Goal: Information Seeking & Learning: Learn about a topic

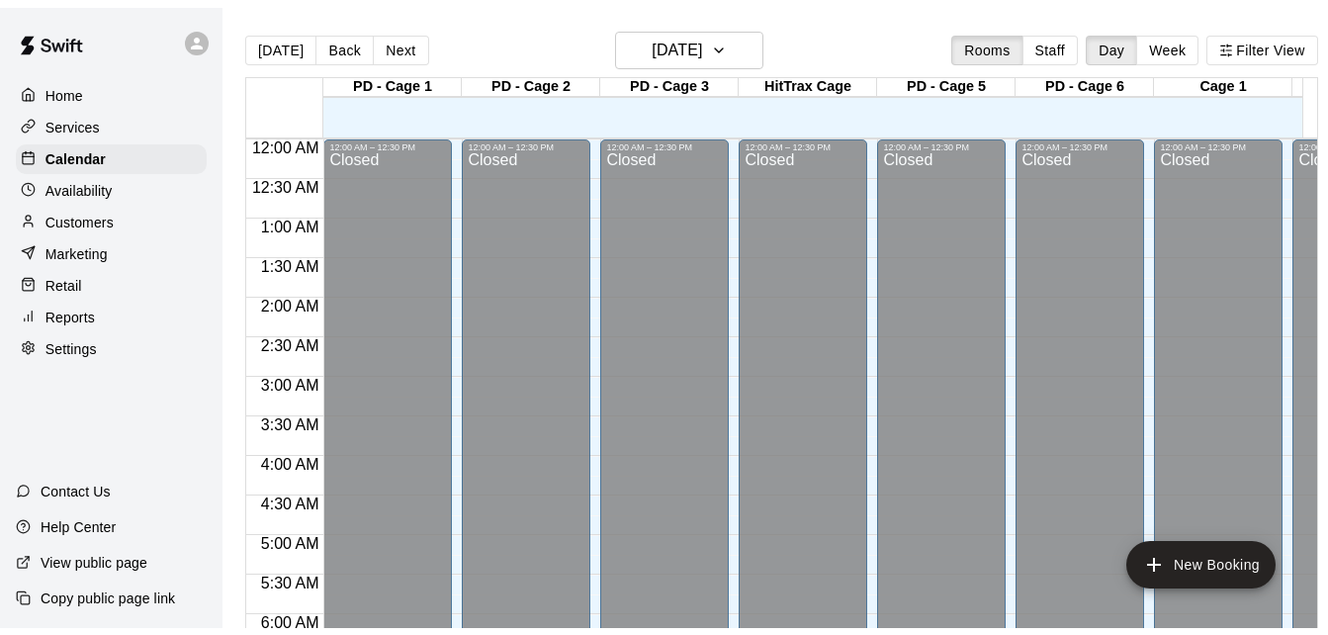
scroll to position [1313, 0]
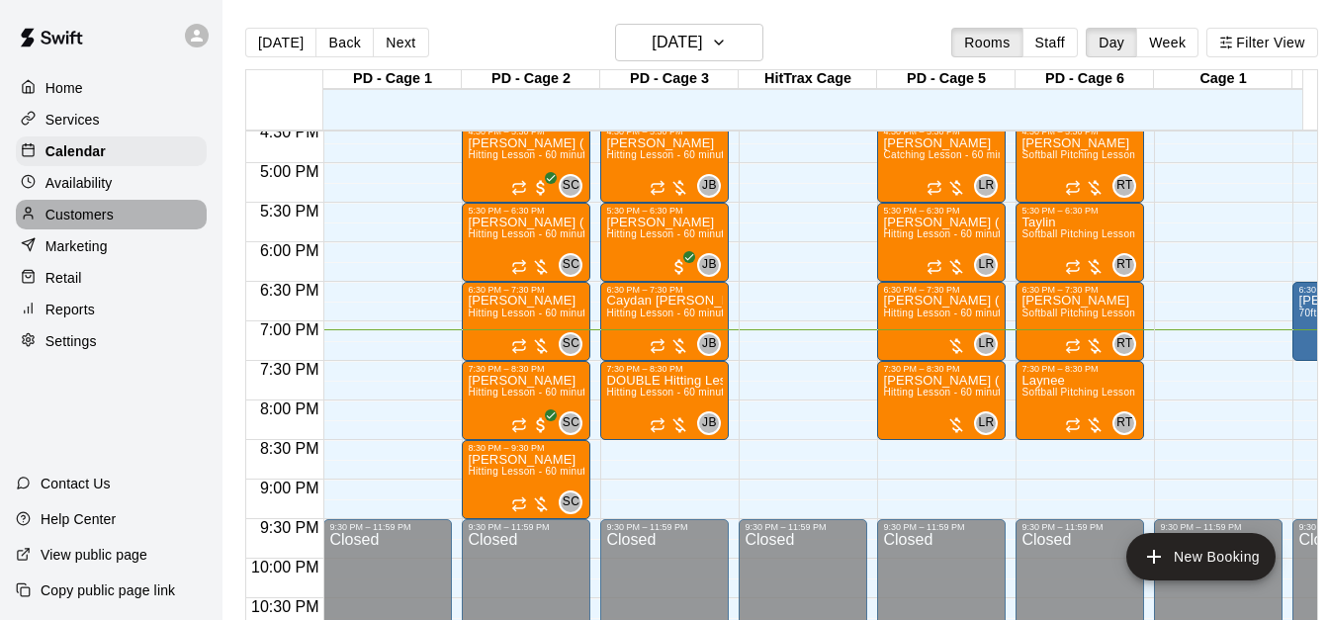
click at [192, 224] on div "Customers" at bounding box center [111, 215] width 191 height 30
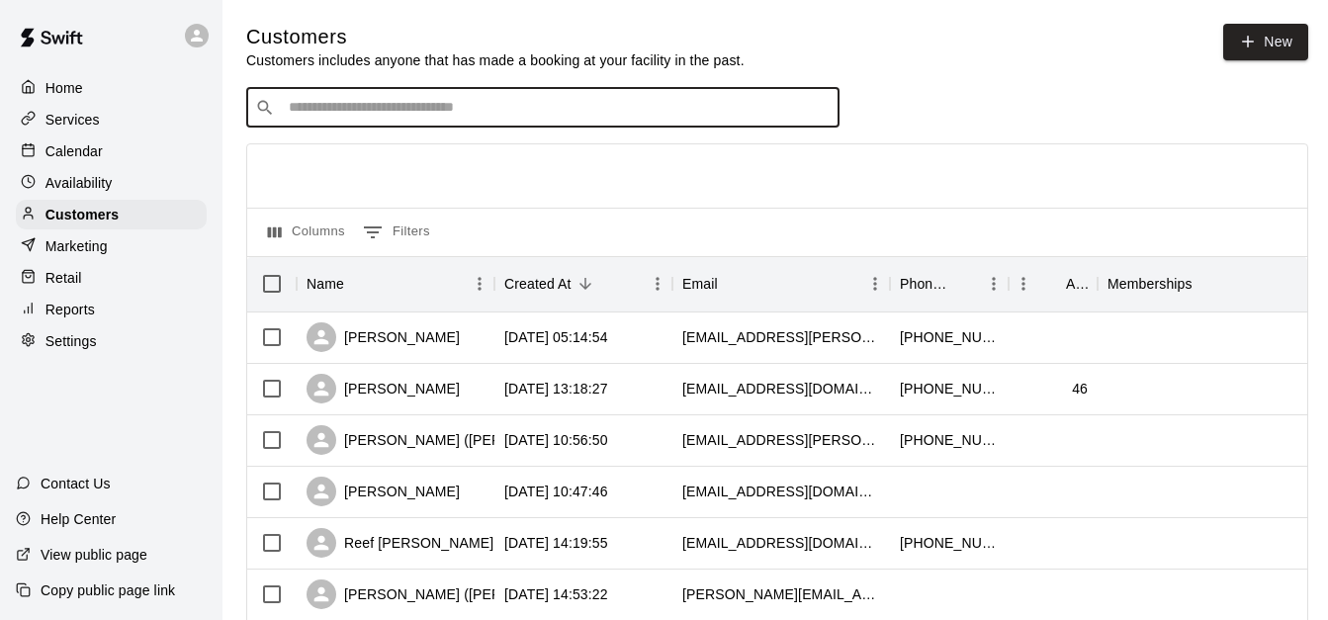
click at [353, 112] on input "Search customers by name or email" at bounding box center [557, 108] width 548 height 20
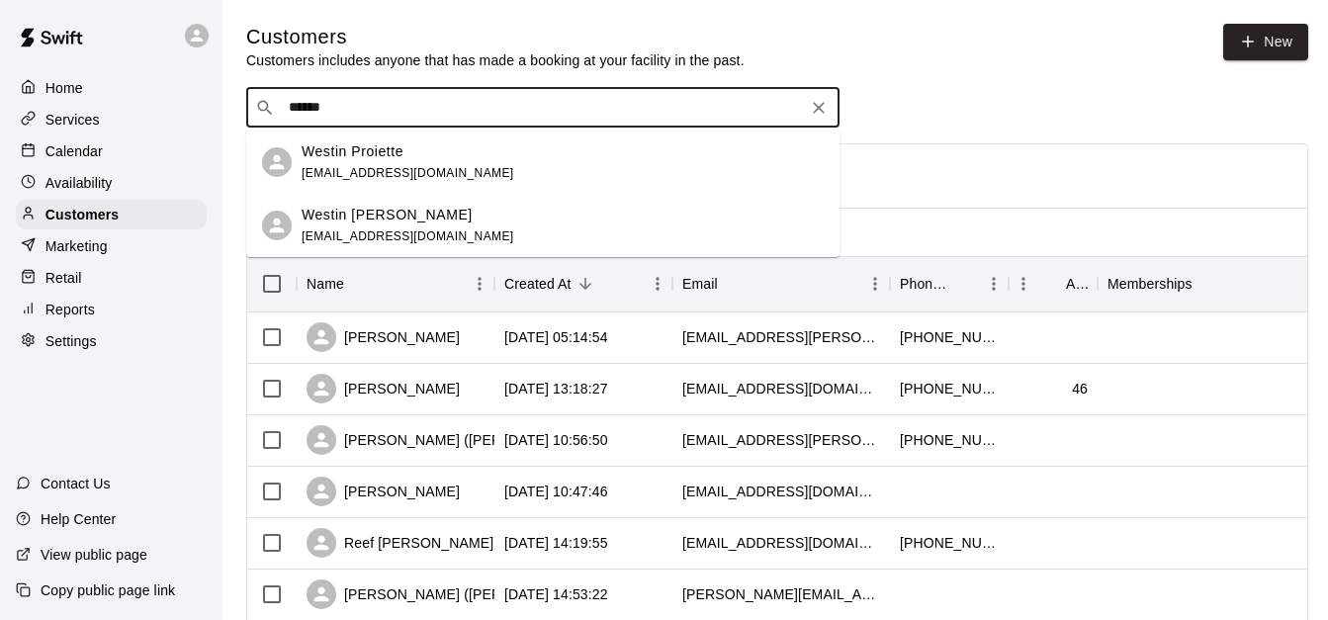
click at [443, 112] on input "******" at bounding box center [542, 108] width 518 height 20
type input "*"
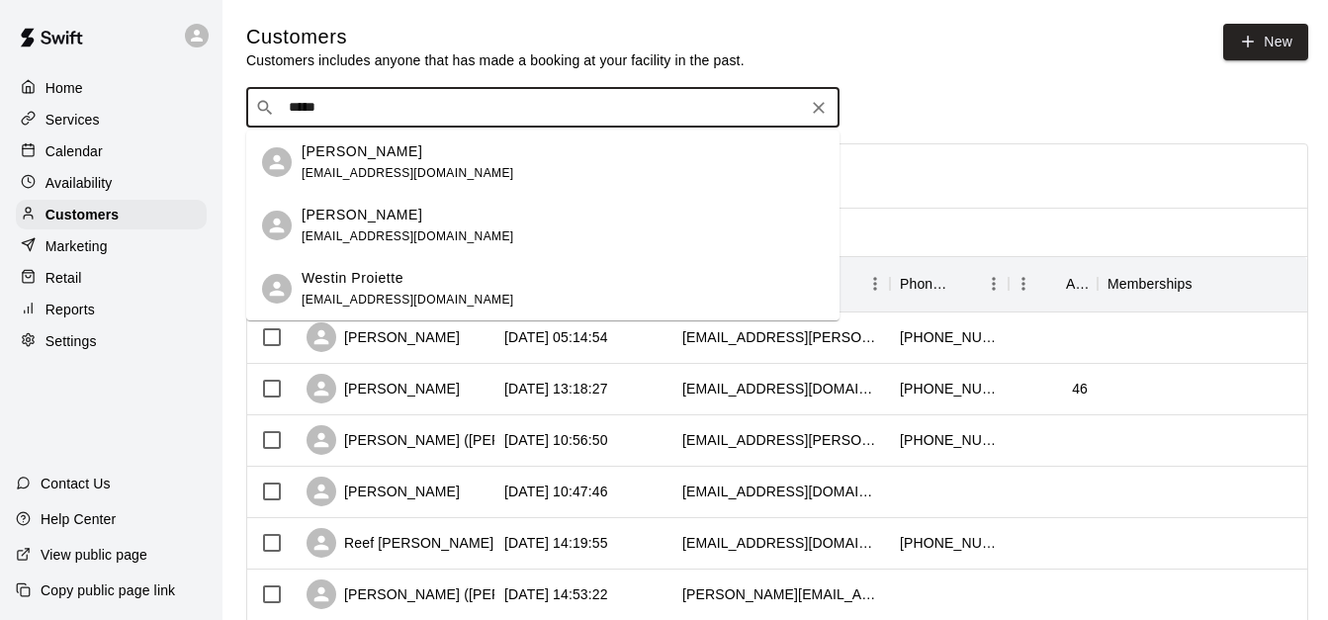
type input "******"
click at [484, 139] on div "[PERSON_NAME] [EMAIL_ADDRESS][DOMAIN_NAME]" at bounding box center [542, 161] width 593 height 63
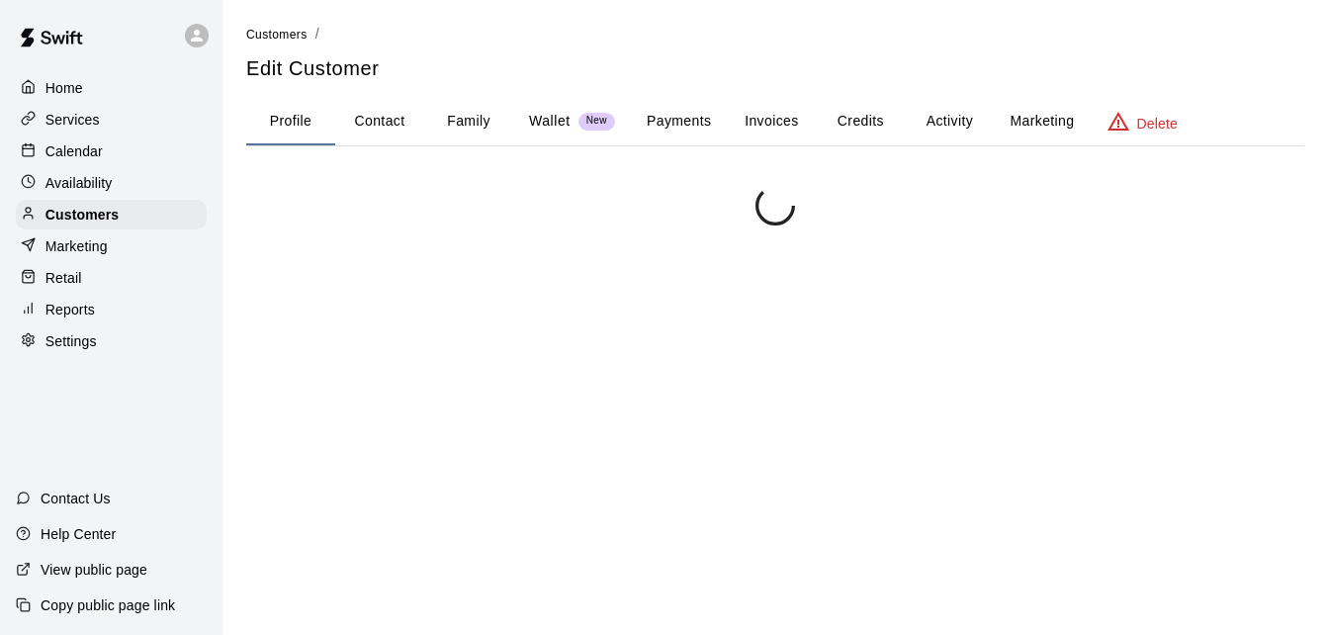
click at [485, 157] on div "Customers / Edit Customer Profile Contact Family Wallet New Payments Invoices C…" at bounding box center [775, 422] width 1058 height 797
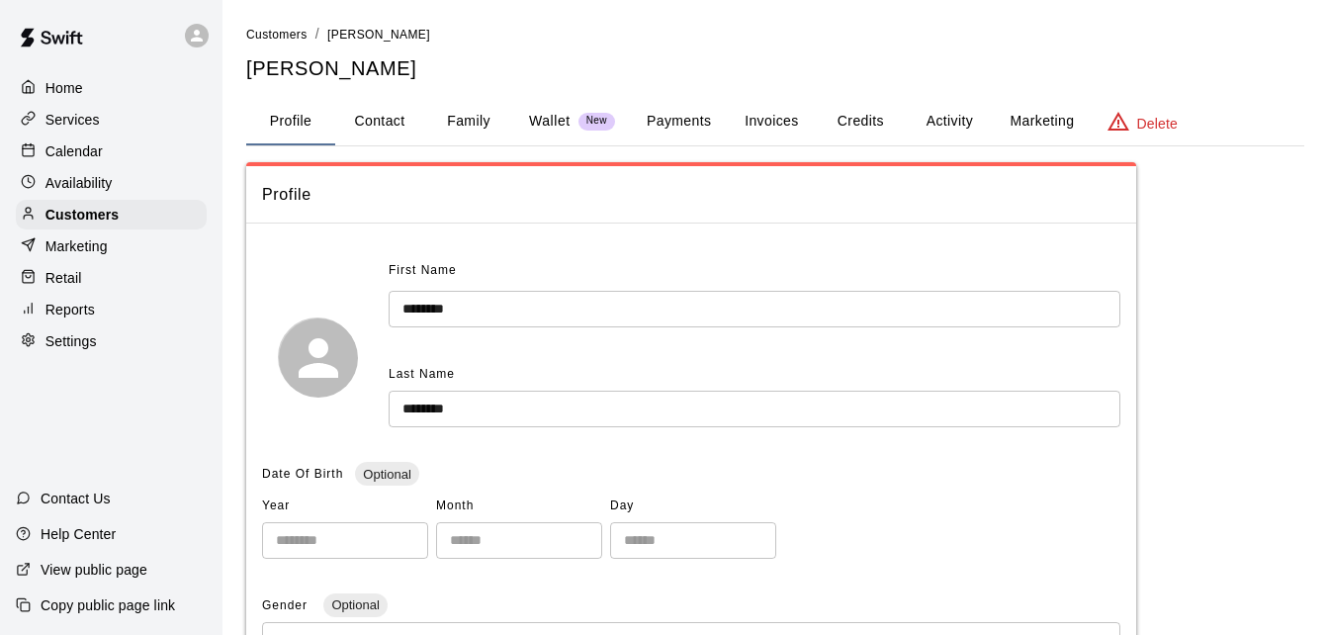
click at [948, 118] on button "Activity" at bounding box center [949, 121] width 89 height 47
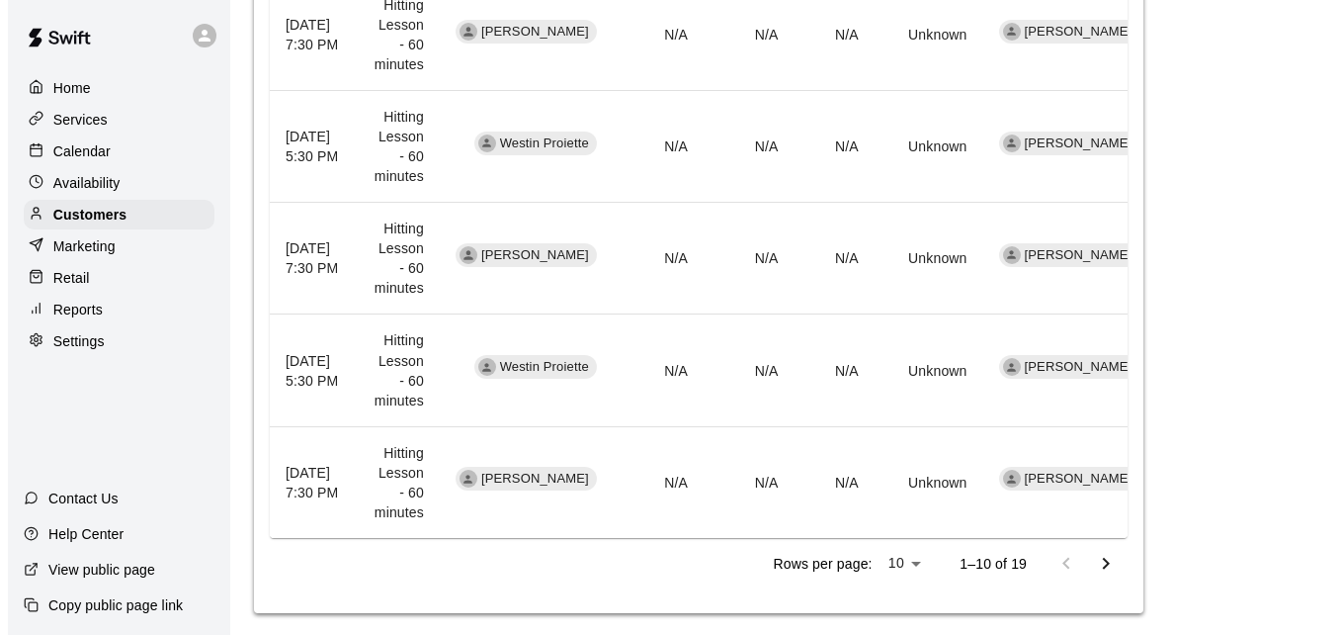
scroll to position [1170, 0]
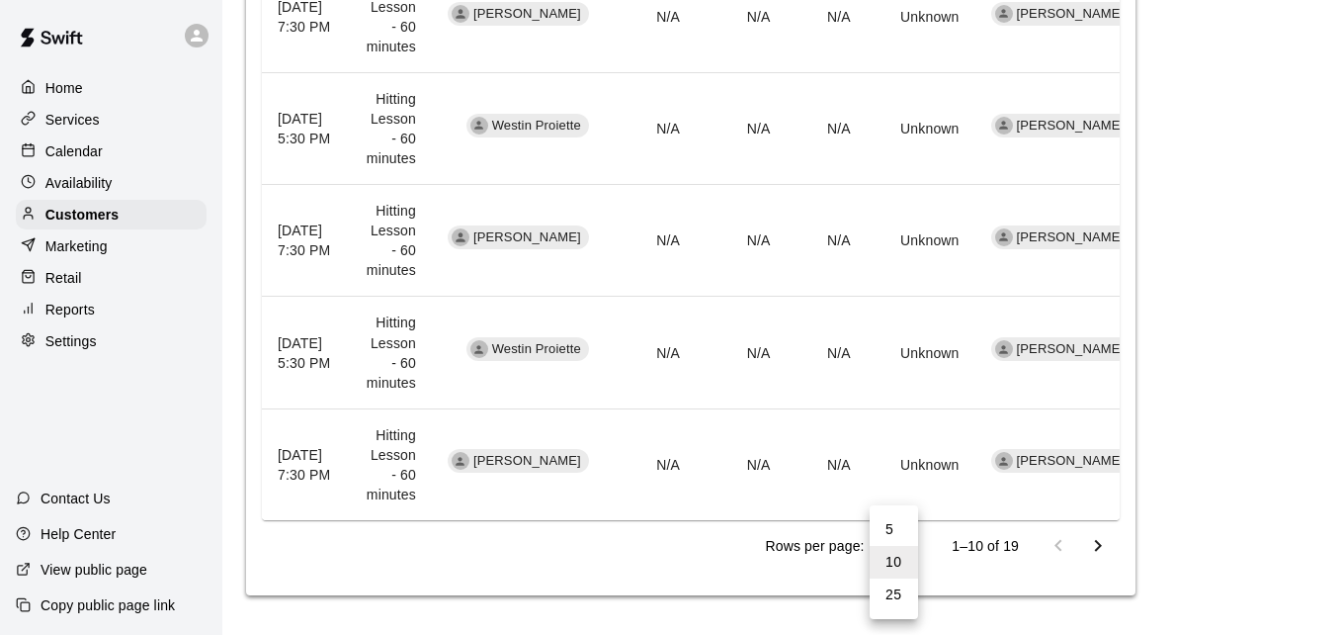
click at [903, 588] on li "25" at bounding box center [894, 594] width 48 height 33
type input "**"
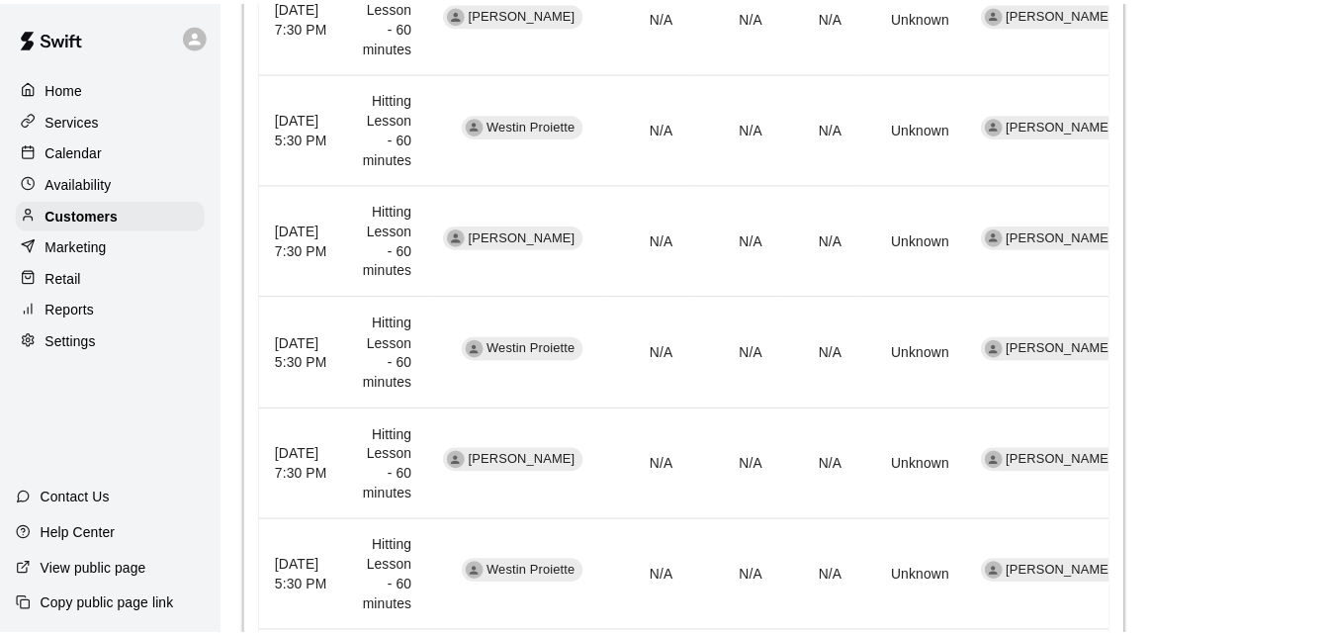
scroll to position [2176, 0]
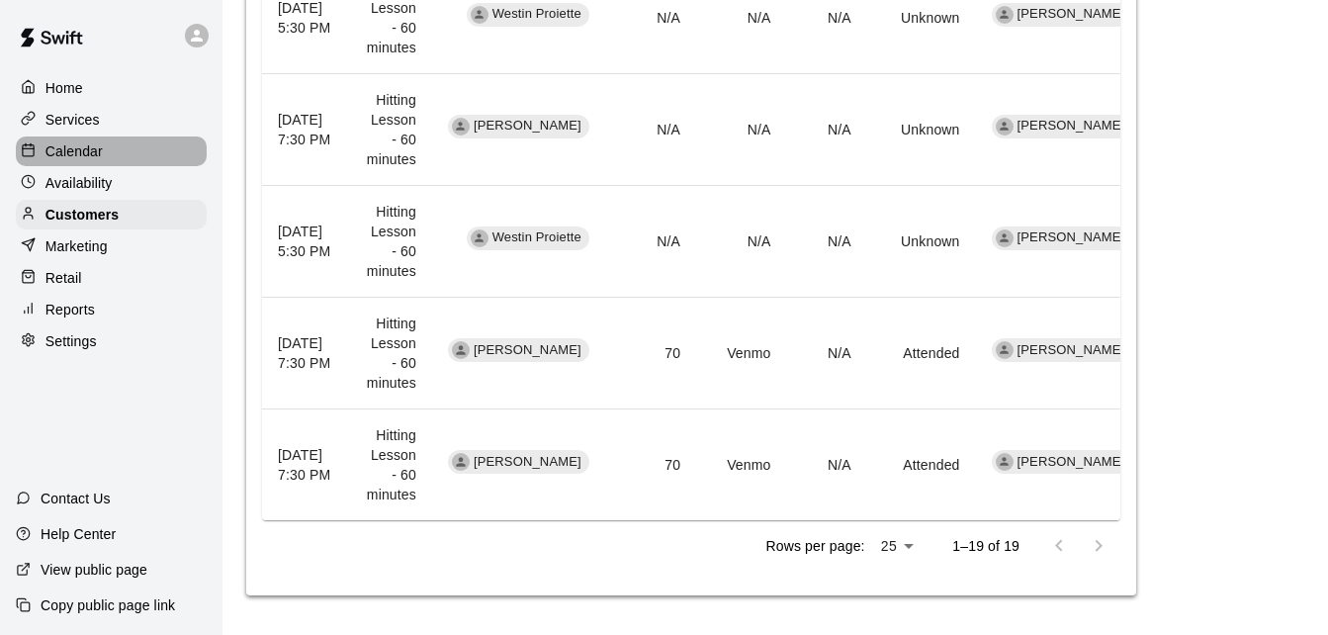
click at [165, 157] on div "Calendar" at bounding box center [111, 151] width 191 height 30
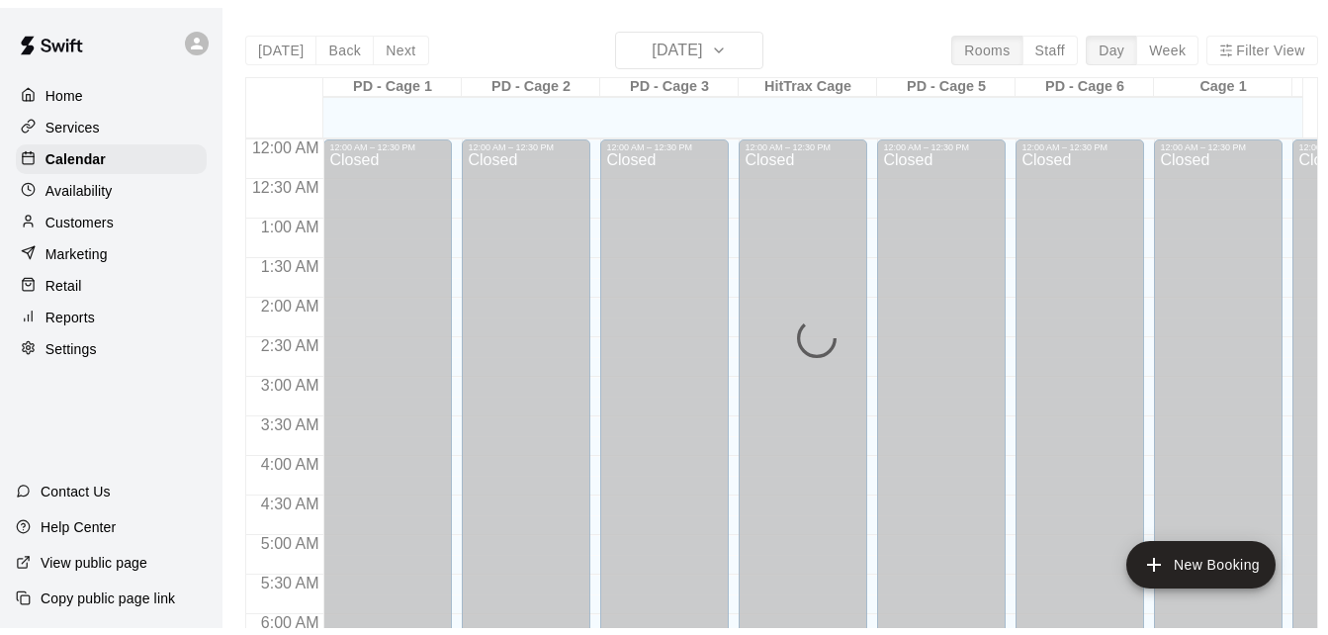
scroll to position [1313, 0]
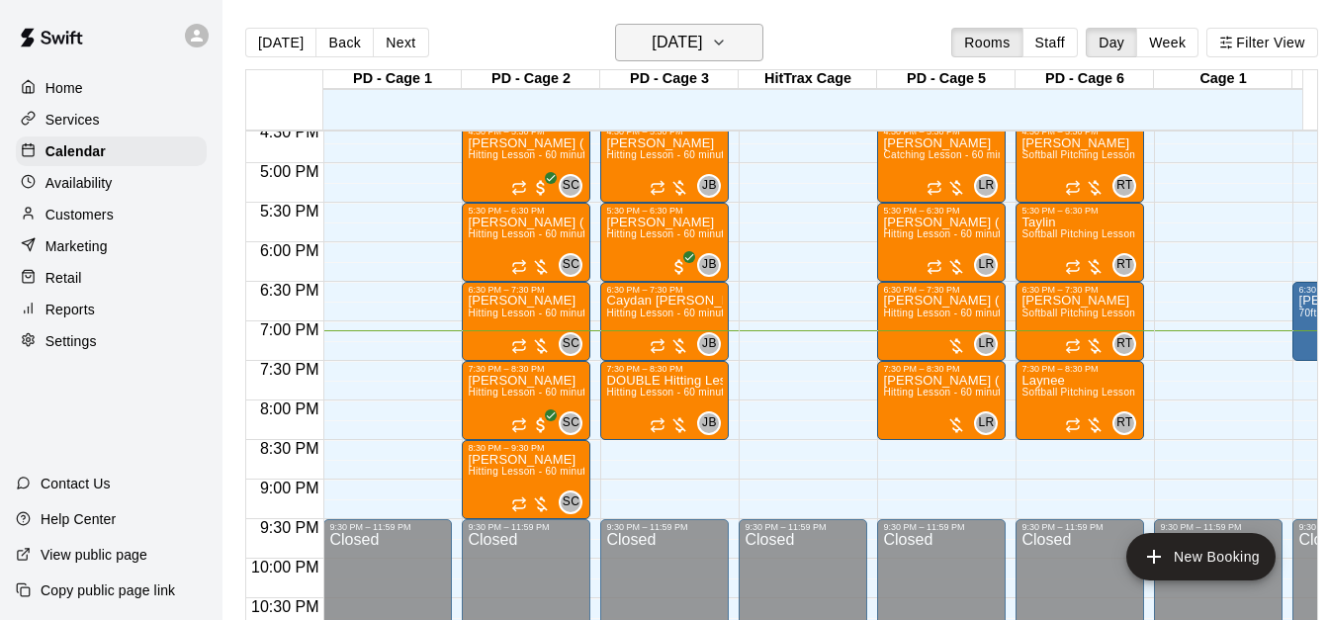
click at [702, 41] on h6 "[DATE]" at bounding box center [676, 43] width 50 height 28
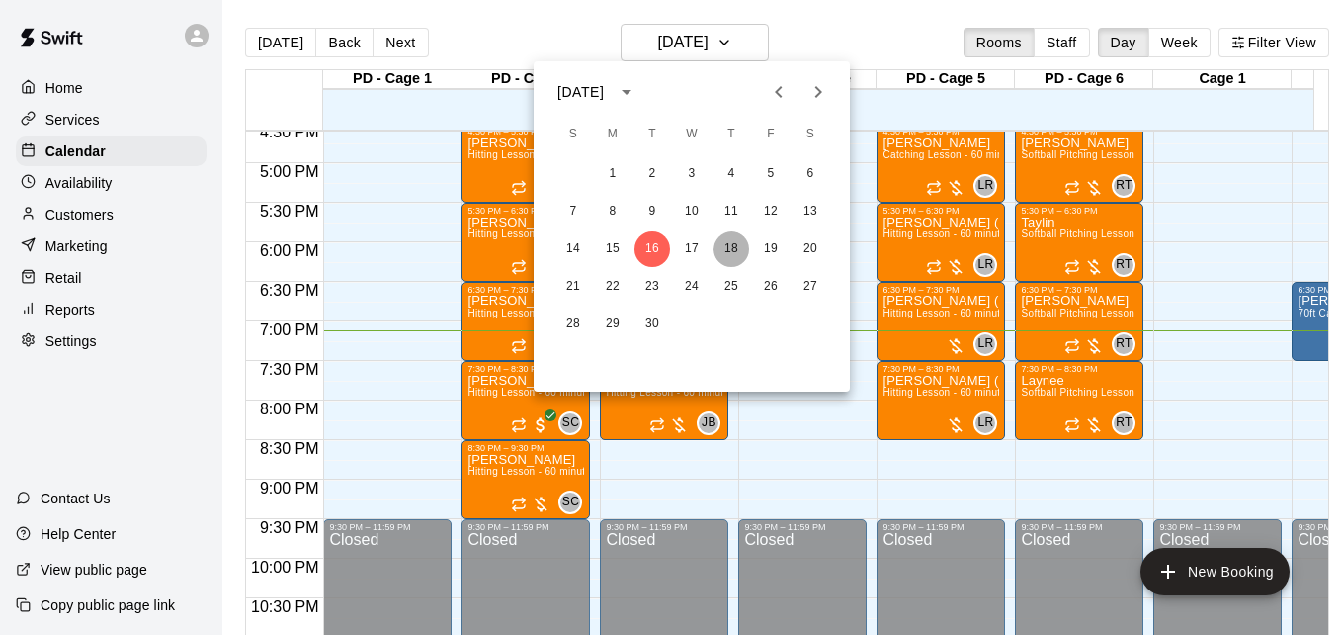
click at [730, 248] on button "18" at bounding box center [732, 249] width 36 height 36
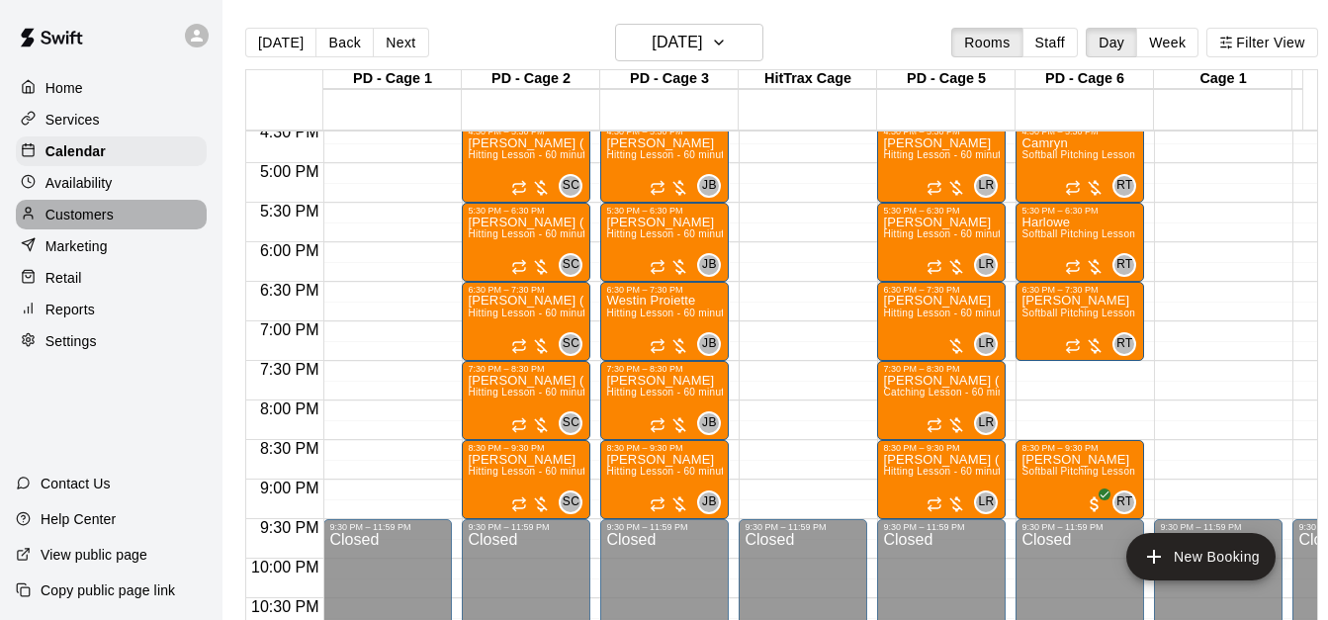
click at [121, 226] on div "Customers" at bounding box center [111, 215] width 191 height 30
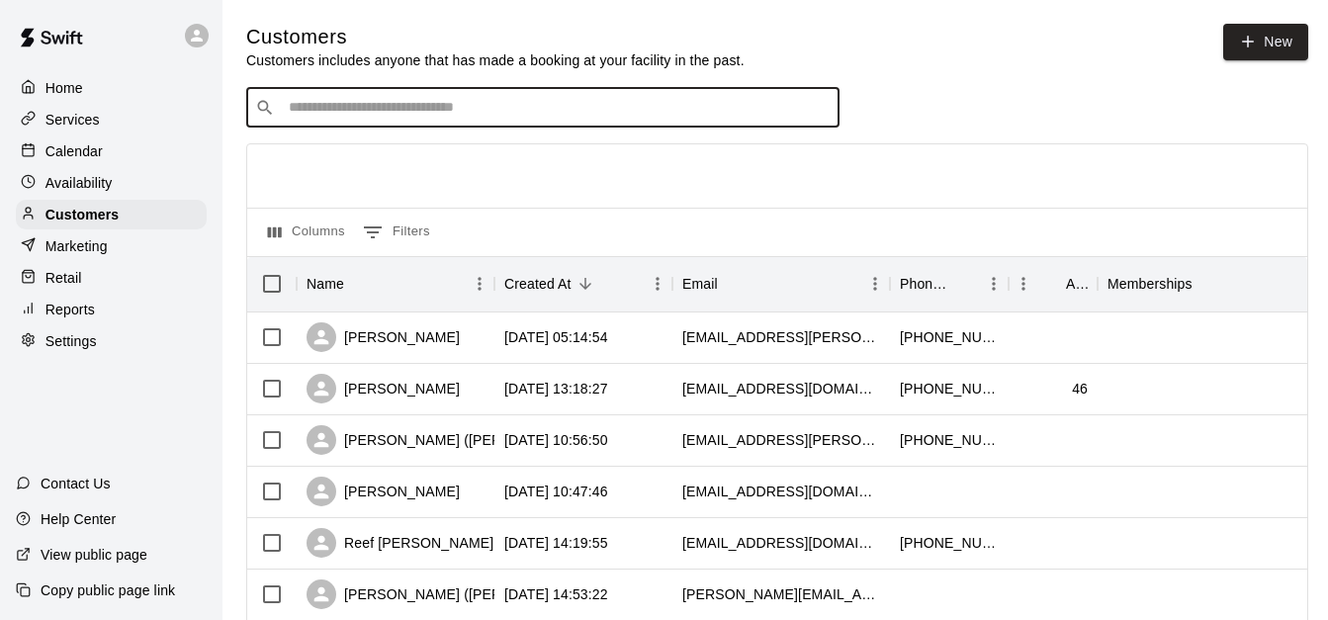
click at [485, 110] on input "Search customers by name or email" at bounding box center [557, 108] width 548 height 20
type input "***"
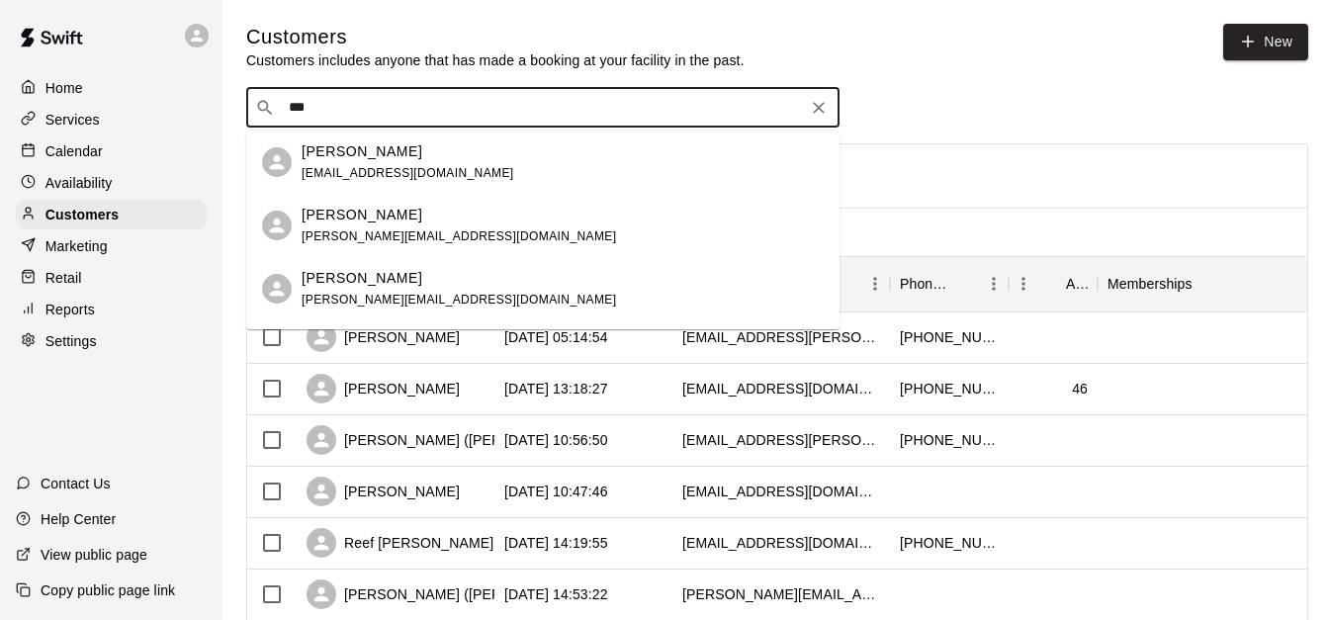
click at [485, 158] on div "[PERSON_NAME] [EMAIL_ADDRESS][DOMAIN_NAME]" at bounding box center [563, 162] width 522 height 43
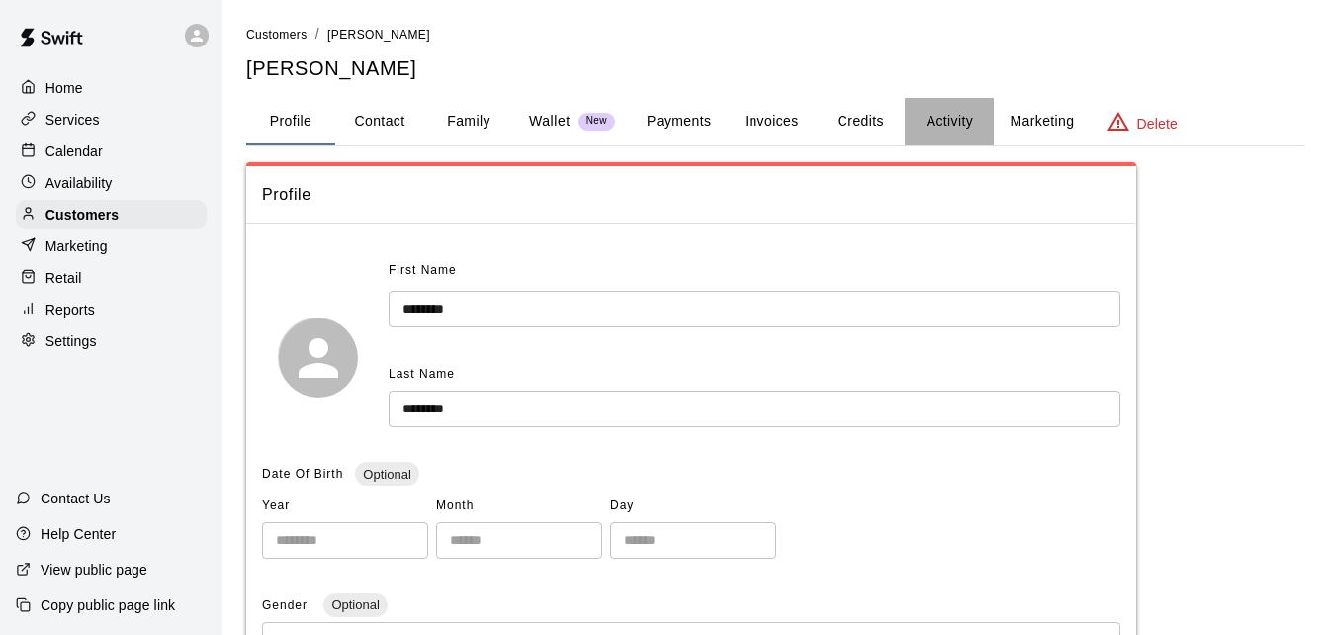
click at [953, 119] on button "Activity" at bounding box center [949, 121] width 89 height 47
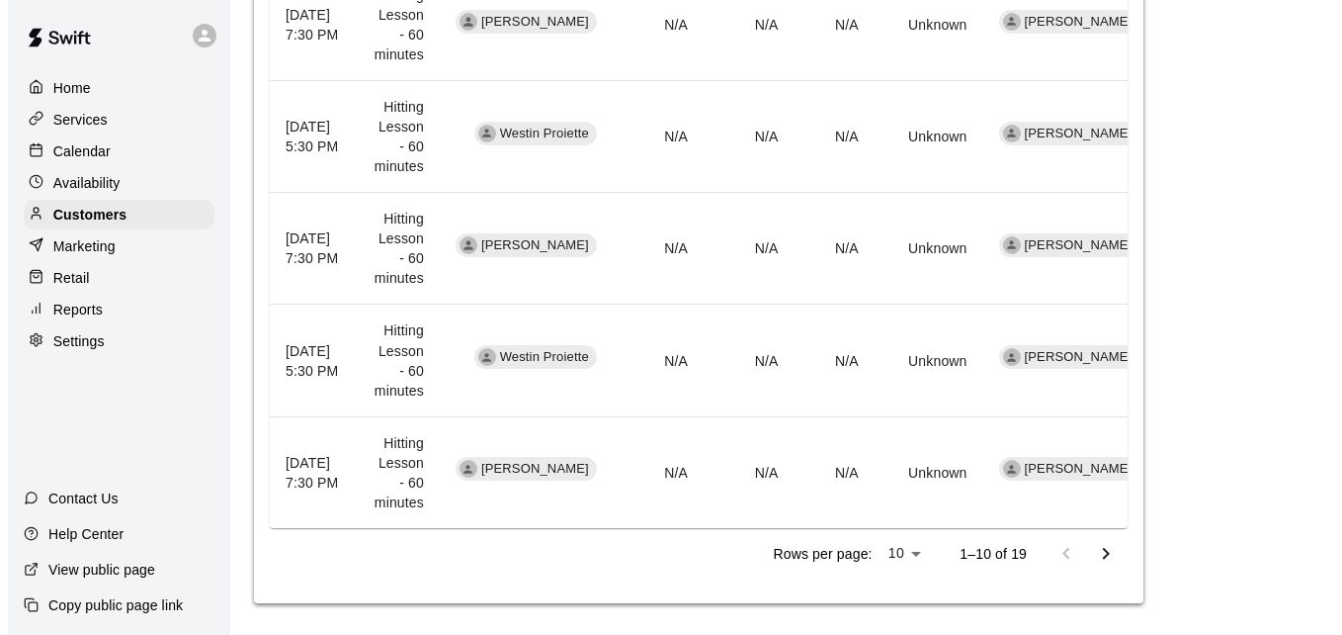
scroll to position [1170, 0]
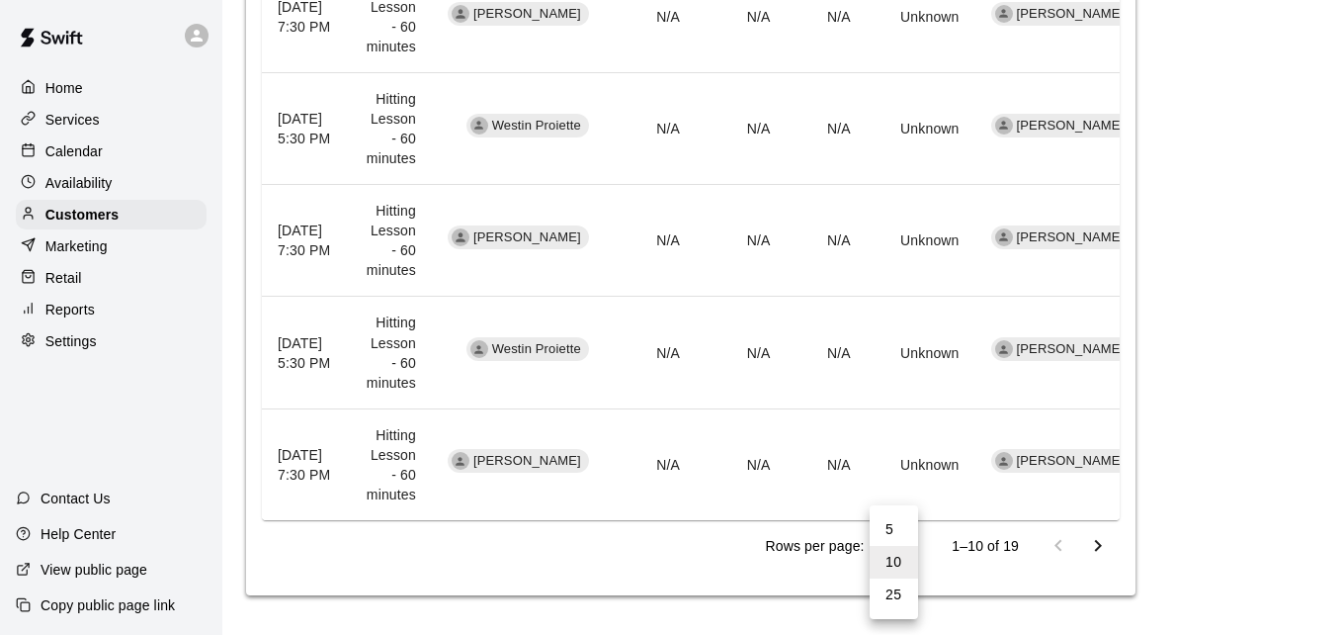
click at [908, 595] on li "25" at bounding box center [894, 594] width 48 height 33
type input "**"
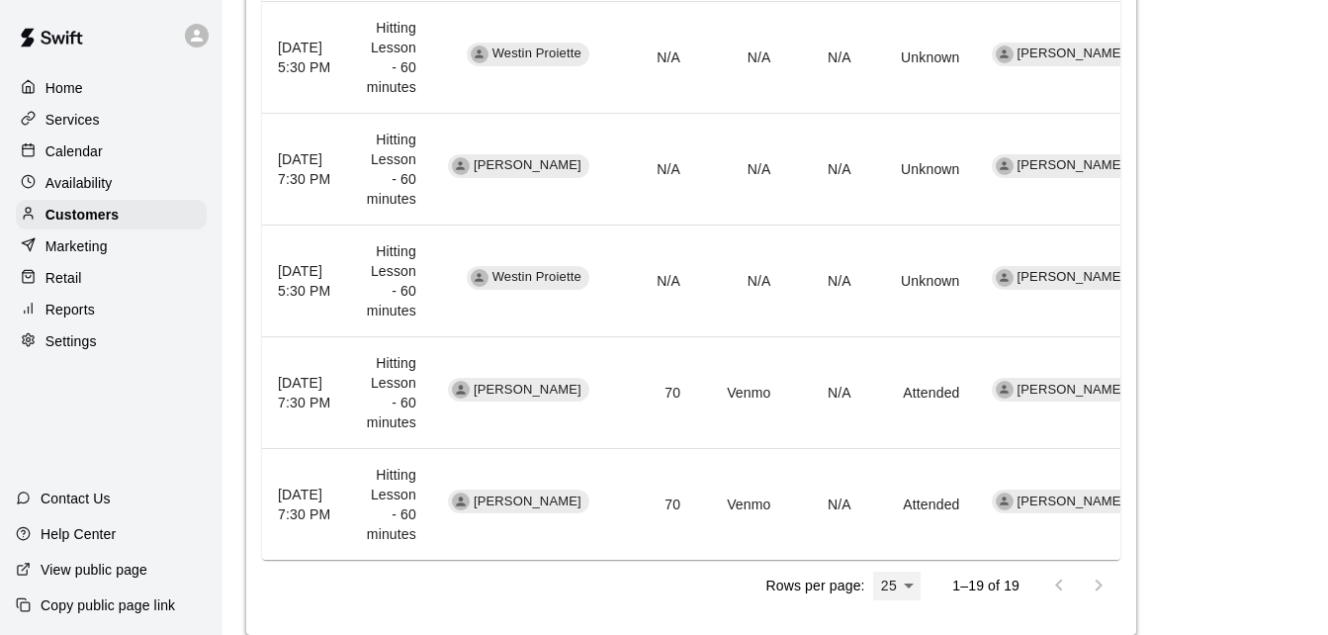
scroll to position [2176, 0]
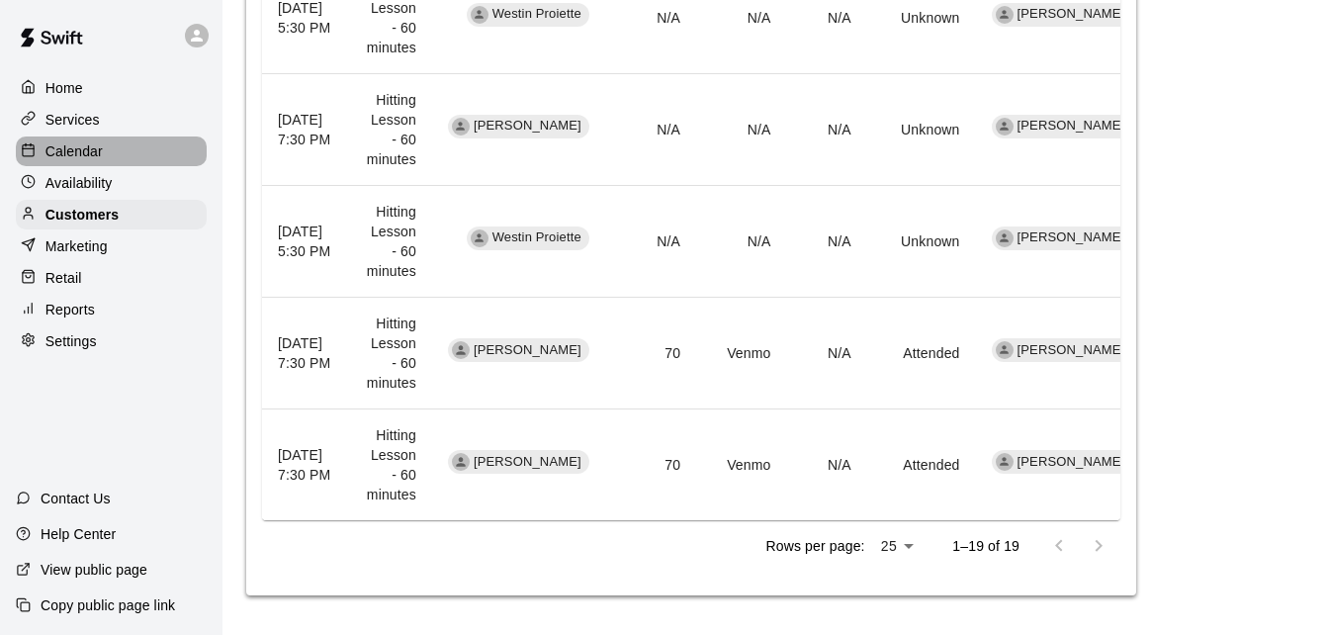
click at [125, 155] on div "Calendar" at bounding box center [111, 151] width 191 height 30
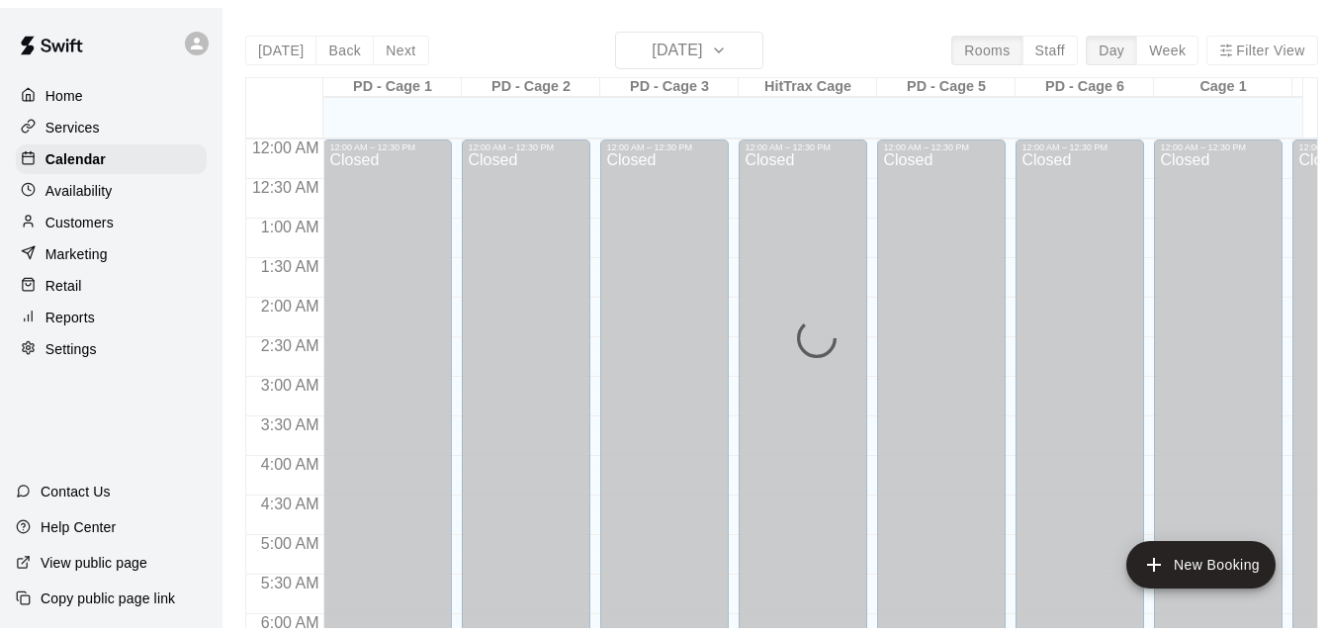
scroll to position [1313, 0]
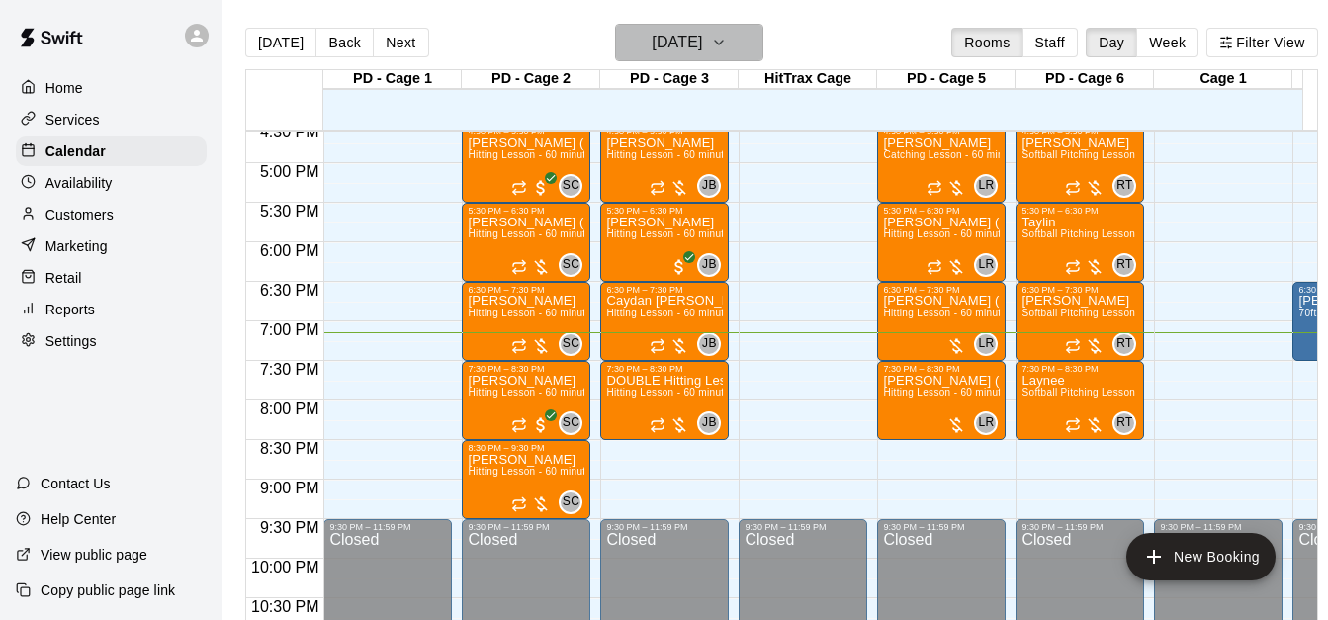
click at [762, 50] on button "[DATE]" at bounding box center [689, 43] width 148 height 38
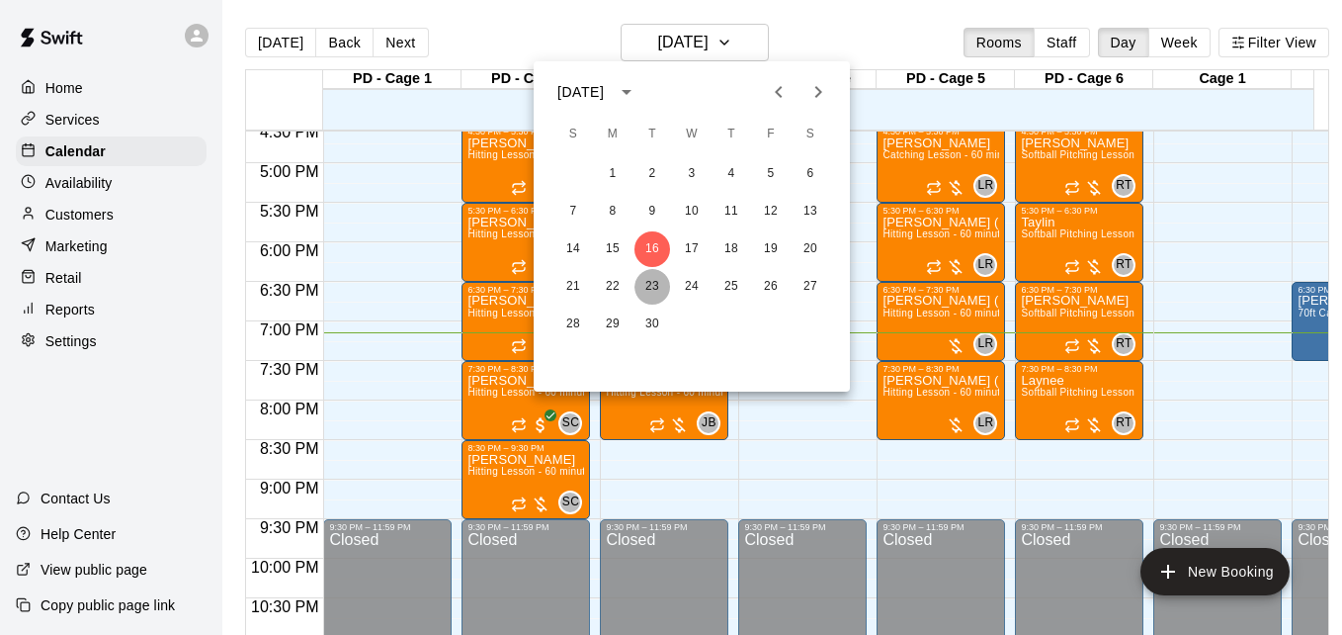
click at [652, 285] on button "23" at bounding box center [653, 287] width 36 height 36
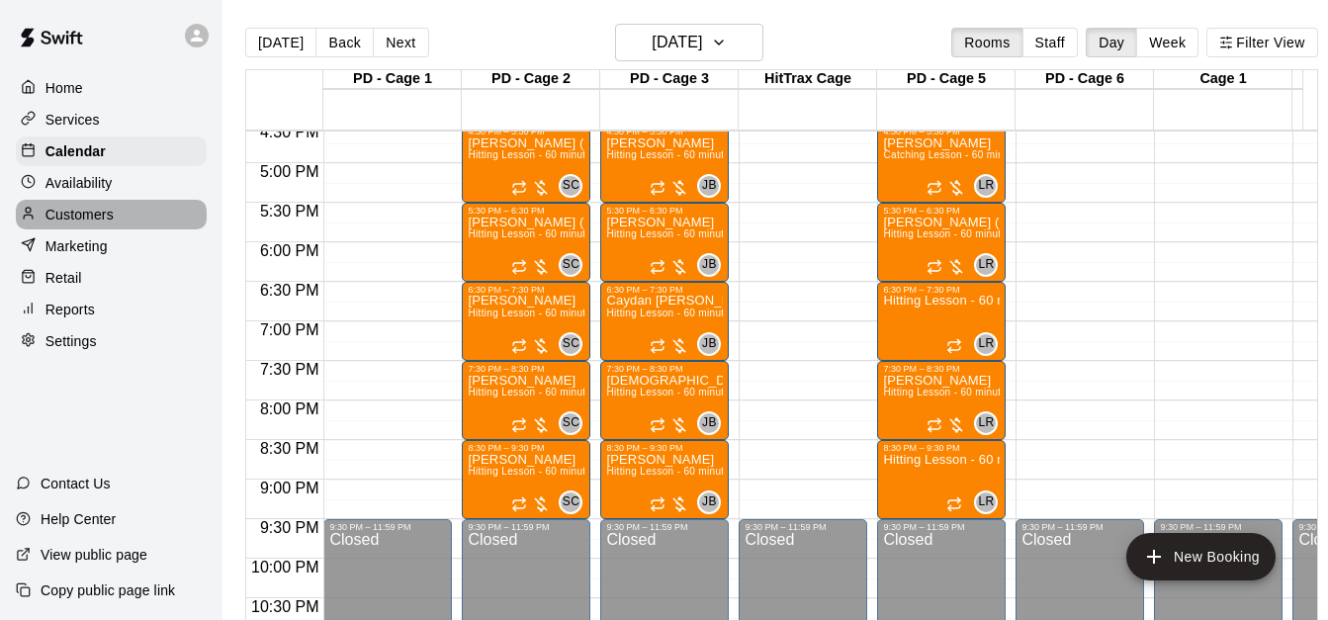
click at [123, 216] on div "Customers" at bounding box center [111, 215] width 191 height 30
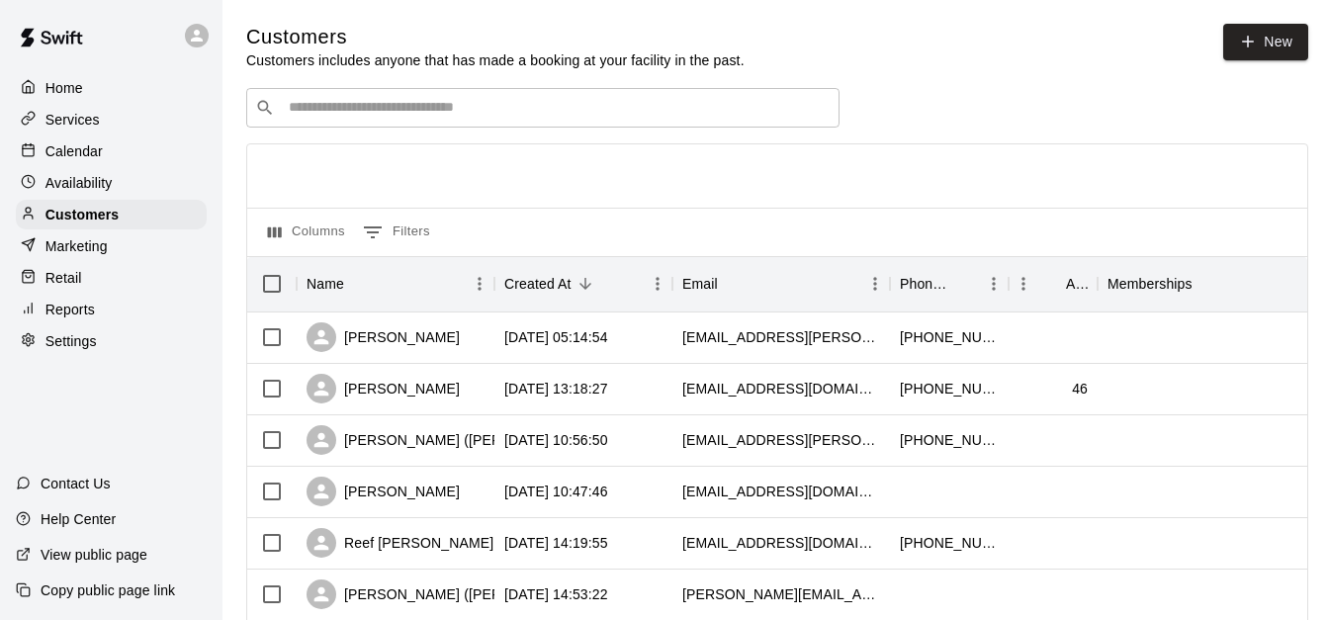
click at [434, 110] on input "Search customers by name or email" at bounding box center [557, 108] width 548 height 20
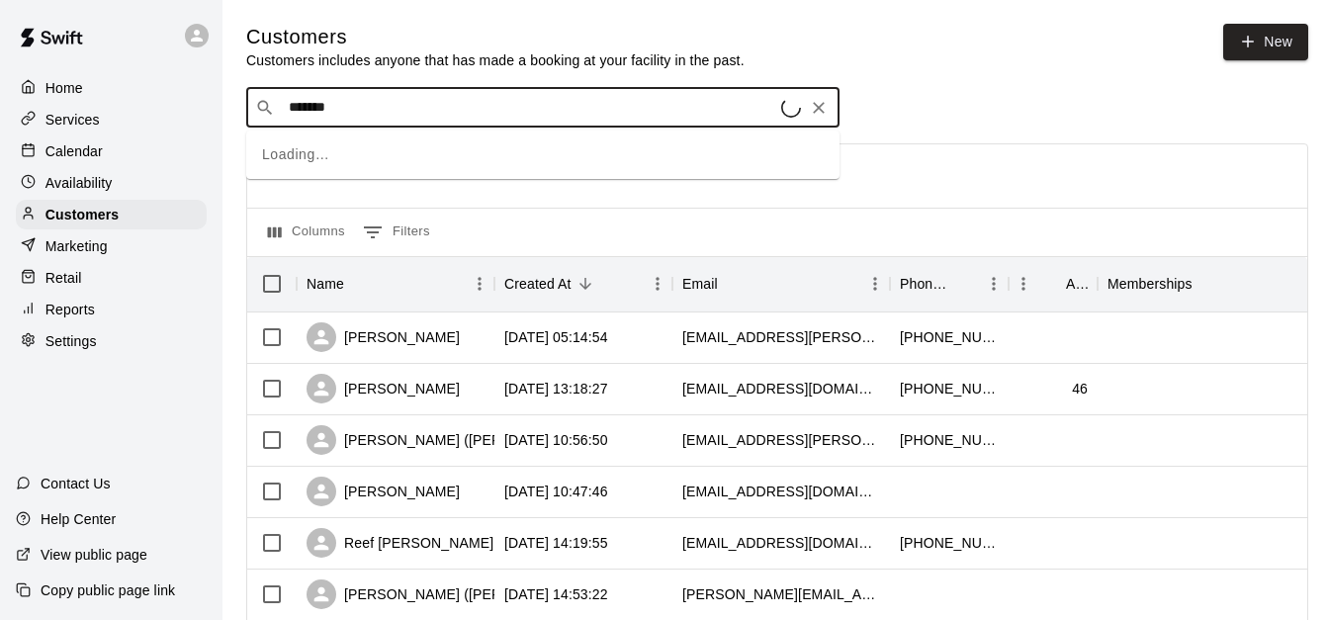
type input "********"
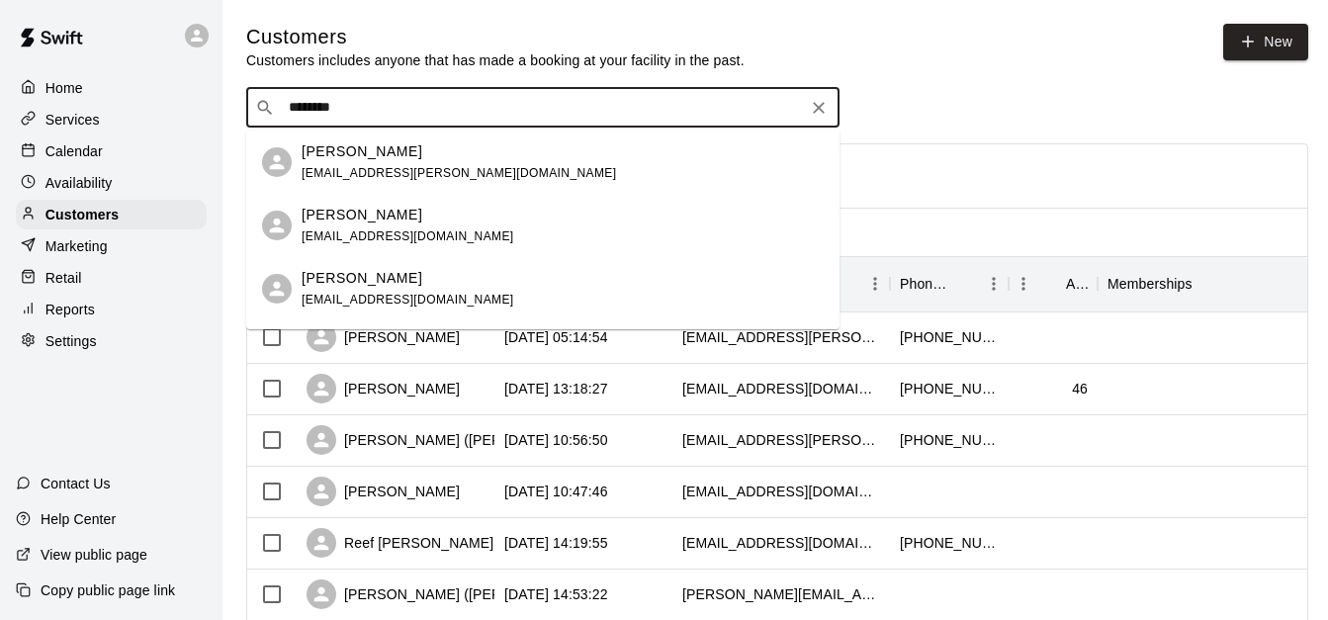
click at [455, 237] on div "[PERSON_NAME] [EMAIL_ADDRESS][DOMAIN_NAME]" at bounding box center [563, 226] width 522 height 43
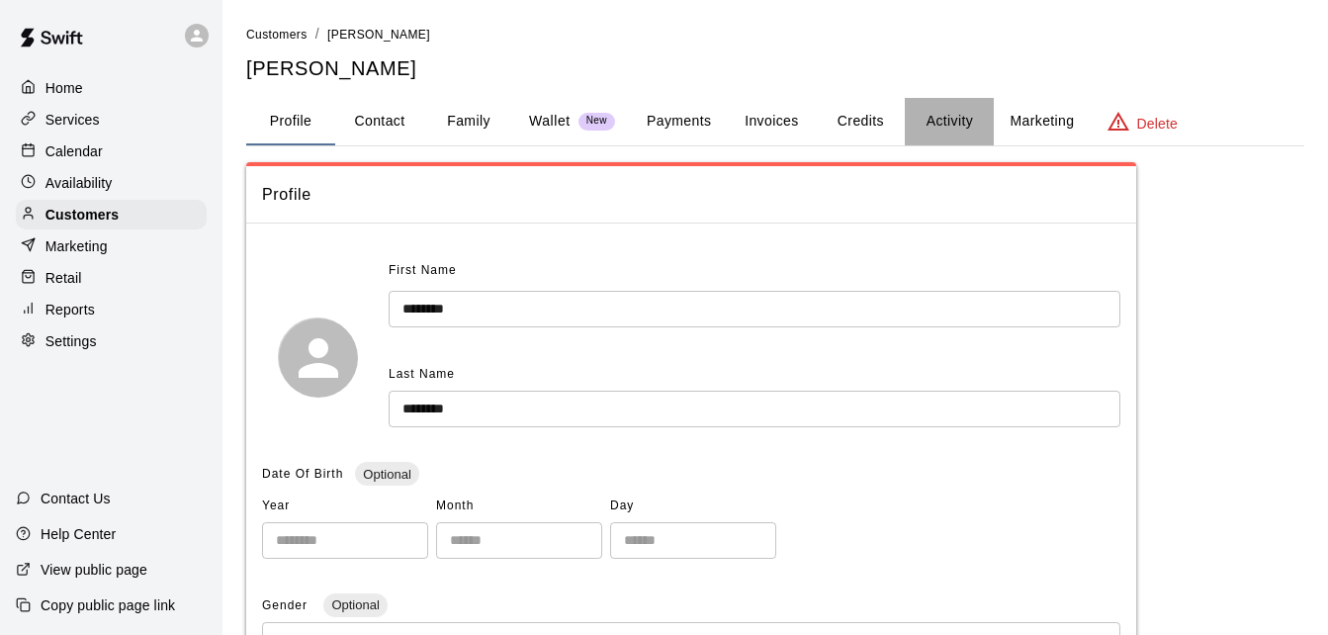
click at [963, 115] on button "Activity" at bounding box center [949, 121] width 89 height 47
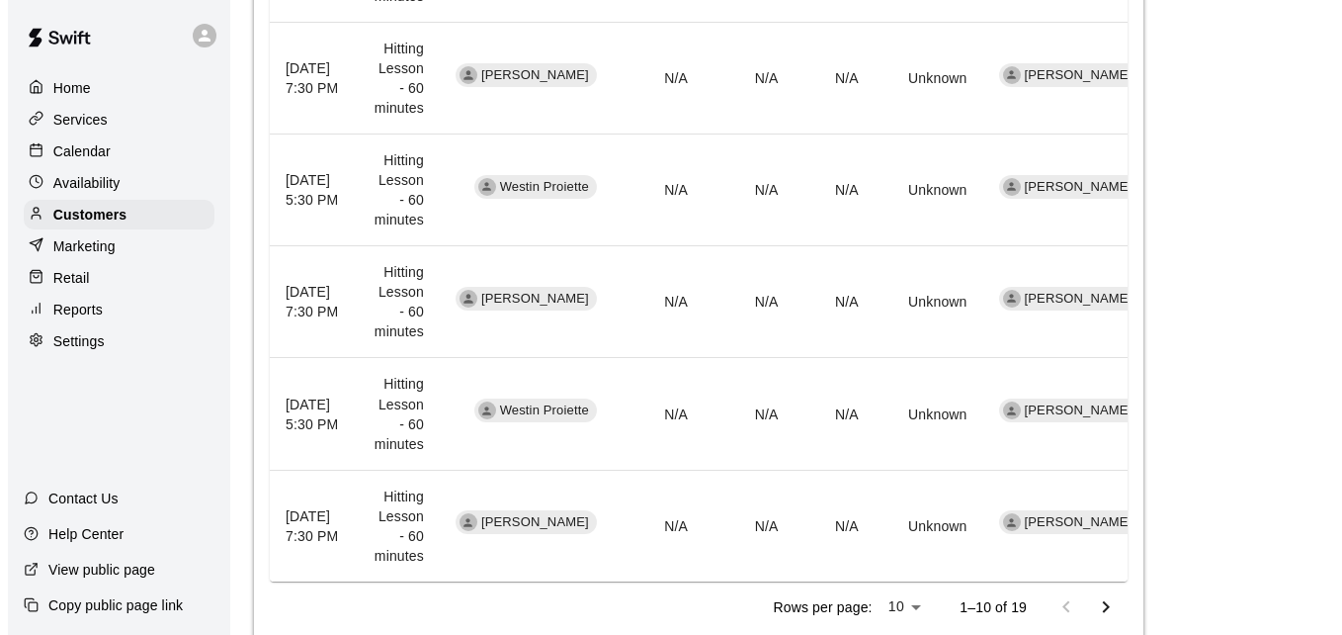
scroll to position [1170, 0]
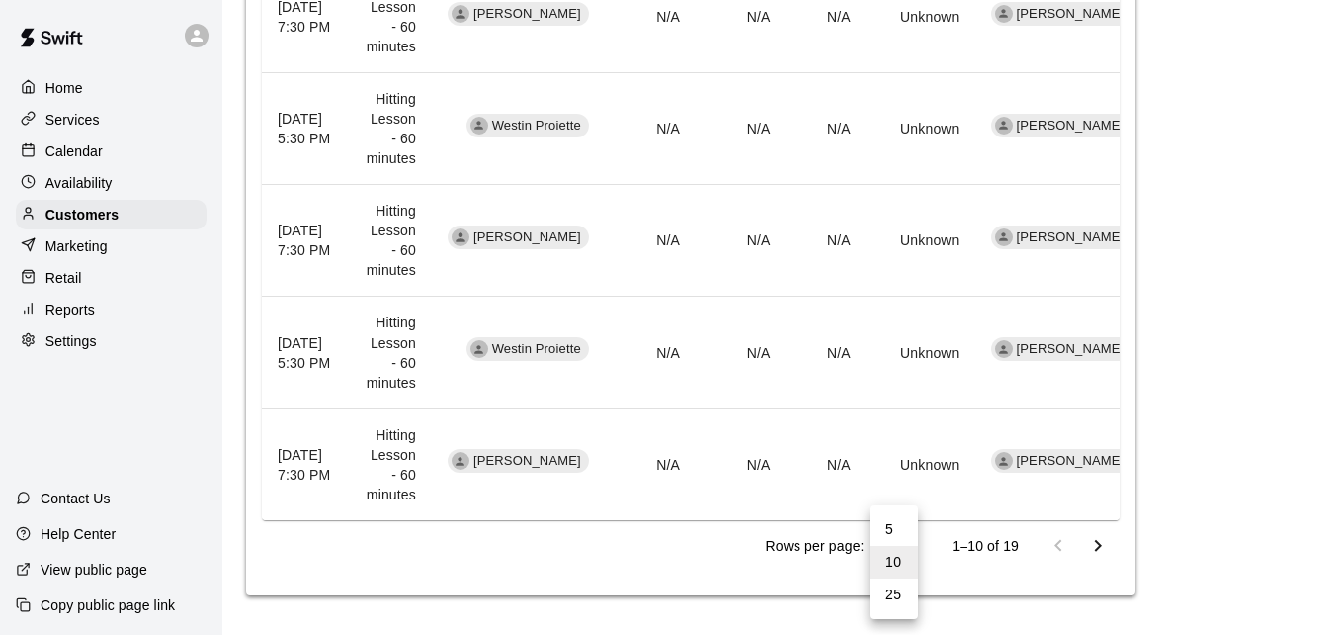
click at [900, 594] on li "25" at bounding box center [894, 594] width 48 height 33
type input "**"
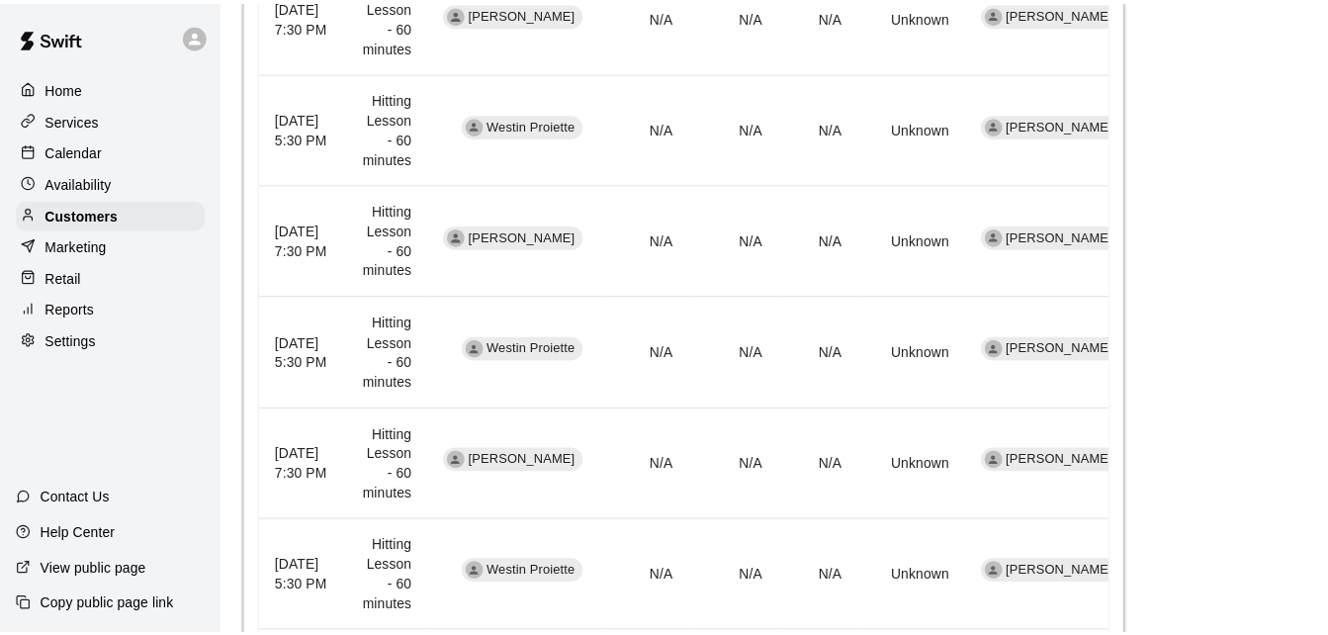
scroll to position [2176, 0]
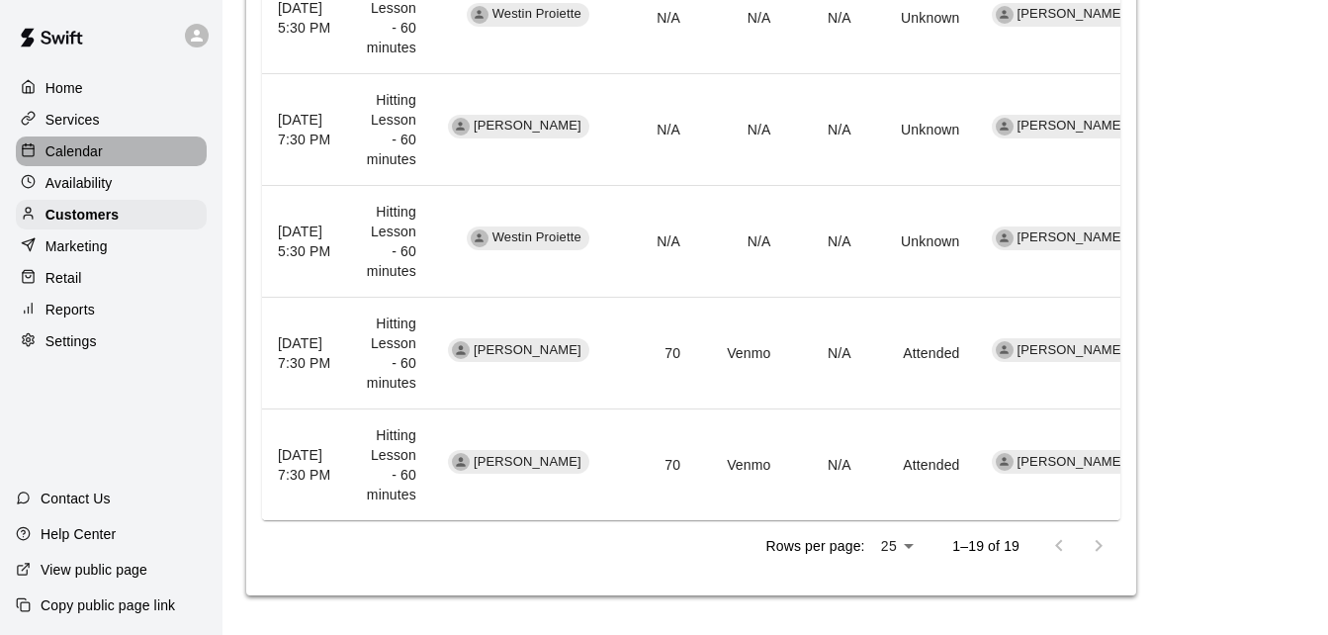
click at [131, 156] on div "Calendar" at bounding box center [111, 151] width 191 height 30
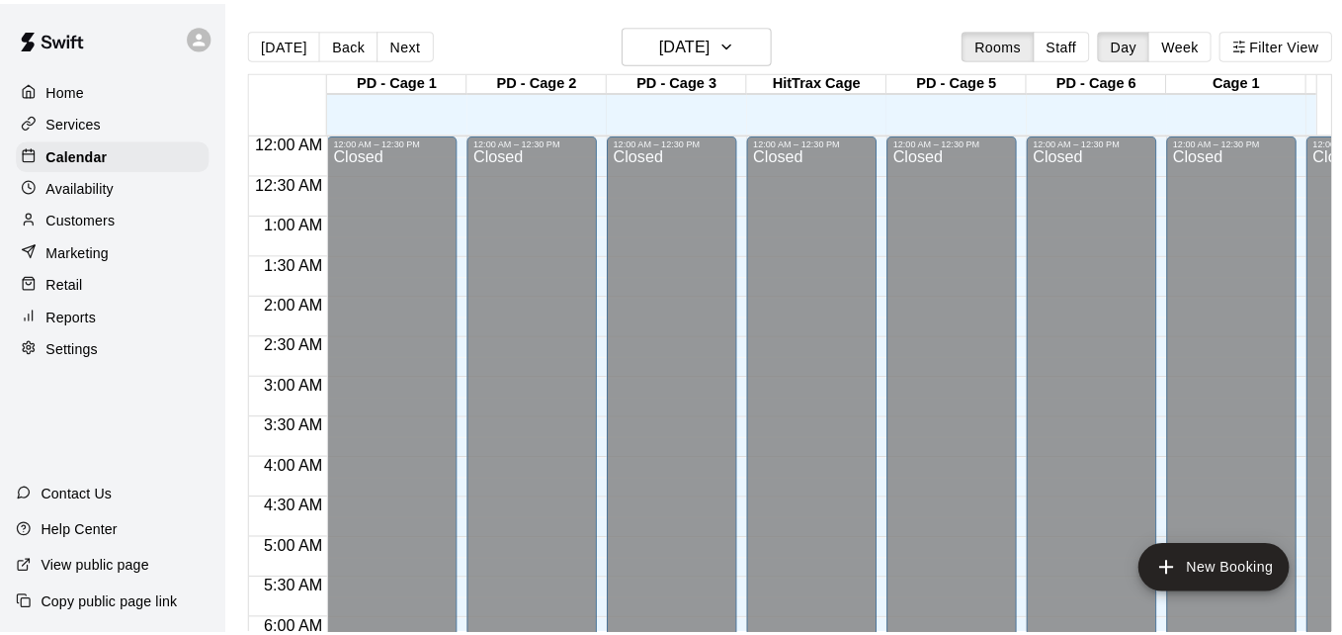
scroll to position [1313, 0]
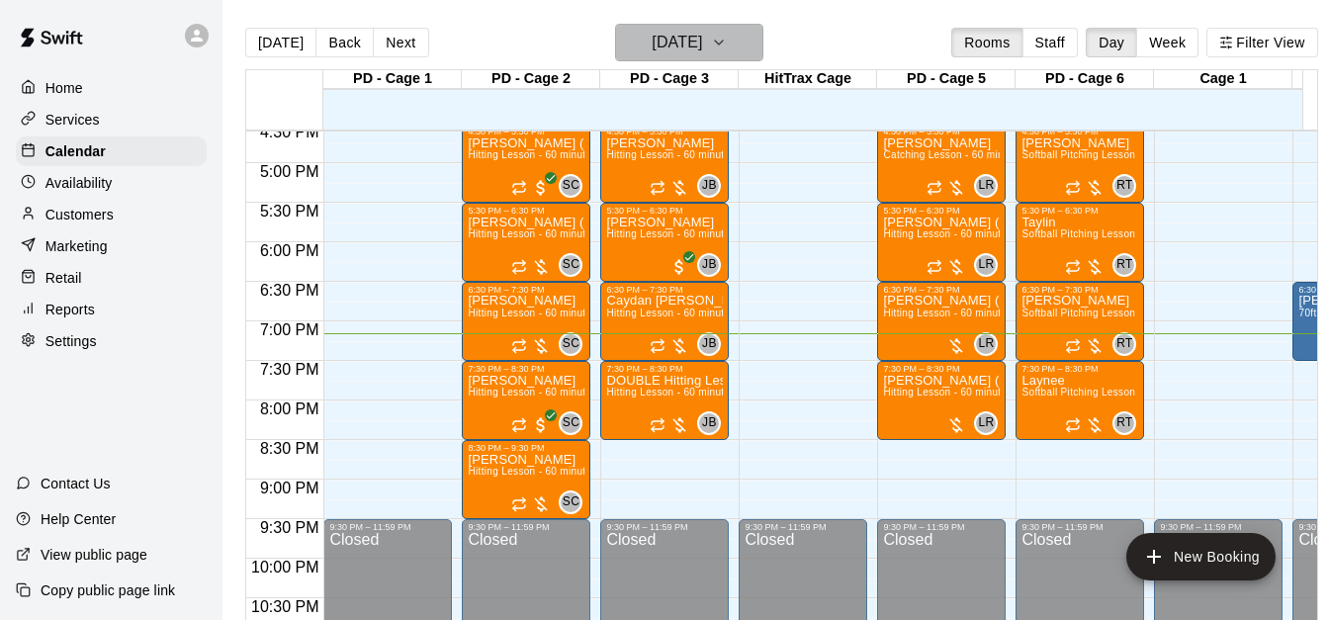
click at [727, 32] on icon "button" at bounding box center [719, 43] width 16 height 24
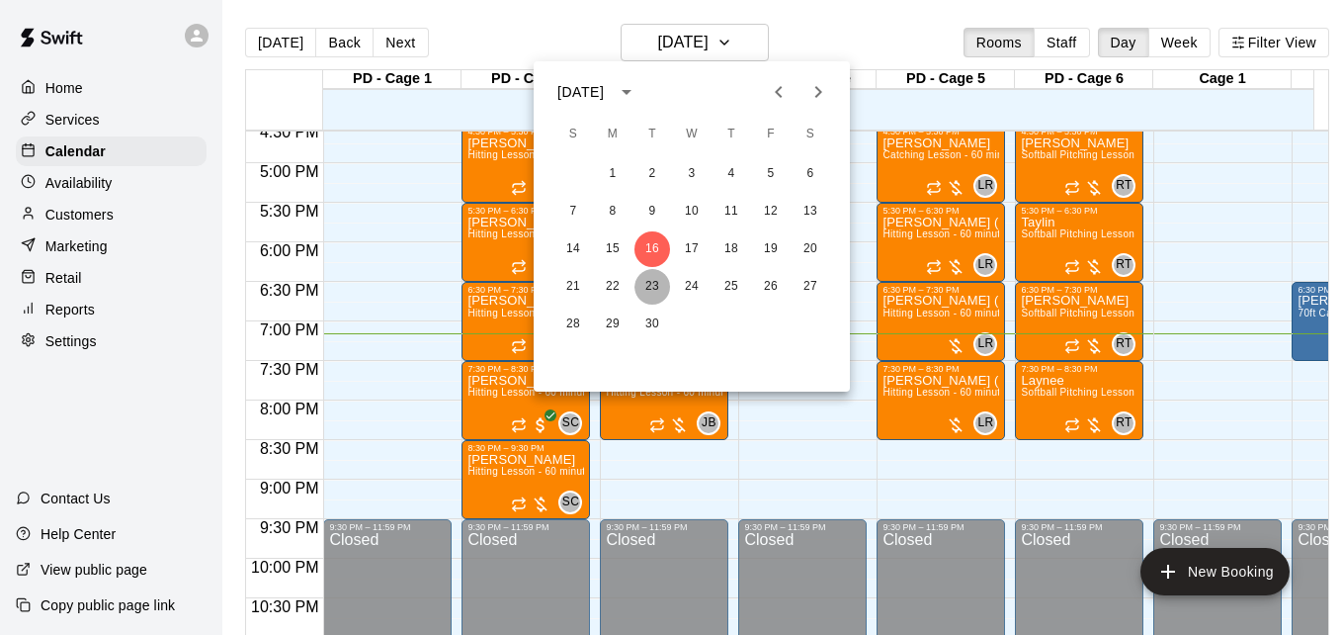
click at [654, 288] on button "23" at bounding box center [653, 287] width 36 height 36
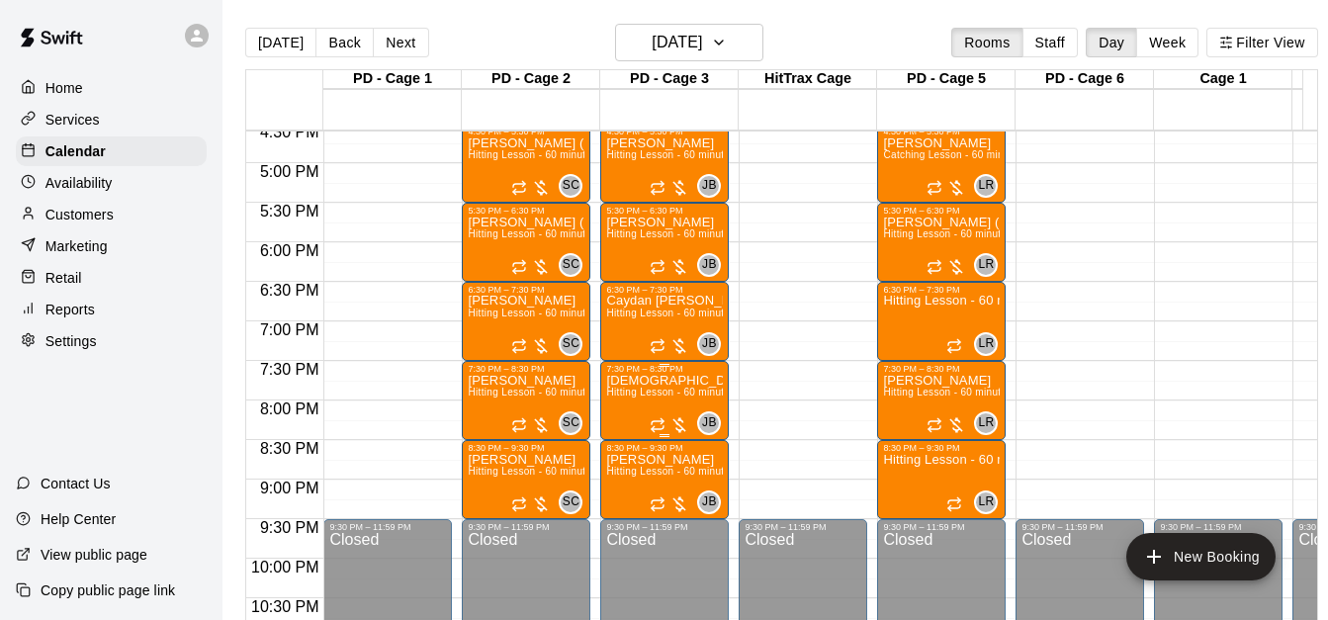
click at [656, 394] on span "Hitting Lesson - 60 minutes" at bounding box center [670, 392] width 129 height 11
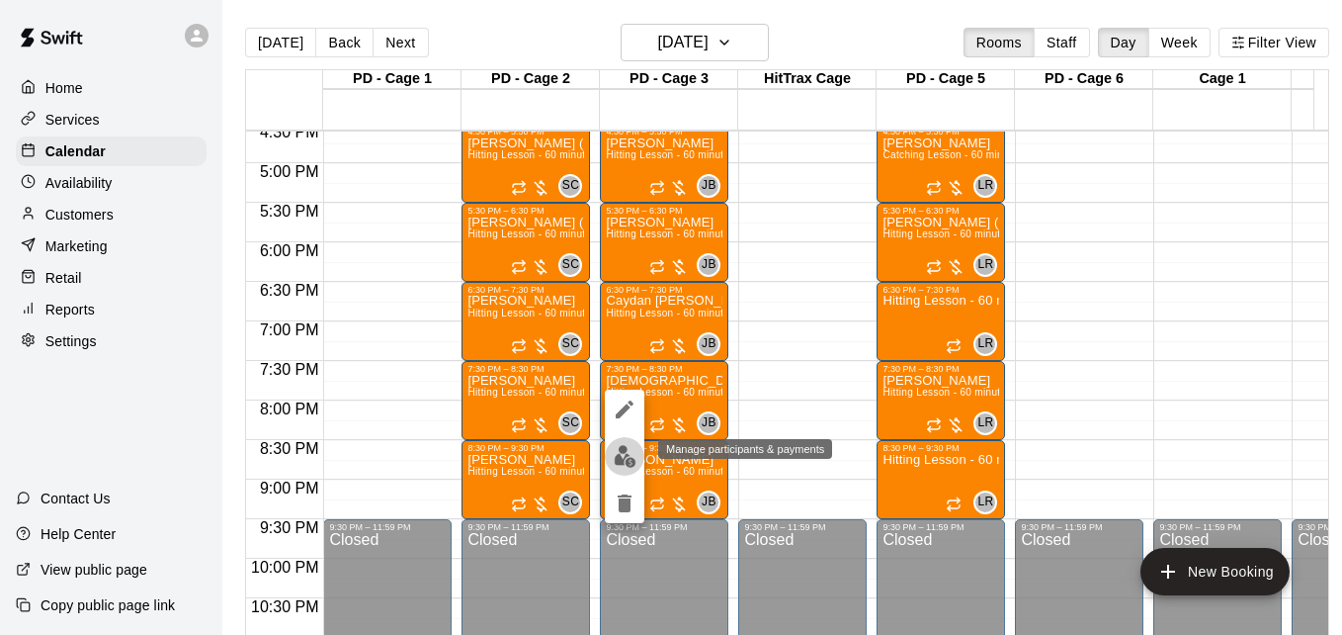
click at [630, 457] on img "edit" at bounding box center [625, 456] width 23 height 23
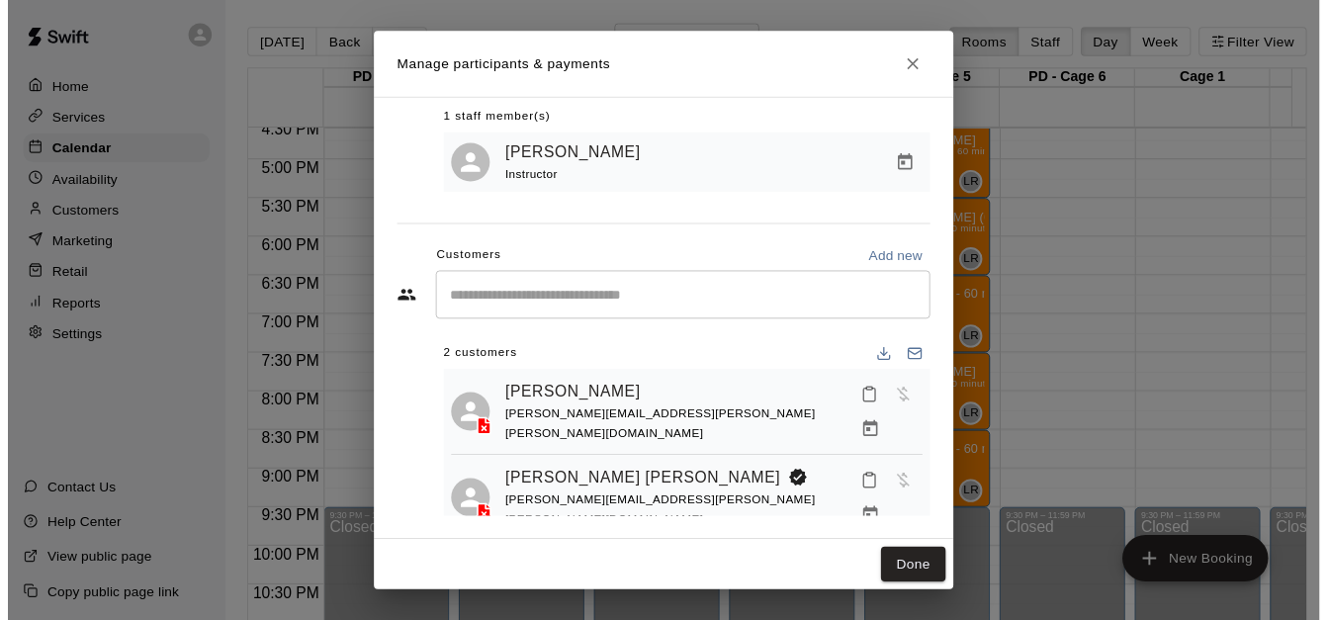
scroll to position [114, 0]
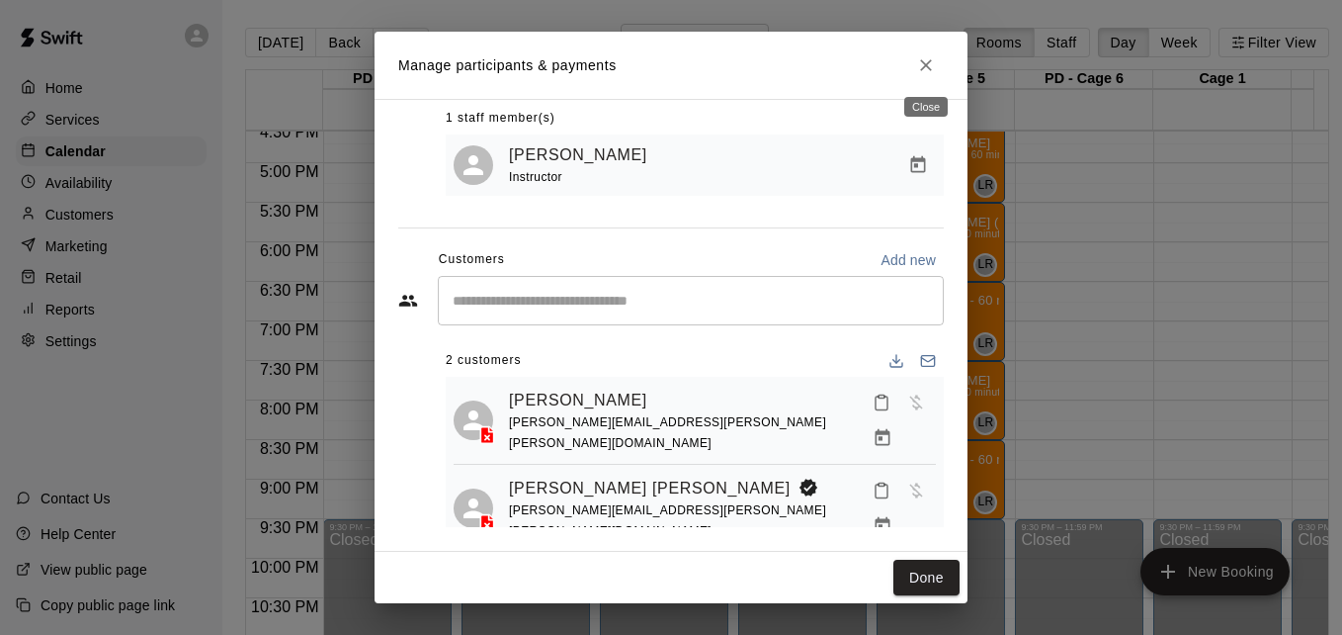
click at [925, 55] on icon "Close" at bounding box center [926, 65] width 20 height 20
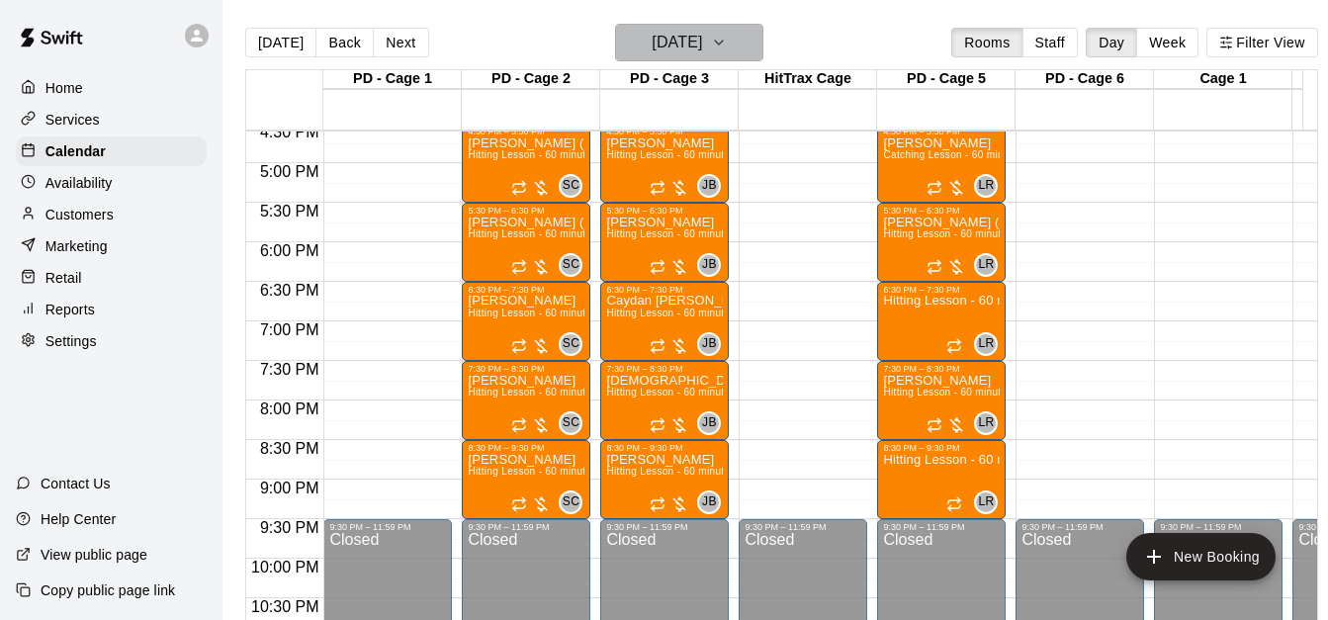
click at [727, 47] on icon "button" at bounding box center [719, 43] width 16 height 24
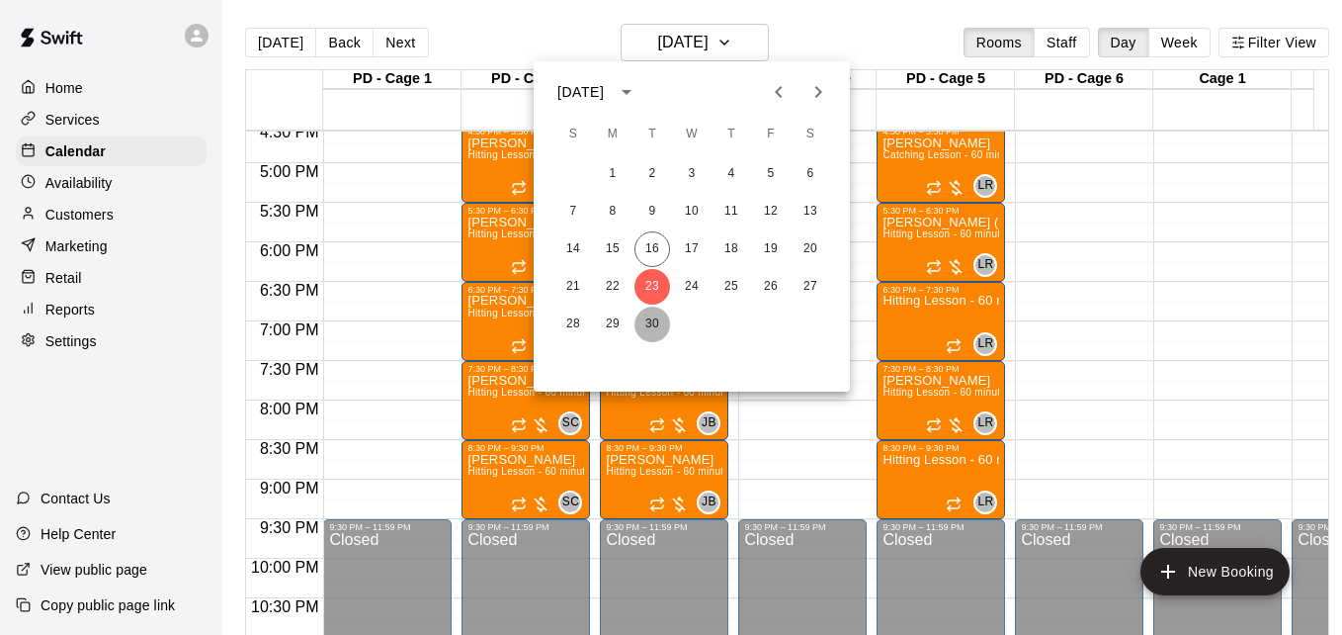
click at [660, 321] on button "30" at bounding box center [653, 324] width 36 height 36
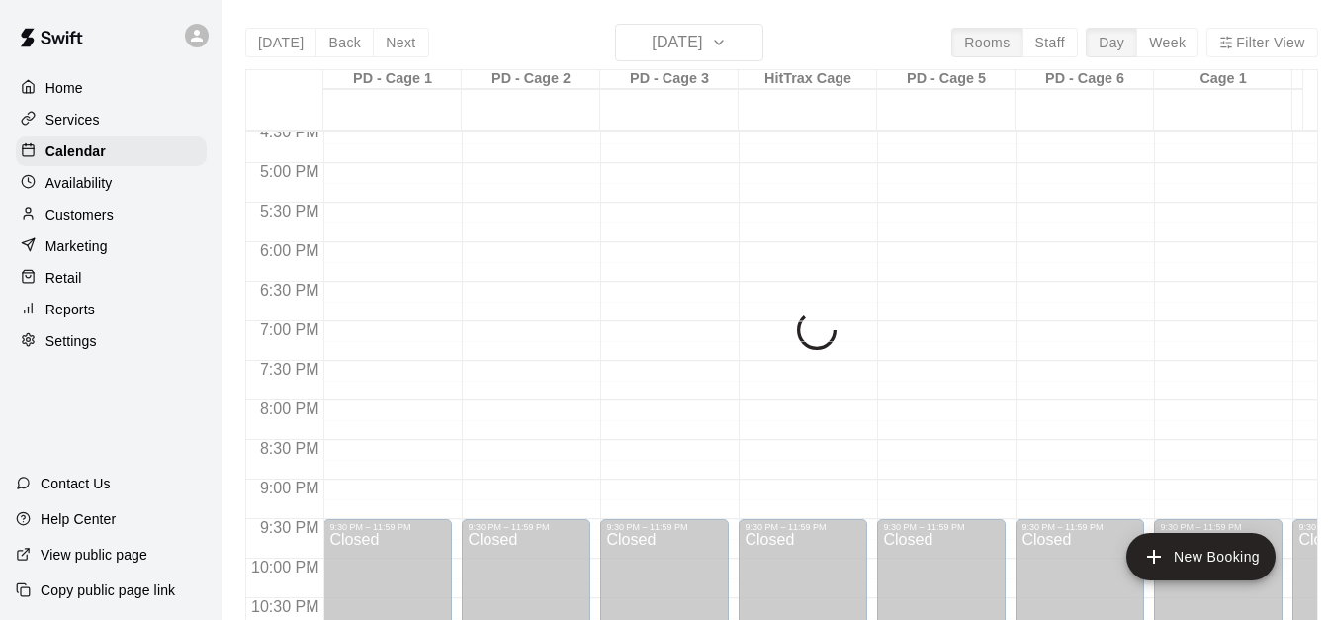
click at [739, 43] on div "[DATE] Back [DATE][DATE] Rooms Staff Day Week Filter View PD - Cage 1 30 Tue PD…" at bounding box center [781, 334] width 1073 height 620
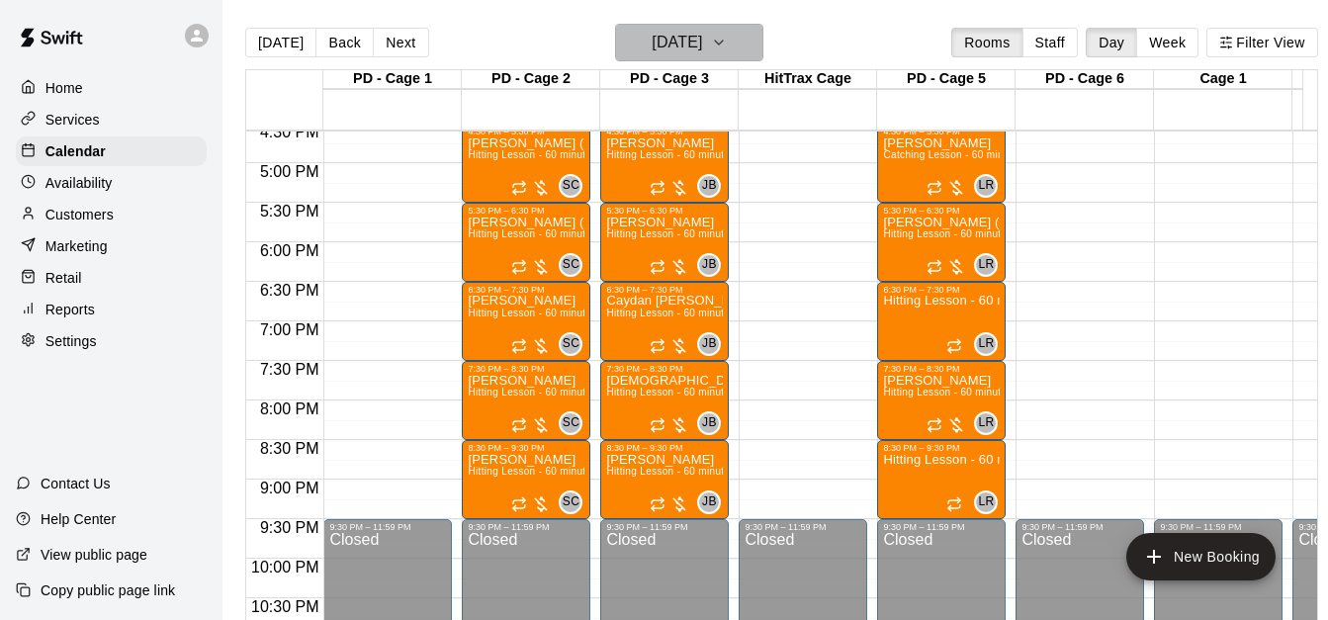
click at [727, 45] on icon "button" at bounding box center [719, 43] width 16 height 24
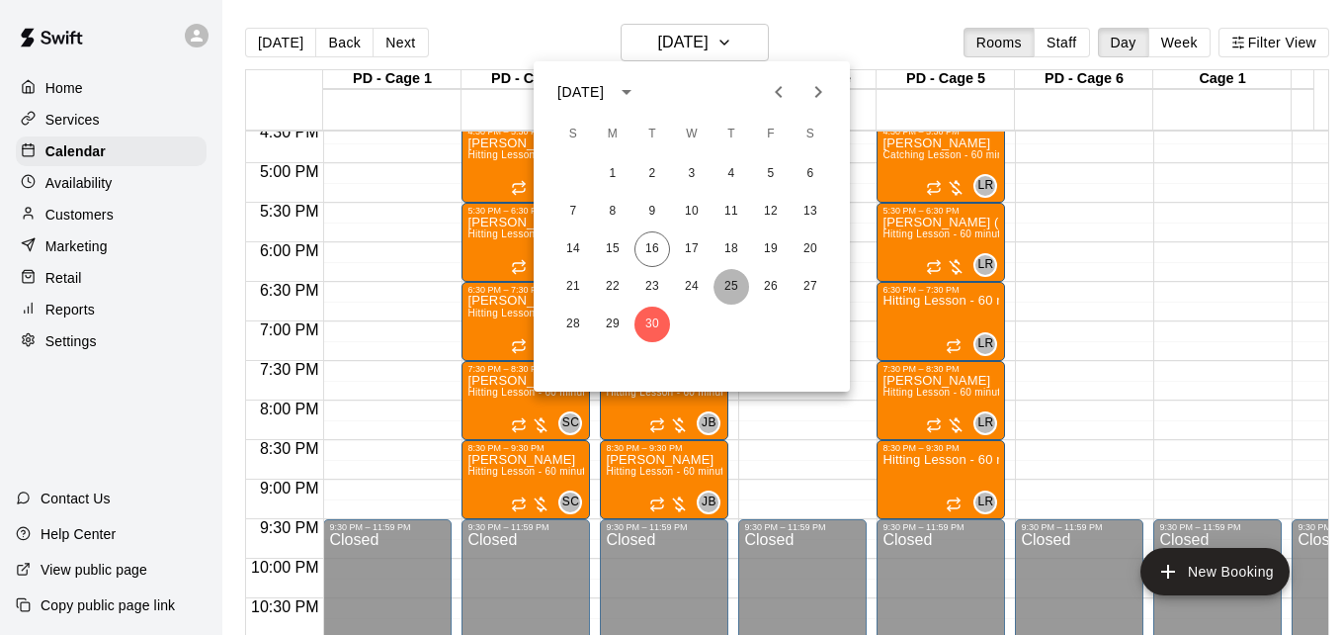
click at [735, 283] on button "25" at bounding box center [732, 287] width 36 height 36
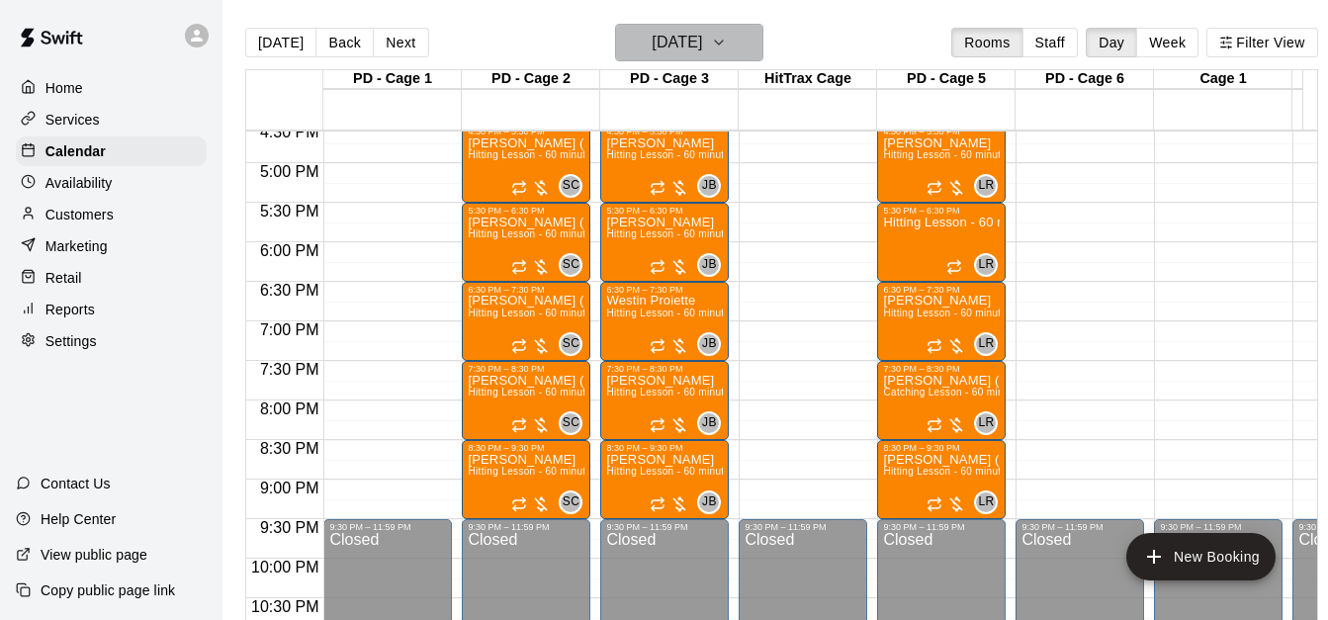
click at [688, 49] on h6 "[DATE]" at bounding box center [676, 43] width 50 height 28
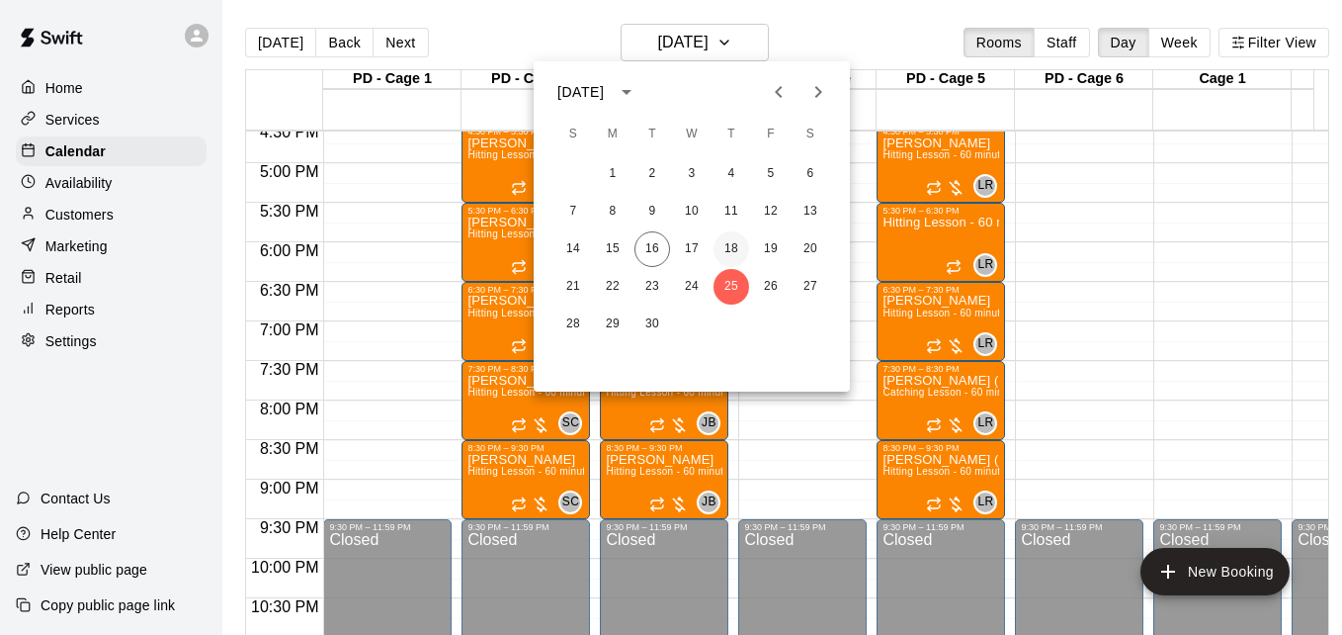
click at [729, 247] on button "18" at bounding box center [732, 249] width 36 height 36
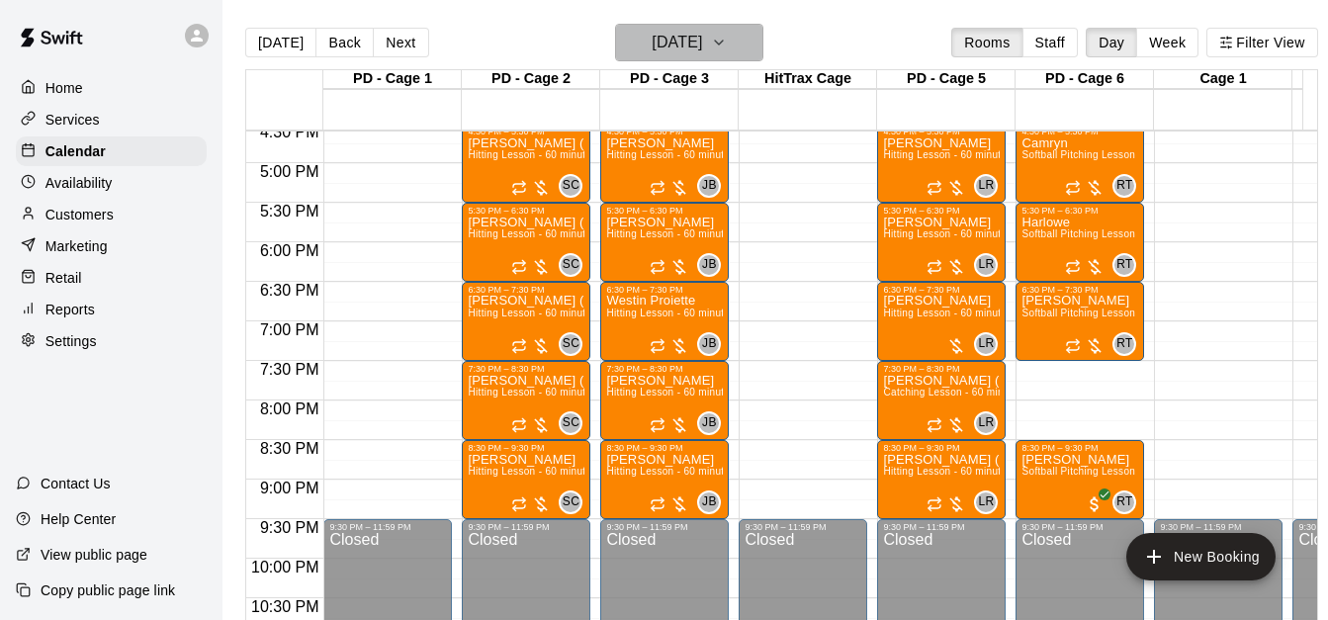
click at [702, 50] on h6 "[DATE]" at bounding box center [676, 43] width 50 height 28
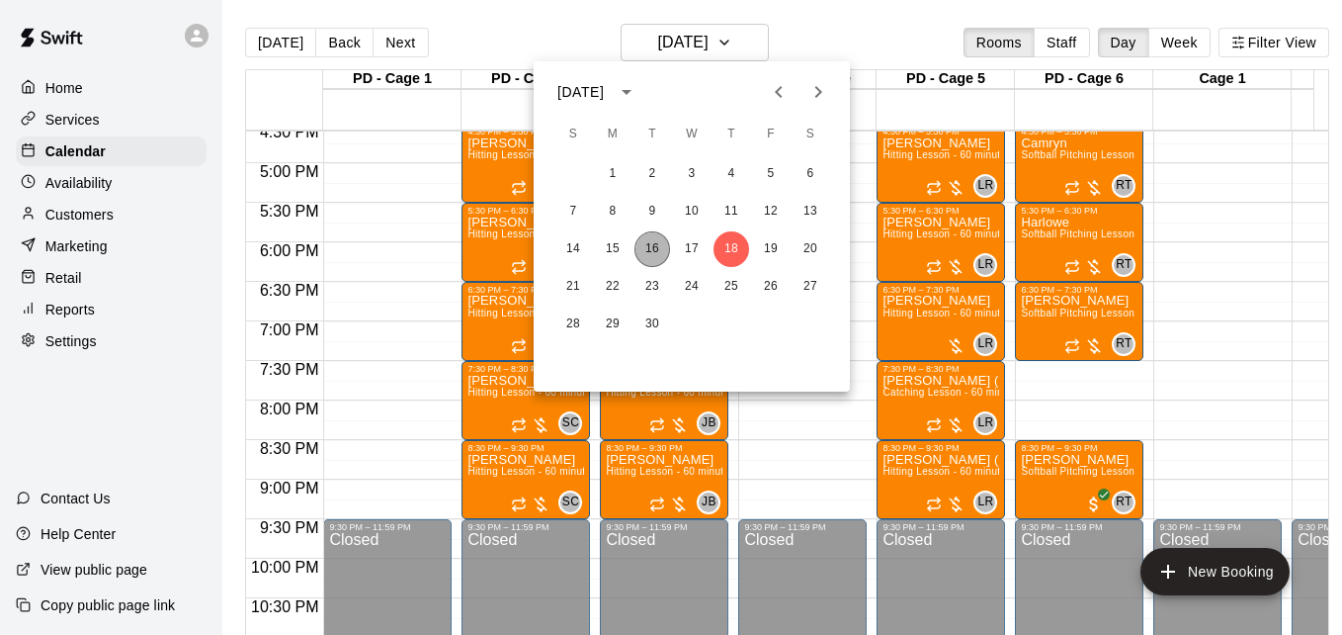
click at [644, 247] on button "16" at bounding box center [653, 249] width 36 height 36
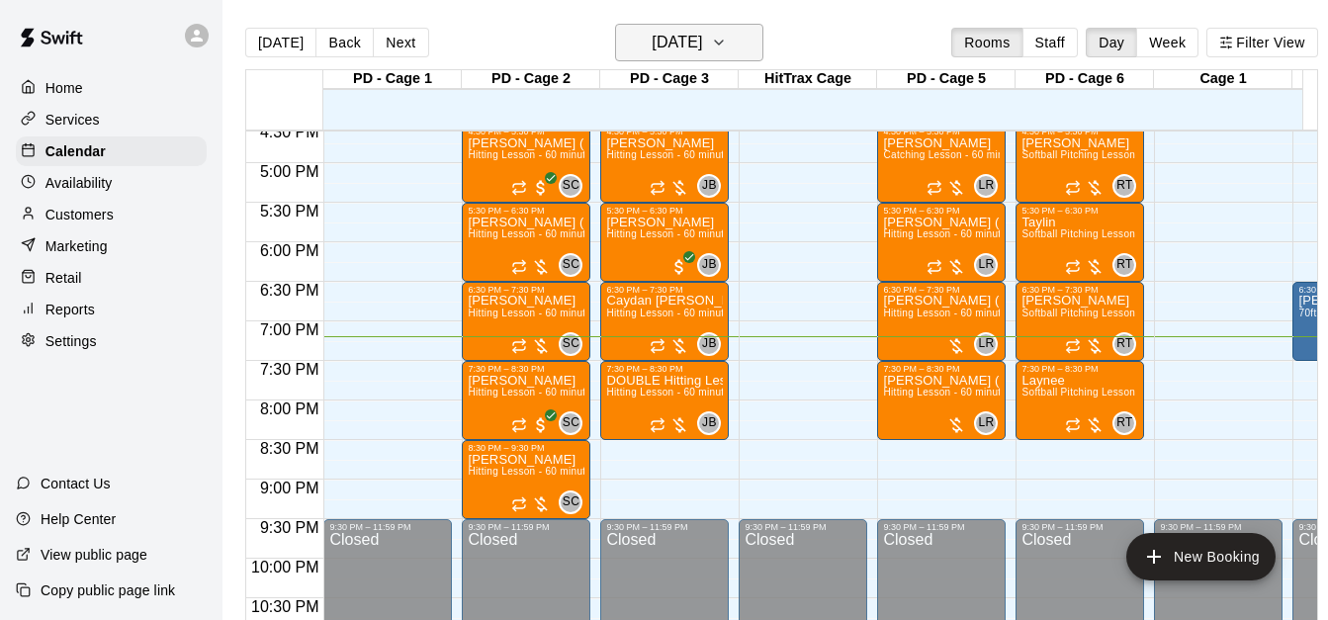
click at [738, 42] on button "[DATE]" at bounding box center [689, 43] width 148 height 38
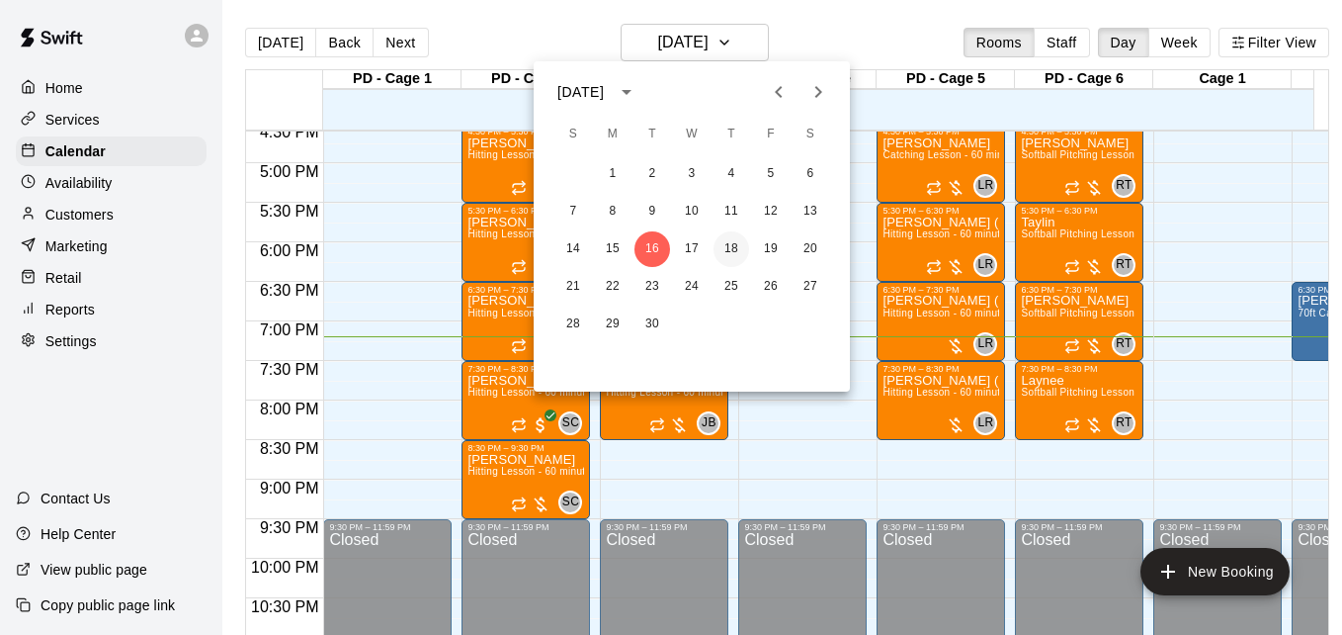
click at [731, 255] on button "18" at bounding box center [732, 249] width 36 height 36
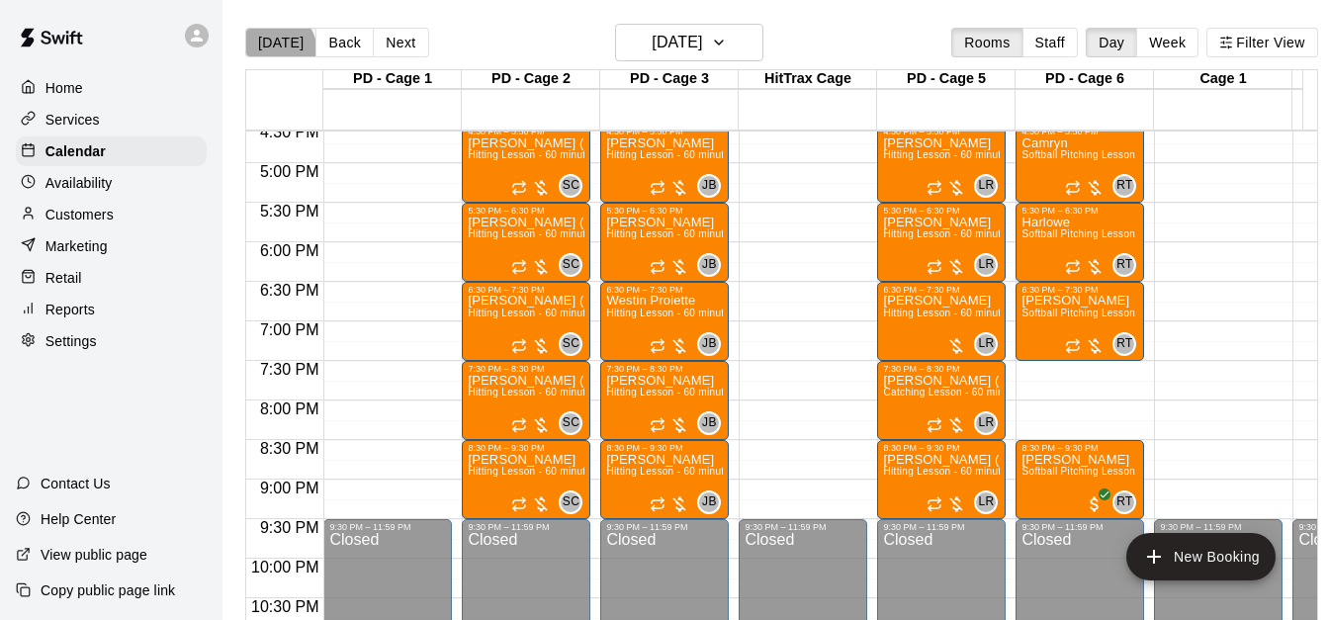
click at [270, 51] on button "[DATE]" at bounding box center [280, 43] width 71 height 30
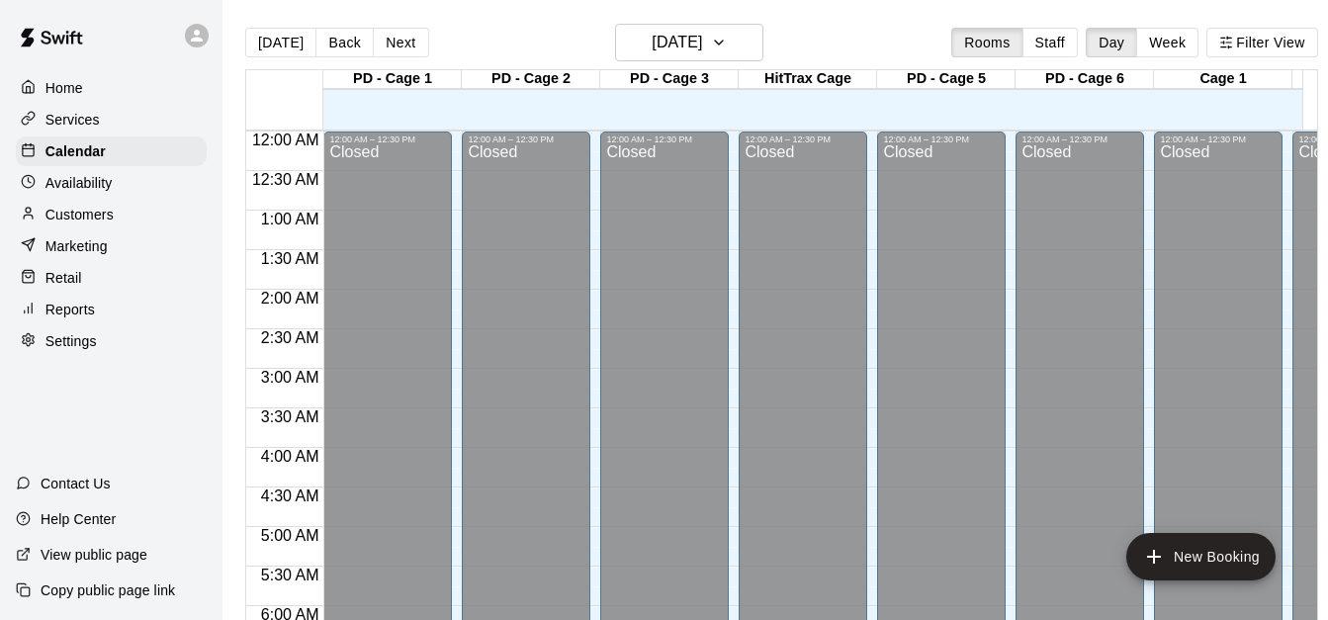
scroll to position [1313, 0]
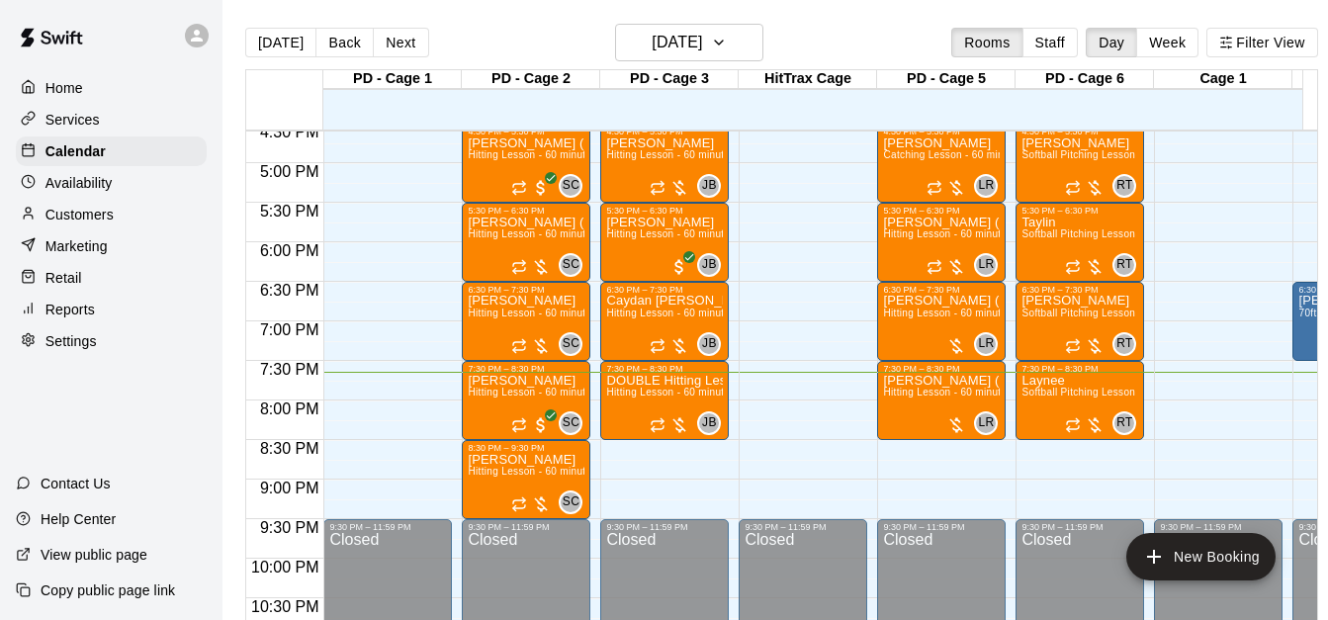
click at [270, 51] on button "[DATE]" at bounding box center [280, 43] width 71 height 30
click at [163, 154] on div "Calendar" at bounding box center [111, 151] width 191 height 30
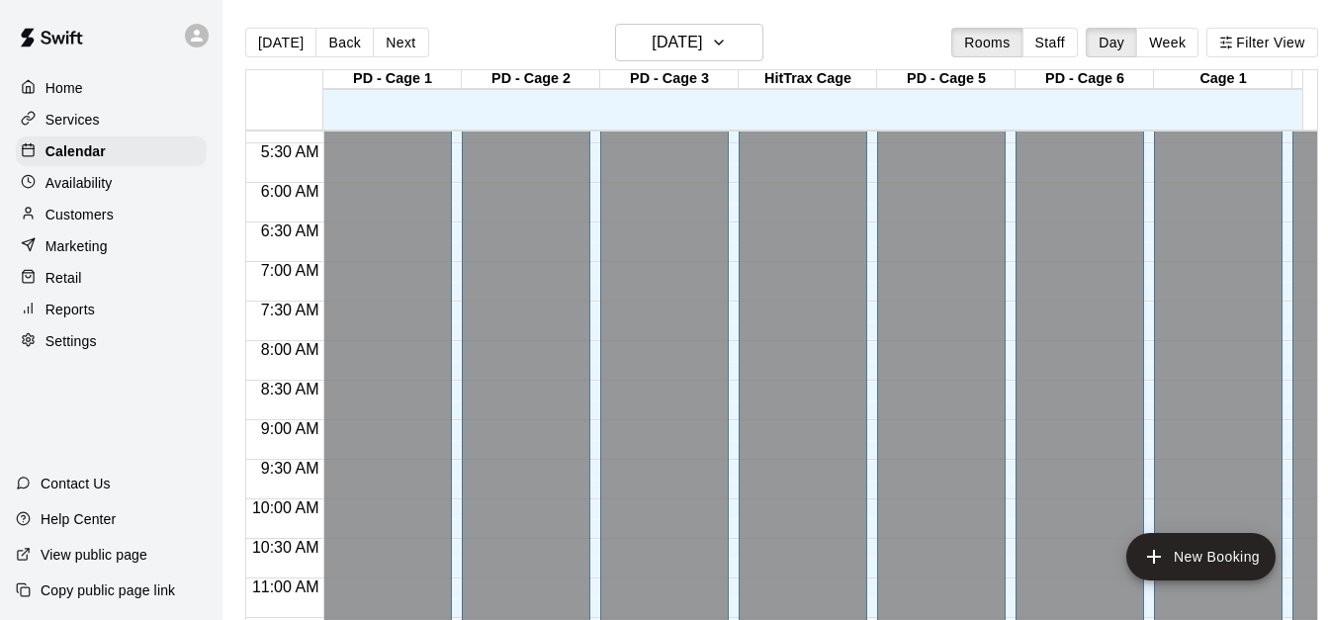
scroll to position [0, 0]
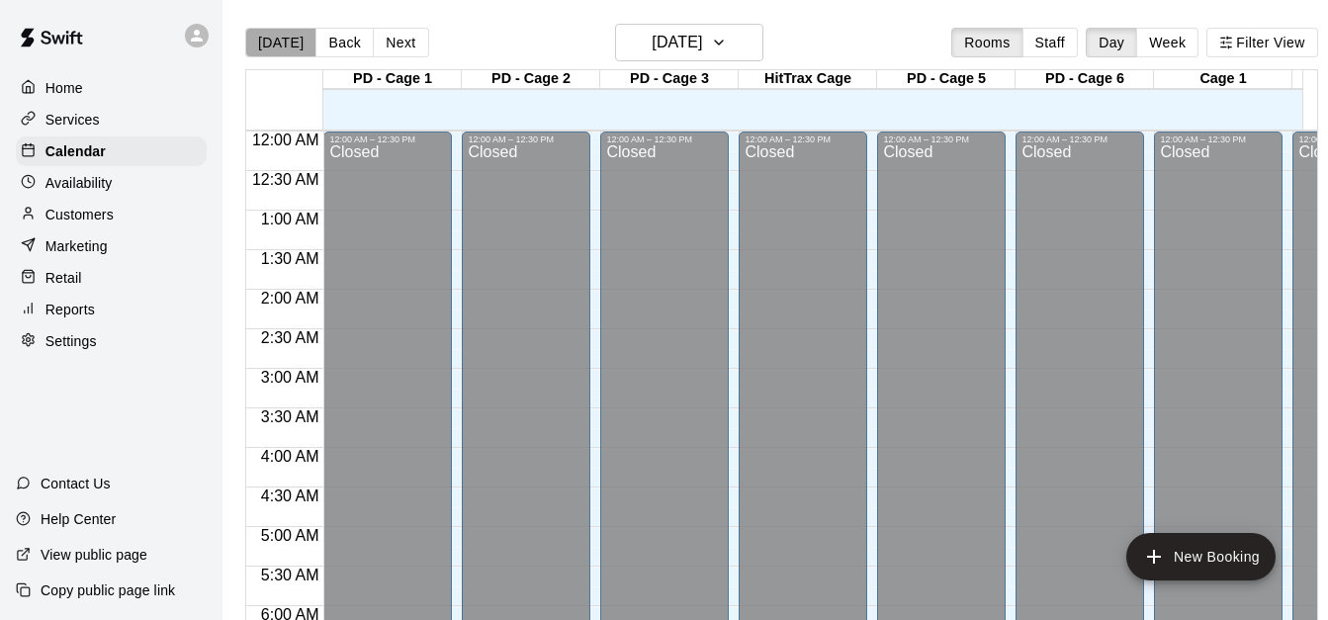
click at [281, 55] on button "[DATE]" at bounding box center [280, 43] width 71 height 30
click at [280, 46] on button "[DATE]" at bounding box center [280, 43] width 71 height 30
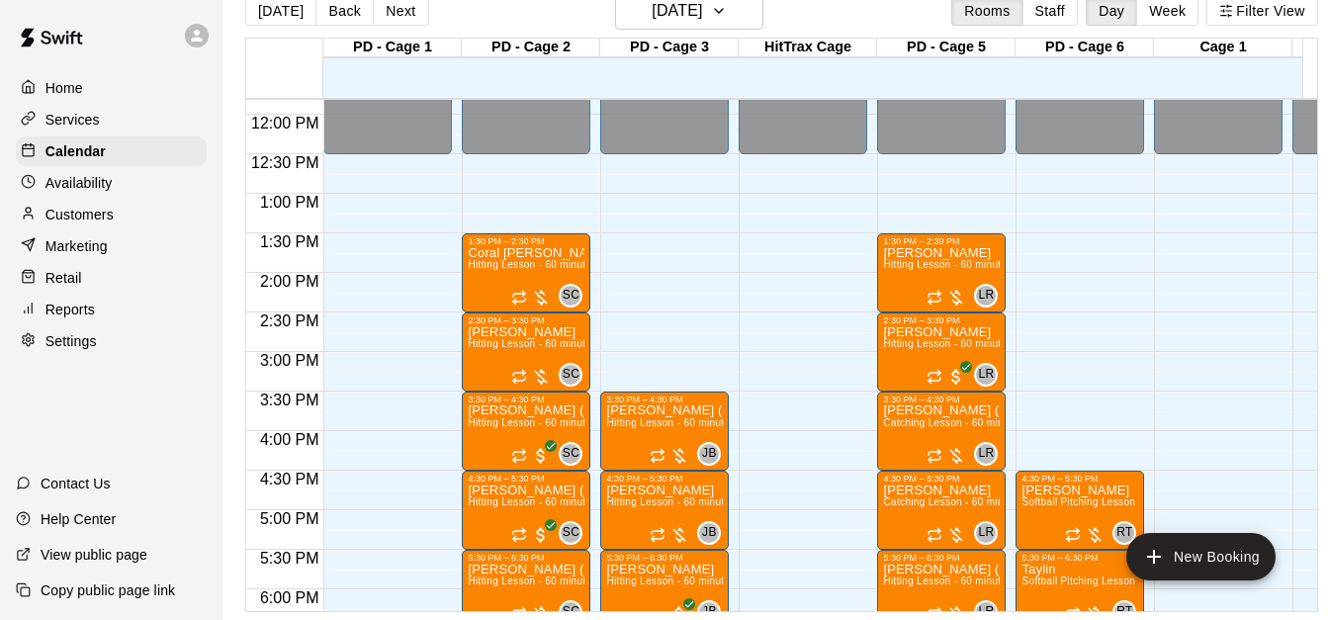
scroll to position [964, 0]
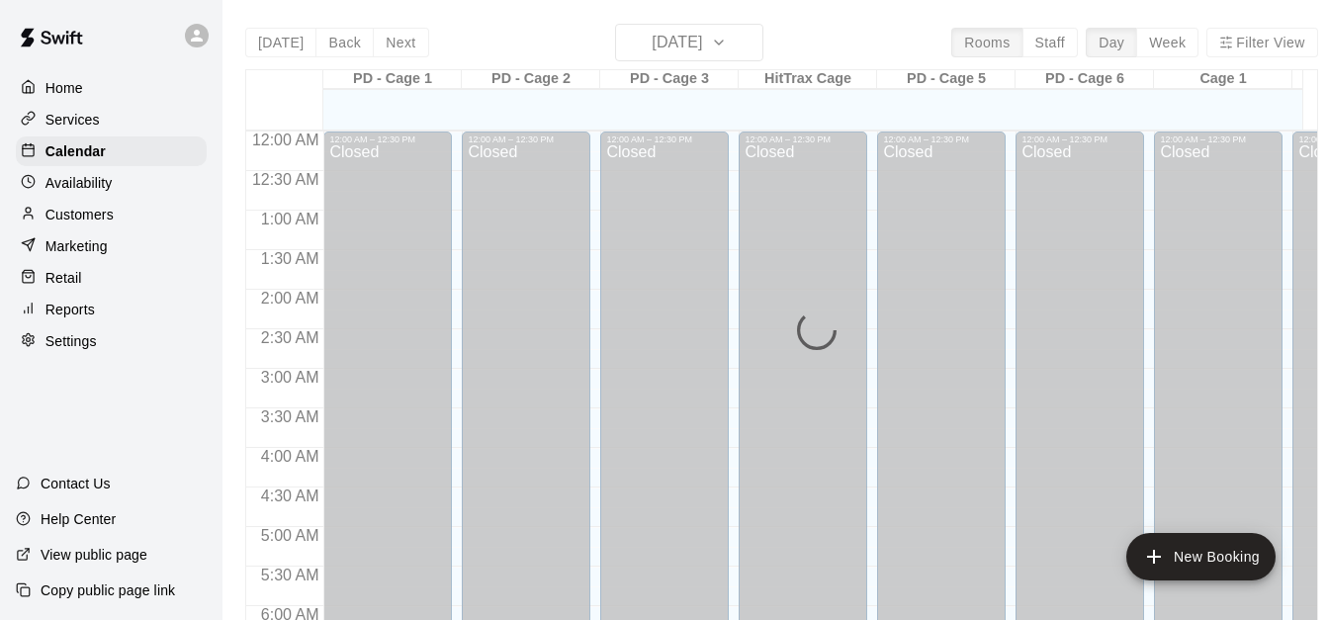
scroll to position [1313, 0]
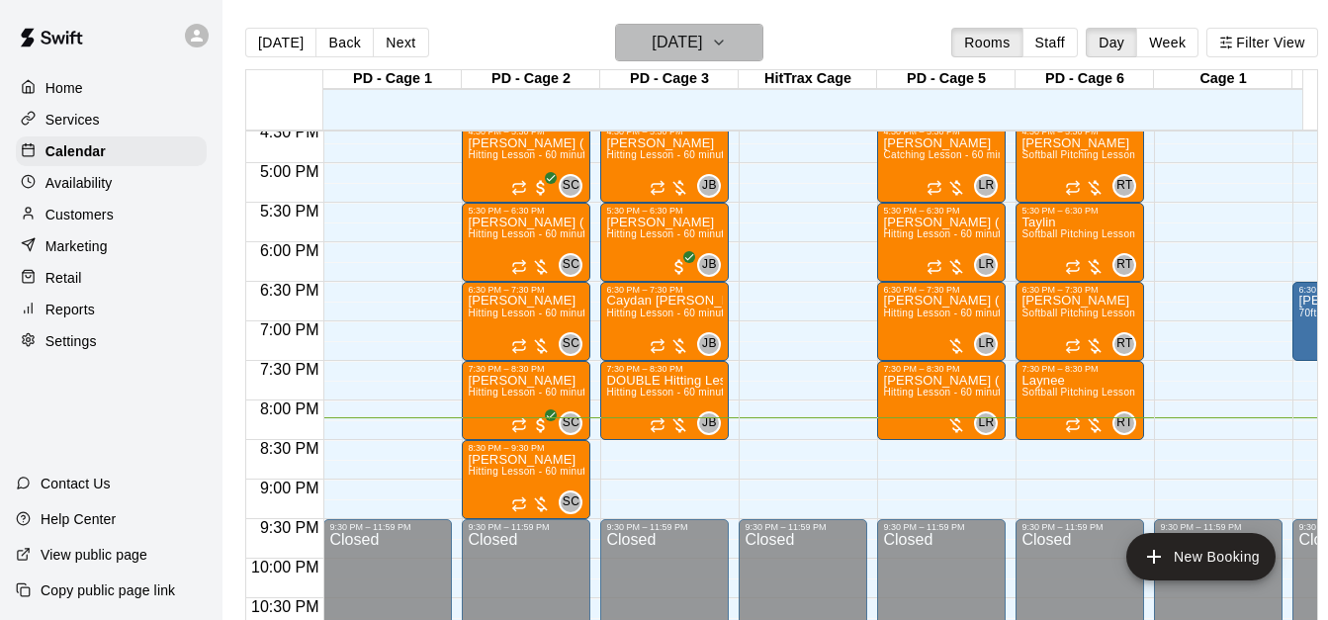
click at [727, 36] on icon "button" at bounding box center [719, 43] width 16 height 24
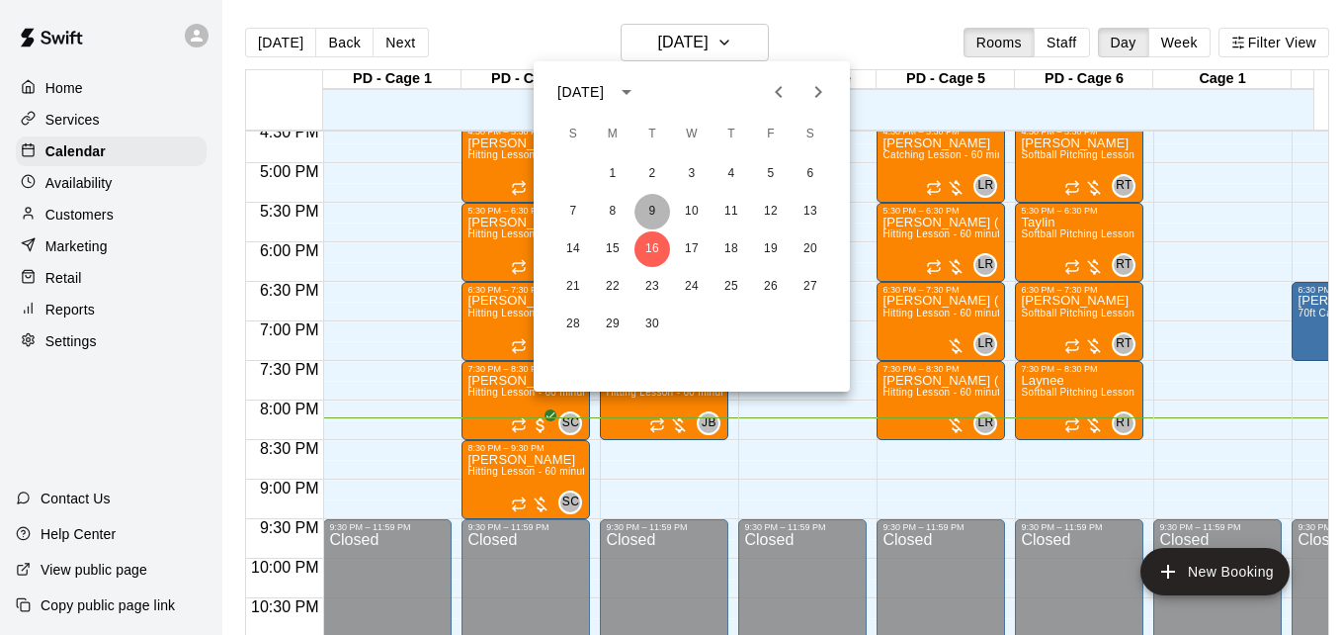
click at [647, 217] on button "9" at bounding box center [653, 212] width 36 height 36
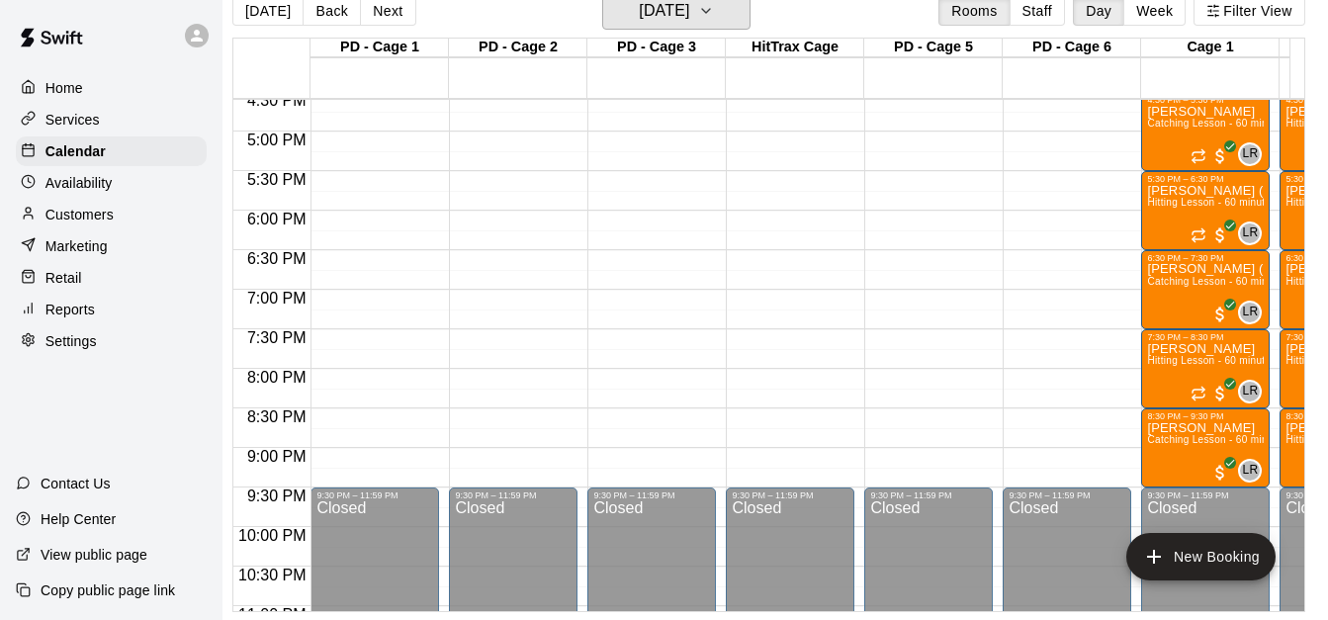
scroll to position [0, 531]
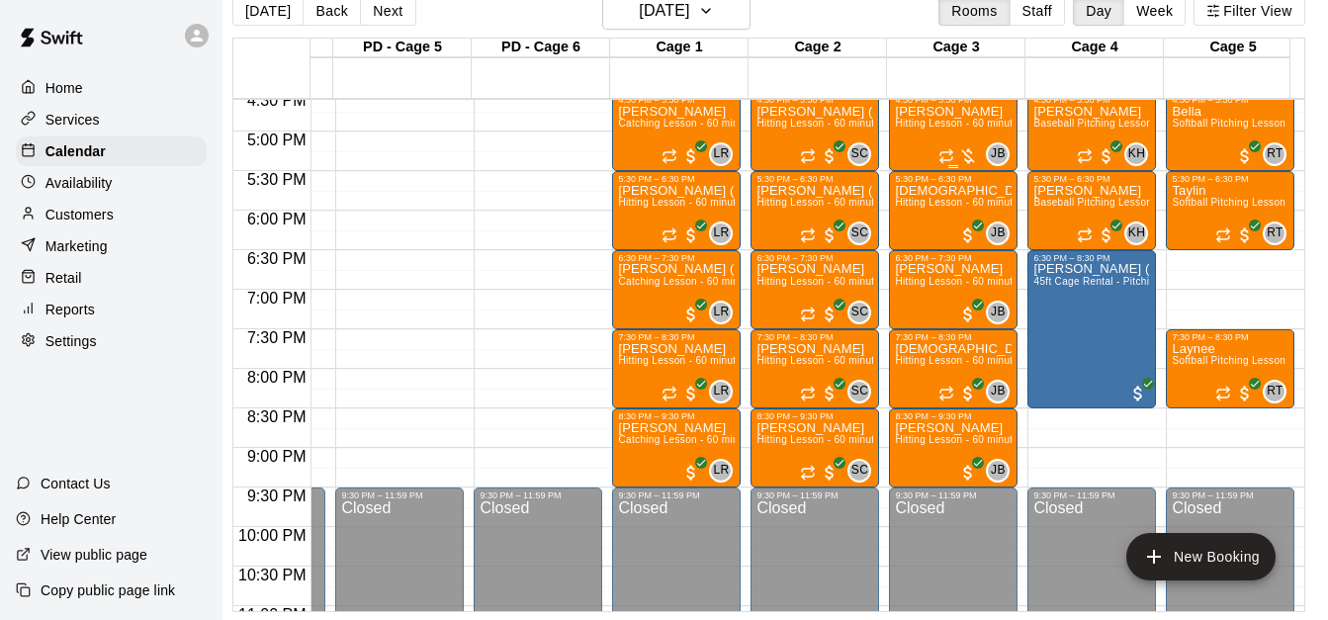
click at [913, 118] on span "Hitting Lesson - 60 minutes" at bounding box center [959, 123] width 129 height 11
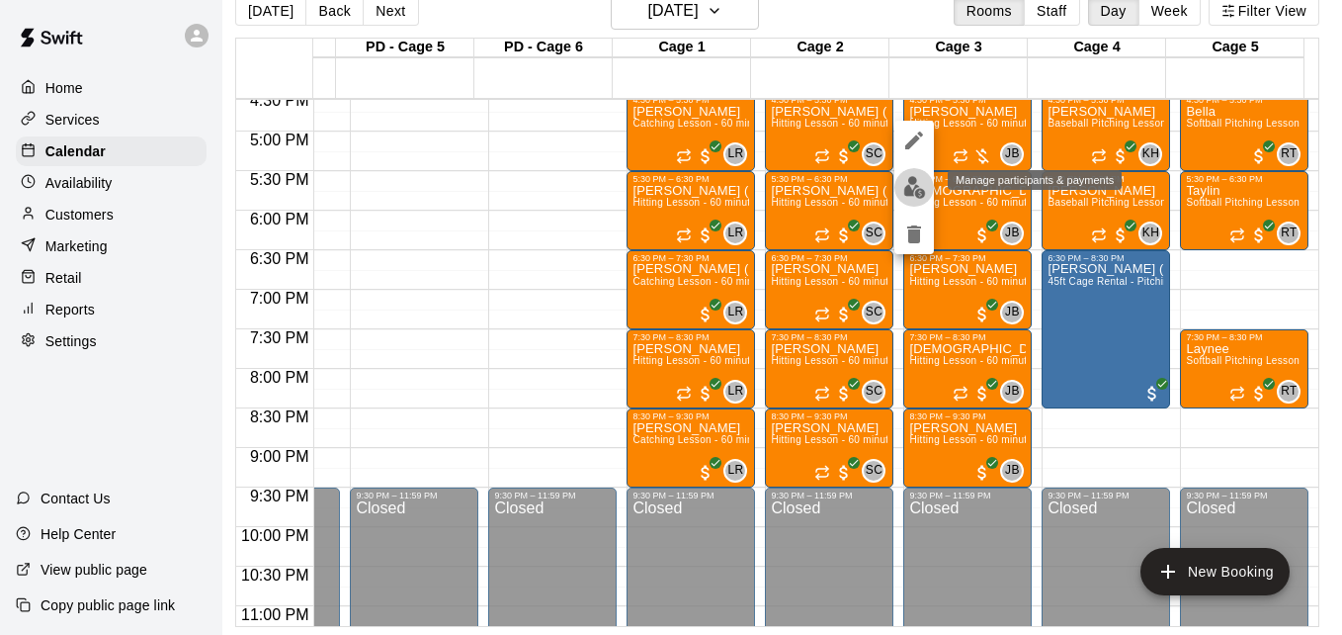
click at [906, 191] on img "edit" at bounding box center [915, 187] width 23 height 23
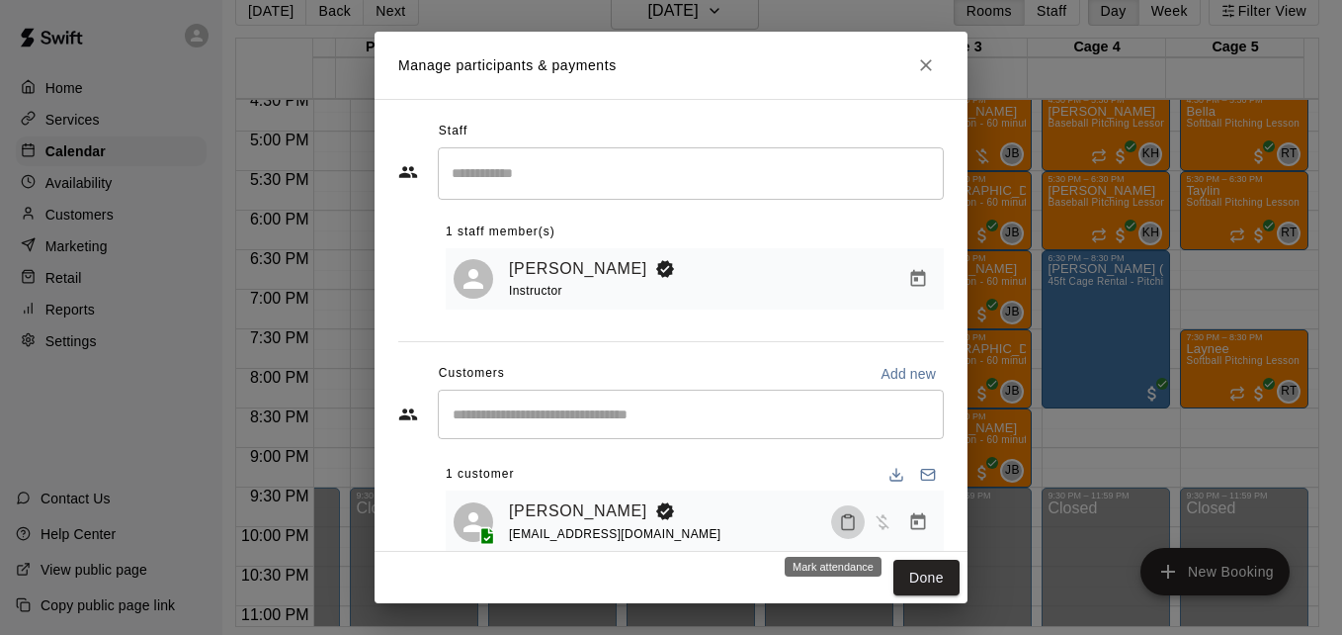
click at [839, 528] on icon "Mark attendance" at bounding box center [848, 522] width 18 height 18
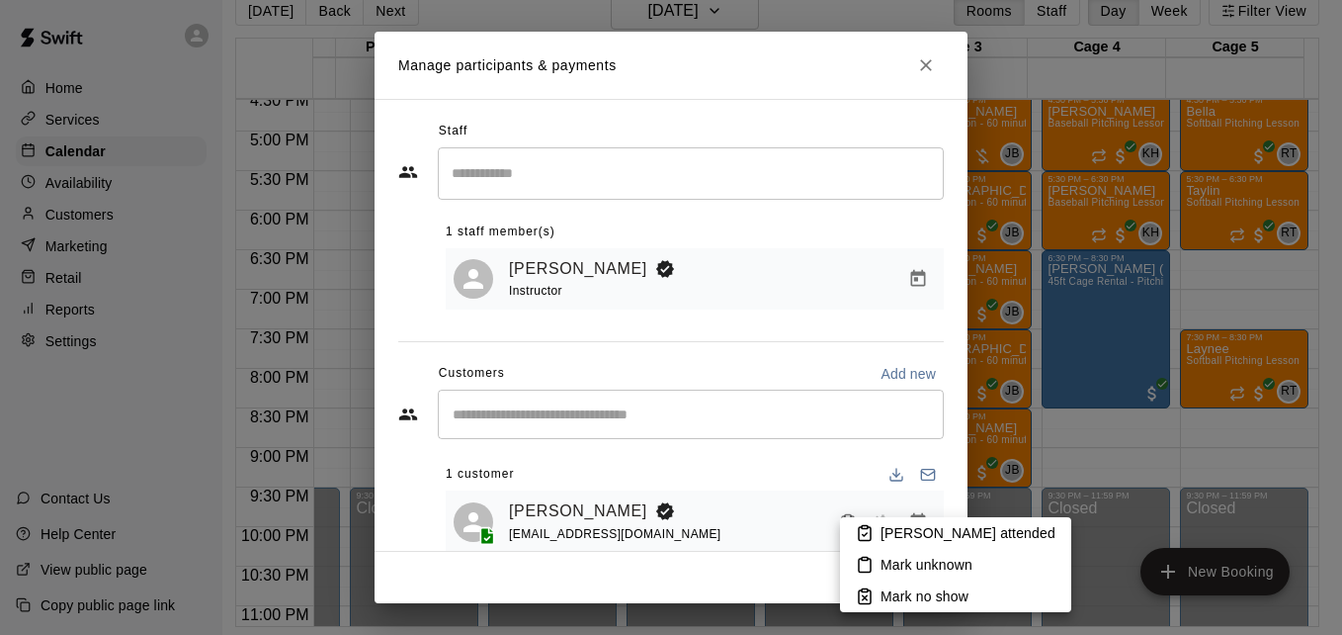
click at [833, 528] on div at bounding box center [671, 317] width 1342 height 635
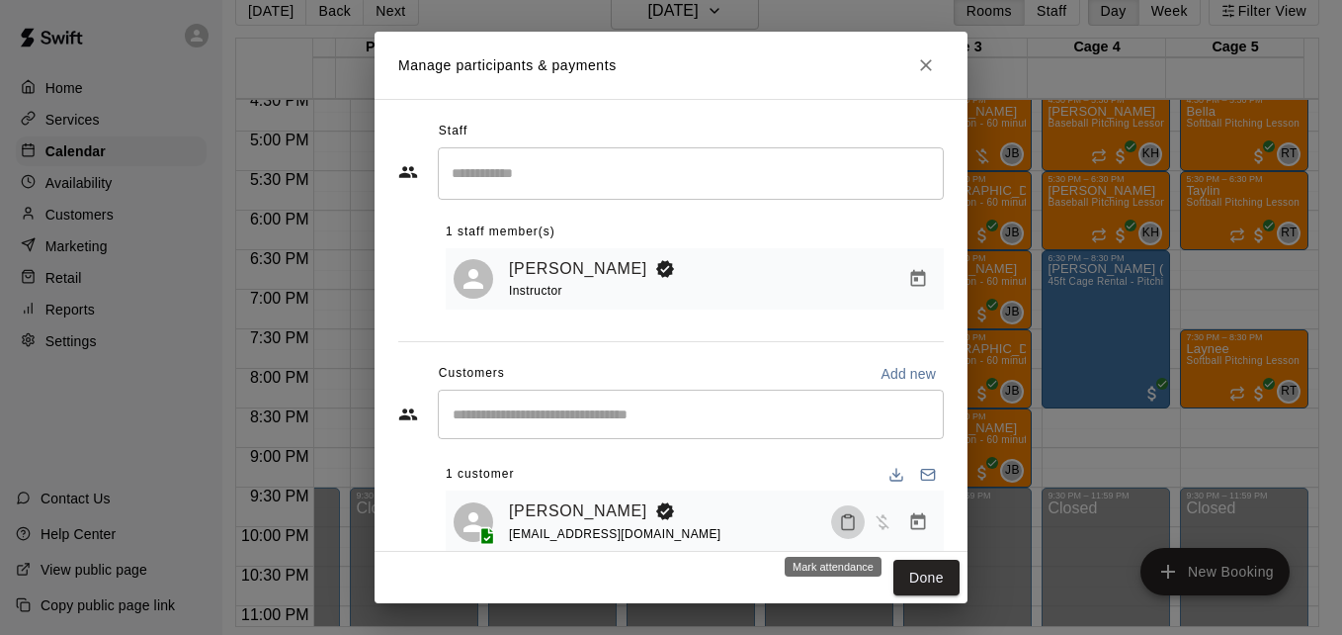
click at [831, 534] on button "Mark attendance" at bounding box center [848, 522] width 34 height 34
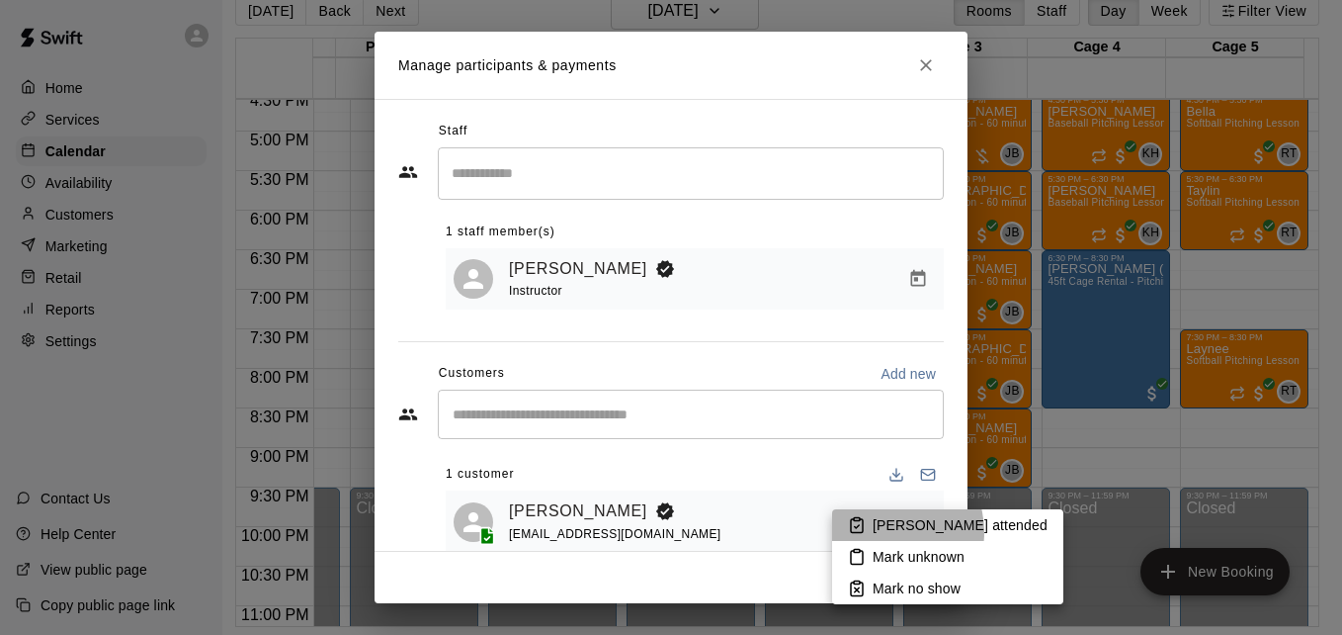
click at [885, 532] on p "Mark attended" at bounding box center [960, 525] width 175 height 20
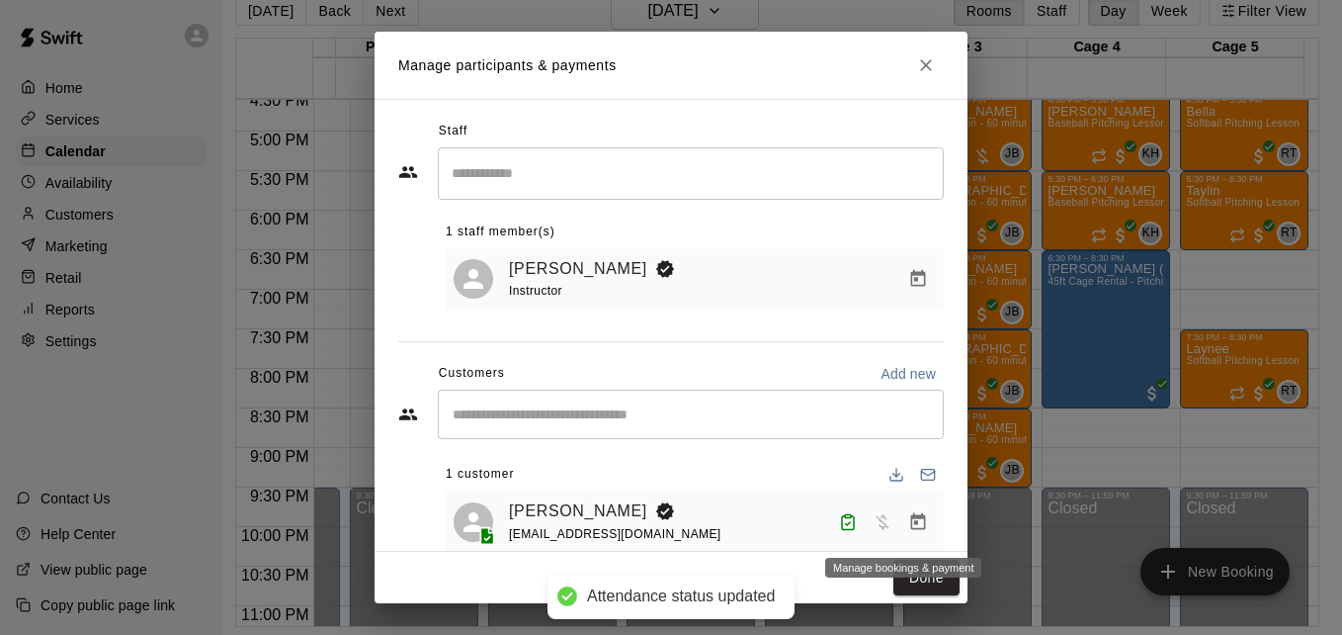
click at [911, 529] on icon "Manage bookings & payment" at bounding box center [918, 520] width 15 height 17
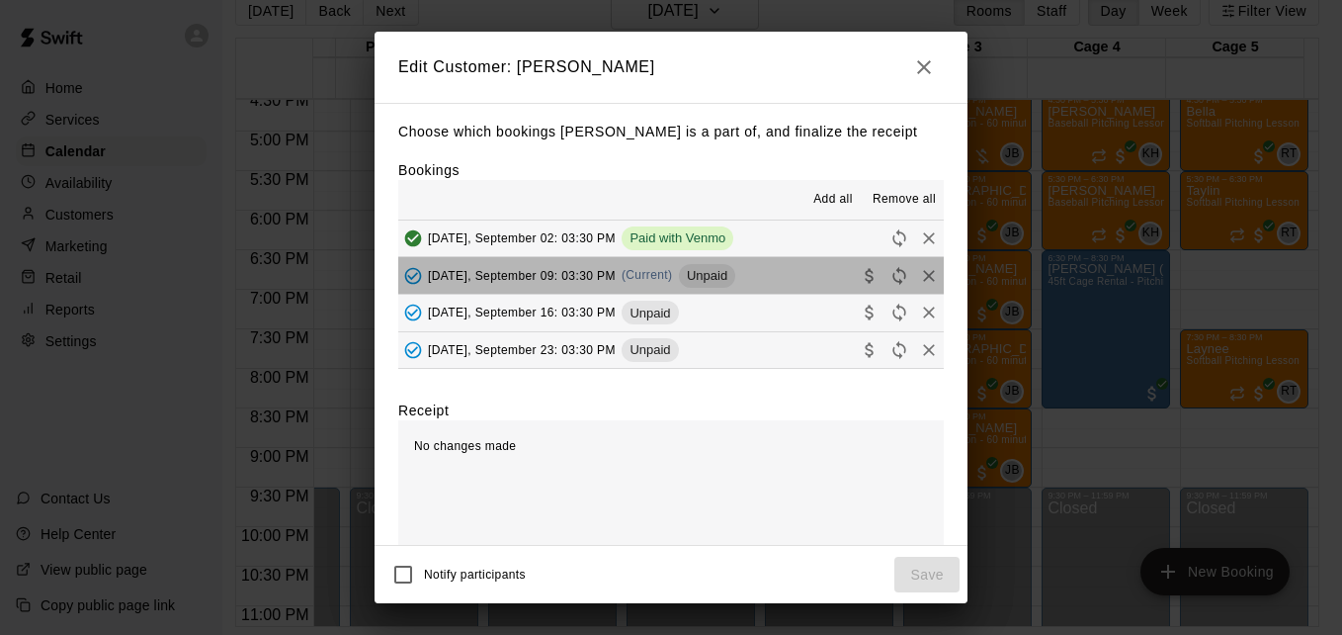
click at [785, 285] on button "Tuesday, September 09: 03:30 PM (Current) Unpaid" at bounding box center [671, 275] width 546 height 37
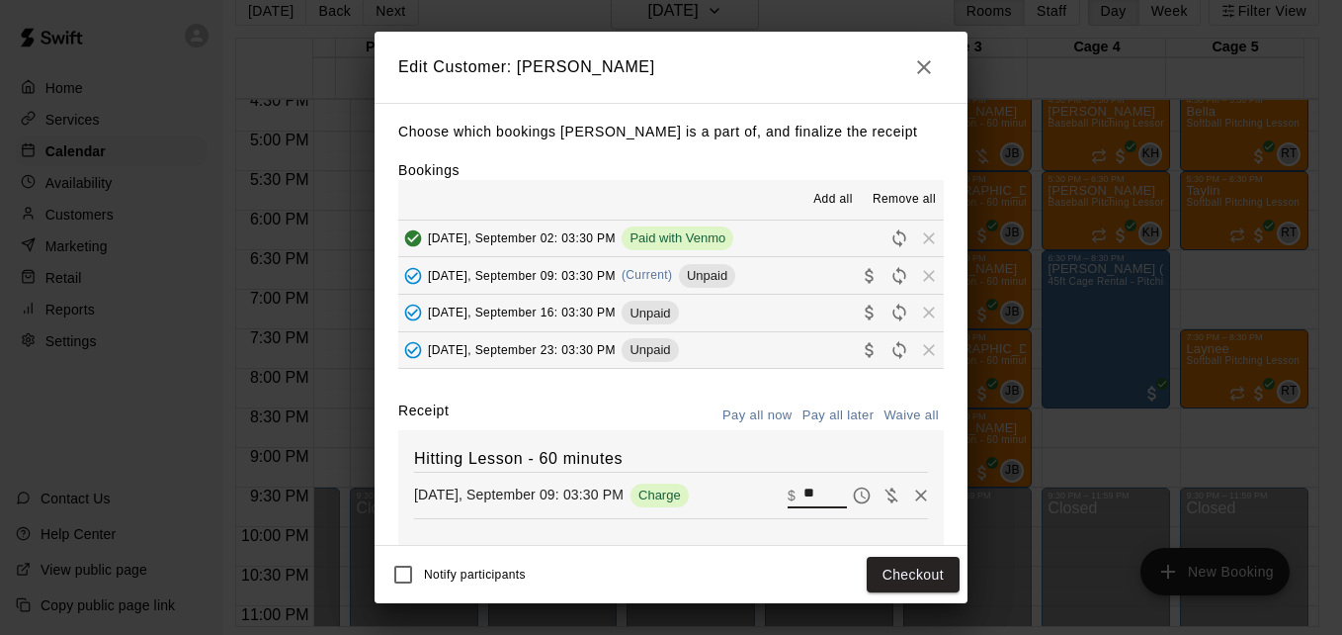
click at [804, 491] on input "**" at bounding box center [825, 495] width 43 height 26
type input "*"
type input "**"
click at [912, 562] on button "Checkout" at bounding box center [913, 575] width 93 height 37
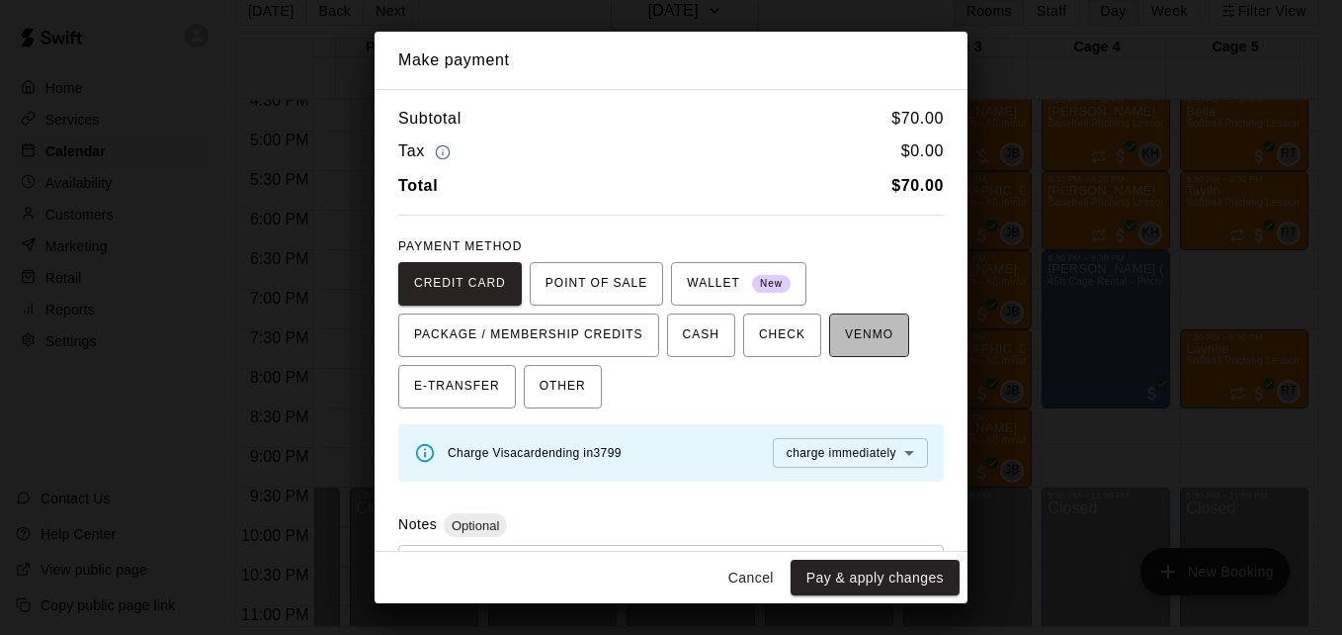
click at [867, 317] on button "VENMO" at bounding box center [869, 334] width 80 height 43
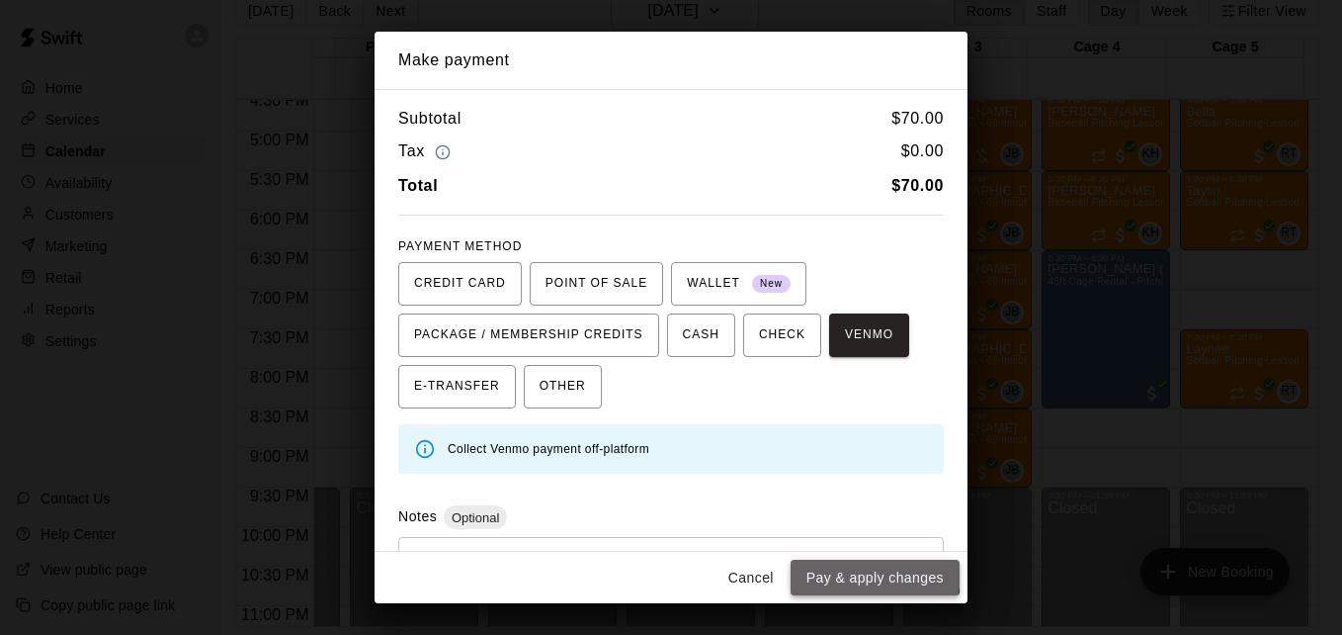
click at [848, 570] on button "Pay & apply changes" at bounding box center [875, 578] width 169 height 37
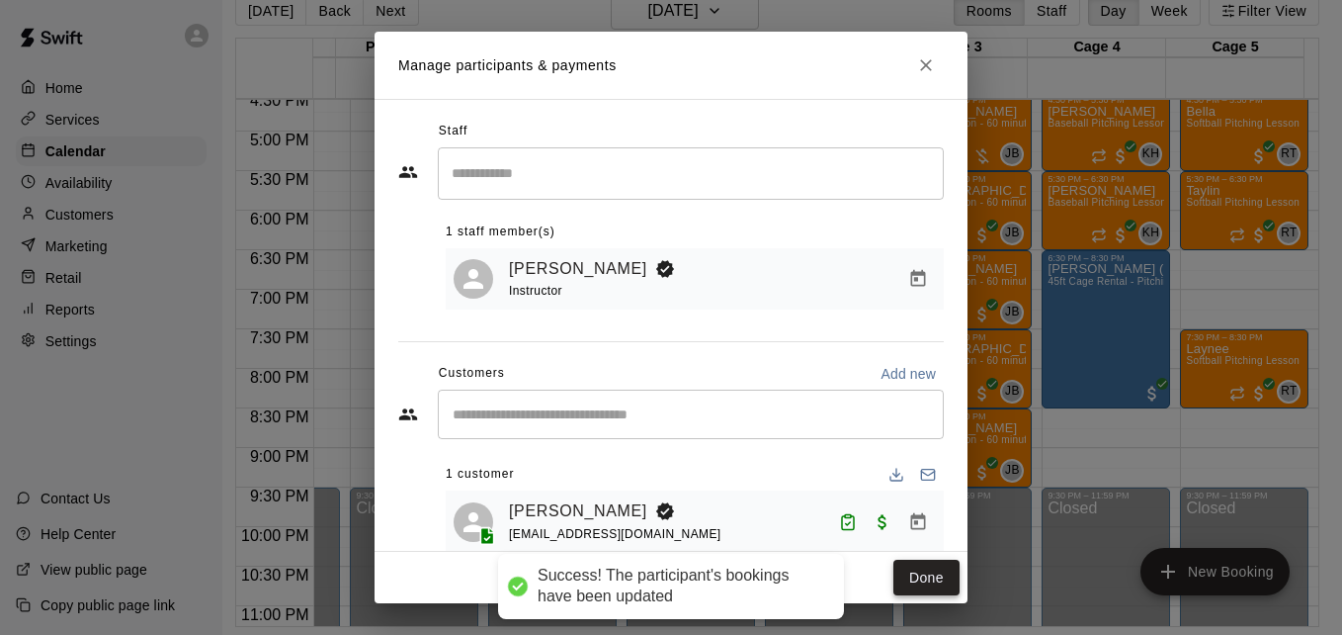
click at [905, 586] on button "Done" at bounding box center [927, 578] width 66 height 37
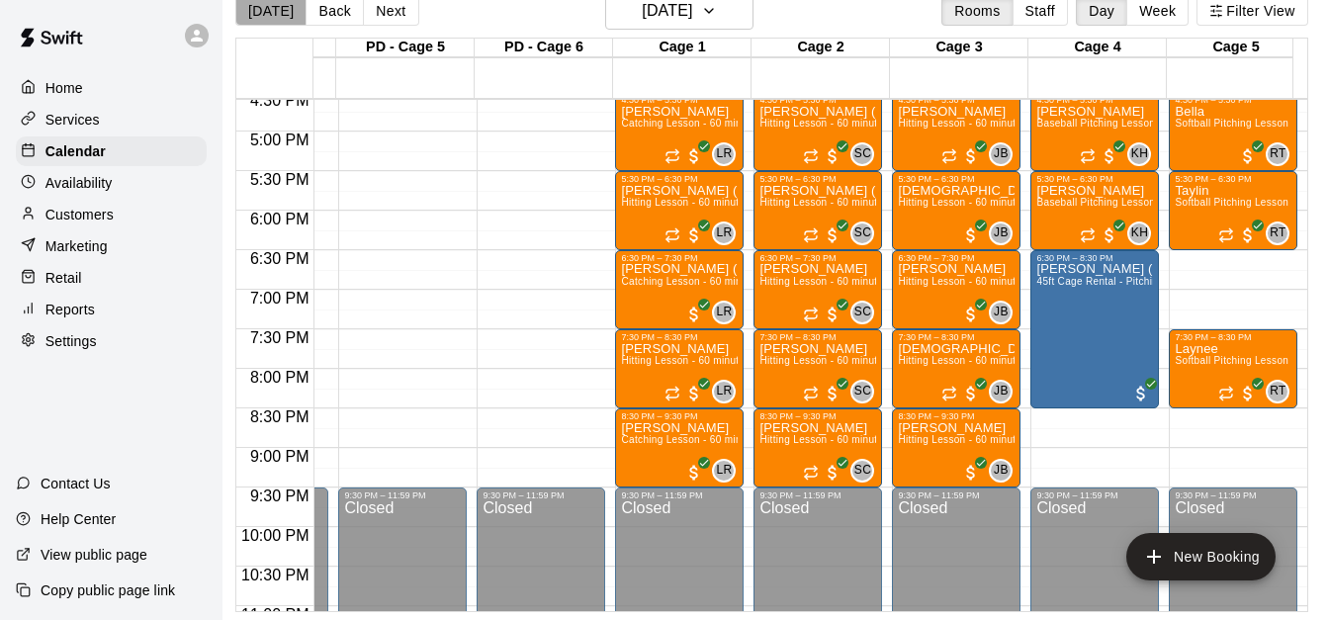
click at [273, 5] on button "[DATE]" at bounding box center [270, 11] width 71 height 30
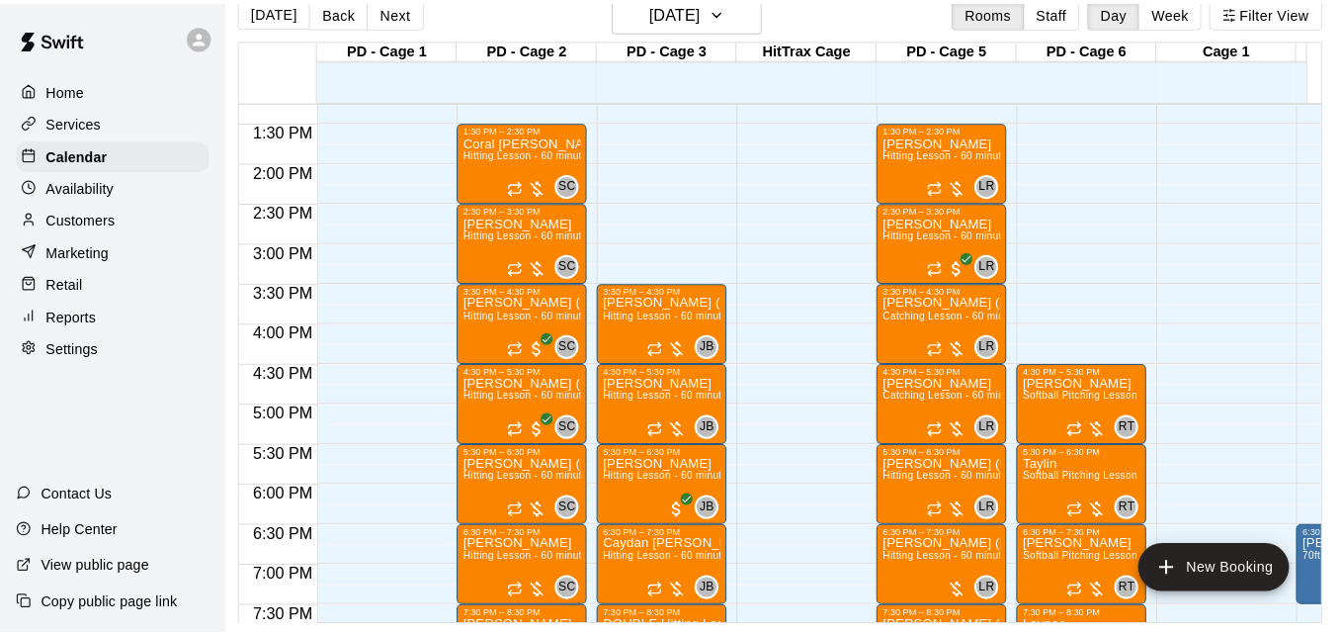
scroll to position [1036, 0]
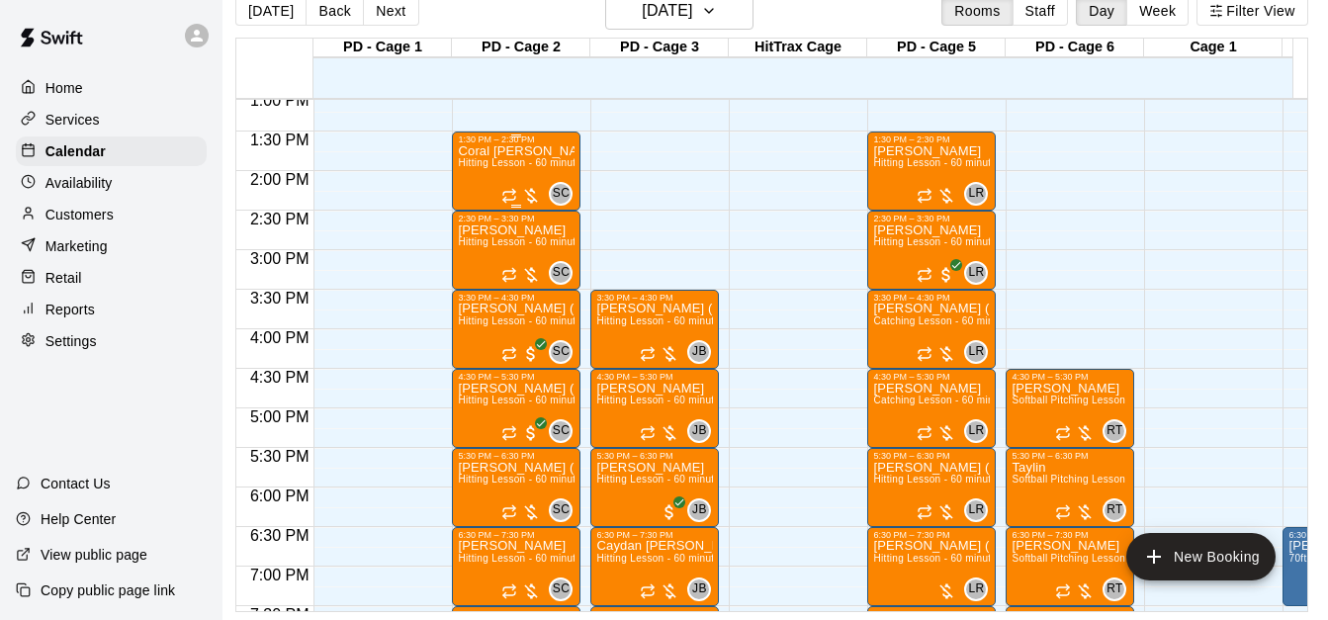
click at [511, 151] on p "Coral [PERSON_NAME]" at bounding box center [516, 151] width 117 height 0
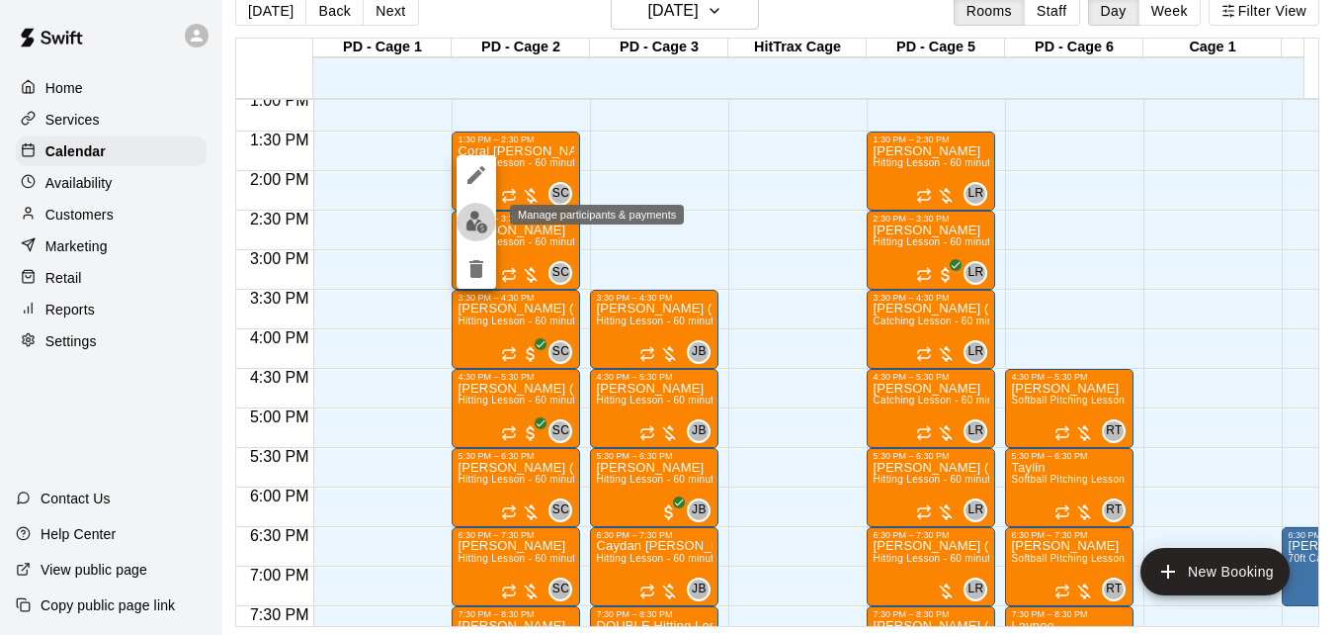
click at [479, 216] on img "edit" at bounding box center [477, 222] width 23 height 23
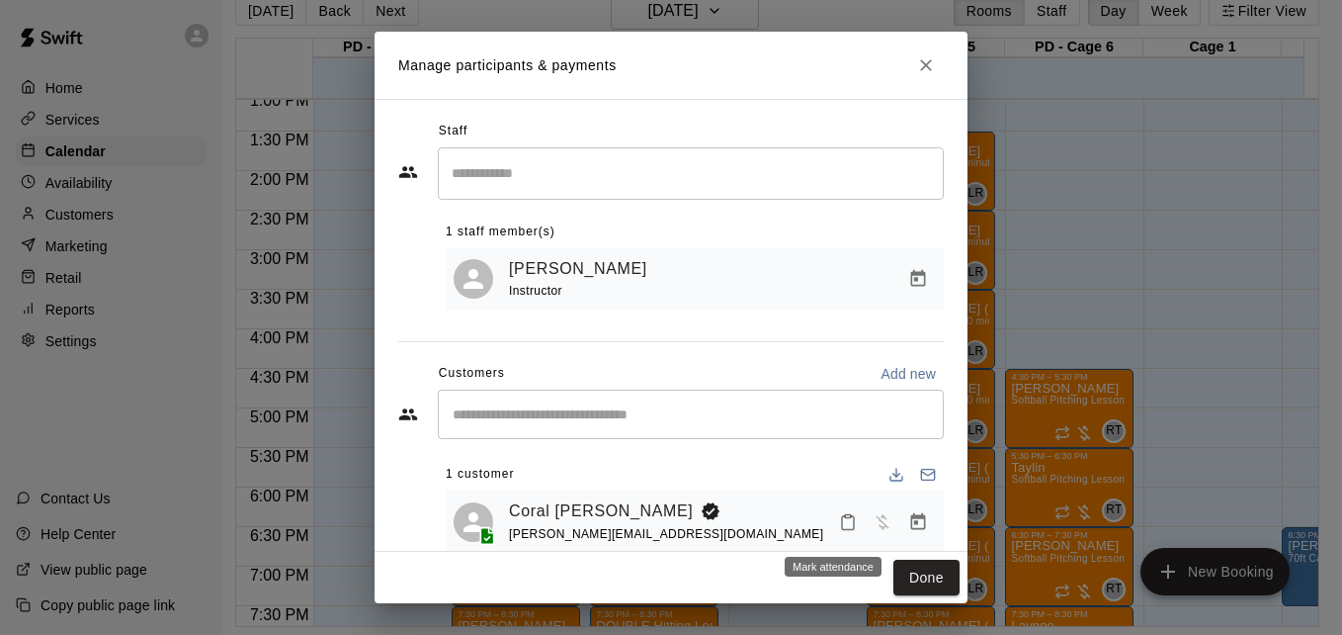
click at [839, 526] on icon "Mark attendance" at bounding box center [848, 522] width 18 height 18
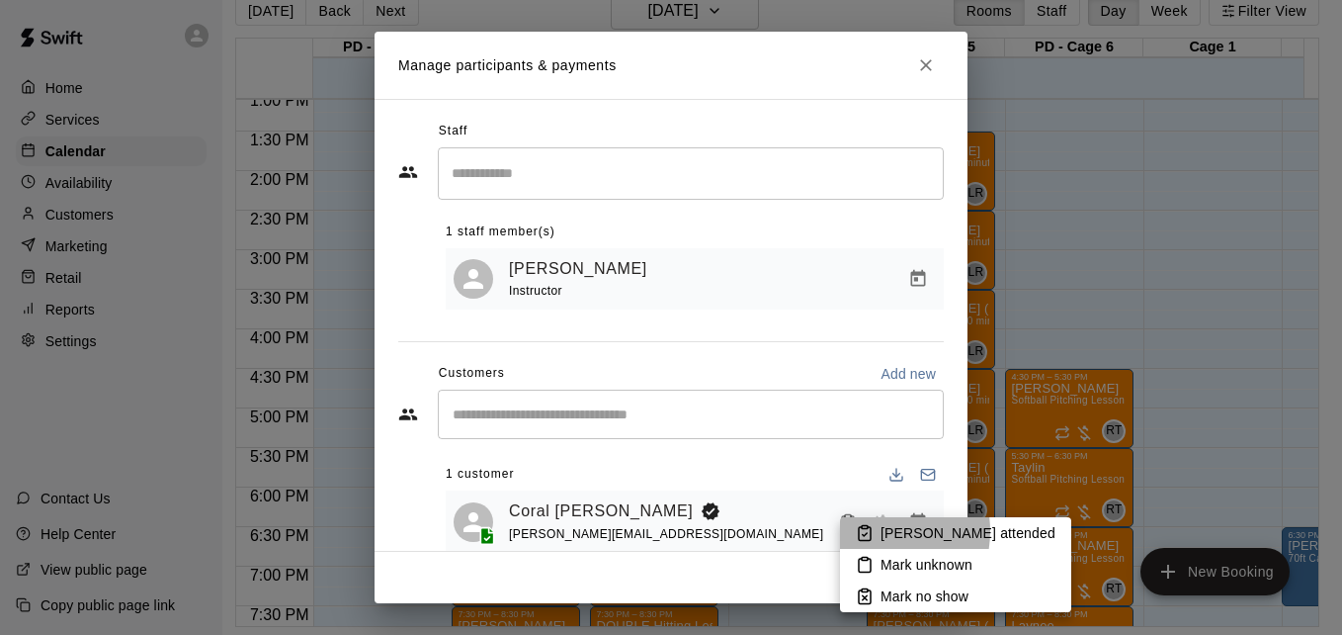
click at [869, 531] on icon at bounding box center [865, 533] width 18 height 18
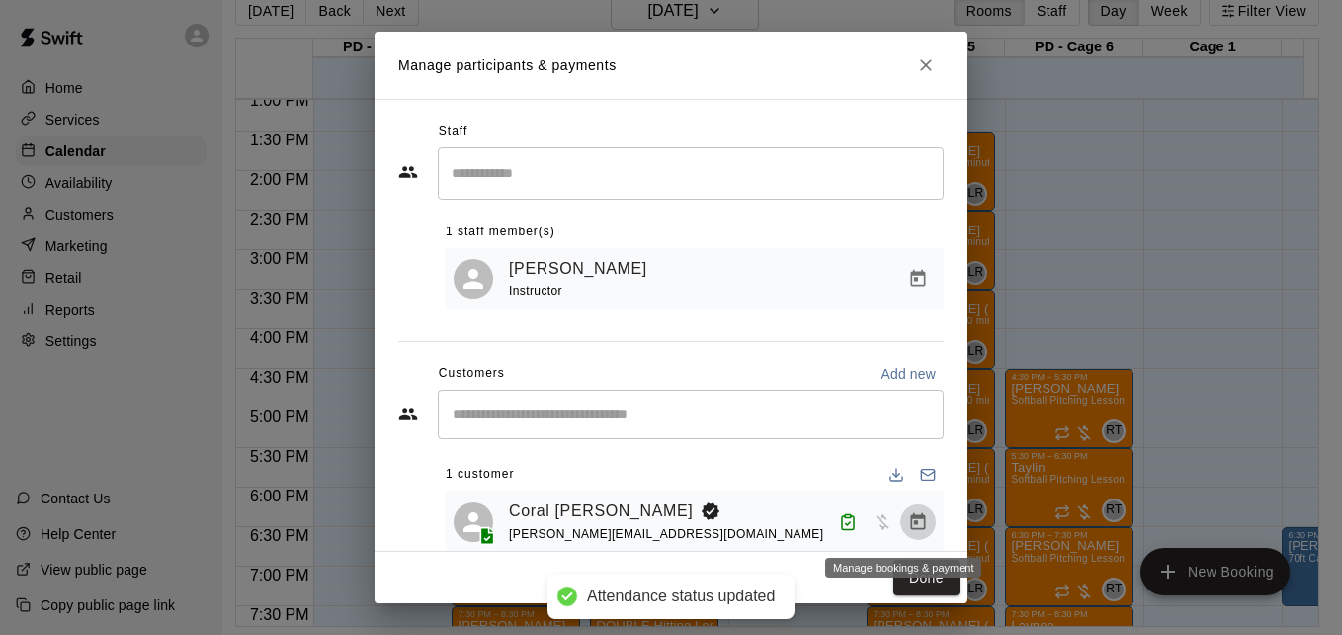
click at [908, 532] on icon "Manage bookings & payment" at bounding box center [918, 522] width 20 height 20
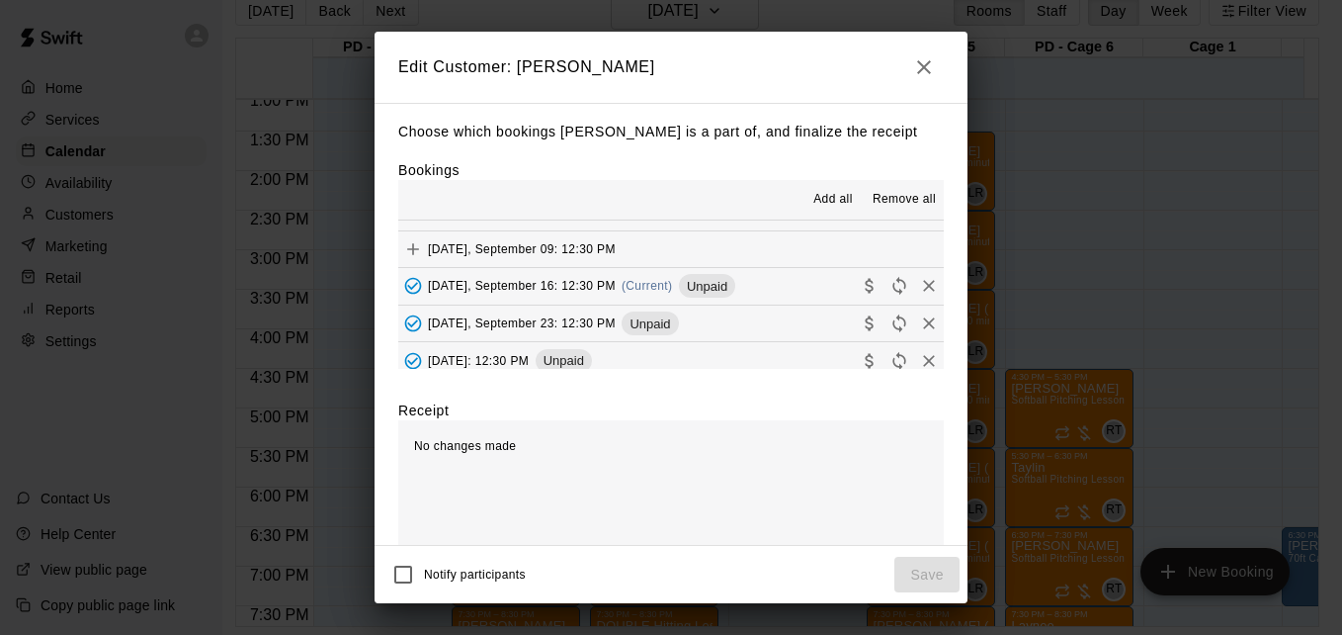
scroll to position [158, 0]
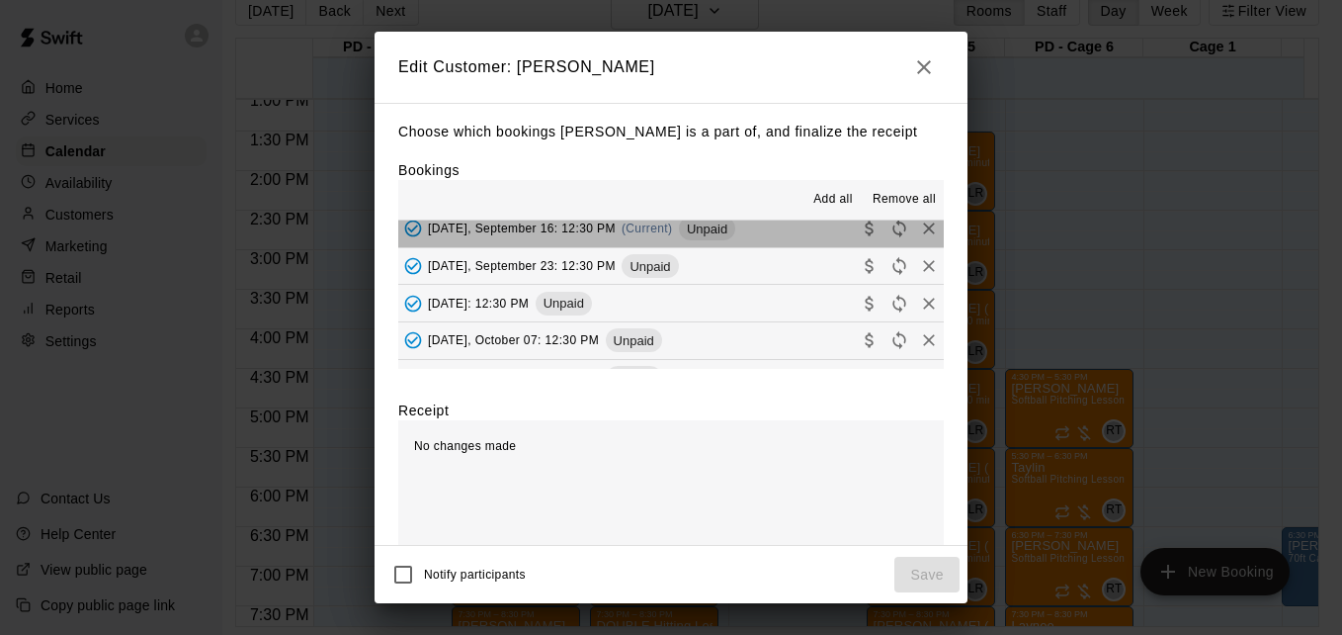
click at [786, 242] on button "Tuesday, September 16: 12:30 PM (Current) Unpaid" at bounding box center [671, 229] width 546 height 37
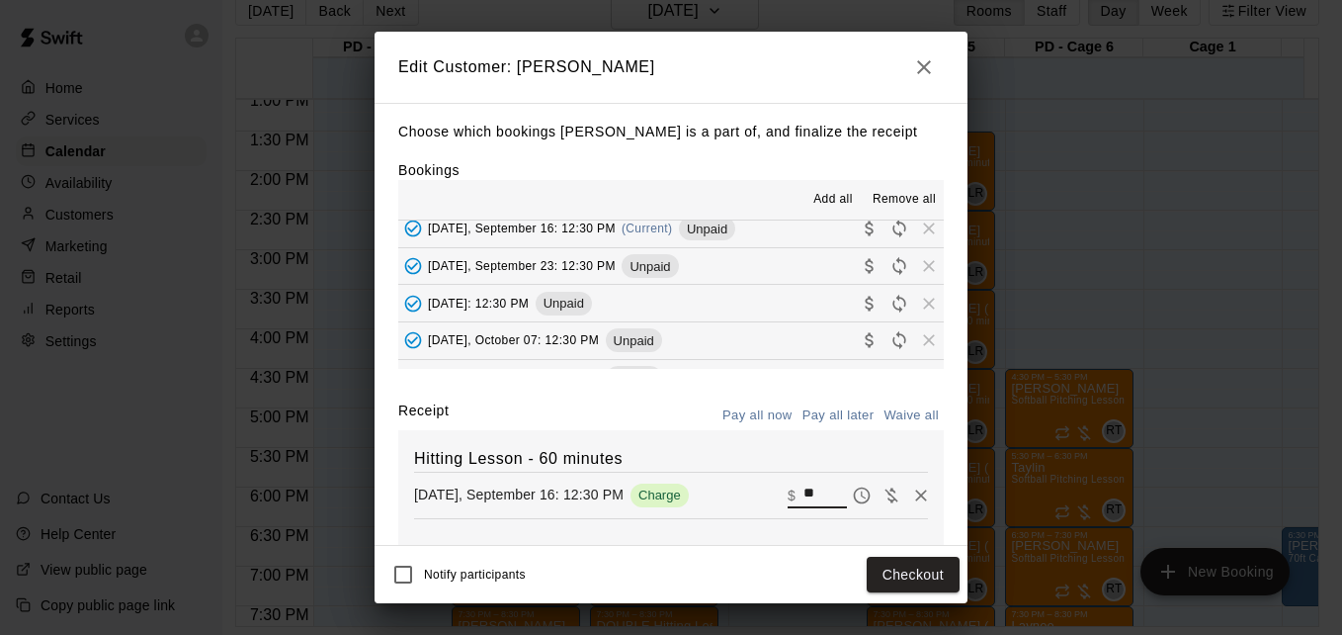
click at [804, 497] on input "**" at bounding box center [825, 495] width 43 height 26
type input "*"
type input "**"
click at [908, 577] on button "Checkout" at bounding box center [913, 575] width 93 height 37
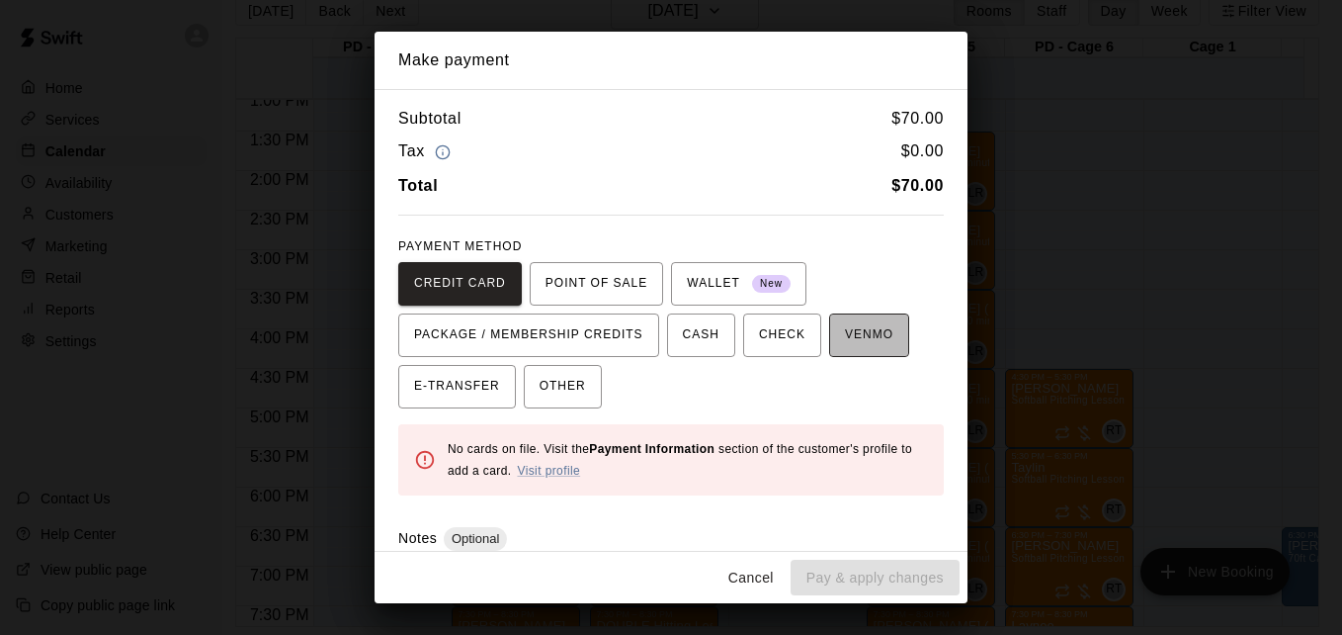
click at [857, 341] on span "VENMO" at bounding box center [869, 335] width 48 height 32
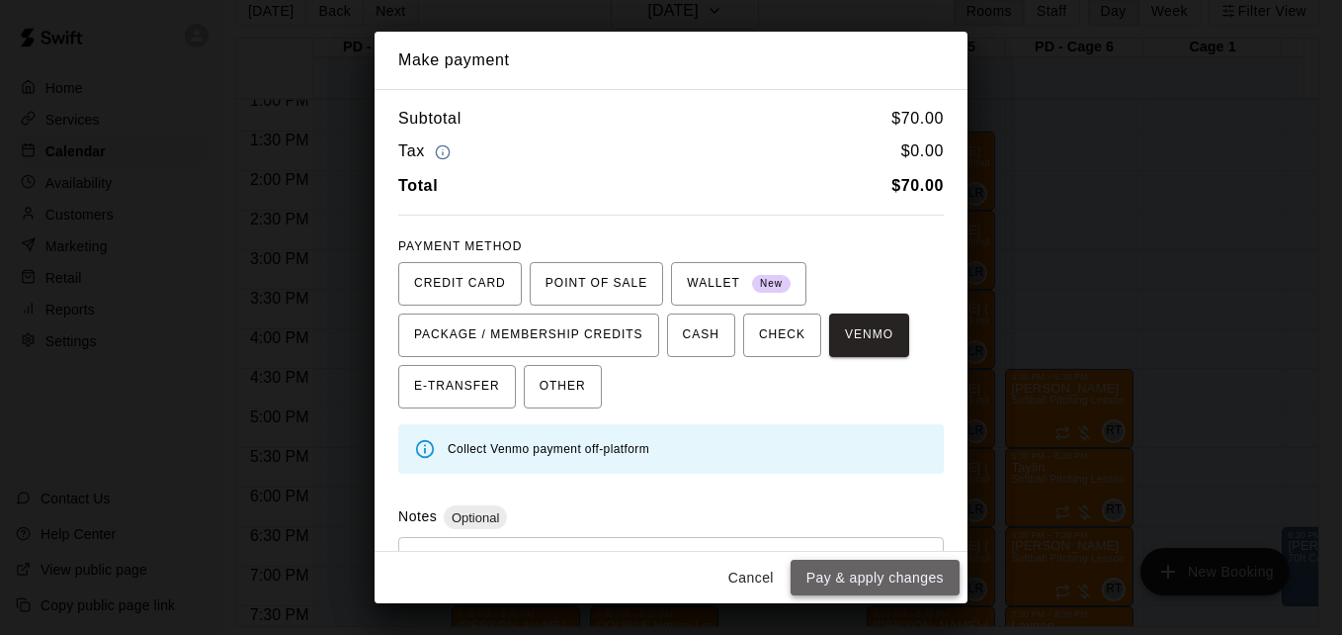
click at [897, 572] on button "Pay & apply changes" at bounding box center [875, 578] width 169 height 37
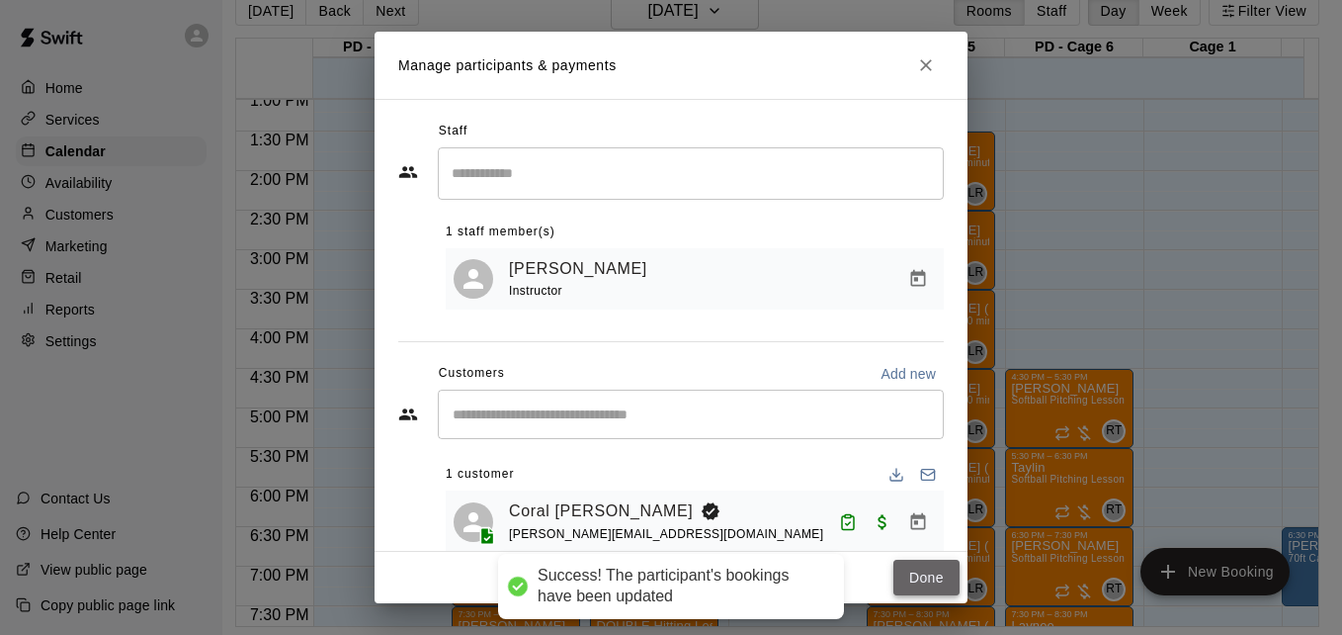
click at [915, 582] on button "Done" at bounding box center [927, 578] width 66 height 37
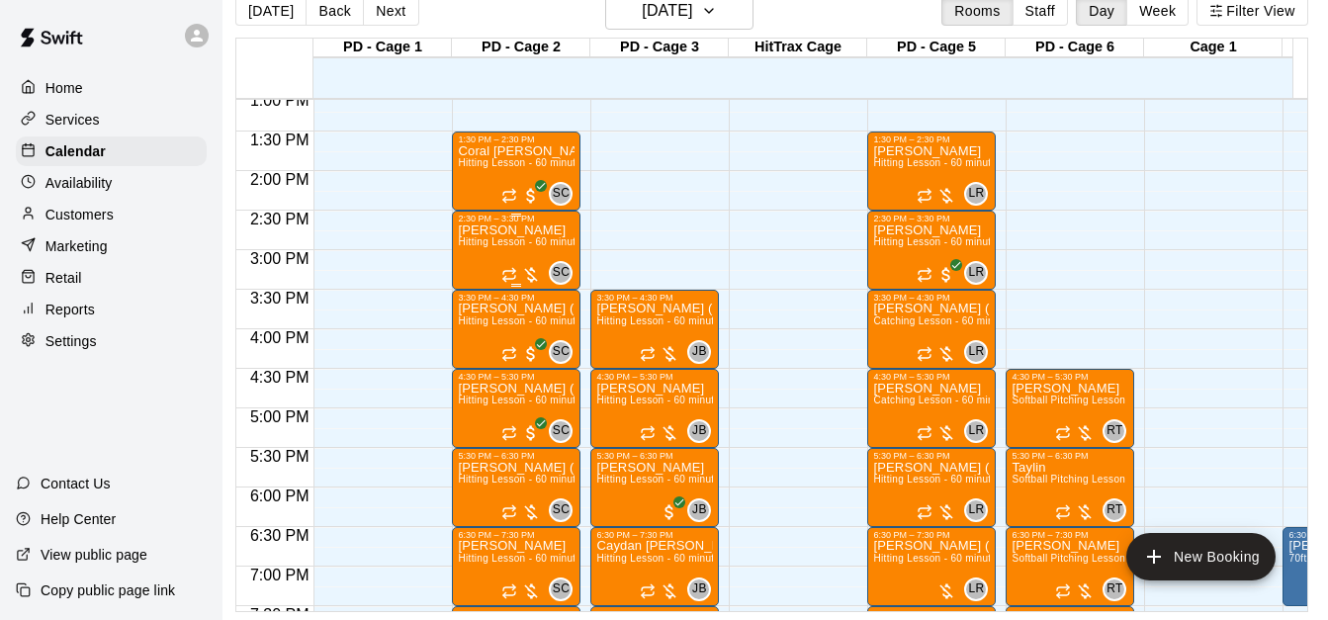
click at [499, 256] on div "Rowan Pope Hitting Lesson - 60 minutes" at bounding box center [516, 533] width 117 height 620
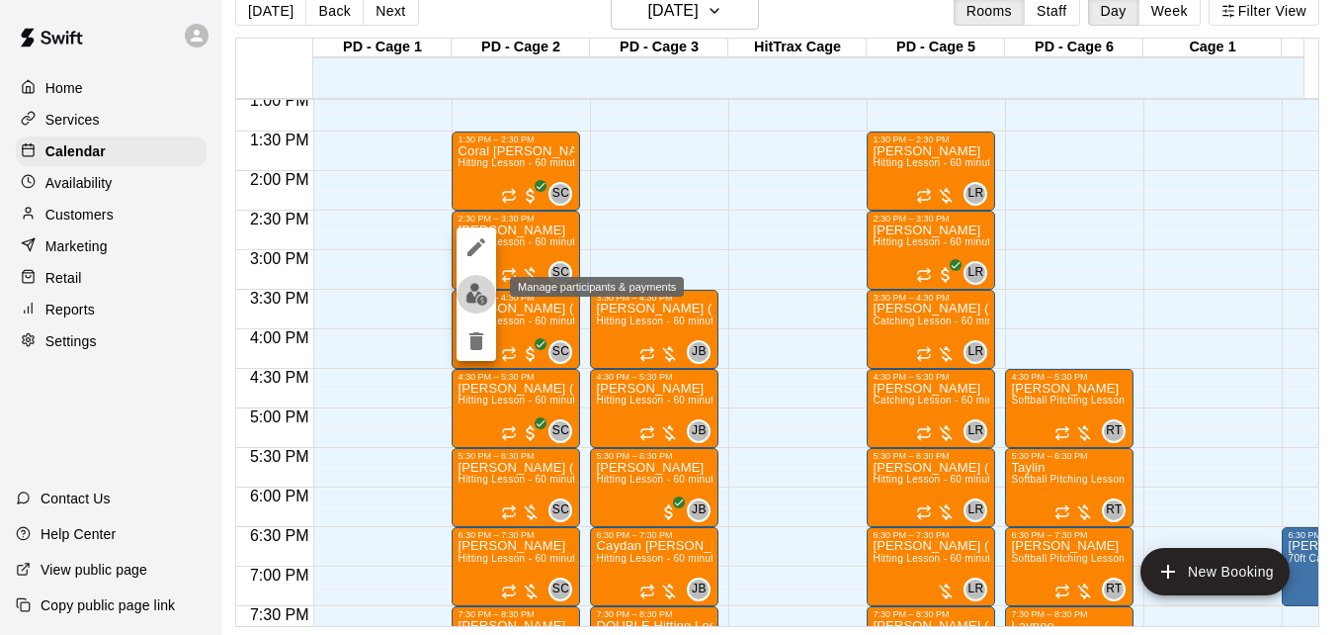
click at [481, 290] on img "edit" at bounding box center [477, 294] width 23 height 23
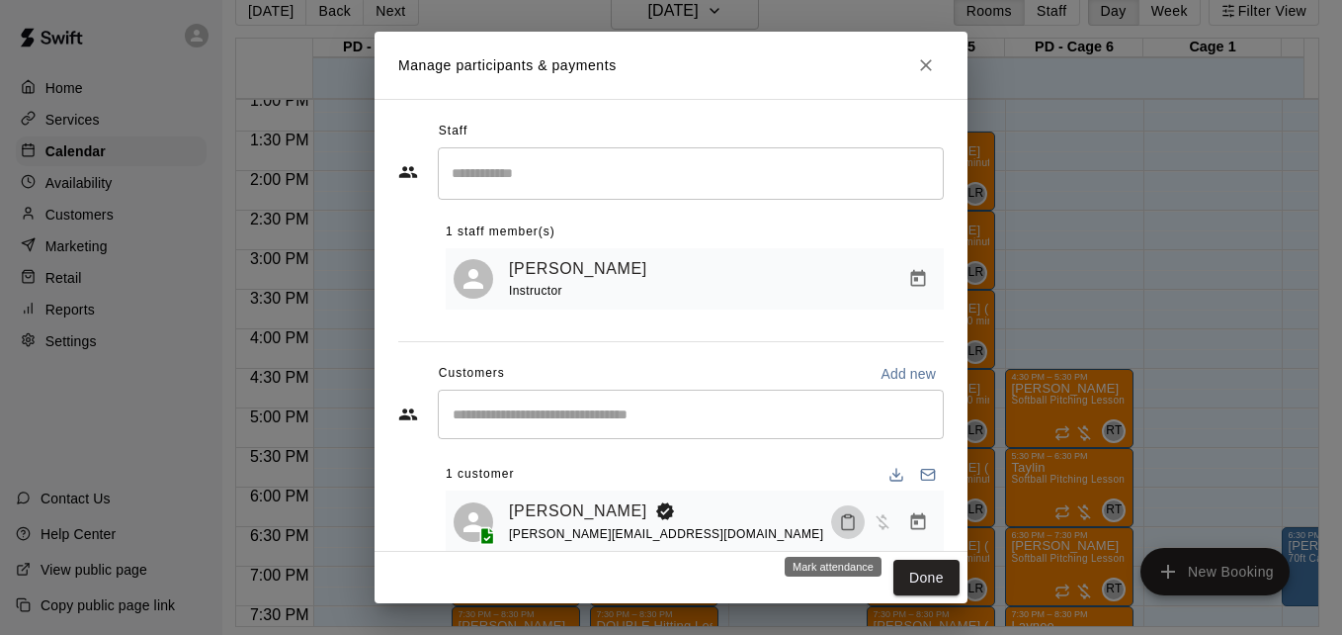
click at [839, 524] on icon "Mark attendance" at bounding box center [848, 522] width 18 height 18
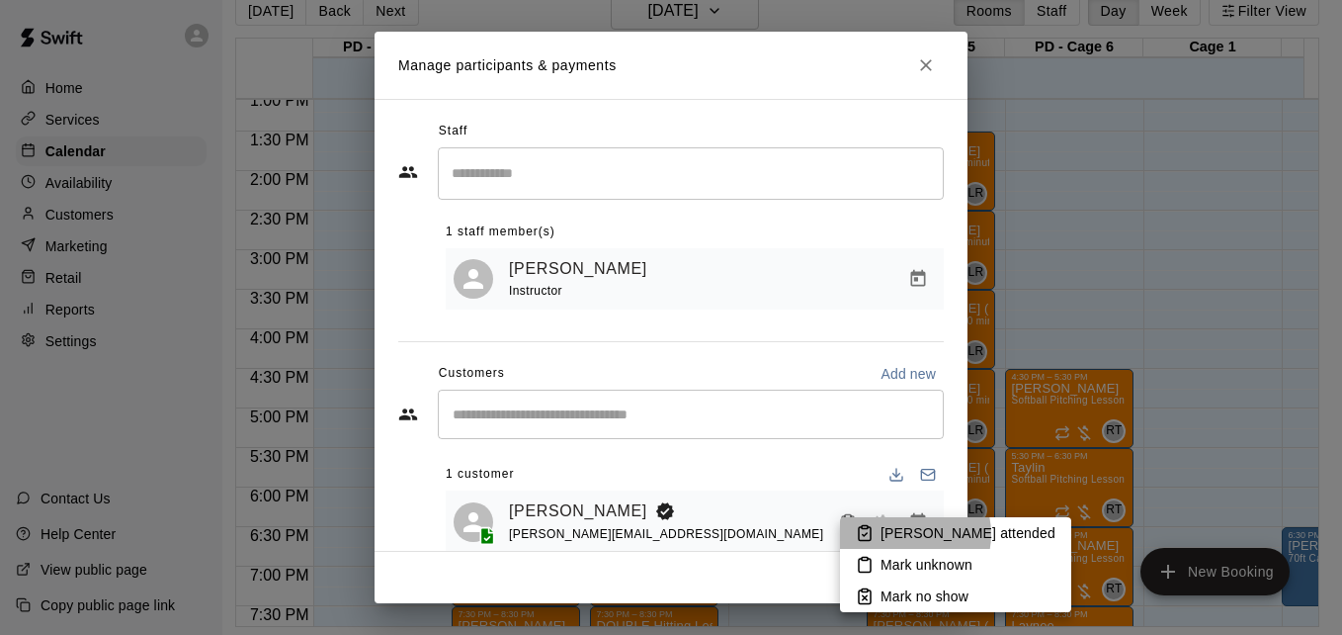
click at [904, 534] on p "Mark attended" at bounding box center [968, 533] width 175 height 20
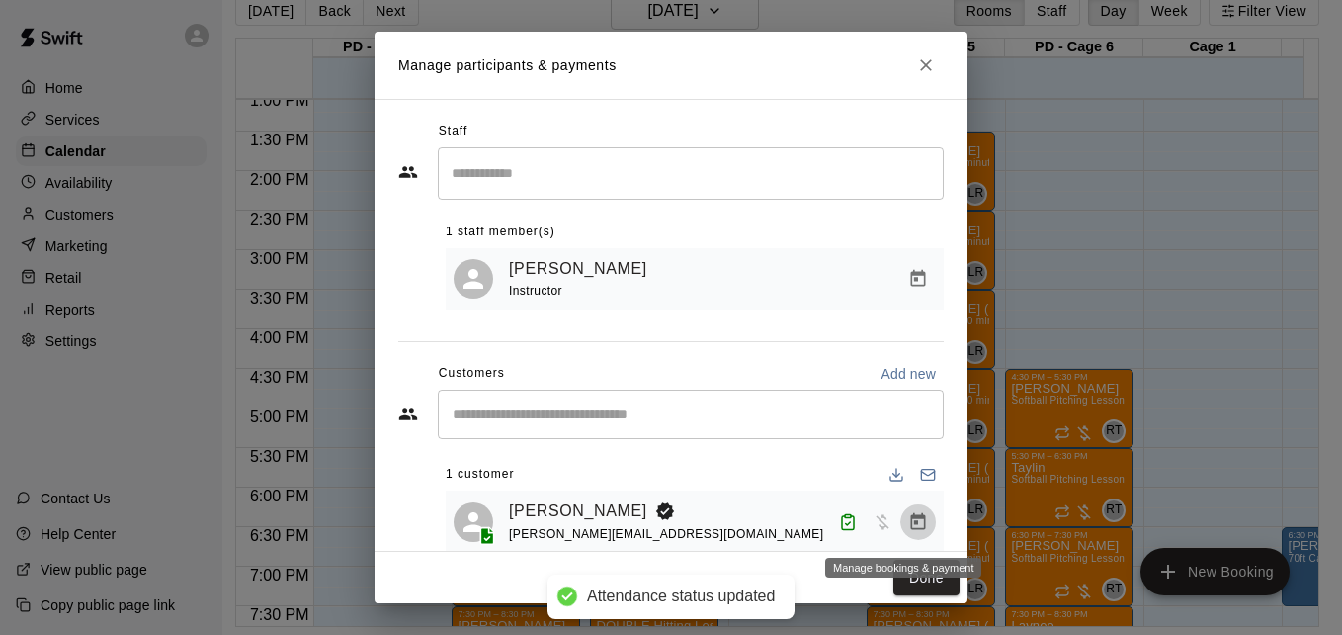
click at [911, 522] on icon "Manage bookings & payment" at bounding box center [918, 520] width 15 height 17
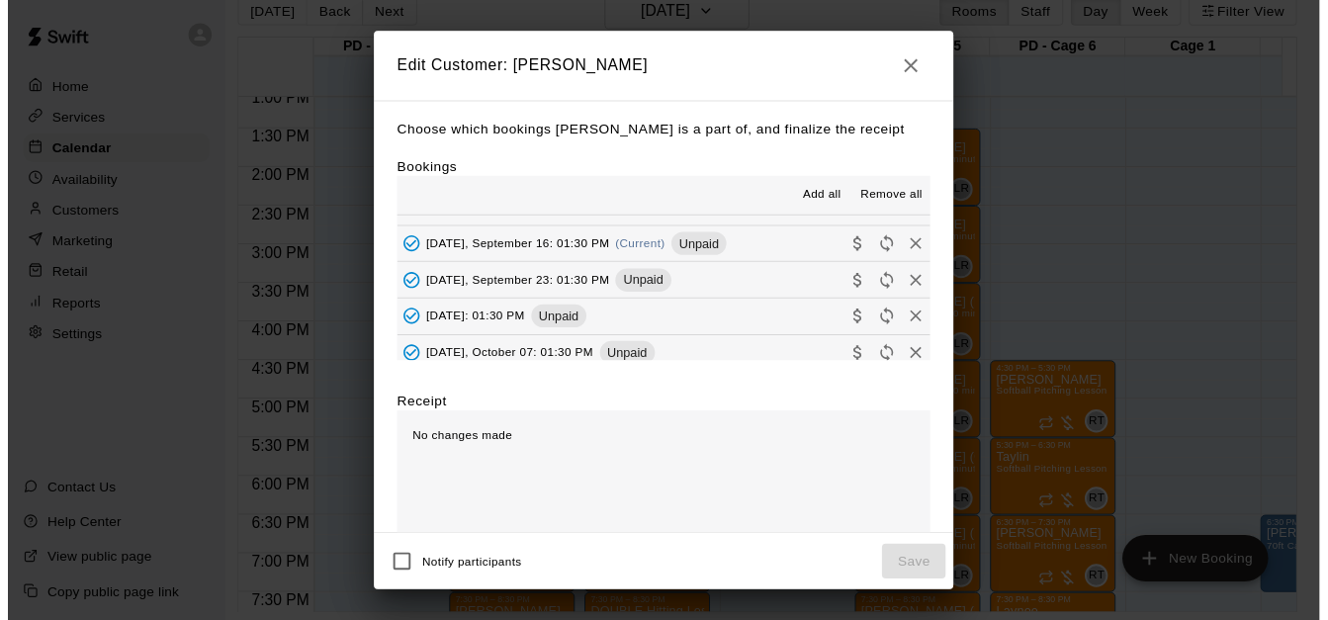
scroll to position [422, 0]
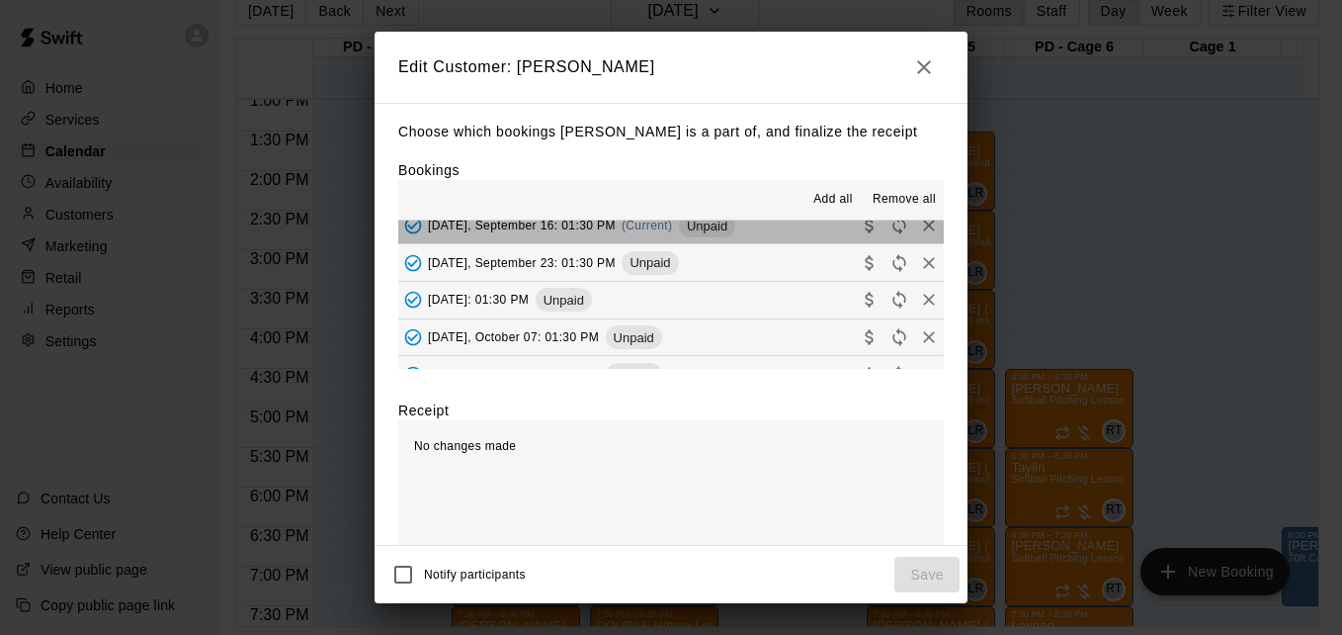
click at [787, 233] on button "Tuesday, September 16: 01:30 PM (Current) Unpaid" at bounding box center [671, 226] width 546 height 37
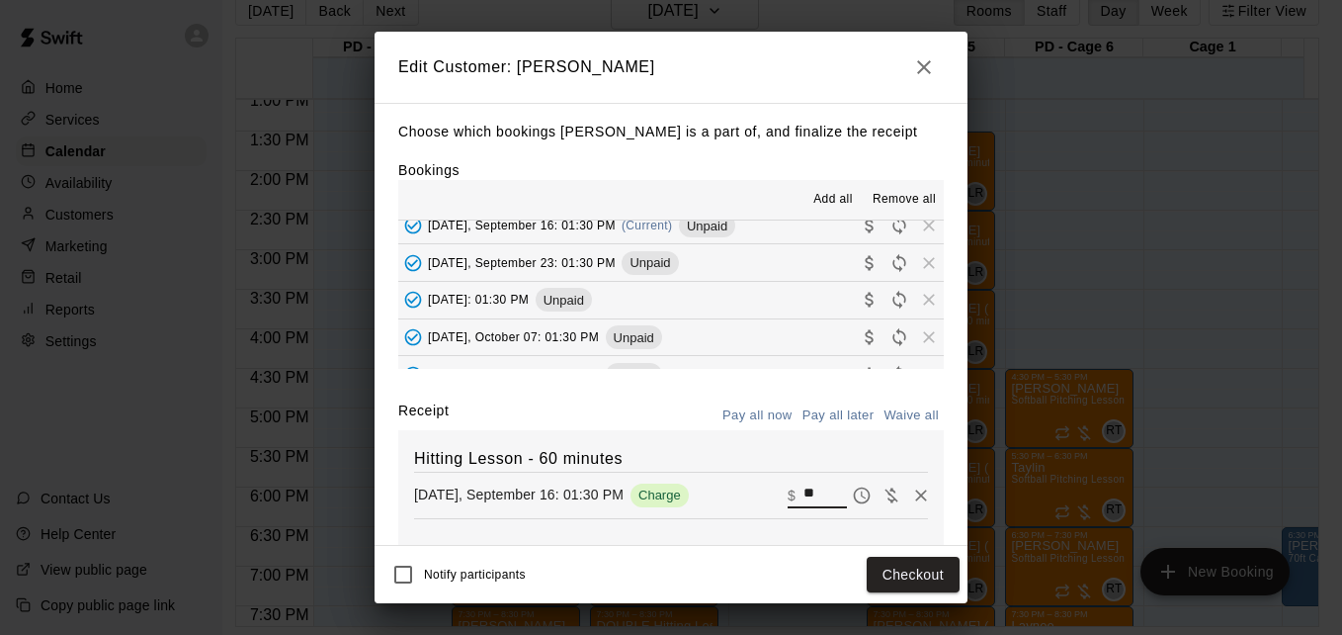
click at [804, 494] on input "**" at bounding box center [825, 495] width 43 height 26
type input "*"
type input "**"
click at [894, 574] on button "Checkout" at bounding box center [913, 575] width 93 height 37
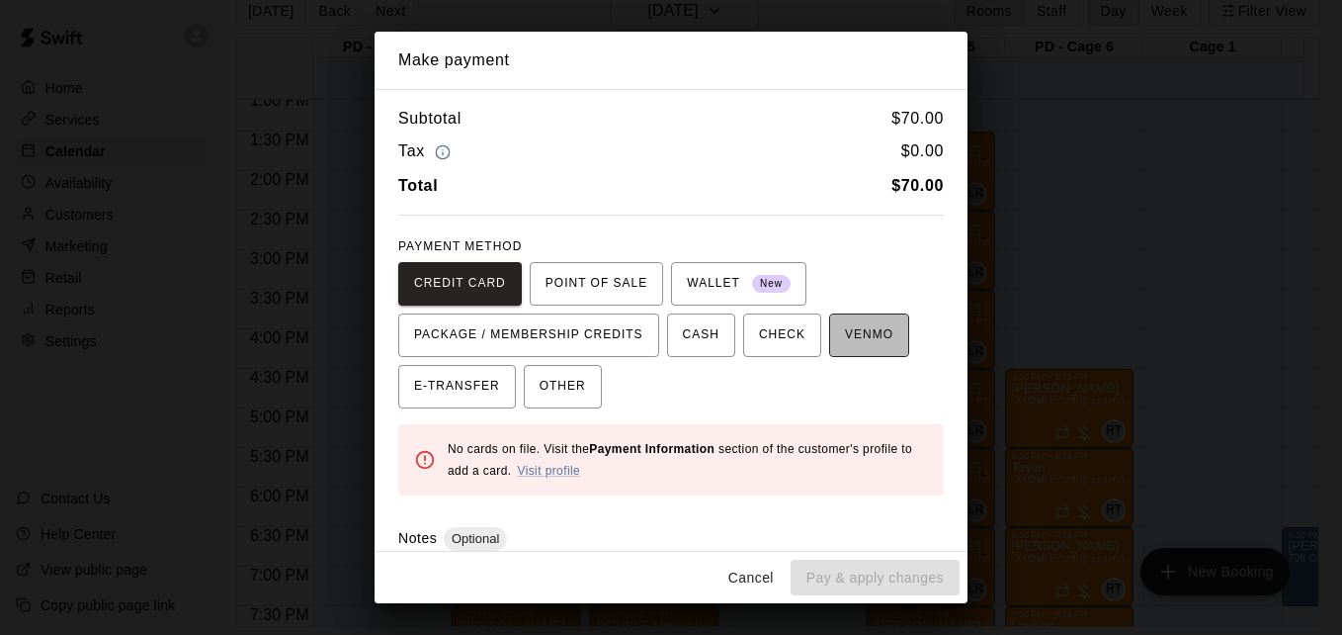
click at [855, 346] on span "VENMO" at bounding box center [869, 335] width 48 height 32
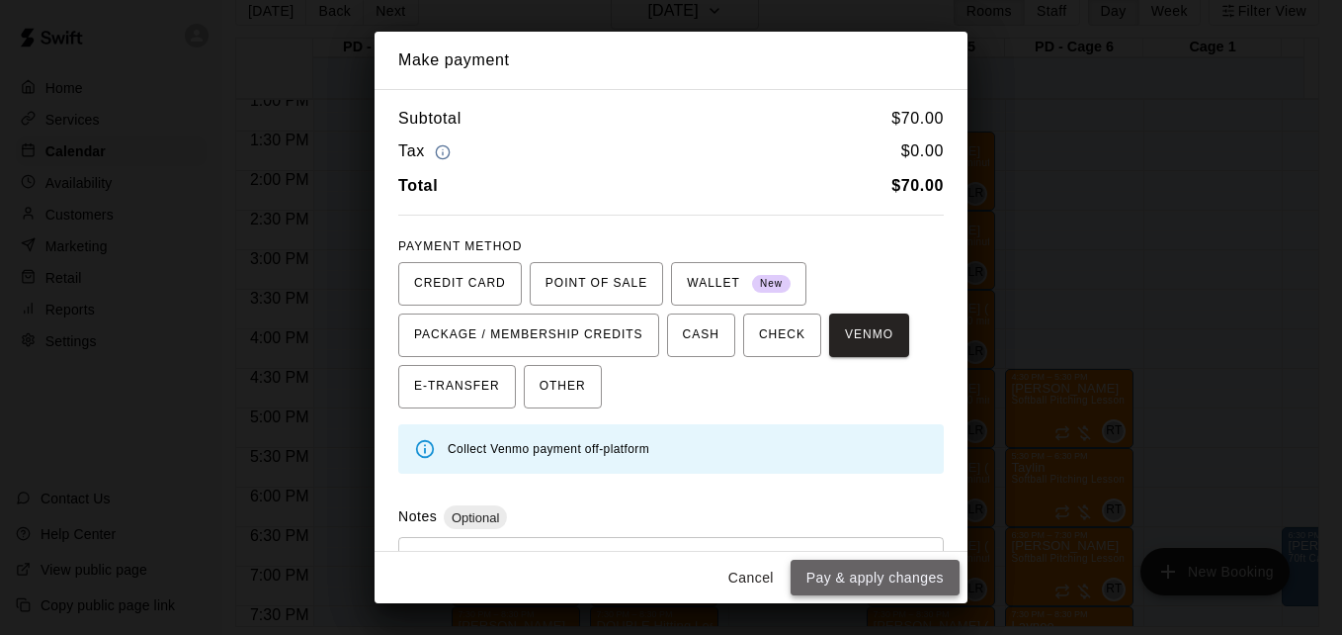
click at [898, 573] on button "Pay & apply changes" at bounding box center [875, 578] width 169 height 37
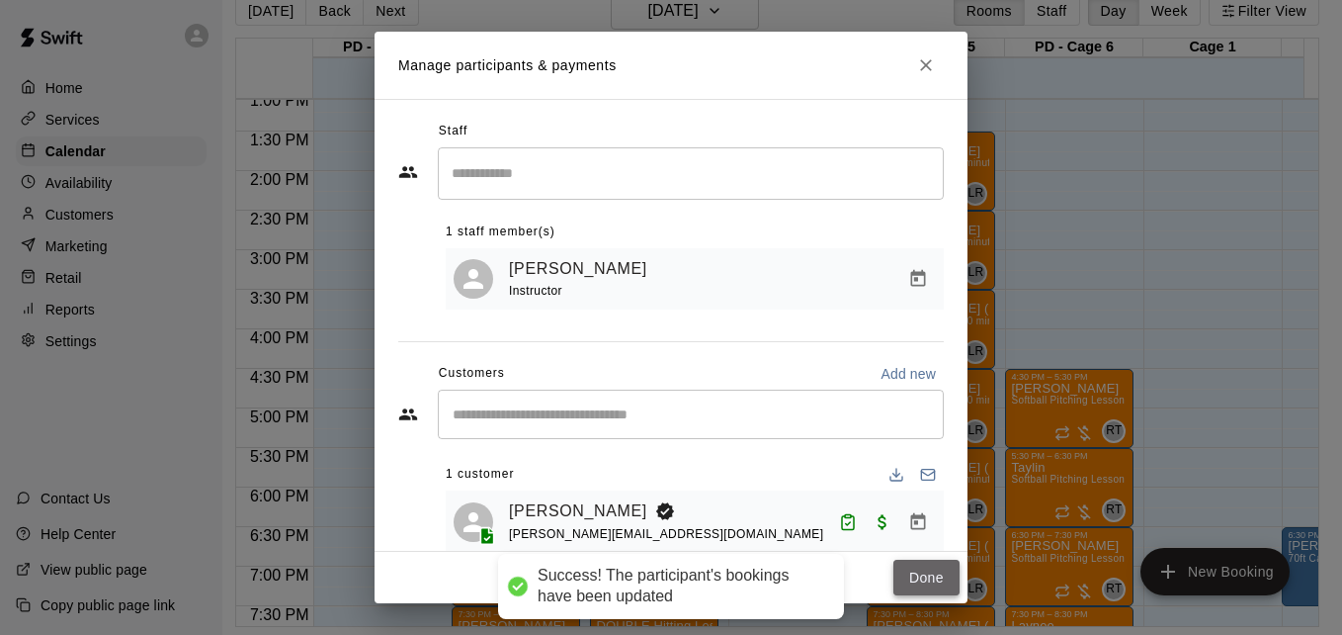
click at [905, 574] on button "Done" at bounding box center [927, 578] width 66 height 37
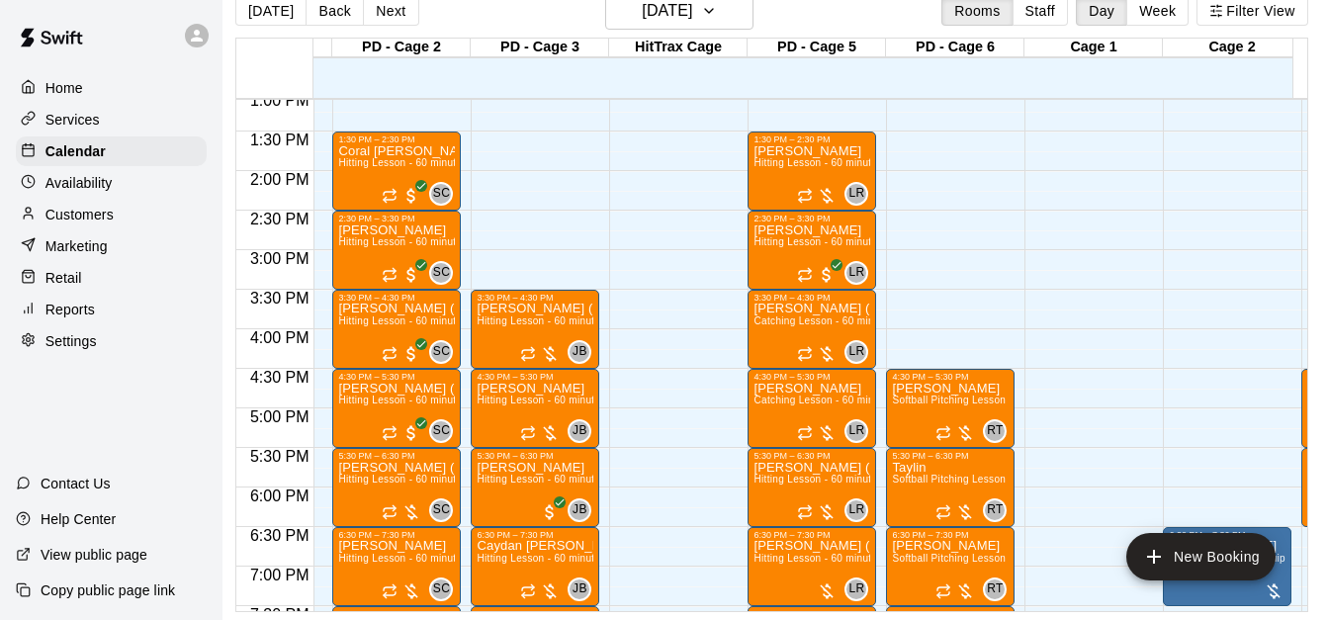
scroll to position [0, 0]
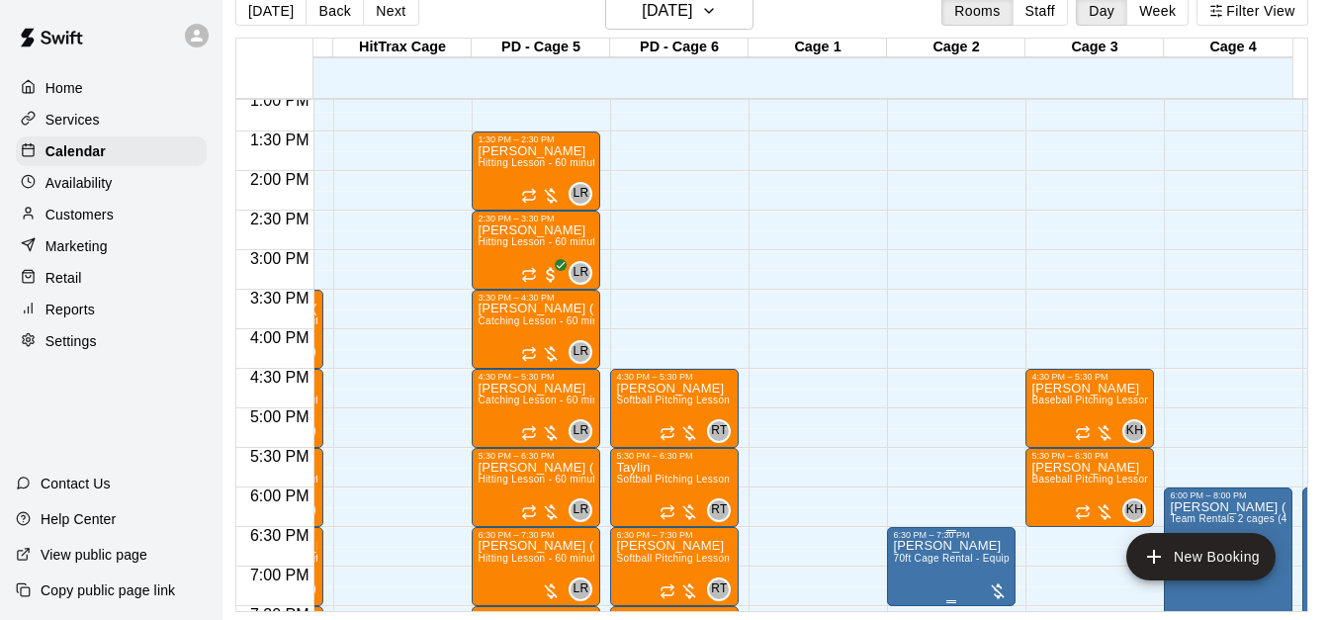
click at [929, 553] on span "70ft Cage Rental - Equipment" at bounding box center [962, 558] width 139 height 11
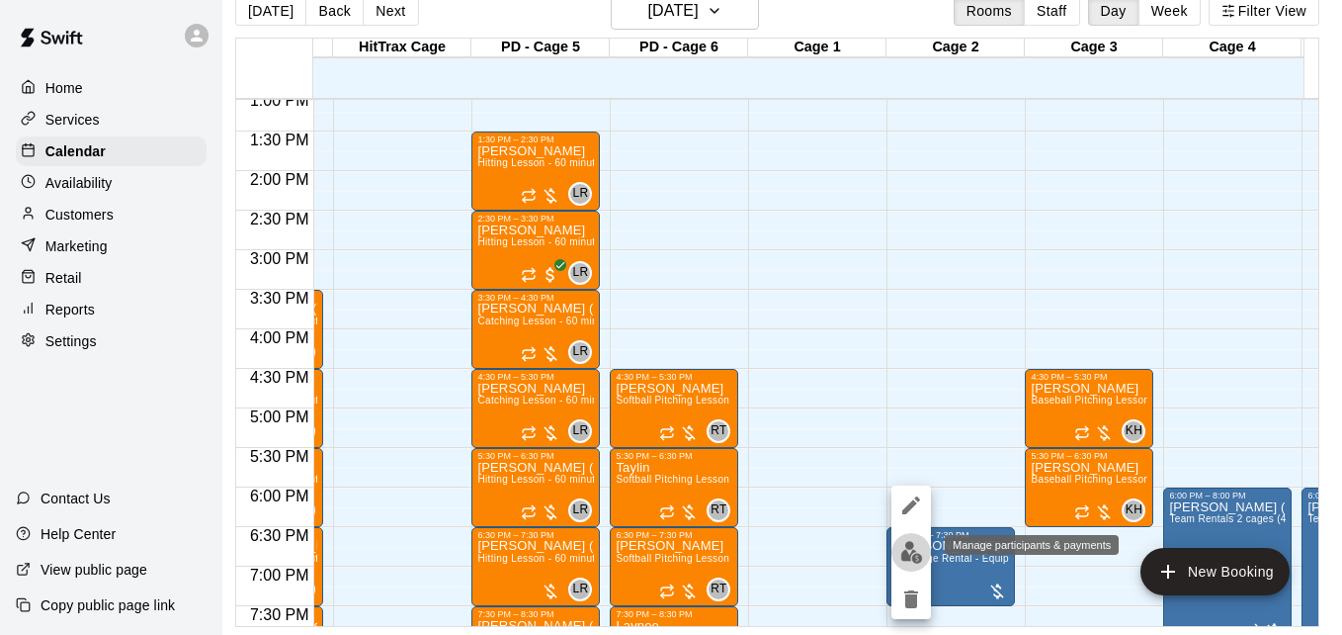
click at [911, 551] on img "edit" at bounding box center [912, 552] width 23 height 23
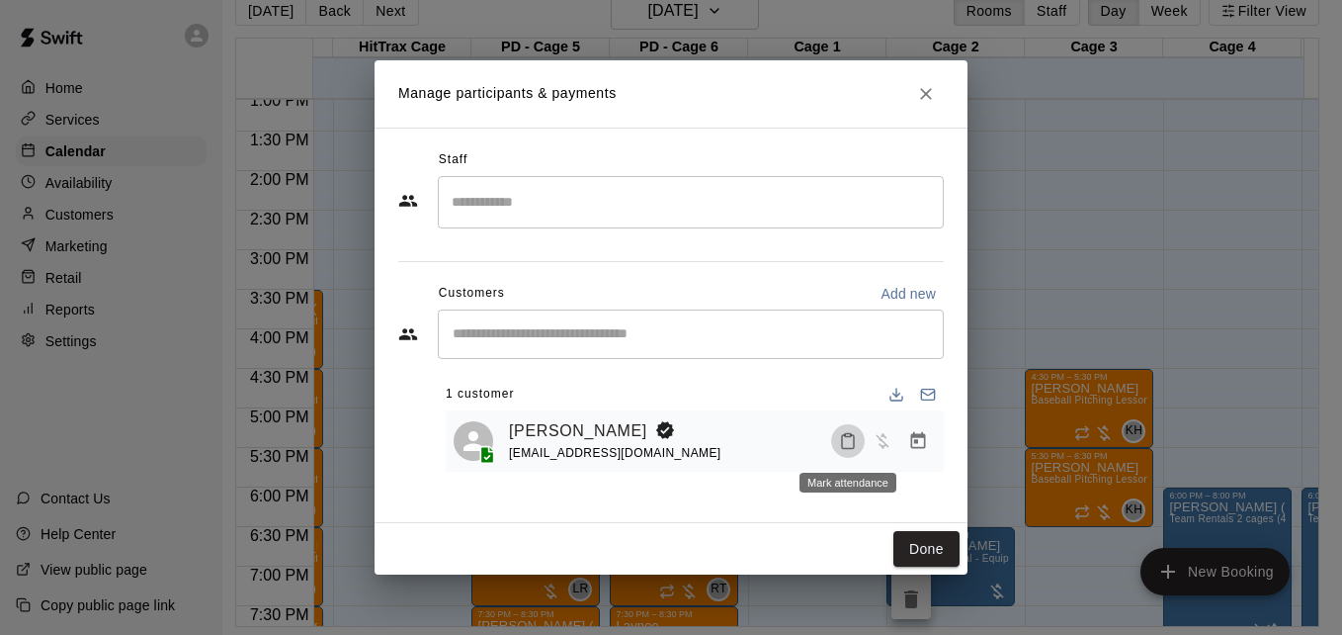
click at [846, 449] on icon "Mark attendance" at bounding box center [848, 441] width 18 height 18
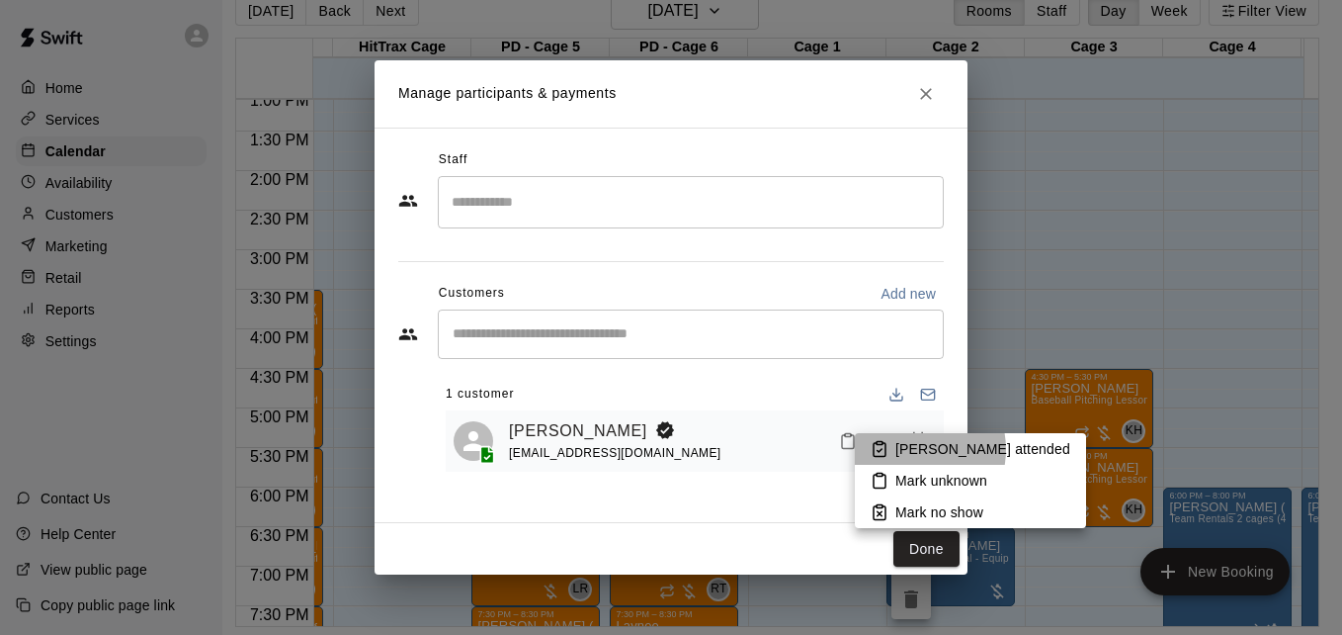
click at [909, 449] on p "Mark attended" at bounding box center [983, 449] width 175 height 20
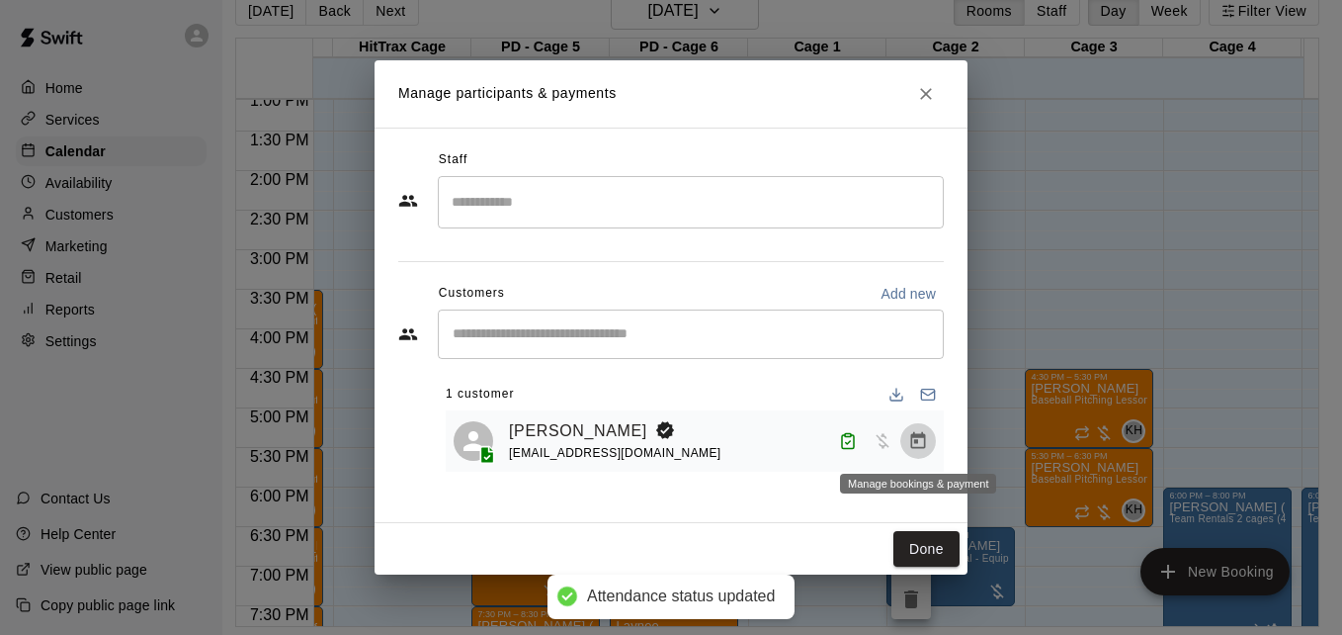
click at [917, 443] on icon "Manage bookings & payment" at bounding box center [918, 440] width 15 height 17
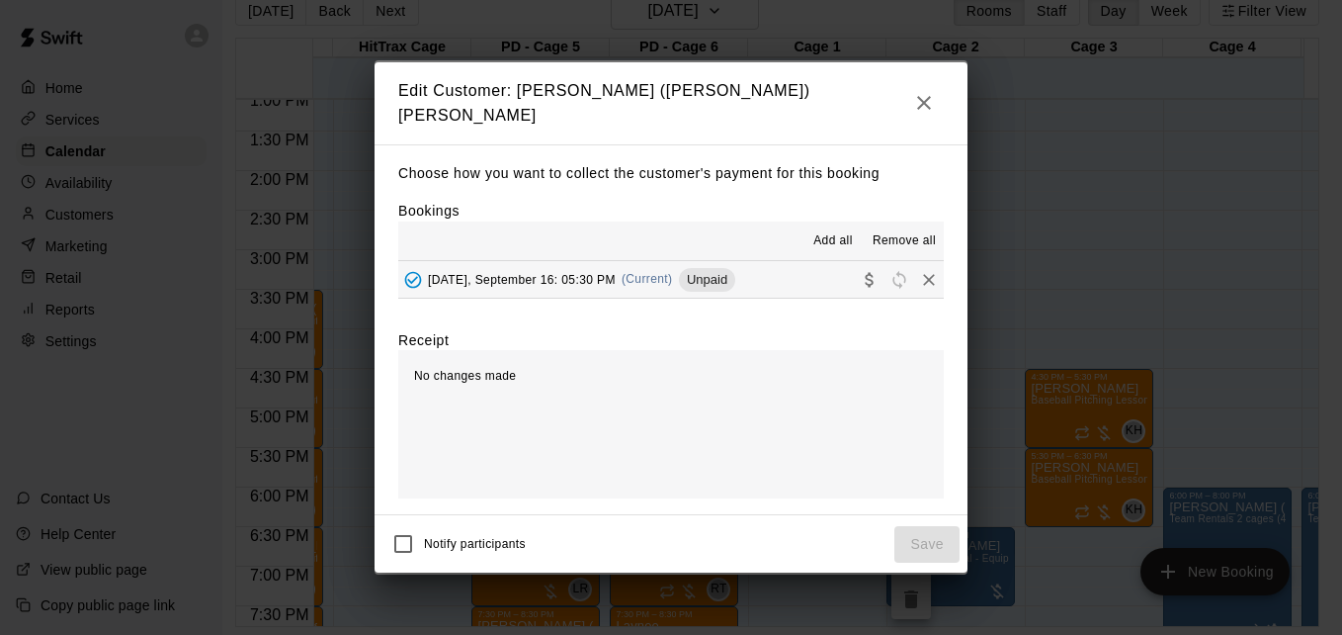
click at [796, 269] on button "Tuesday, September 16: 05:30 PM (Current) Unpaid" at bounding box center [671, 279] width 546 height 37
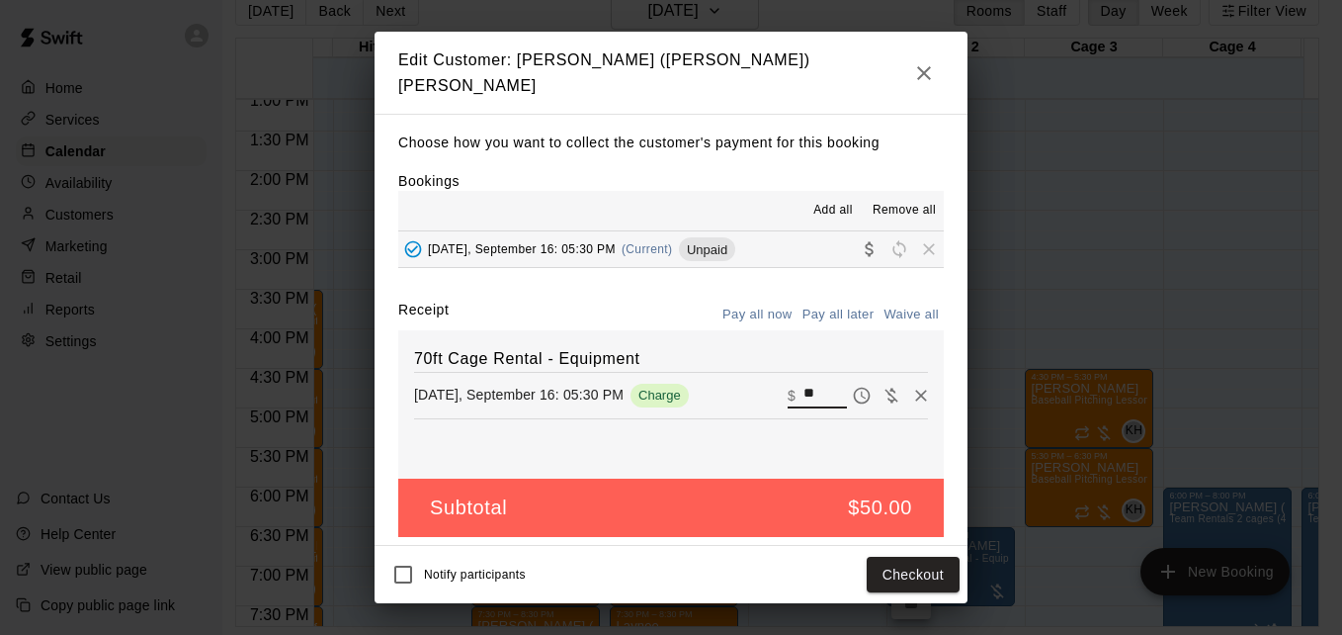
click at [812, 383] on input "**" at bounding box center [825, 396] width 43 height 26
type input "**"
click at [917, 573] on button "Checkout" at bounding box center [913, 575] width 93 height 37
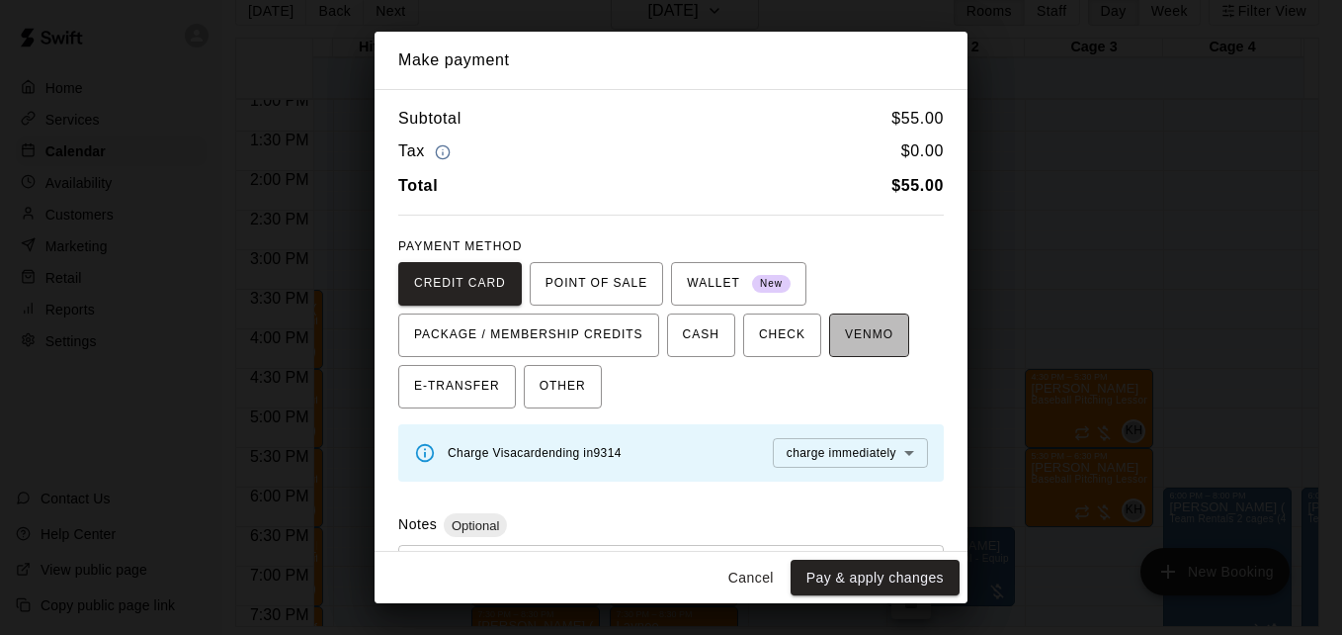
click at [869, 335] on span "VENMO" at bounding box center [869, 335] width 48 height 32
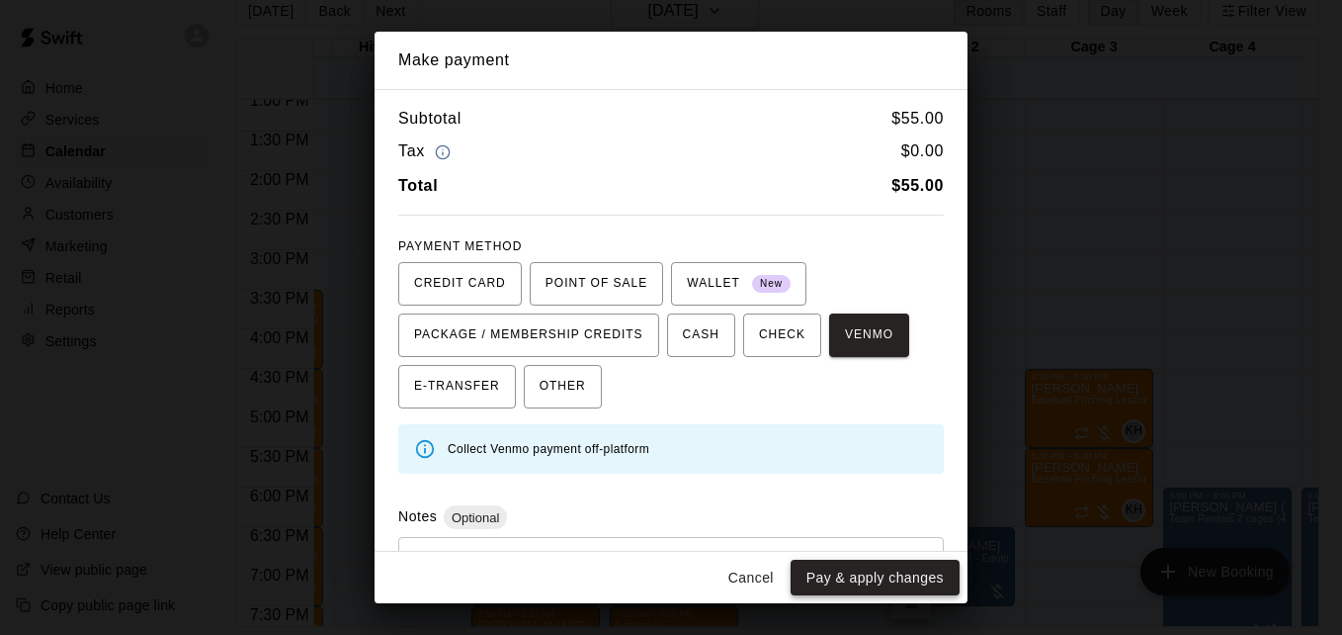
click at [907, 582] on button "Pay & apply changes" at bounding box center [875, 578] width 169 height 37
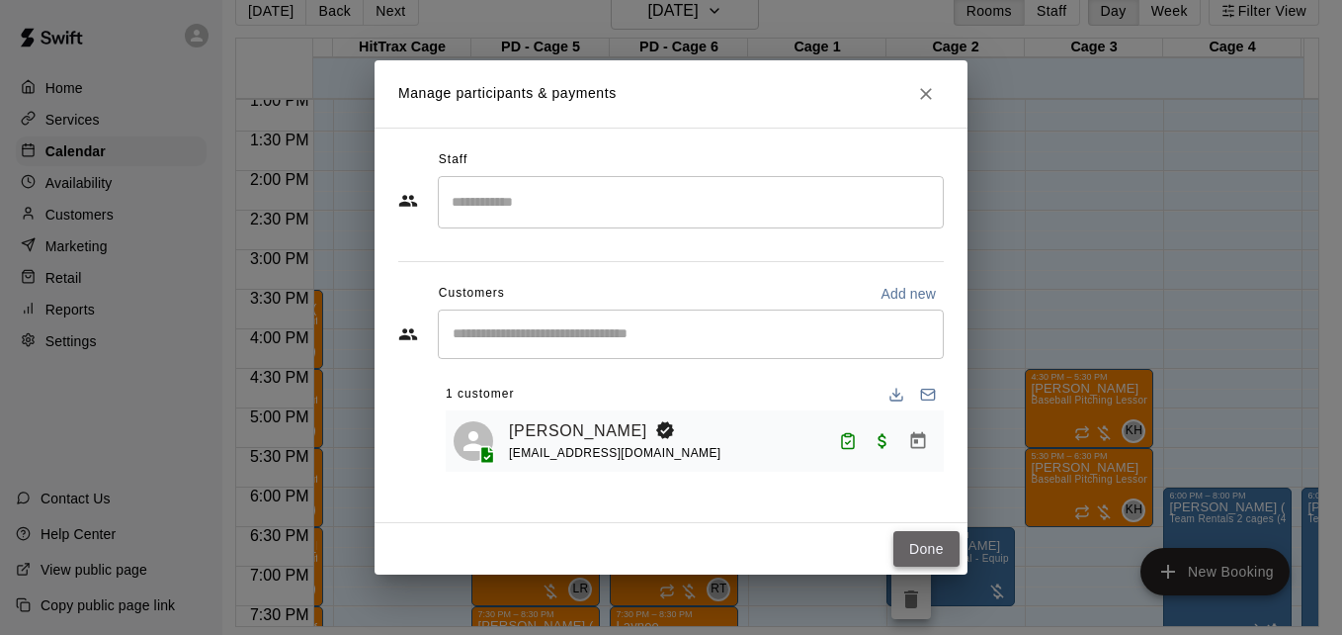
click at [936, 550] on button "Done" at bounding box center [927, 549] width 66 height 37
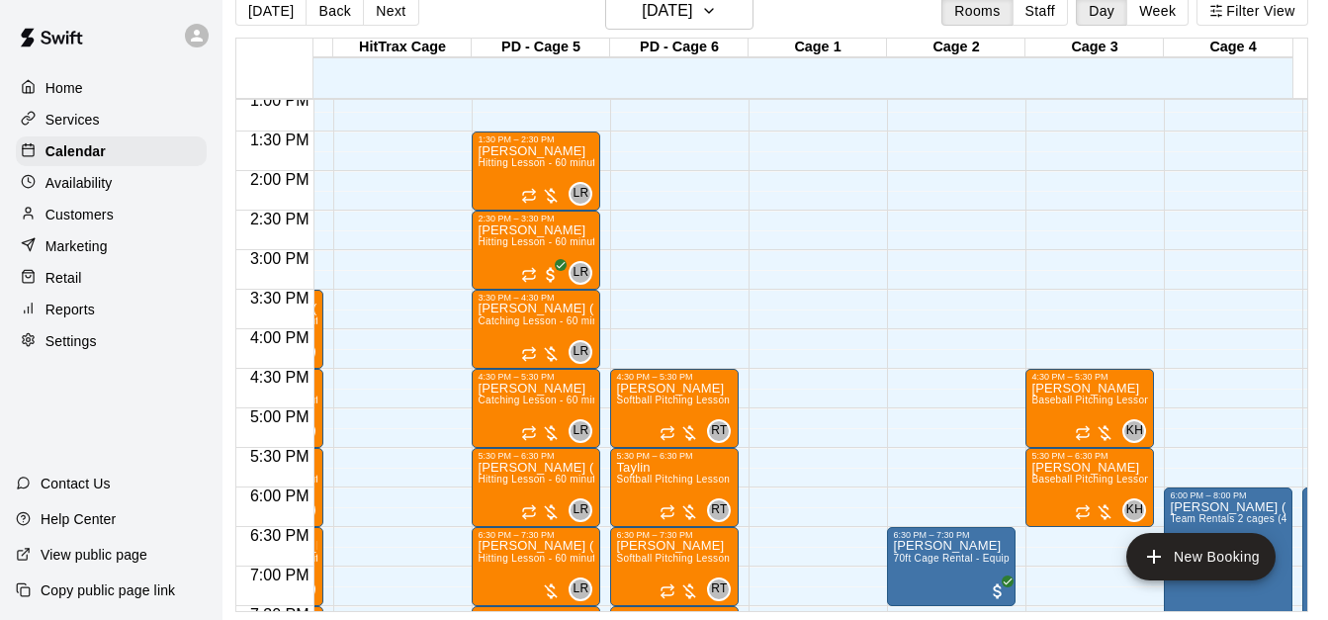
scroll to position [1036, 0]
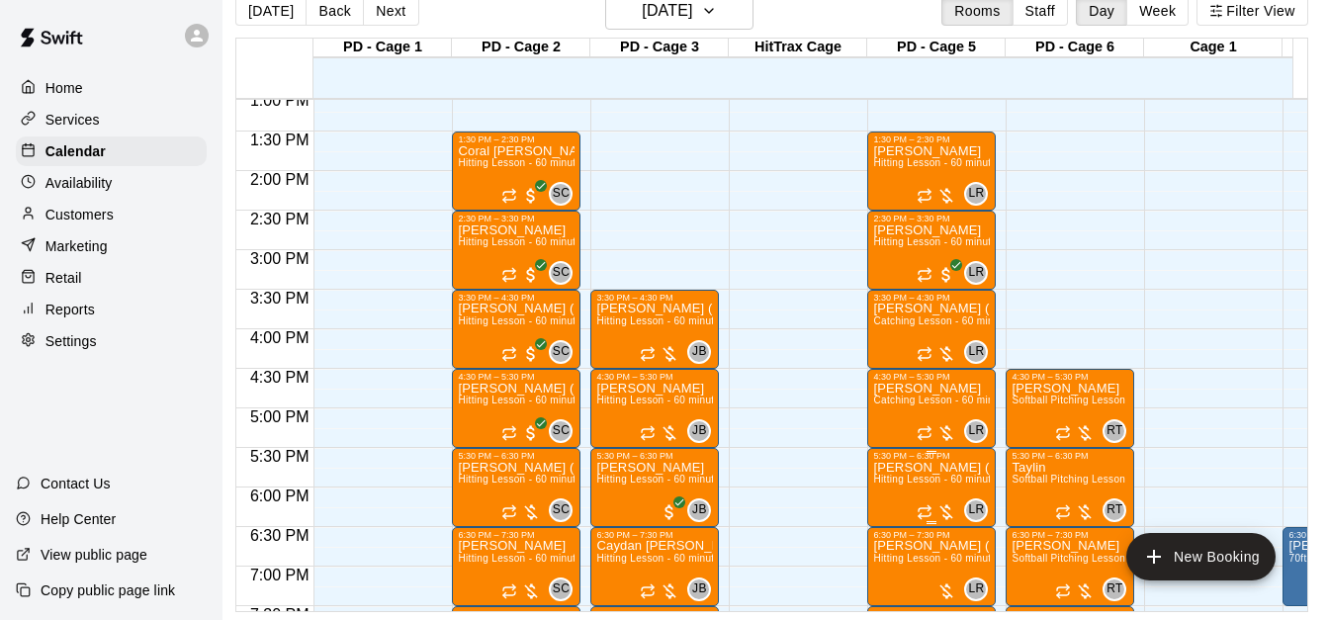
click at [919, 480] on span "Hitting Lesson - 60 minutes" at bounding box center [937, 479] width 129 height 11
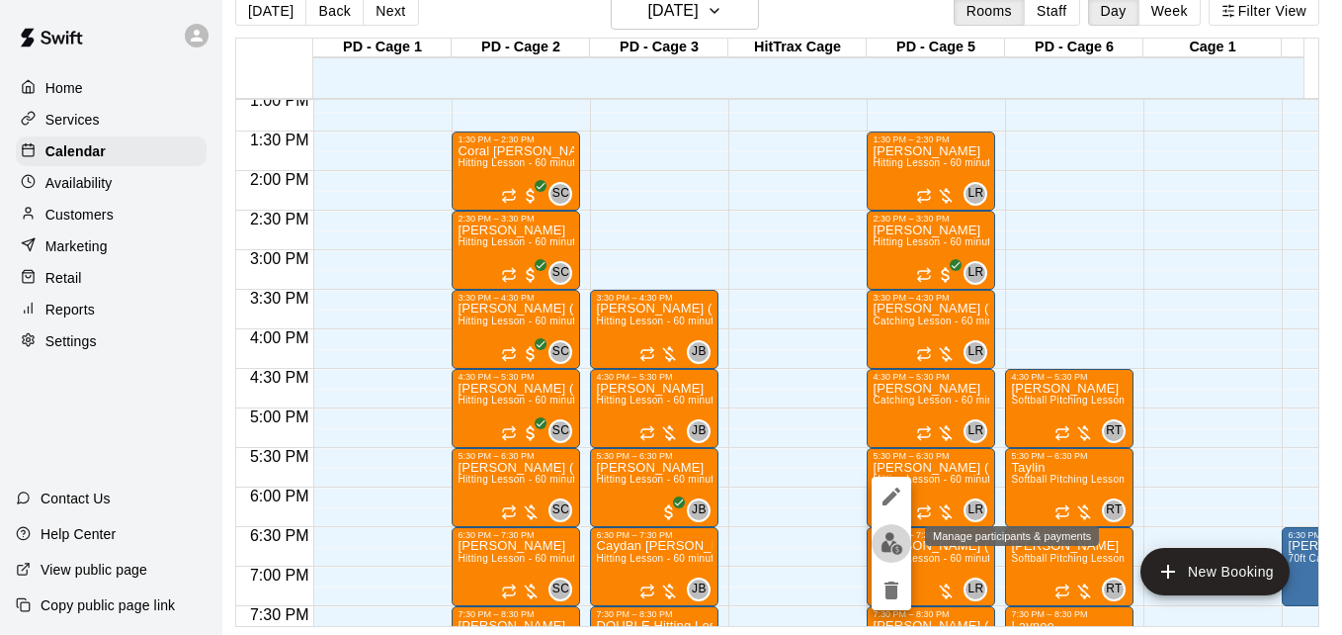
click at [895, 547] on img "edit" at bounding box center [892, 543] width 23 height 23
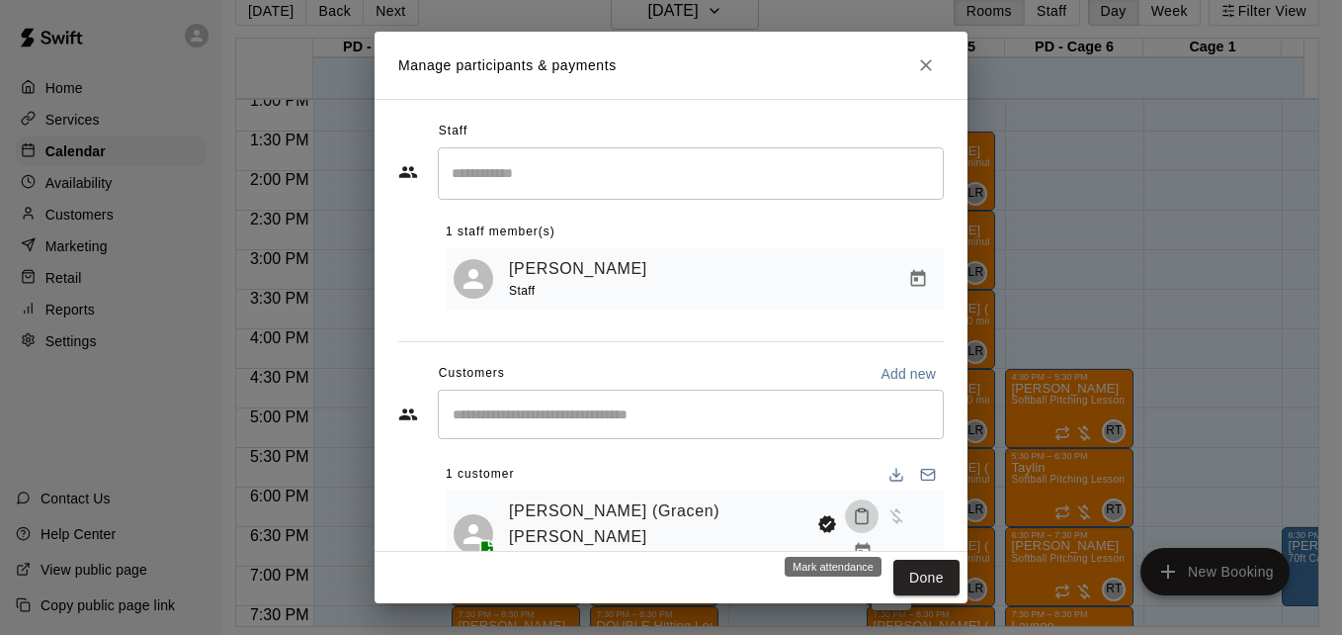
click at [853, 525] on icon "Mark attendance" at bounding box center [862, 516] width 18 height 18
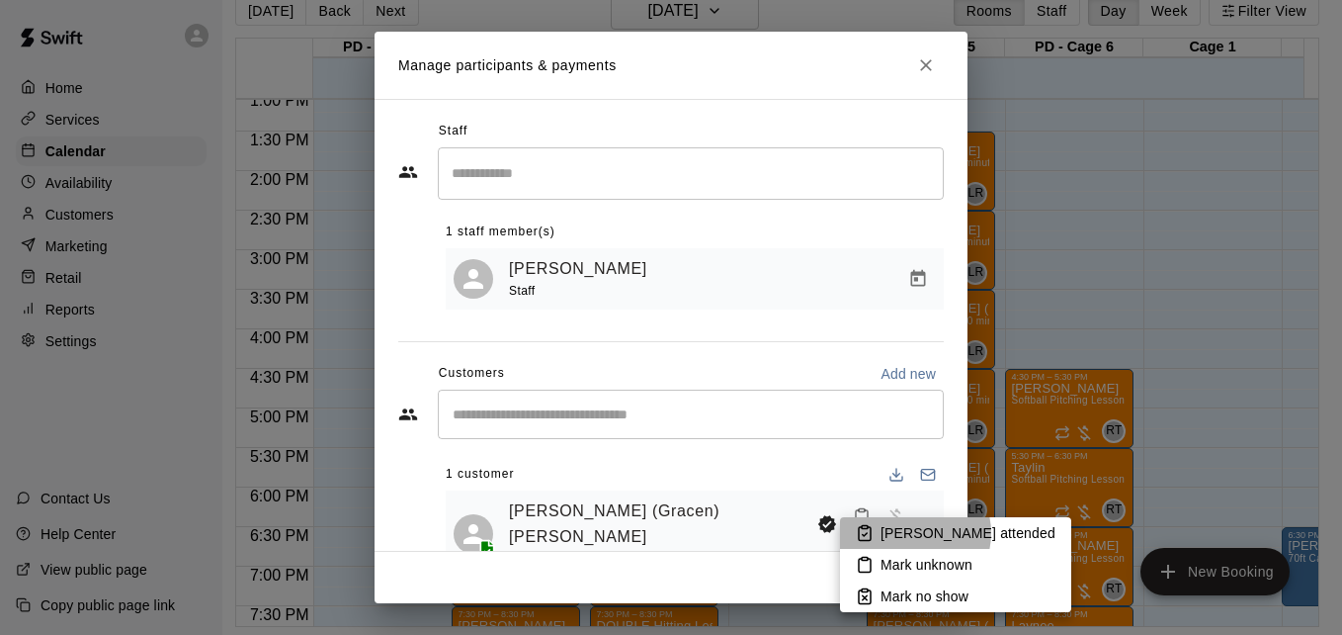
click at [911, 533] on p "Mark attended" at bounding box center [968, 533] width 175 height 20
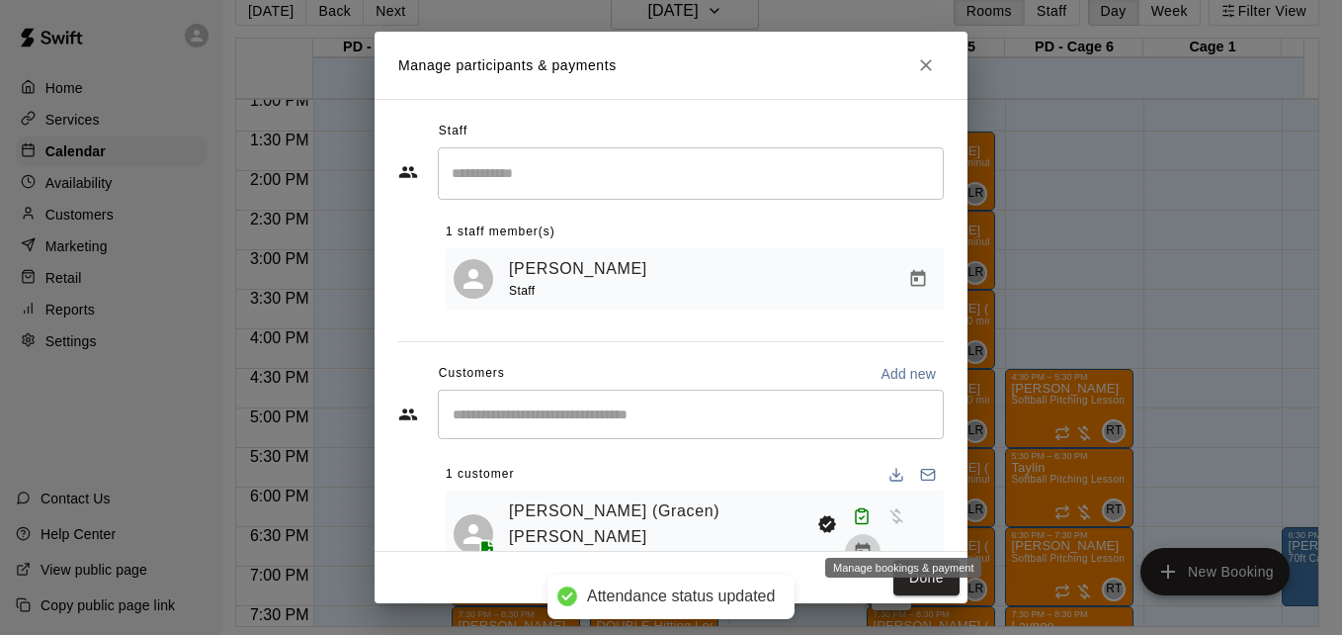
click at [873, 542] on icon "Manage bookings & payment" at bounding box center [863, 552] width 20 height 20
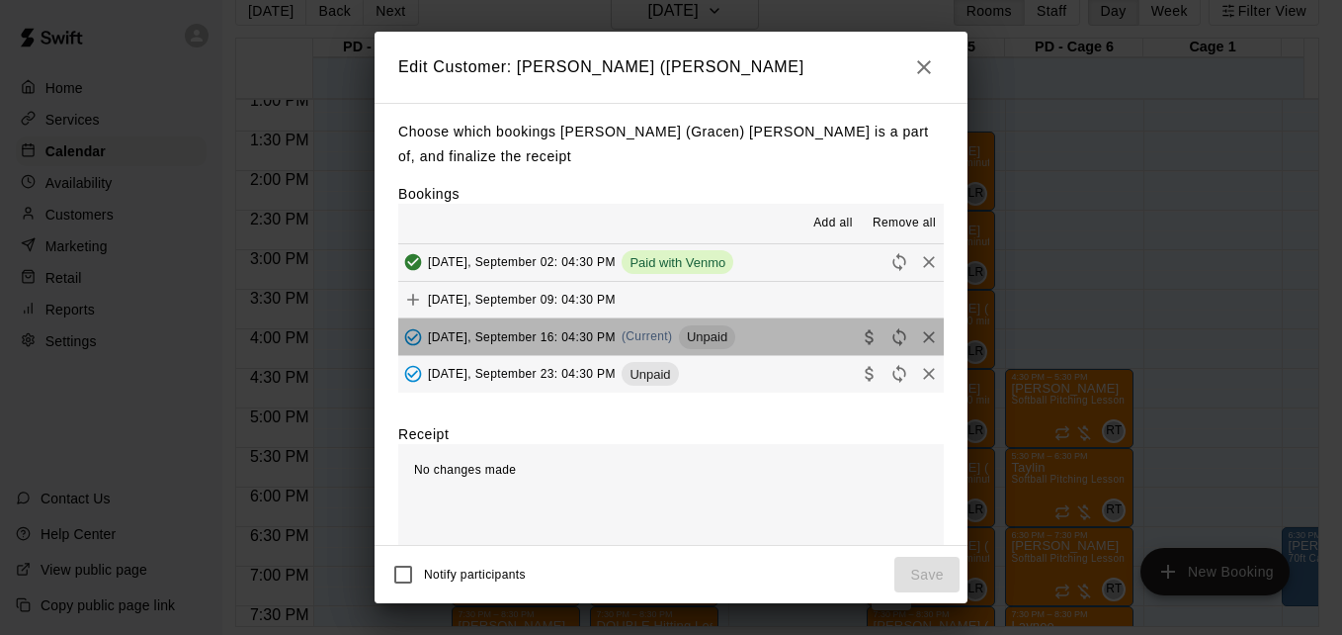
click at [784, 351] on button "Tuesday, September 16: 04:30 PM (Current) Unpaid" at bounding box center [671, 336] width 546 height 37
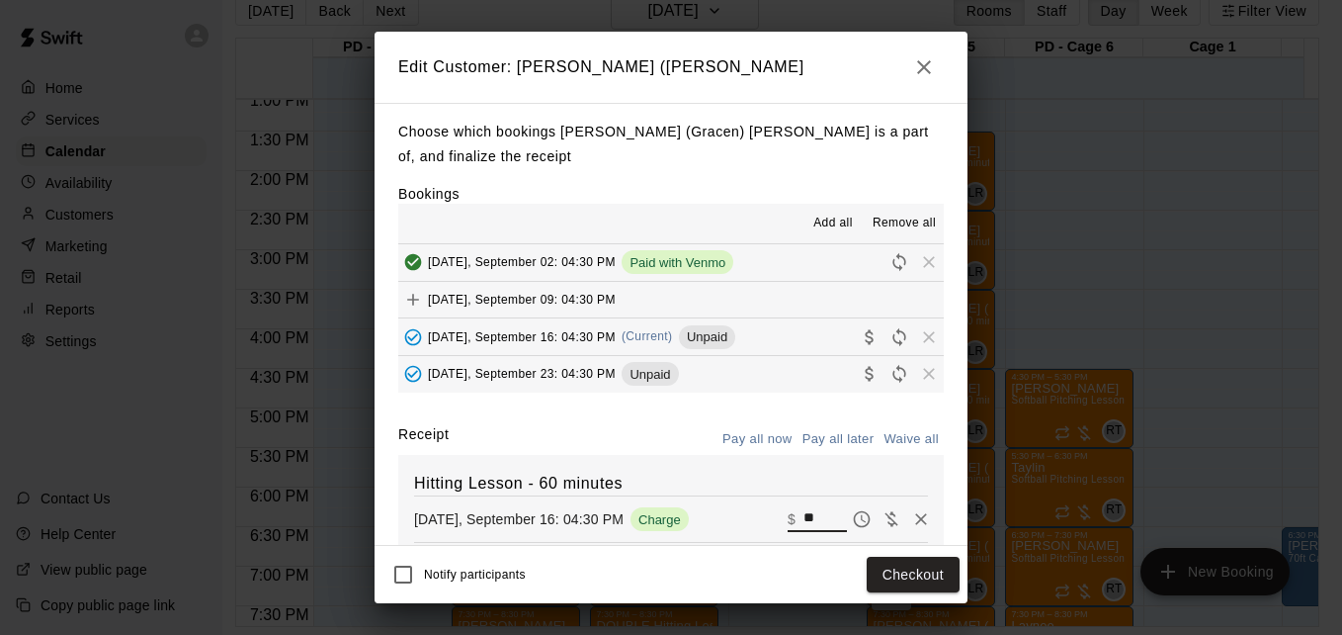
click at [804, 518] on input "**" at bounding box center [825, 519] width 43 height 26
type input "*"
type input "**"
click at [917, 590] on button "Checkout" at bounding box center [913, 575] width 93 height 37
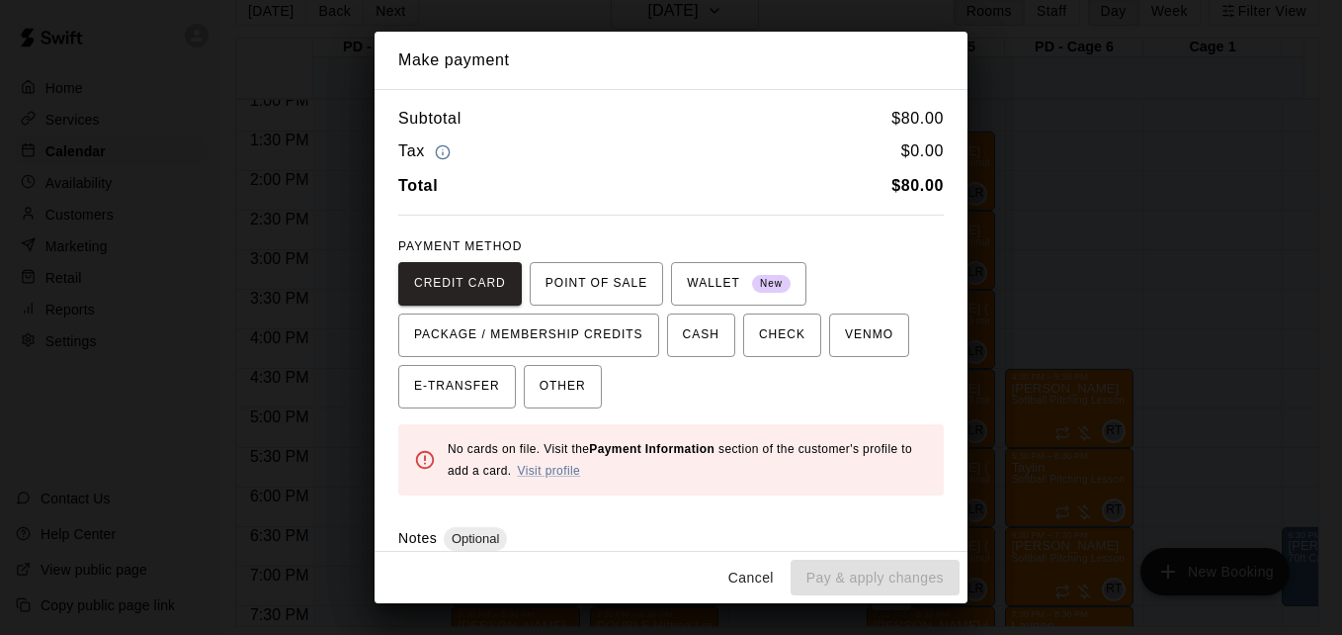
click at [850, 358] on div "CREDIT CARD POINT OF SALE WALLET New PACKAGE / MEMBERSHIP CREDITS CASH CHECK VE…" at bounding box center [671, 335] width 546 height 146
click at [847, 337] on span "VENMO" at bounding box center [869, 335] width 48 height 32
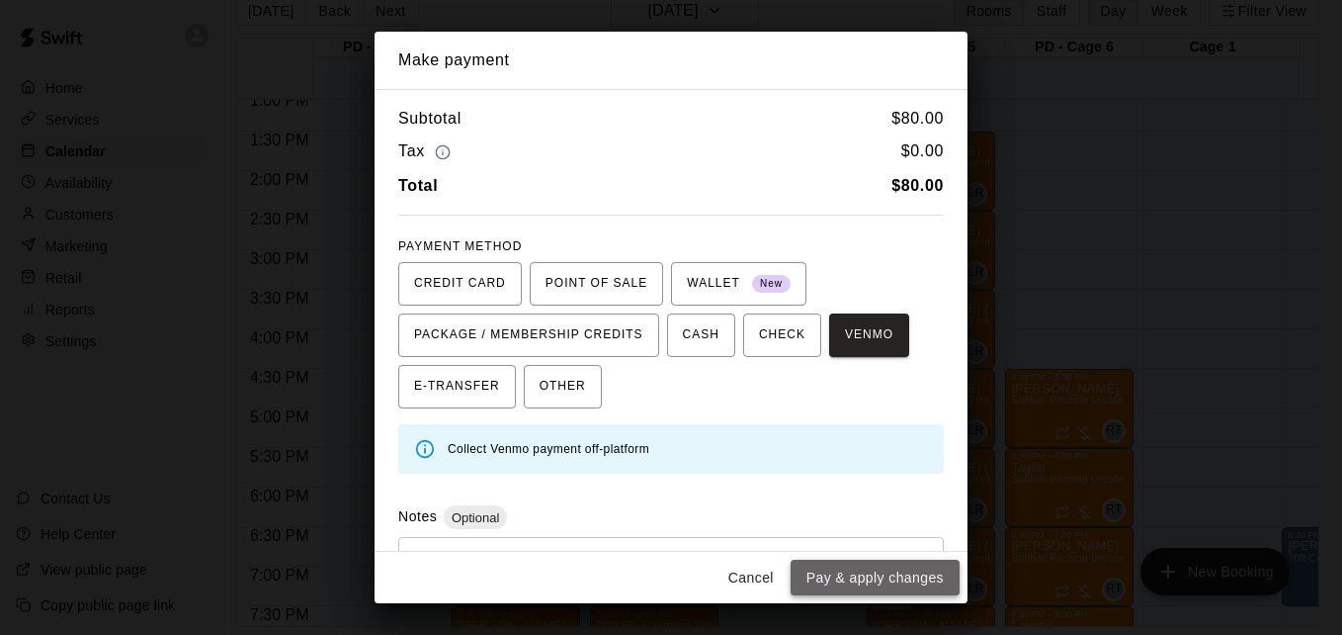
click at [882, 583] on button "Pay & apply changes" at bounding box center [875, 578] width 169 height 37
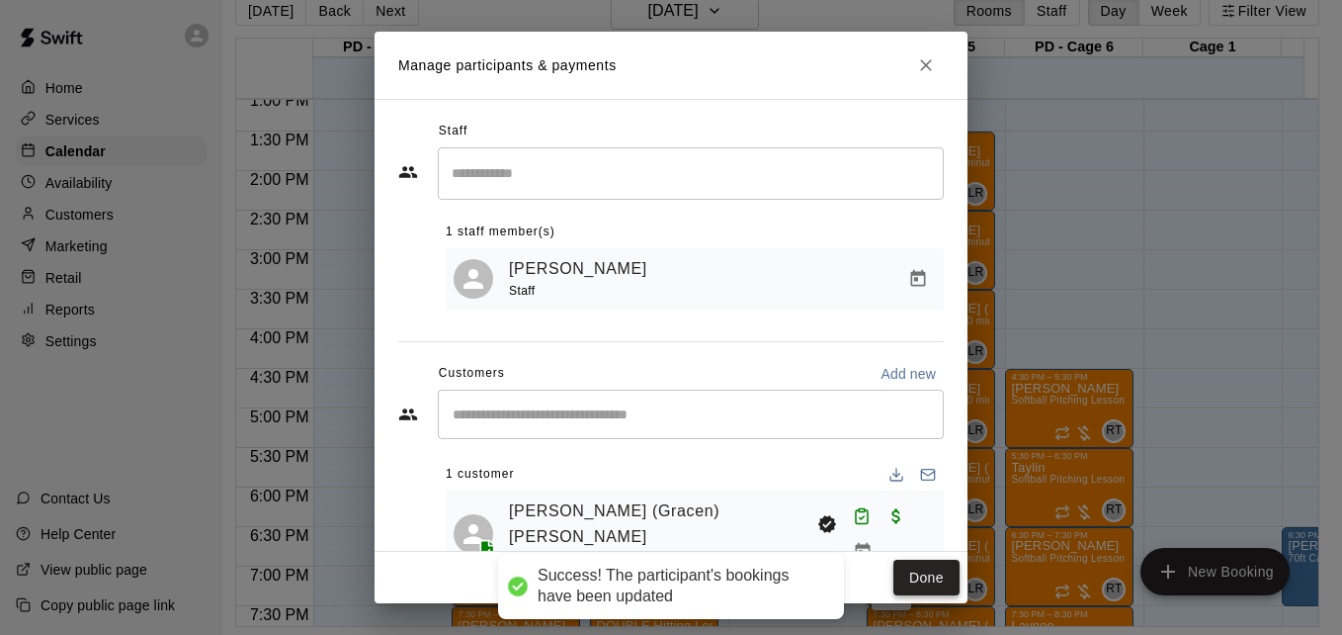
click at [909, 577] on button "Done" at bounding box center [927, 578] width 66 height 37
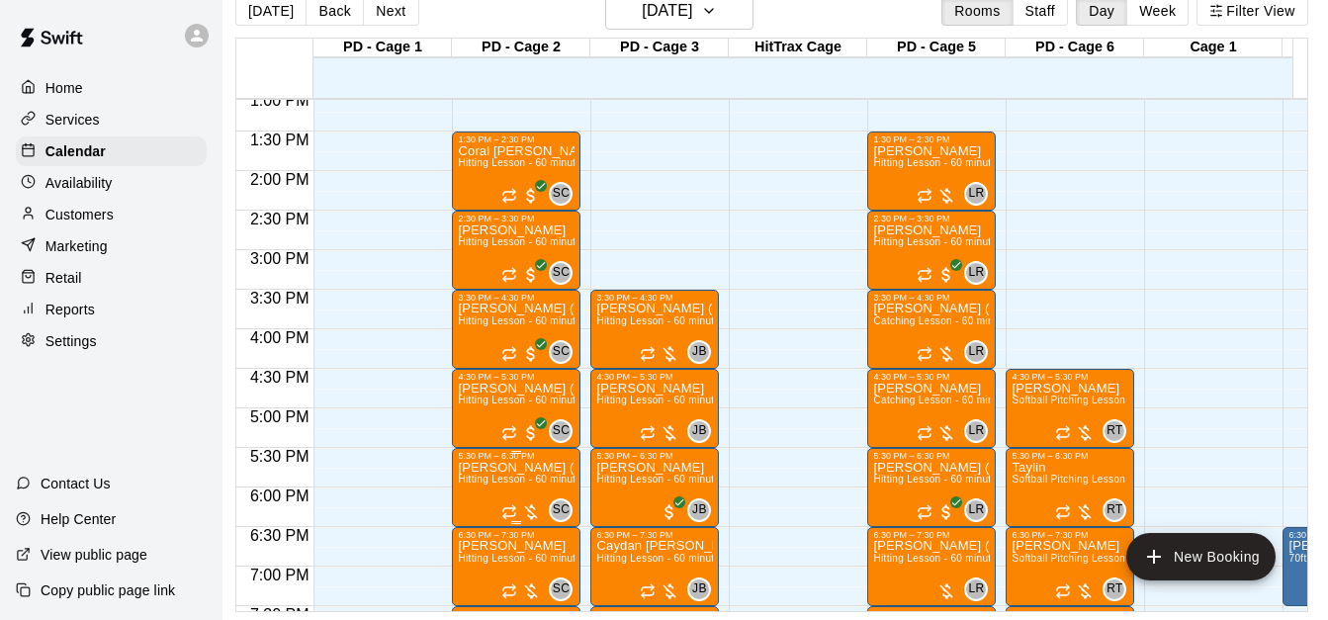
click at [512, 484] on span "Hitting Lesson - 60 minutes" at bounding box center [522, 479] width 129 height 11
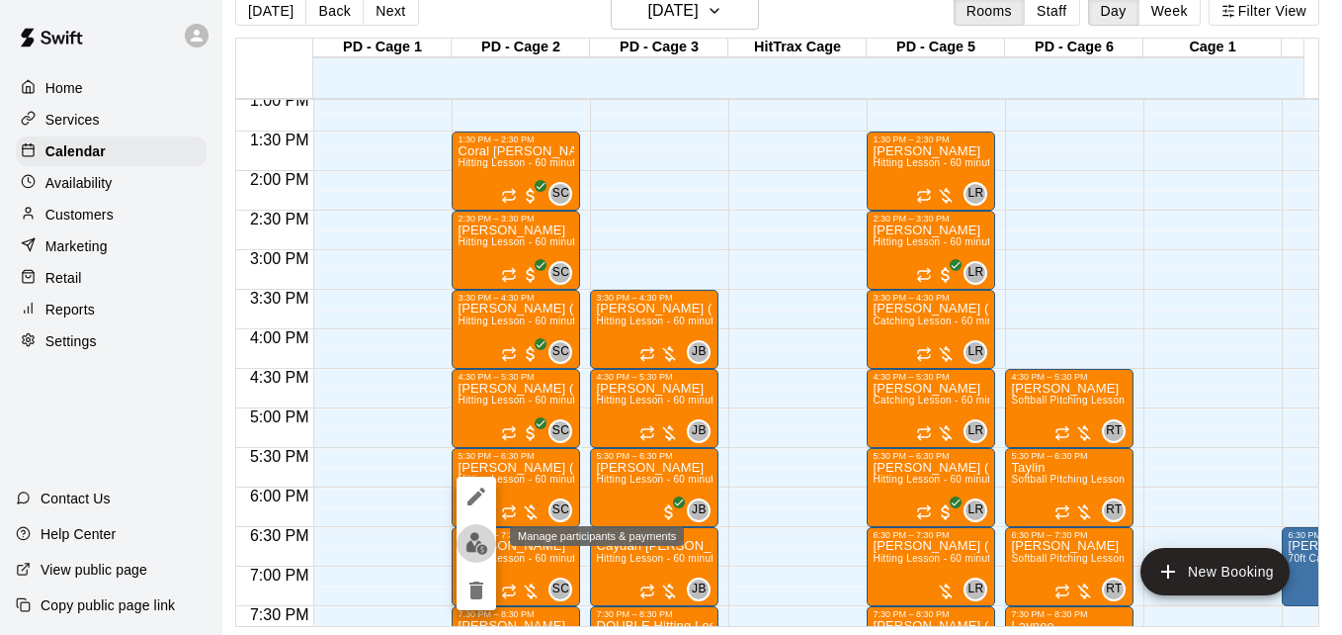
click at [480, 549] on img "edit" at bounding box center [477, 543] width 23 height 23
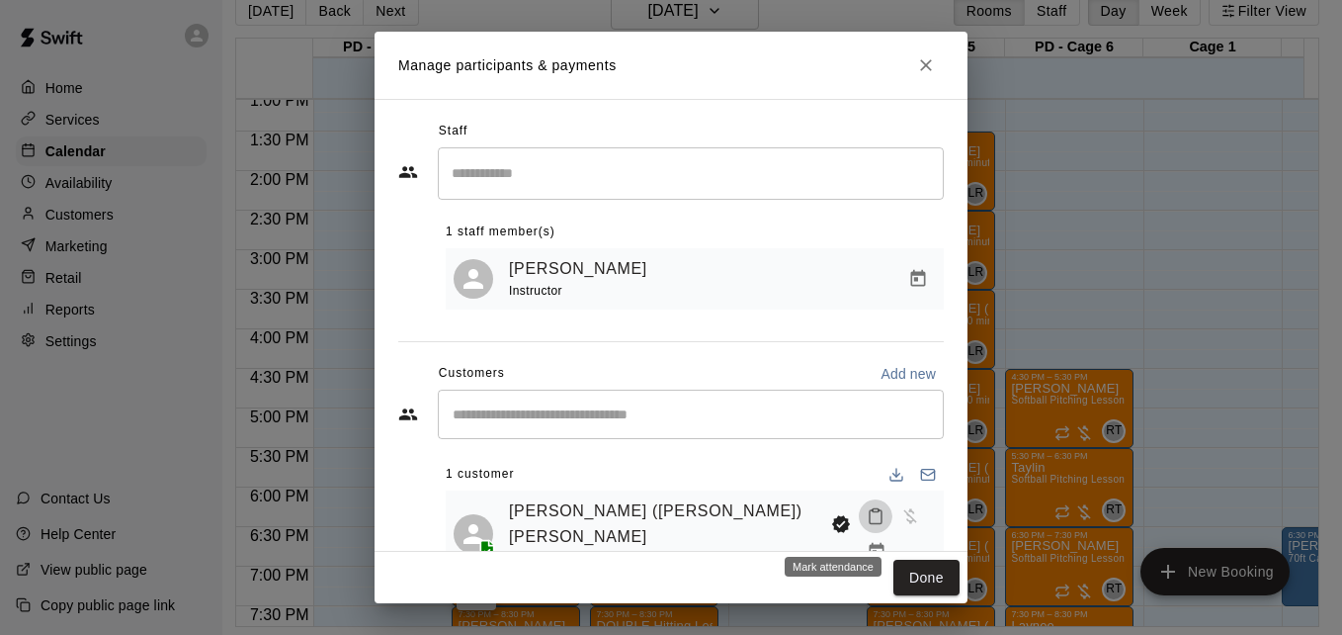
click at [867, 525] on icon "Mark attendance" at bounding box center [876, 516] width 18 height 18
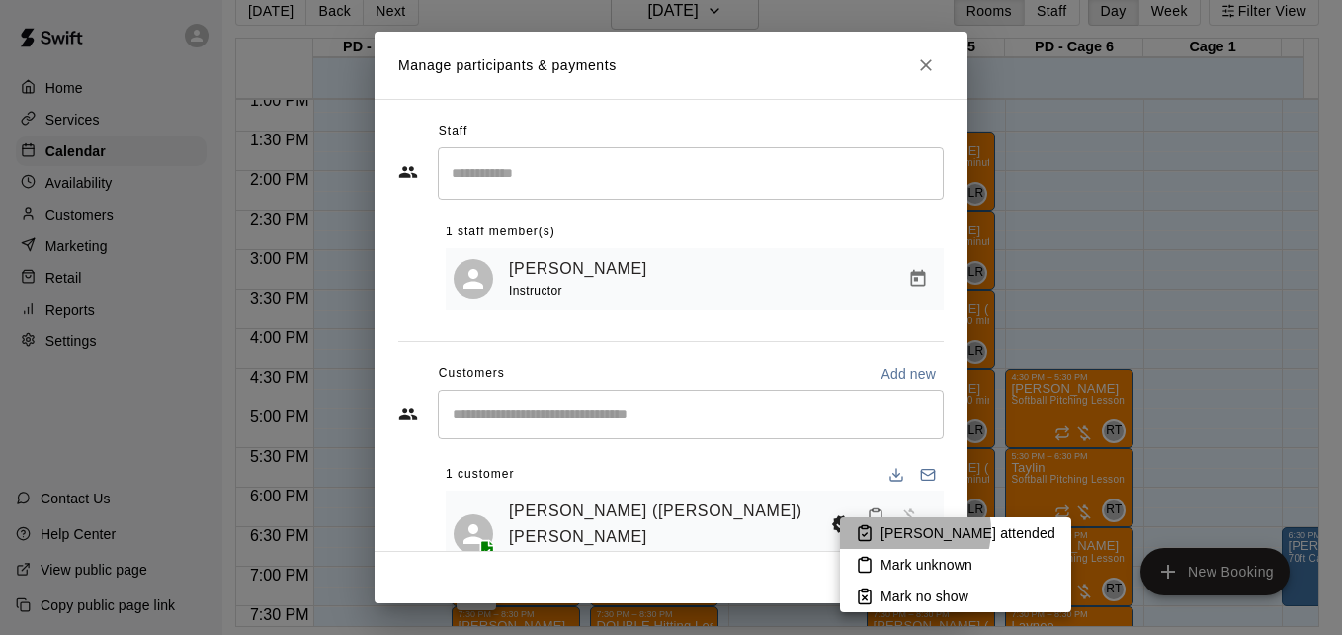
click at [910, 530] on p "Mark attended" at bounding box center [968, 533] width 175 height 20
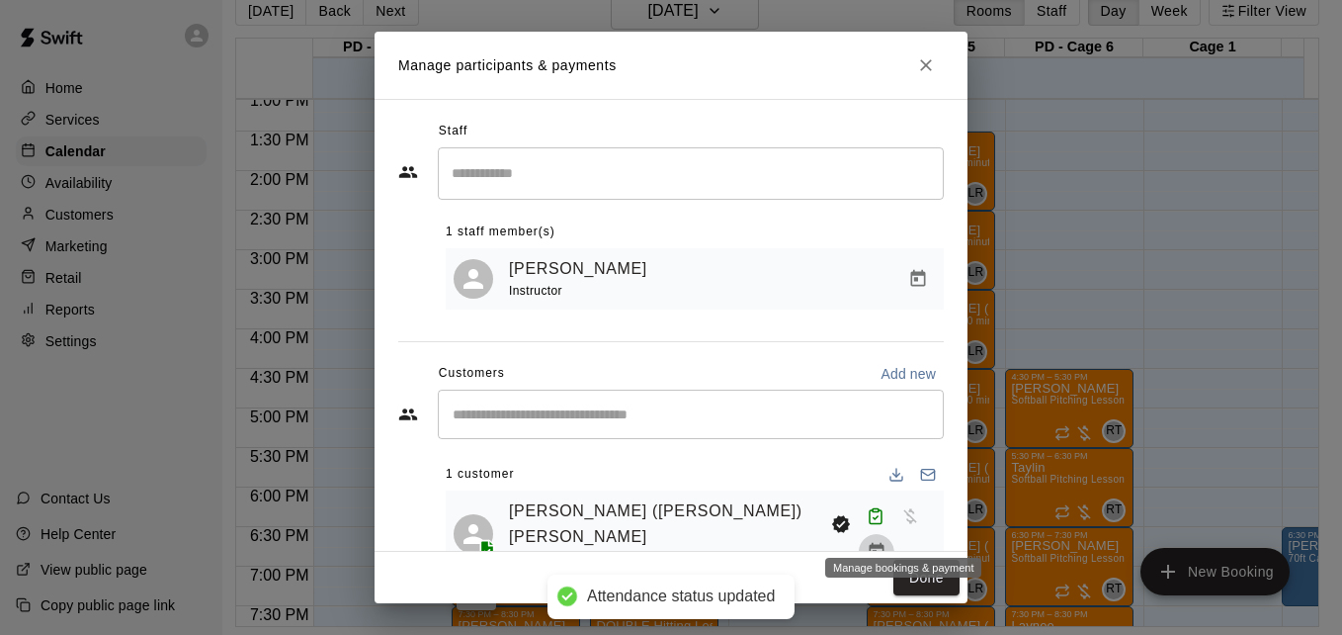
click at [887, 542] on icon "Manage bookings & payment" at bounding box center [877, 552] width 20 height 20
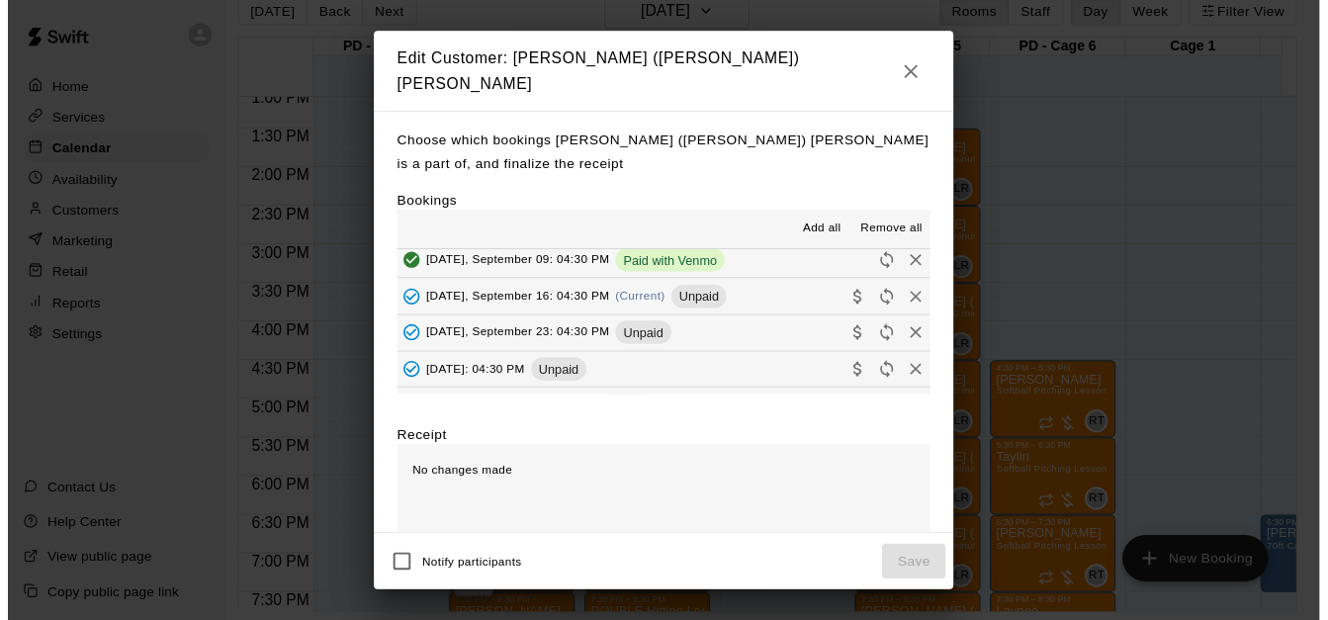
scroll to position [606, 0]
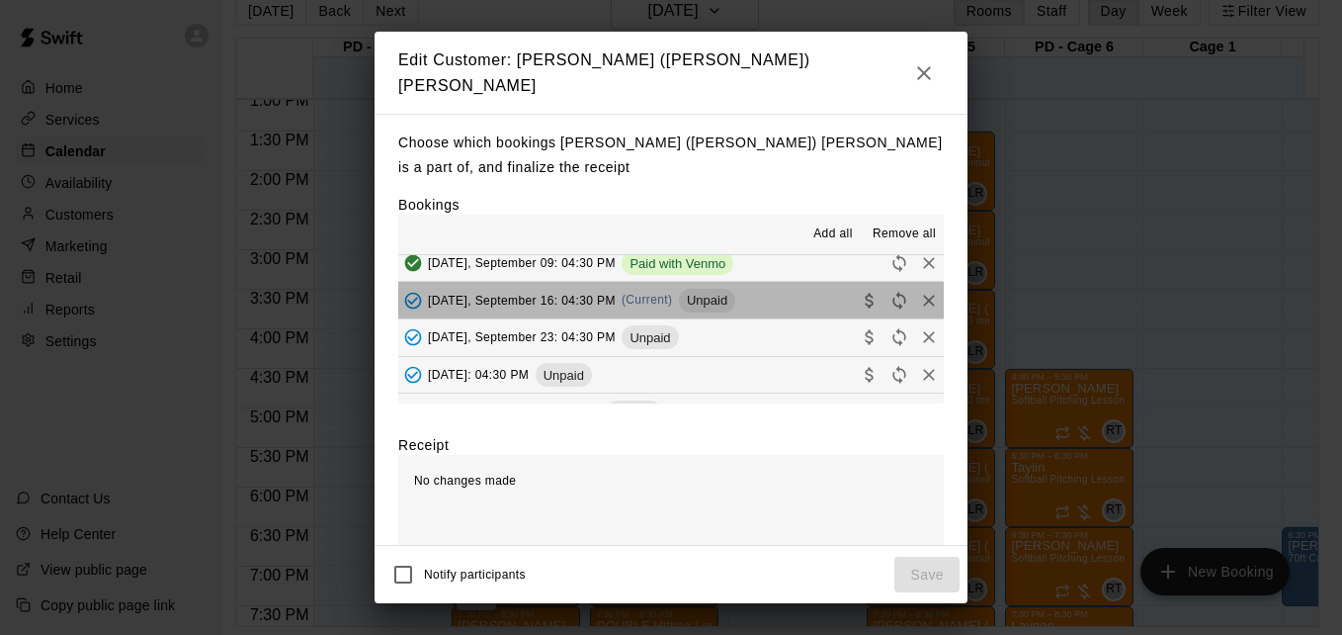
click at [777, 295] on button "Tuesday, September 16: 04:30 PM (Current) Unpaid" at bounding box center [671, 300] width 546 height 37
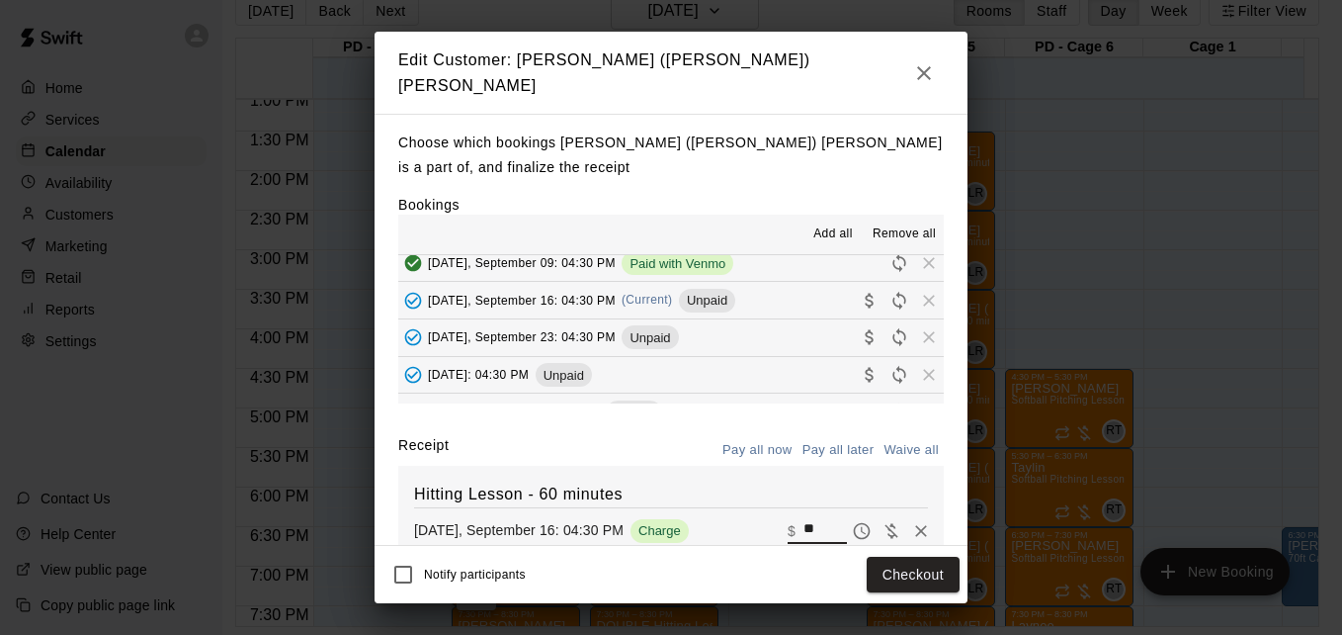
click at [804, 526] on input "**" at bounding box center [825, 531] width 43 height 26
type input "*"
type input "**"
click at [906, 579] on button "Checkout" at bounding box center [913, 575] width 93 height 37
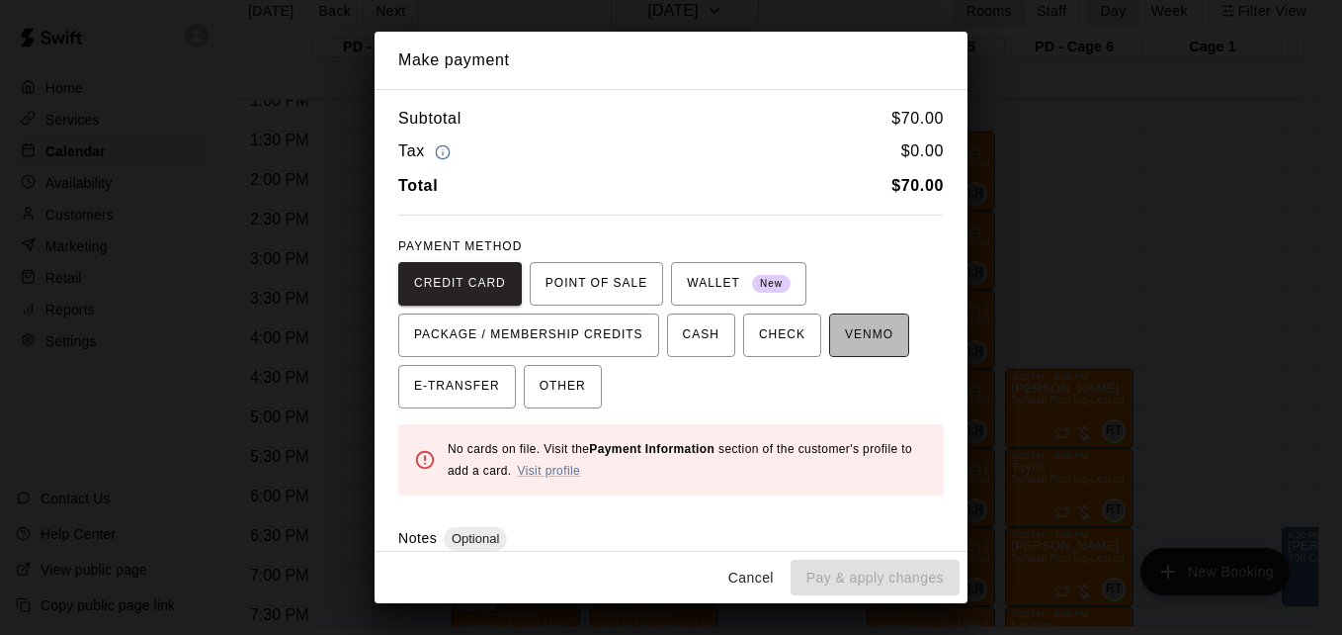
click at [851, 344] on span "VENMO" at bounding box center [869, 335] width 48 height 32
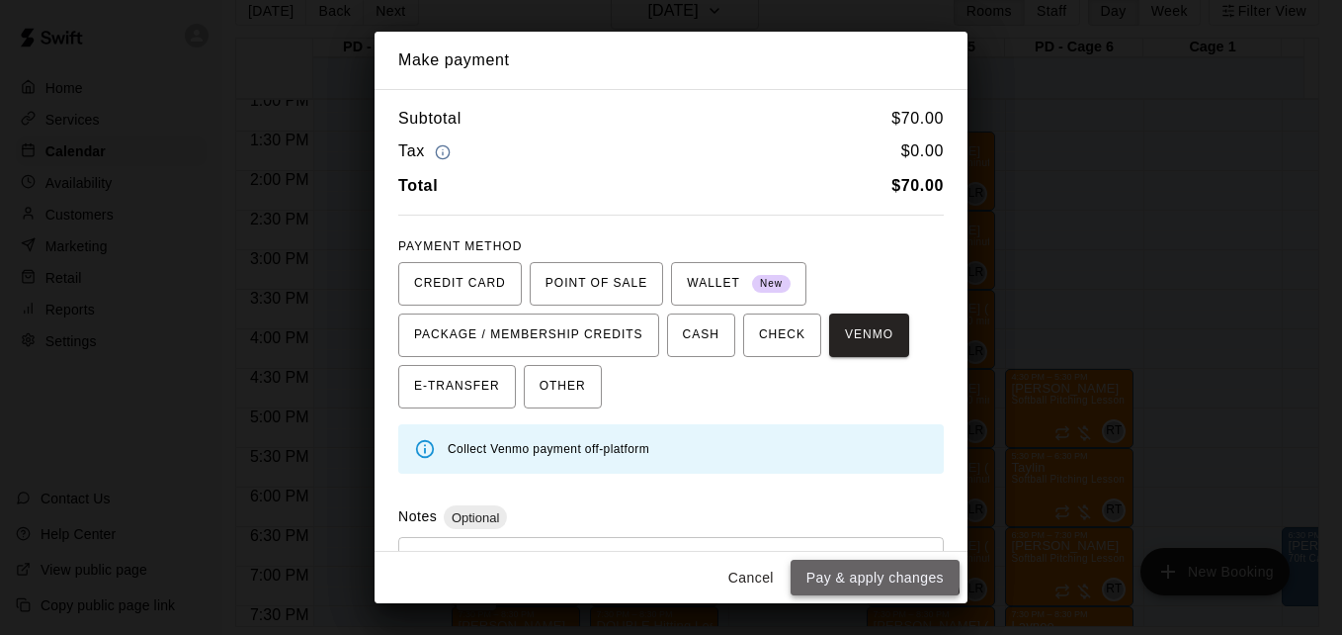
click at [862, 571] on button "Pay & apply changes" at bounding box center [875, 578] width 169 height 37
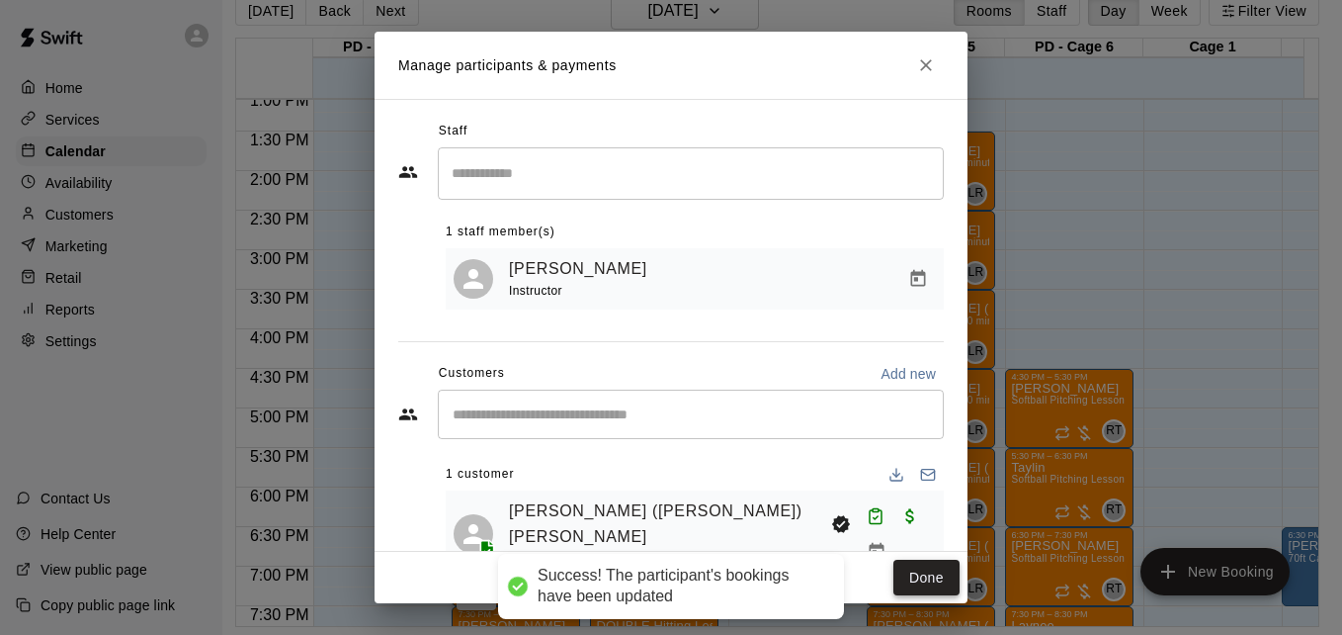
click at [920, 576] on button "Done" at bounding box center [927, 578] width 66 height 37
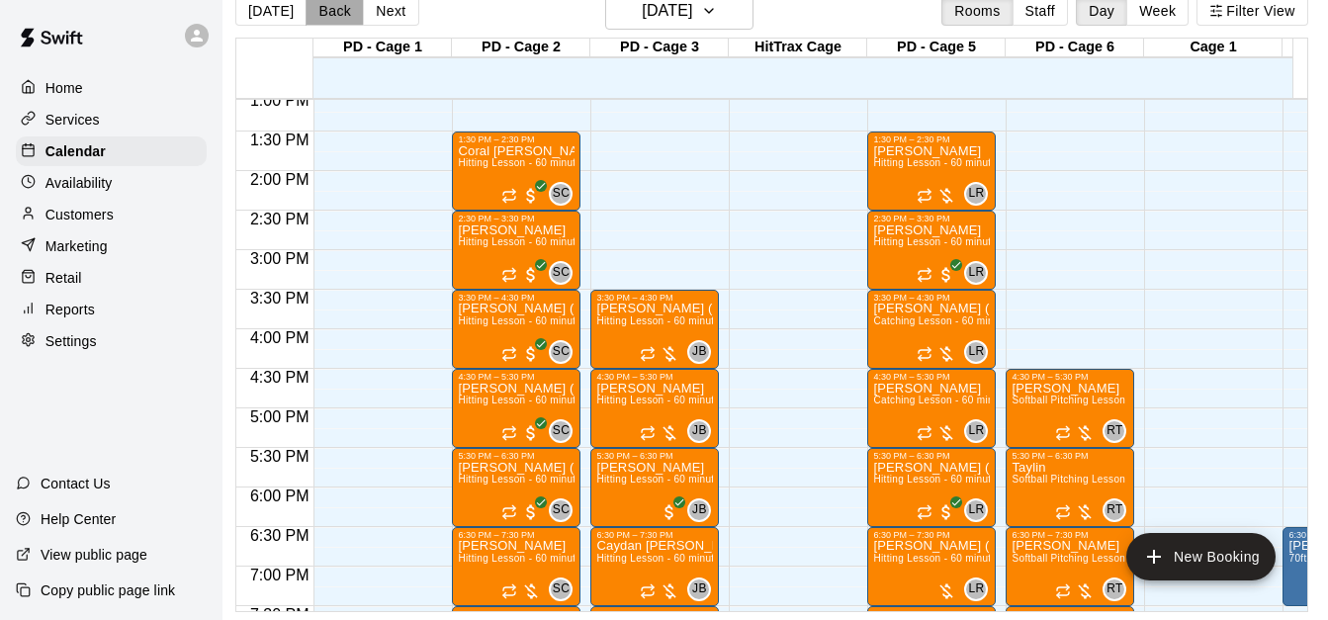
click at [317, 10] on button "Back" at bounding box center [334, 11] width 58 height 30
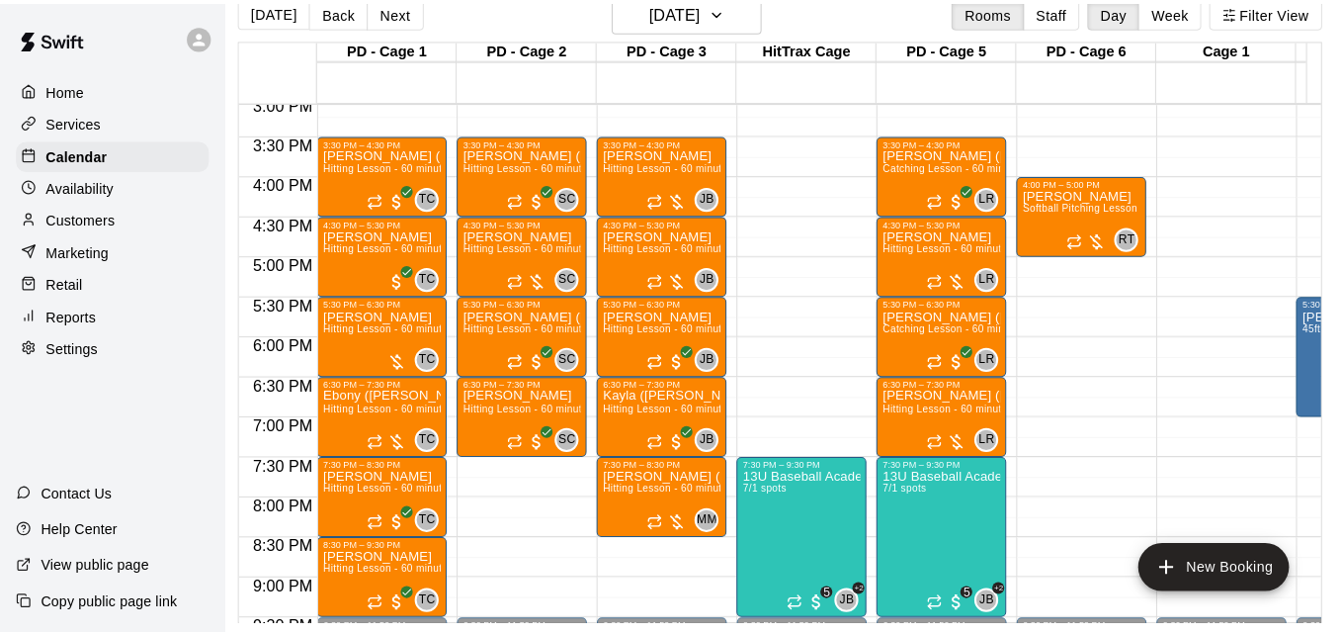
scroll to position [1220, 0]
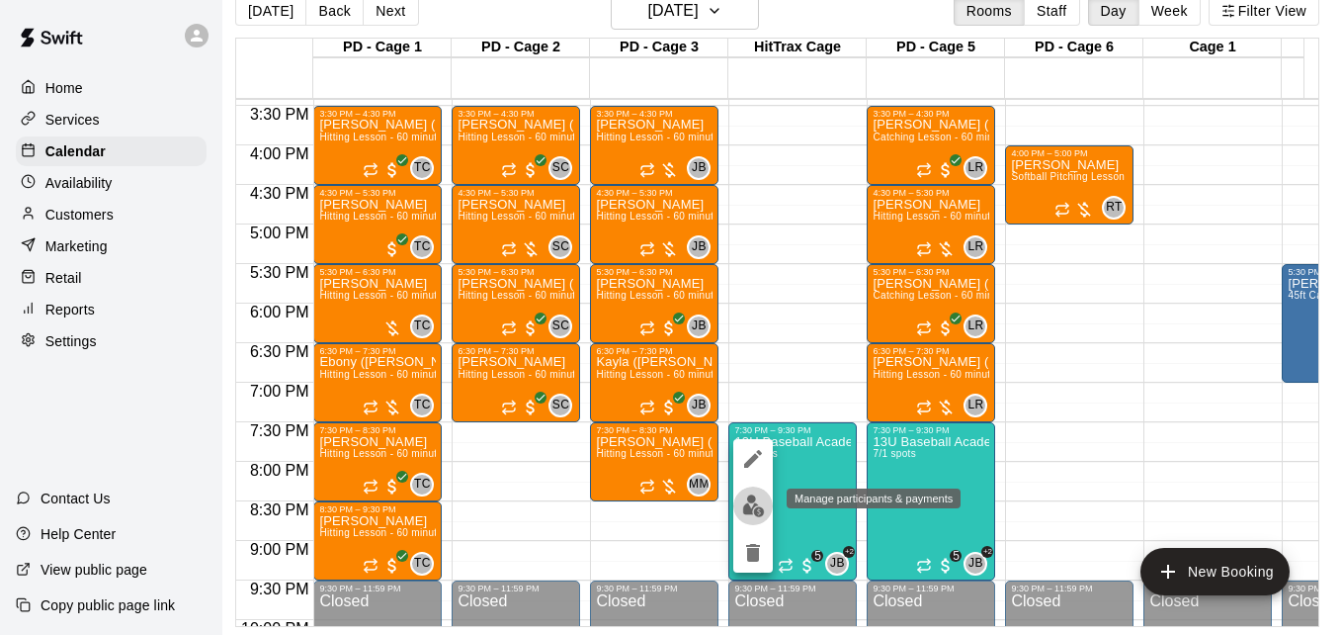
click at [748, 501] on img "edit" at bounding box center [753, 505] width 23 height 23
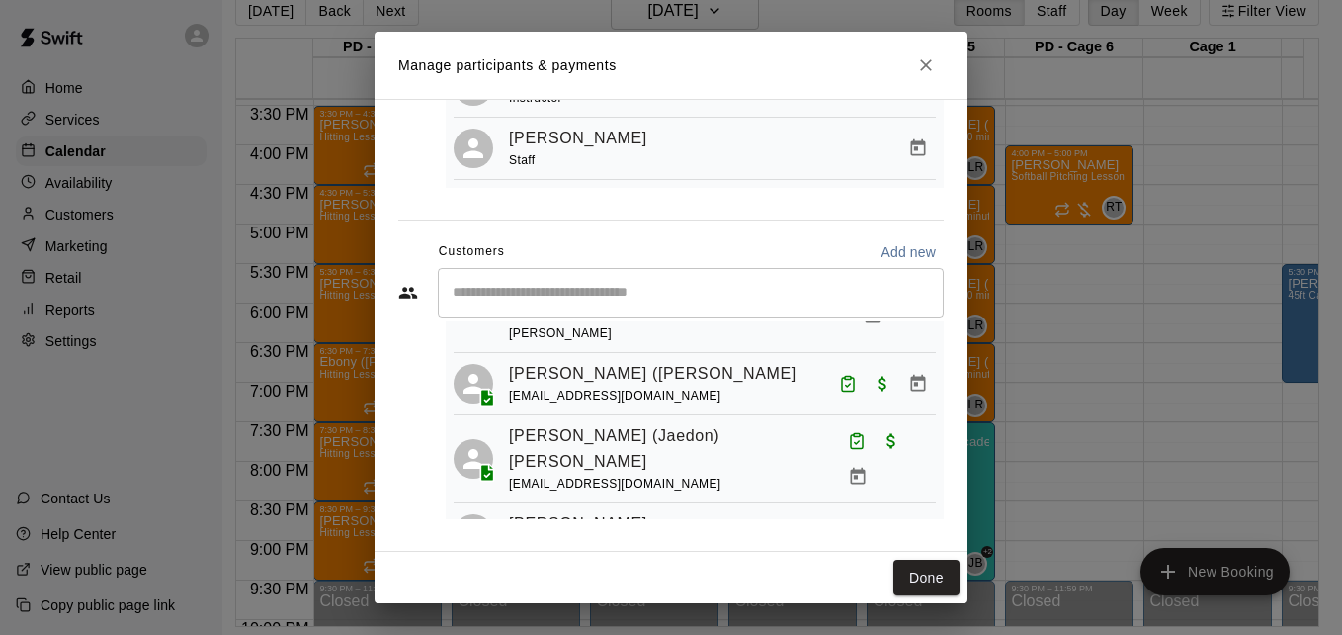
scroll to position [316, 0]
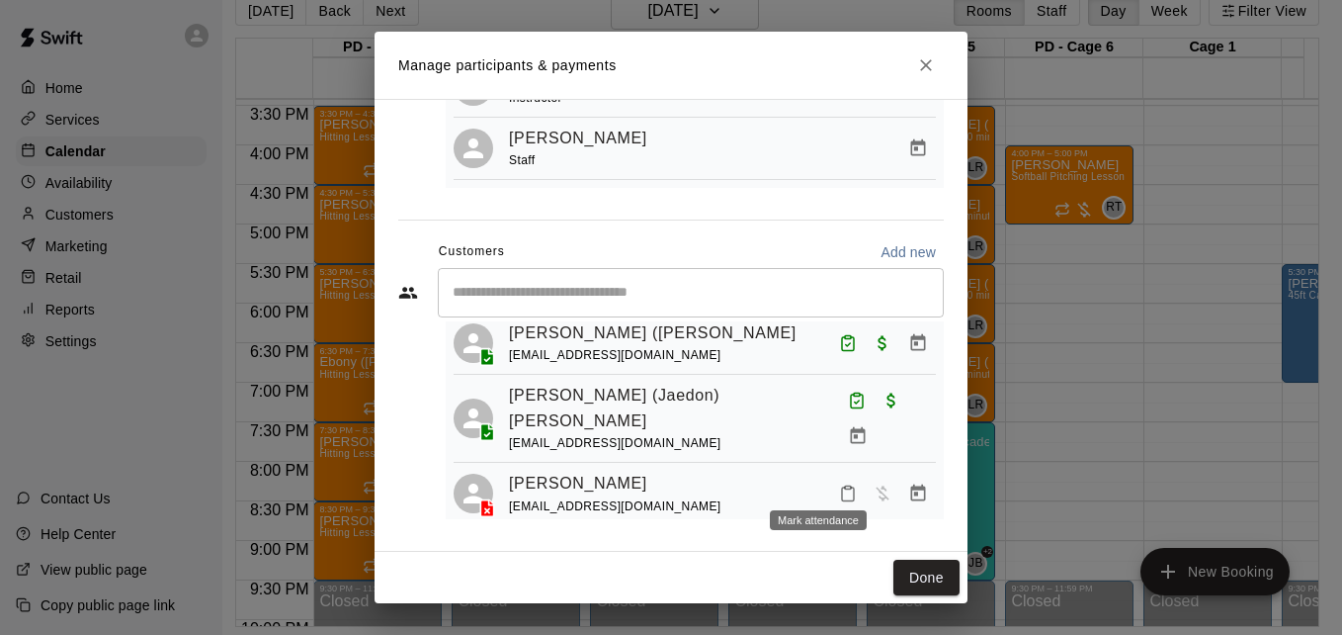
click at [831, 540] on button "Mark attendance" at bounding box center [848, 557] width 34 height 34
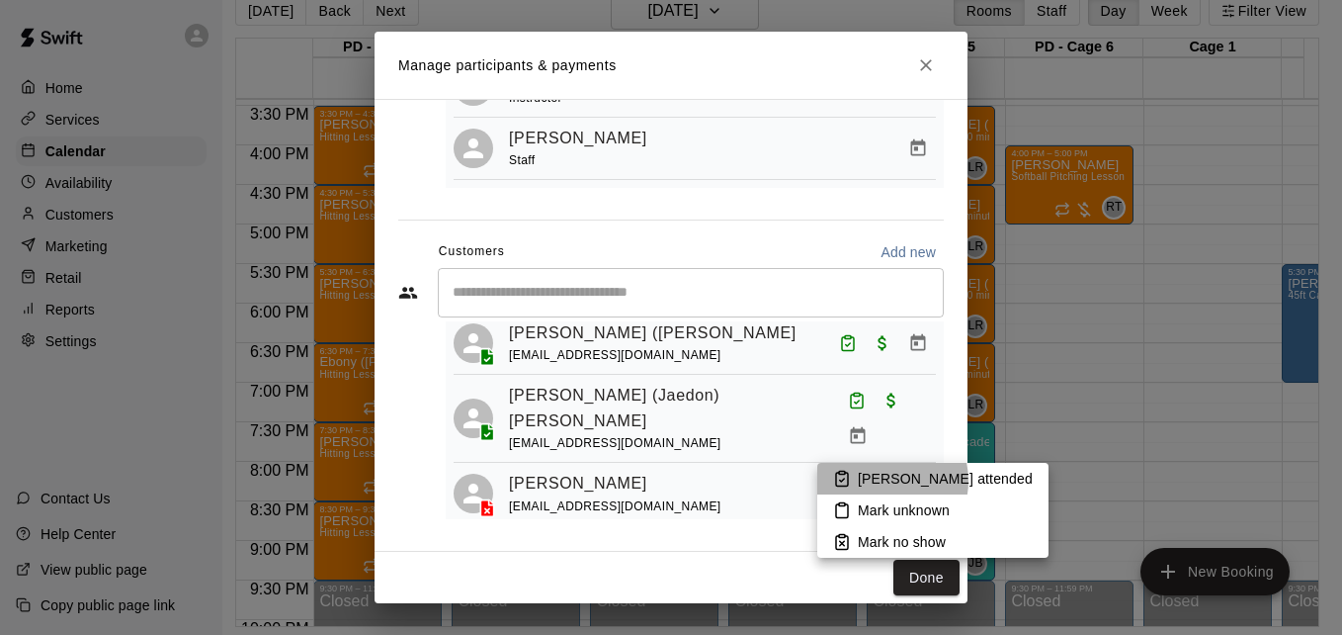
click at [880, 480] on p "Mark attended" at bounding box center [945, 479] width 175 height 20
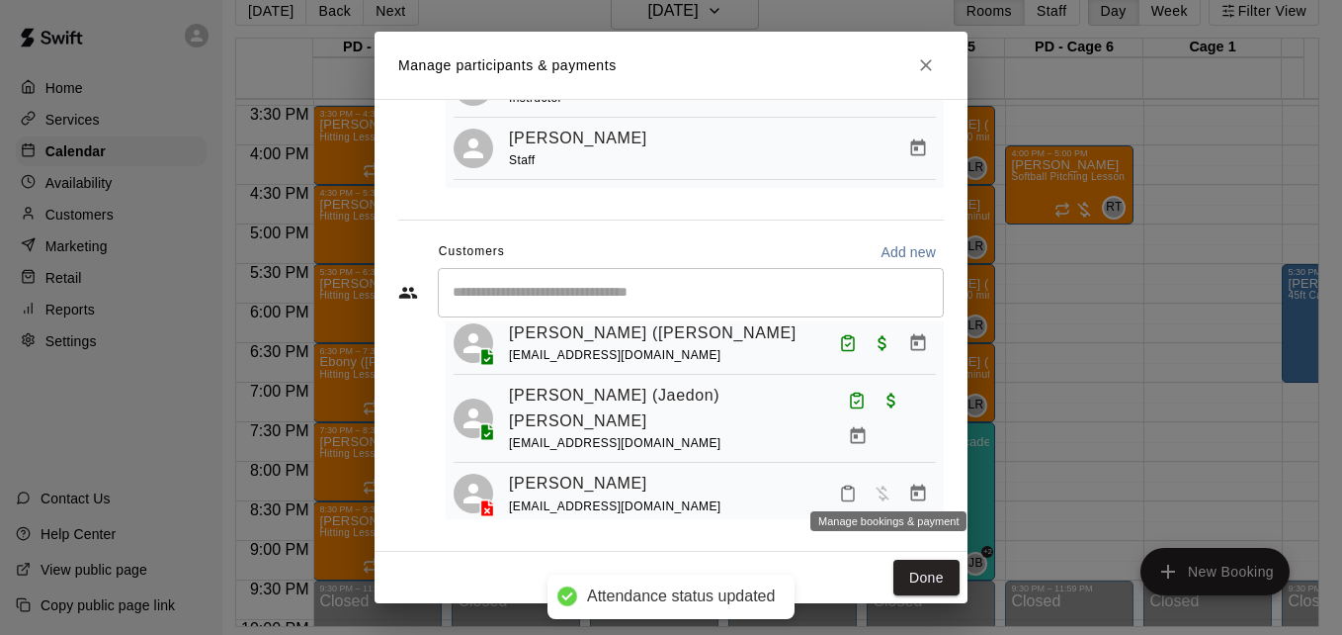
click at [908, 547] on icon "Manage bookings & payment" at bounding box center [918, 557] width 20 height 20
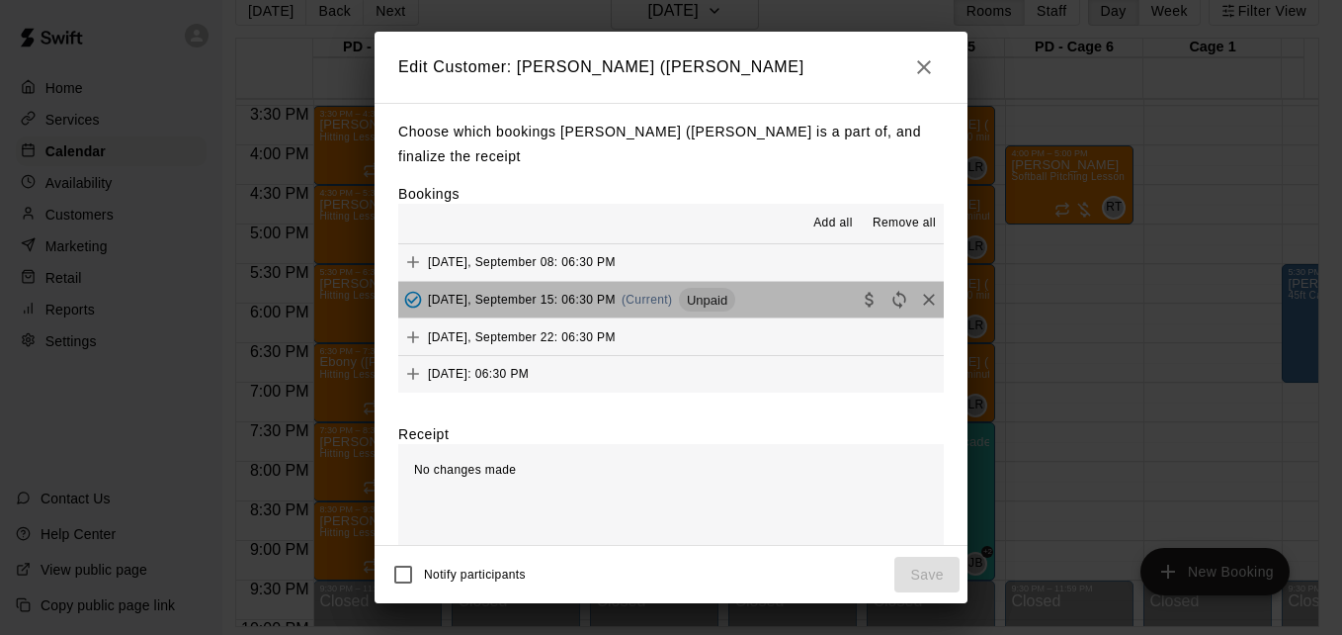
click at [771, 307] on button "Monday, September 15: 06:30 PM (Current) Unpaid" at bounding box center [671, 300] width 546 height 37
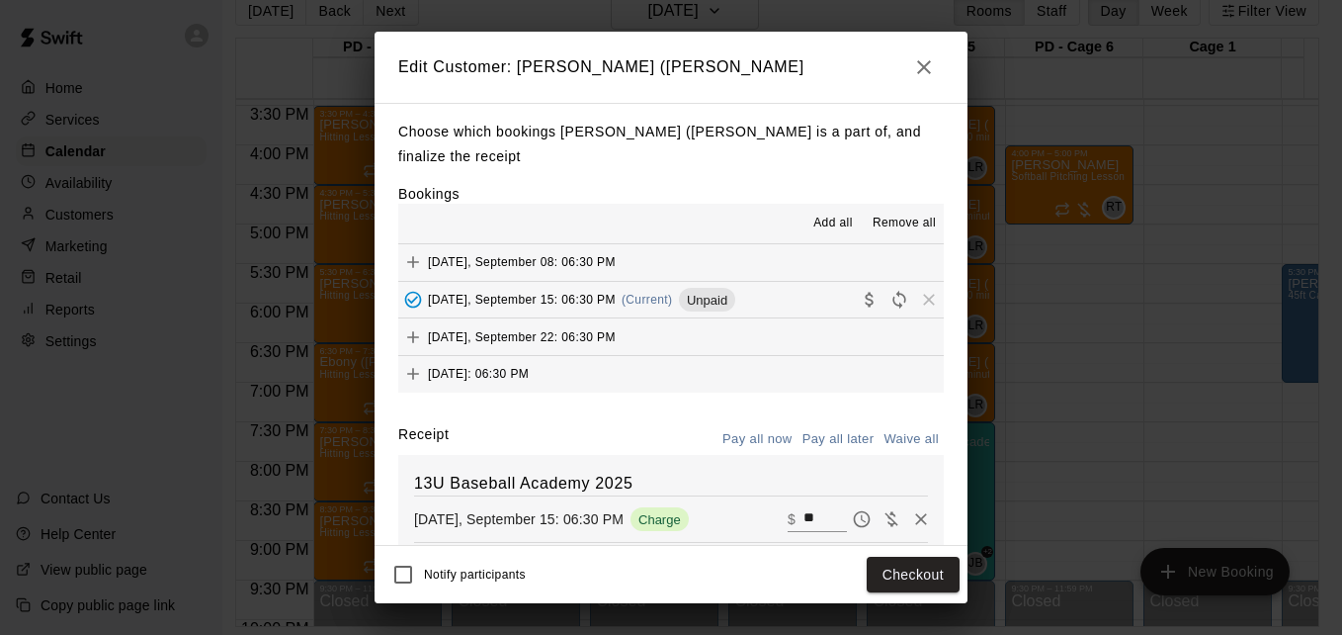
click at [915, 593] on div "Notify participants Checkout" at bounding box center [671, 575] width 577 height 42
click at [918, 582] on button "Checkout" at bounding box center [913, 575] width 93 height 37
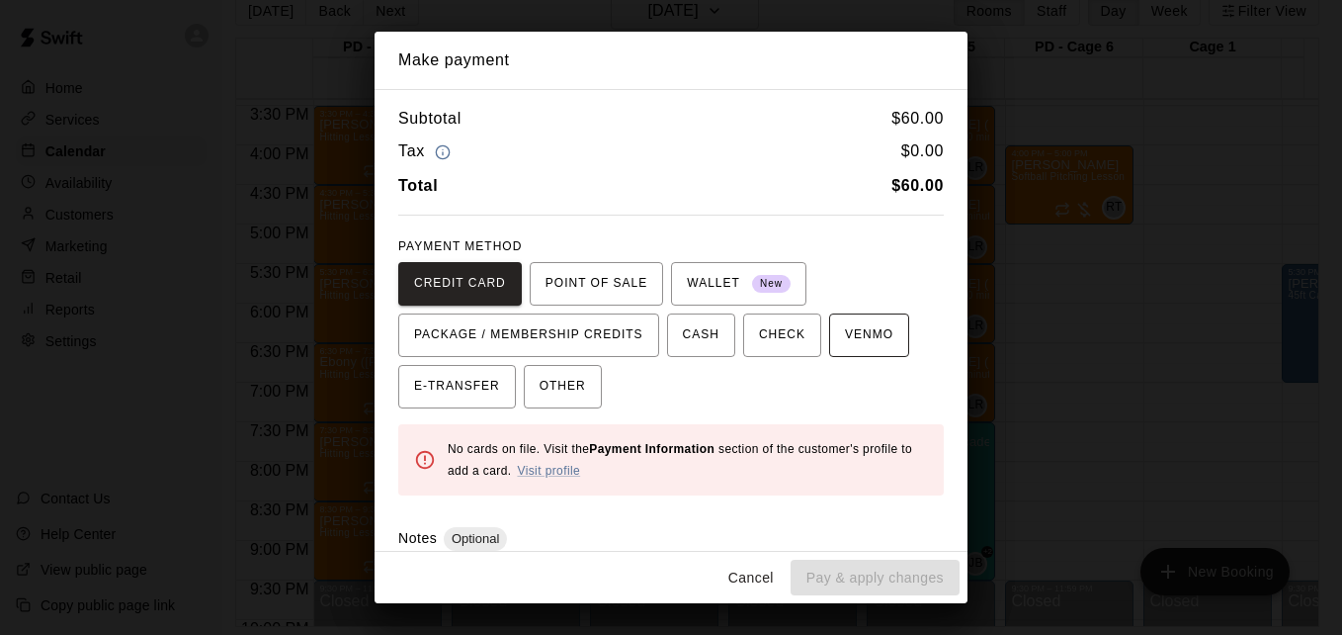
click at [867, 345] on span "VENMO" at bounding box center [869, 335] width 48 height 32
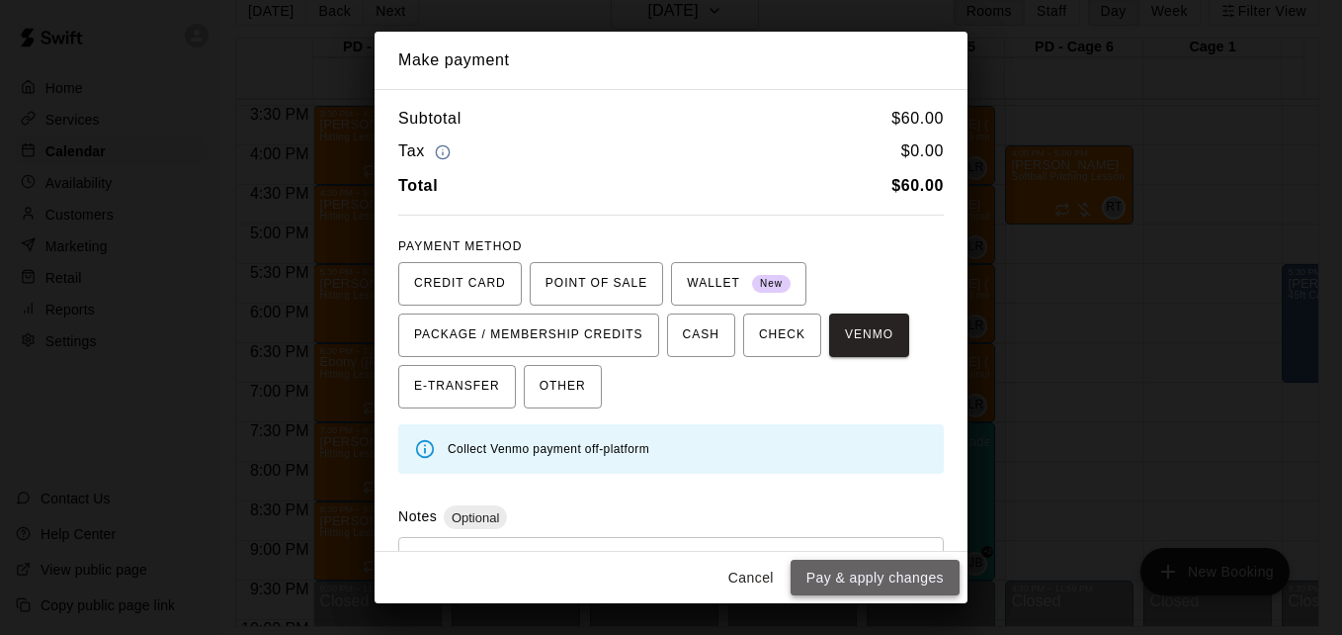
click at [912, 571] on button "Pay & apply changes" at bounding box center [875, 578] width 169 height 37
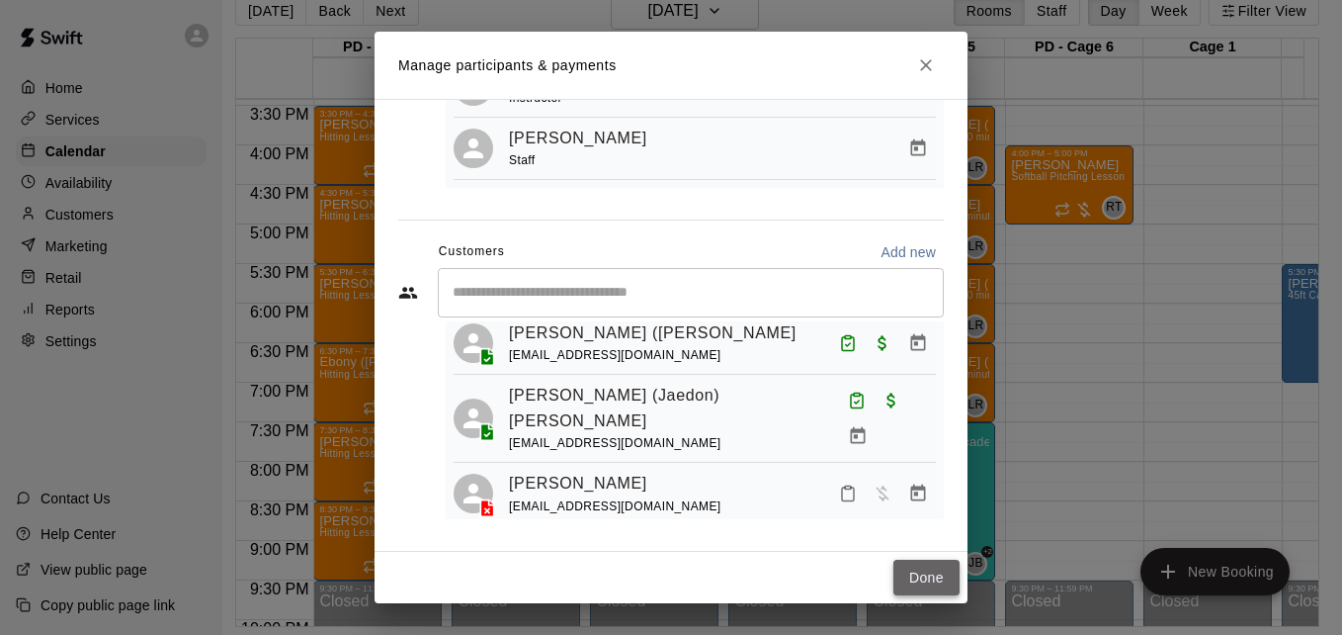
click at [910, 584] on button "Done" at bounding box center [927, 578] width 66 height 37
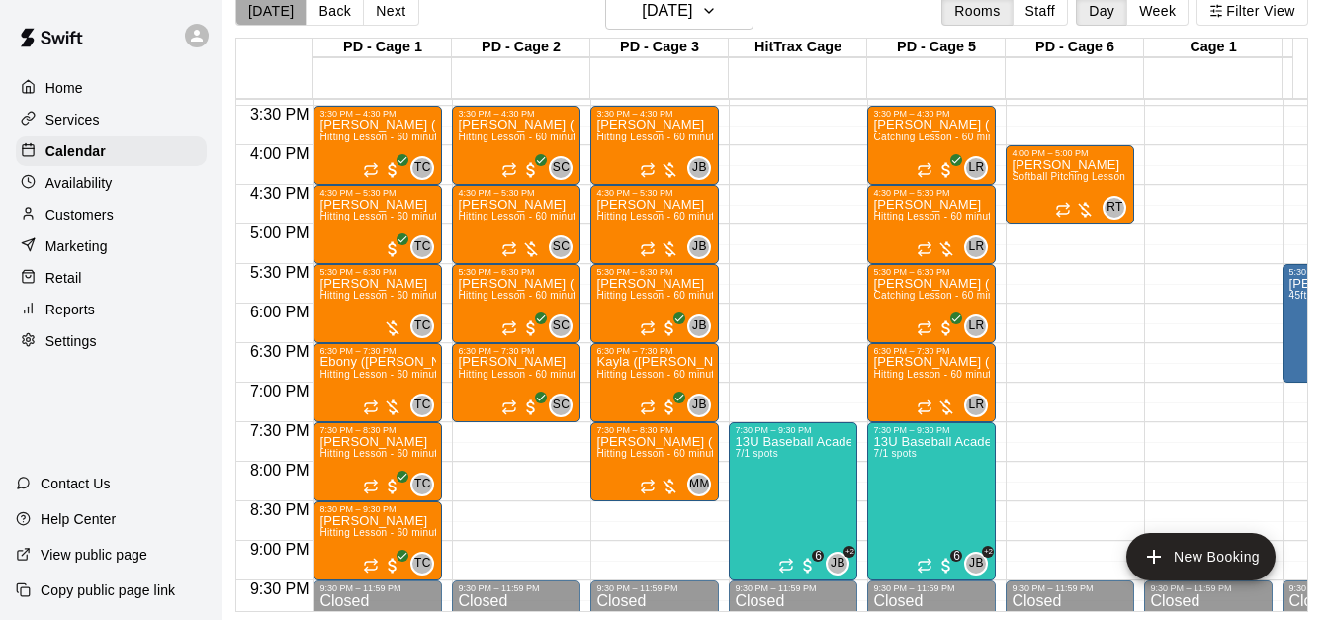
click at [277, 15] on button "[DATE]" at bounding box center [270, 11] width 71 height 30
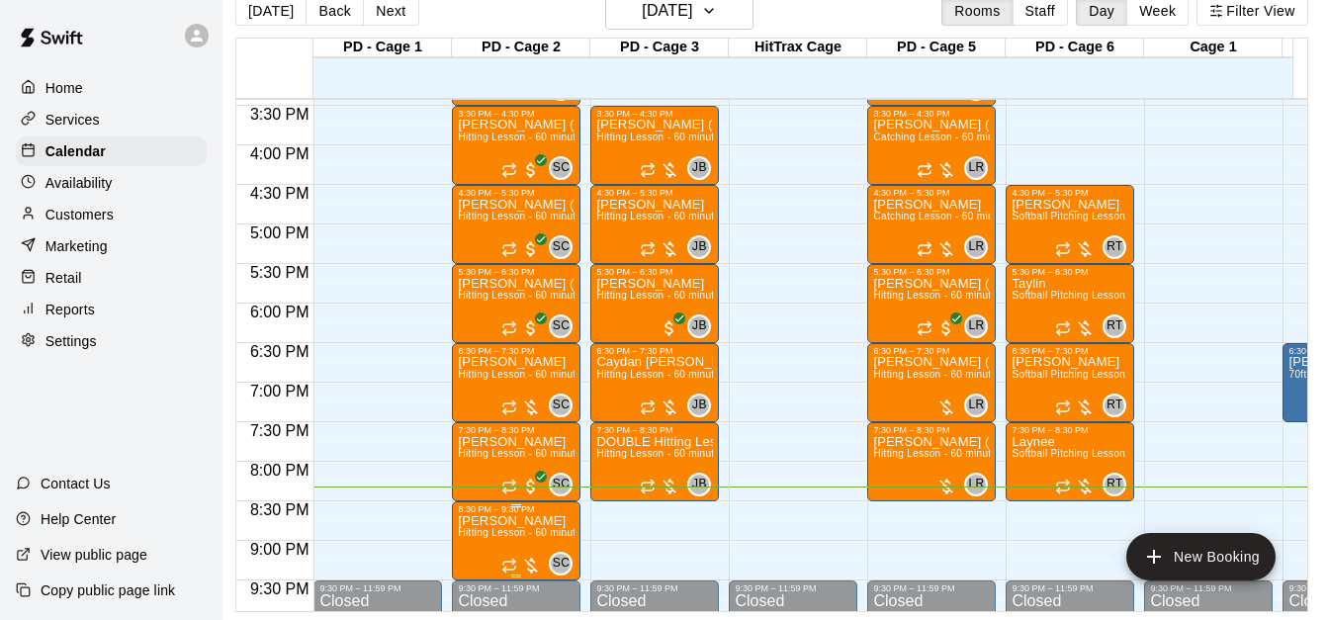
click at [518, 538] on span "Hitting Lesson - 60 minutes" at bounding box center [522, 532] width 129 height 11
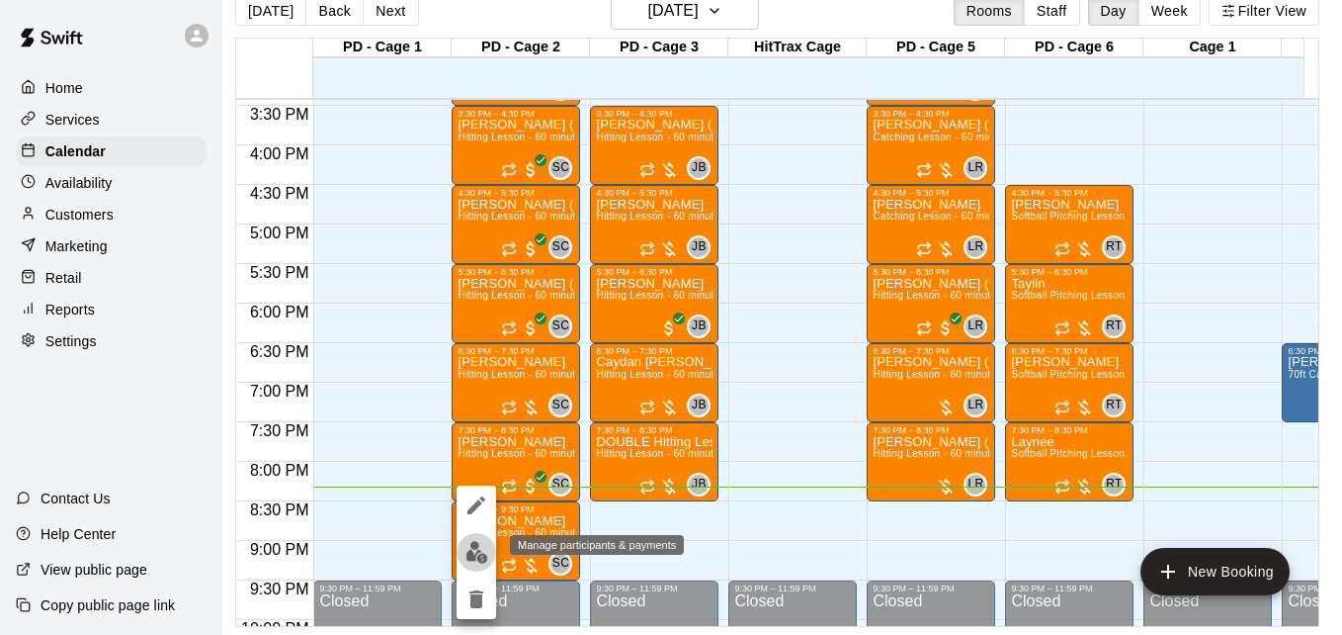
click at [466, 557] on img "edit" at bounding box center [477, 552] width 23 height 23
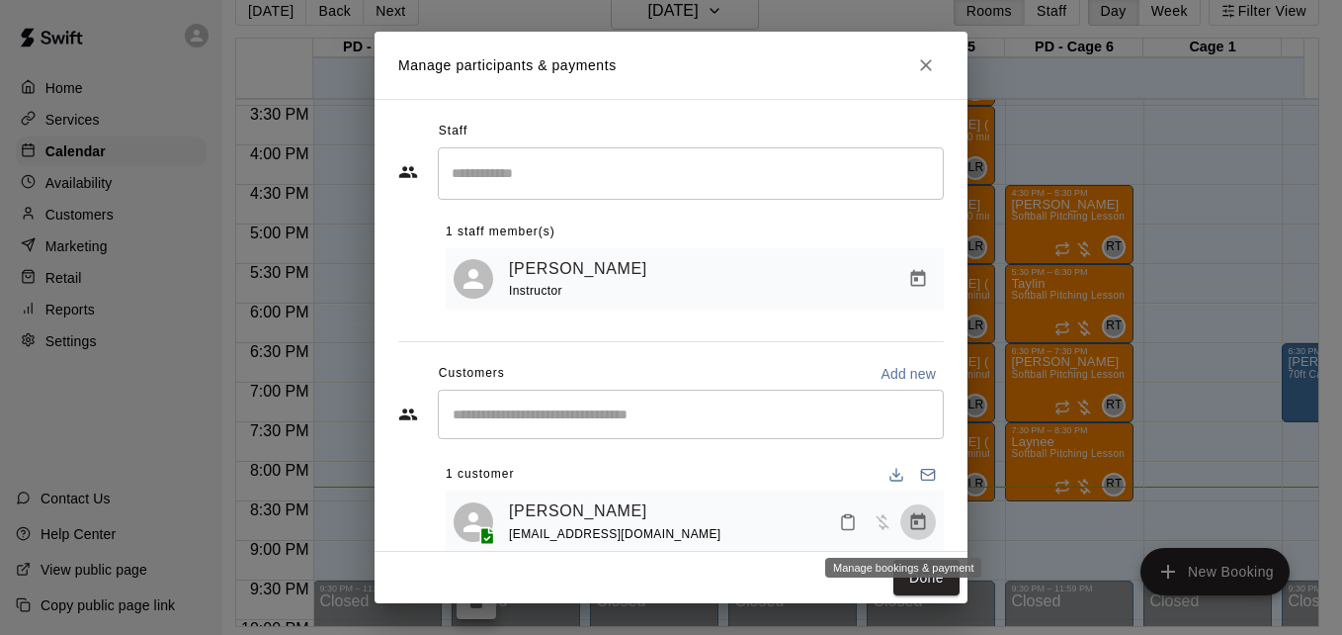
click at [908, 529] on icon "Manage bookings & payment" at bounding box center [918, 522] width 20 height 20
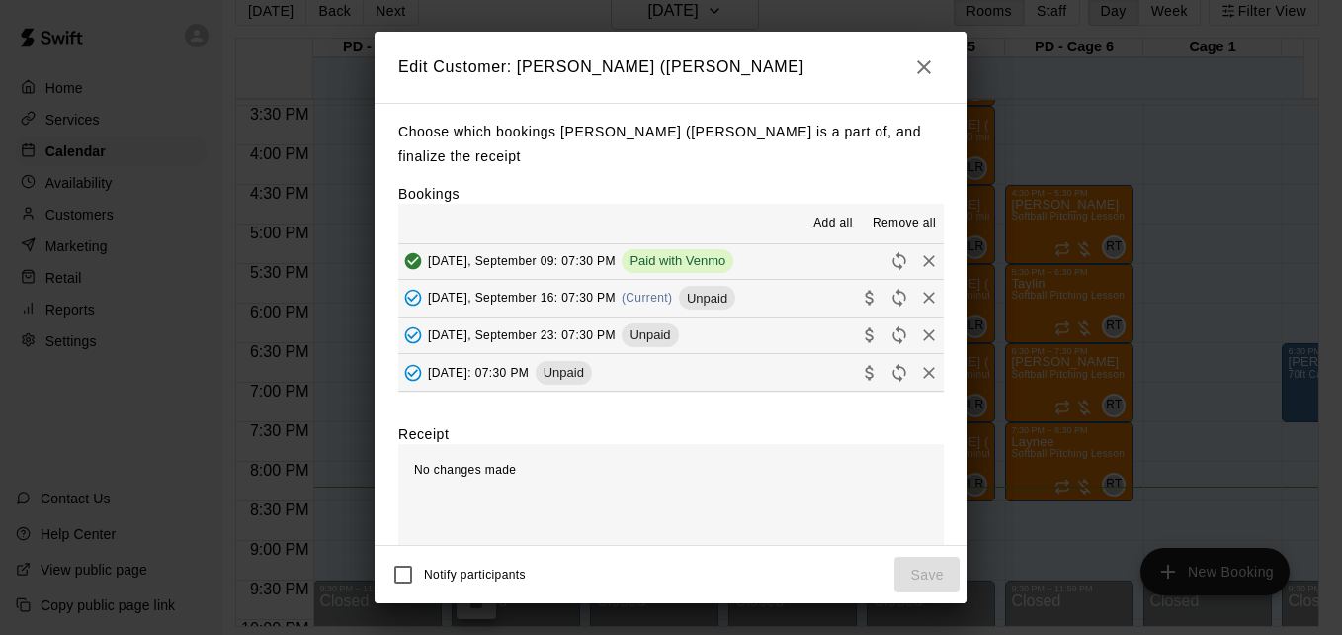
scroll to position [198, 0]
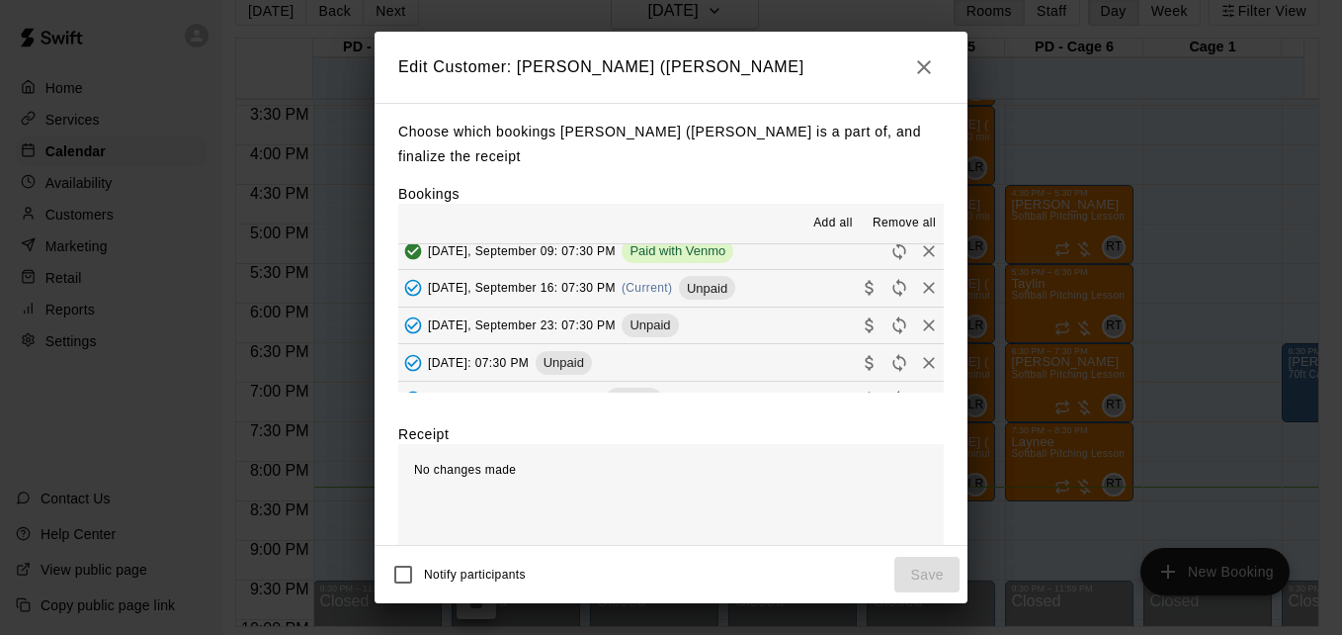
click at [775, 291] on button "Tuesday, September 16: 07:30 PM (Current) Unpaid" at bounding box center [671, 288] width 546 height 37
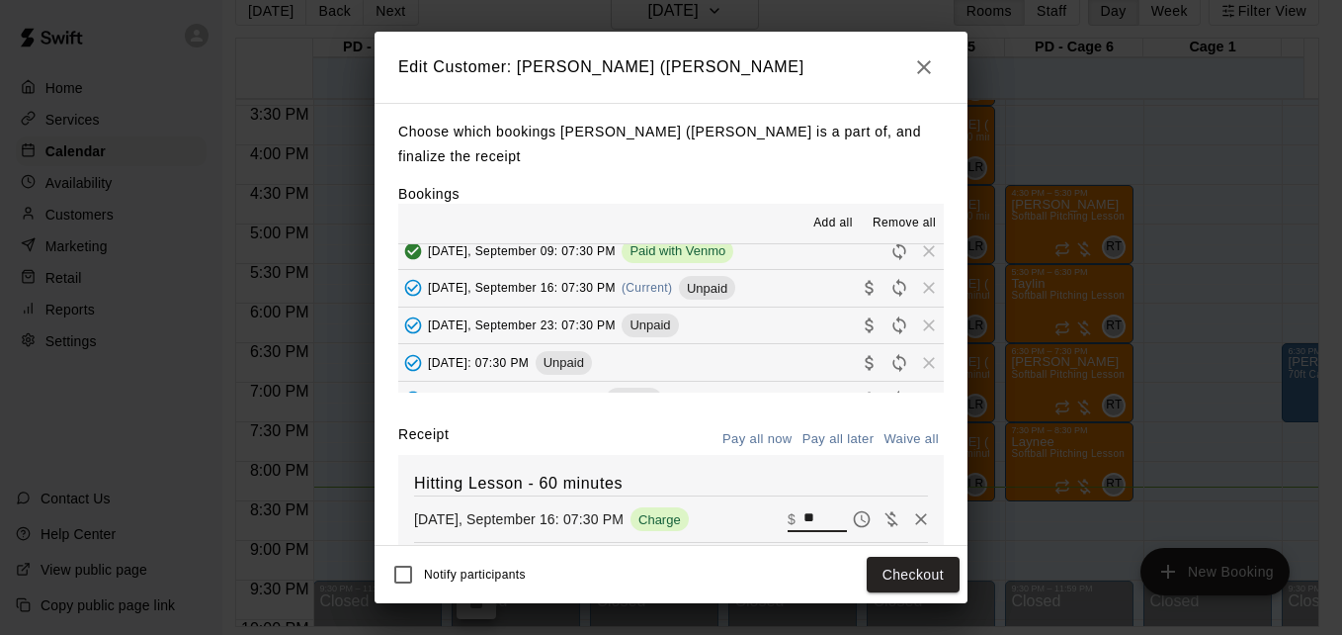
click at [804, 531] on input "**" at bounding box center [825, 519] width 43 height 26
type input "*"
type input "**"
click at [919, 563] on button "Checkout" at bounding box center [913, 575] width 93 height 37
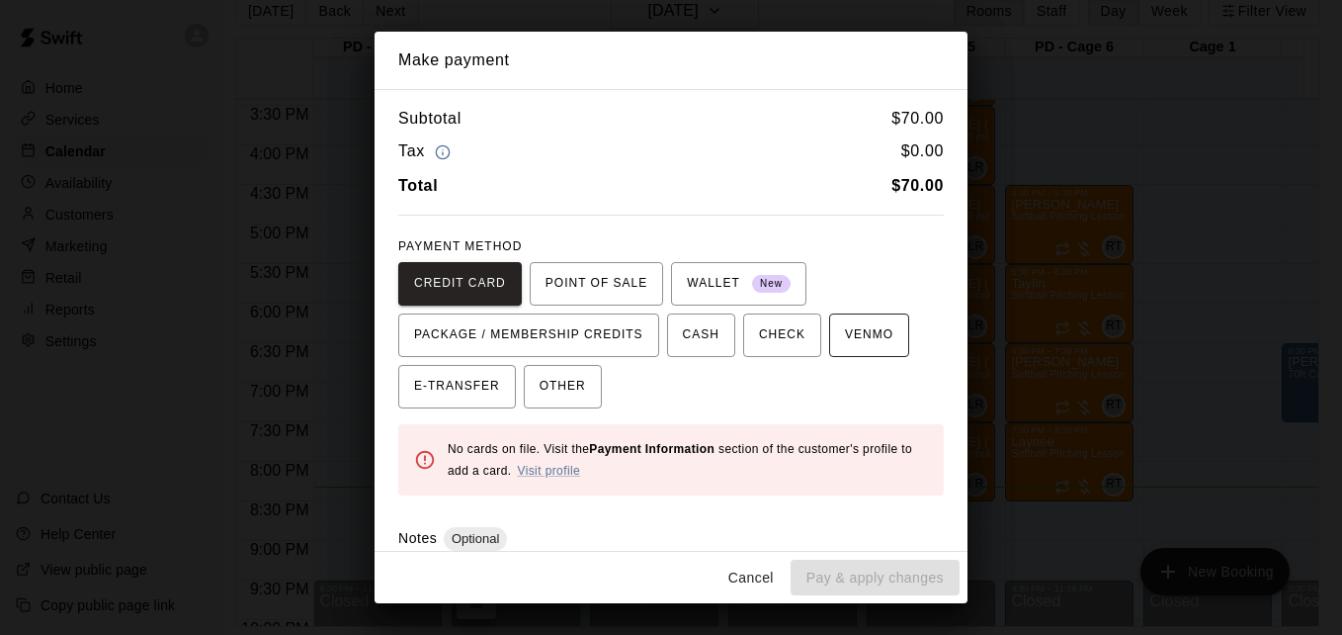
click at [860, 332] on span "VENMO" at bounding box center [869, 335] width 48 height 32
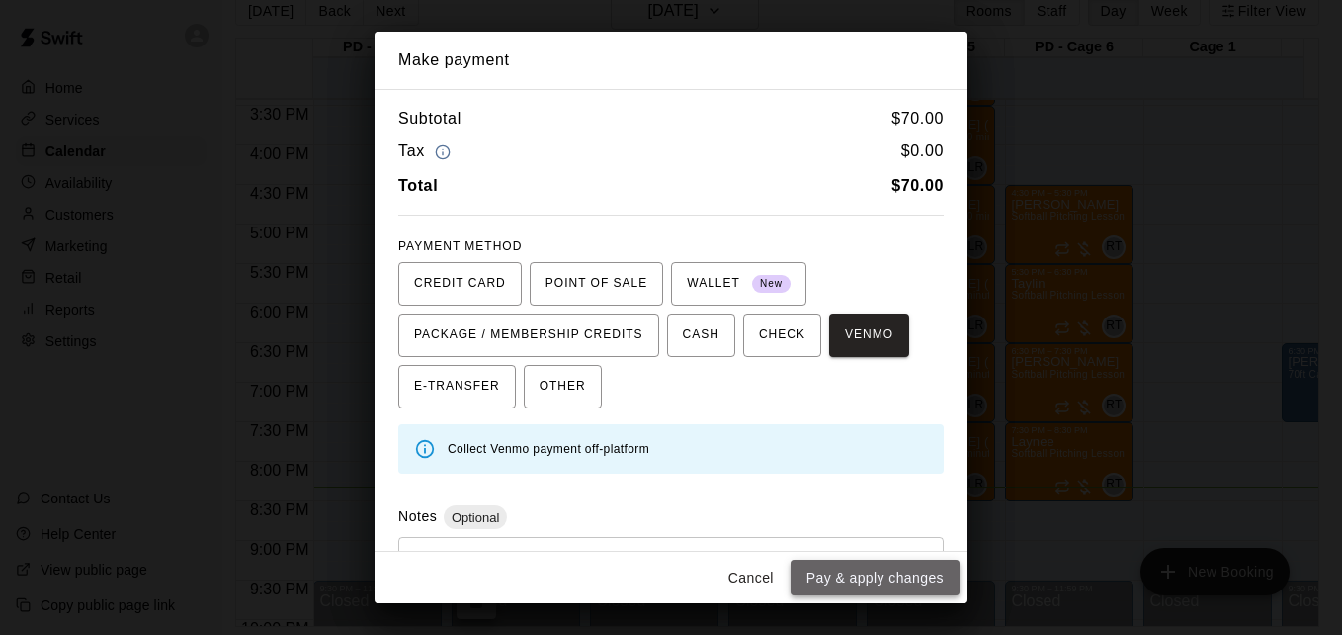
click at [910, 565] on button "Pay & apply changes" at bounding box center [875, 578] width 169 height 37
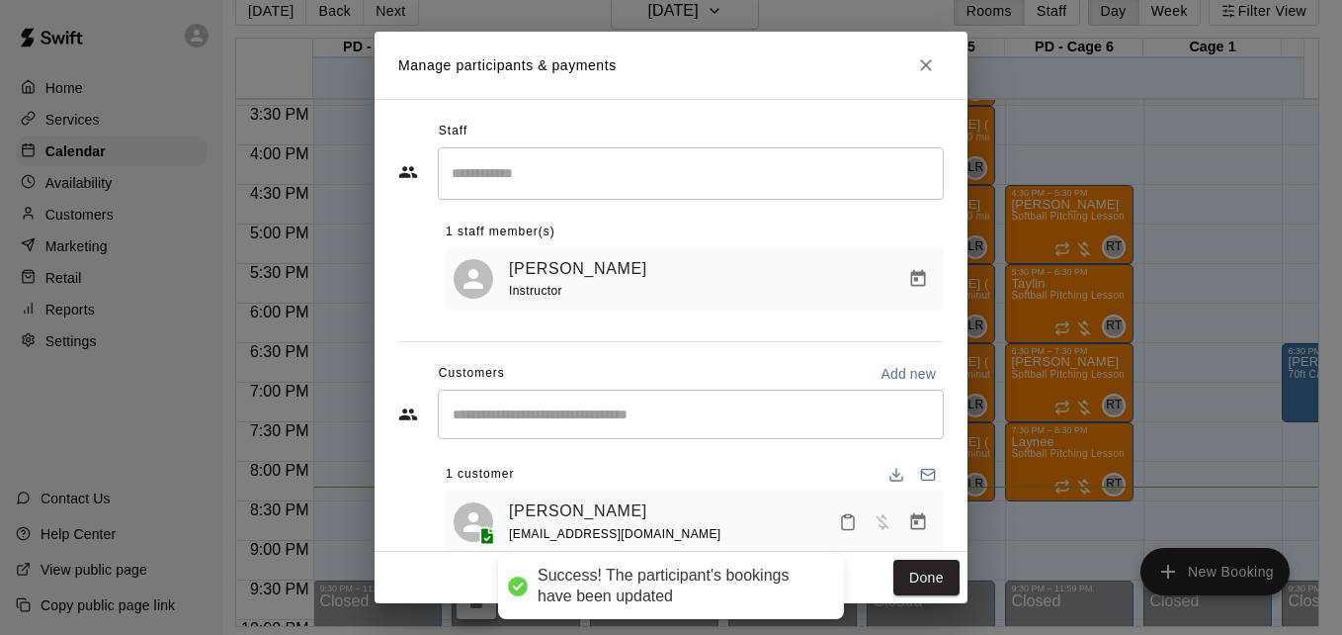
scroll to position [0, 0]
click at [926, 567] on button "Done" at bounding box center [927, 578] width 66 height 37
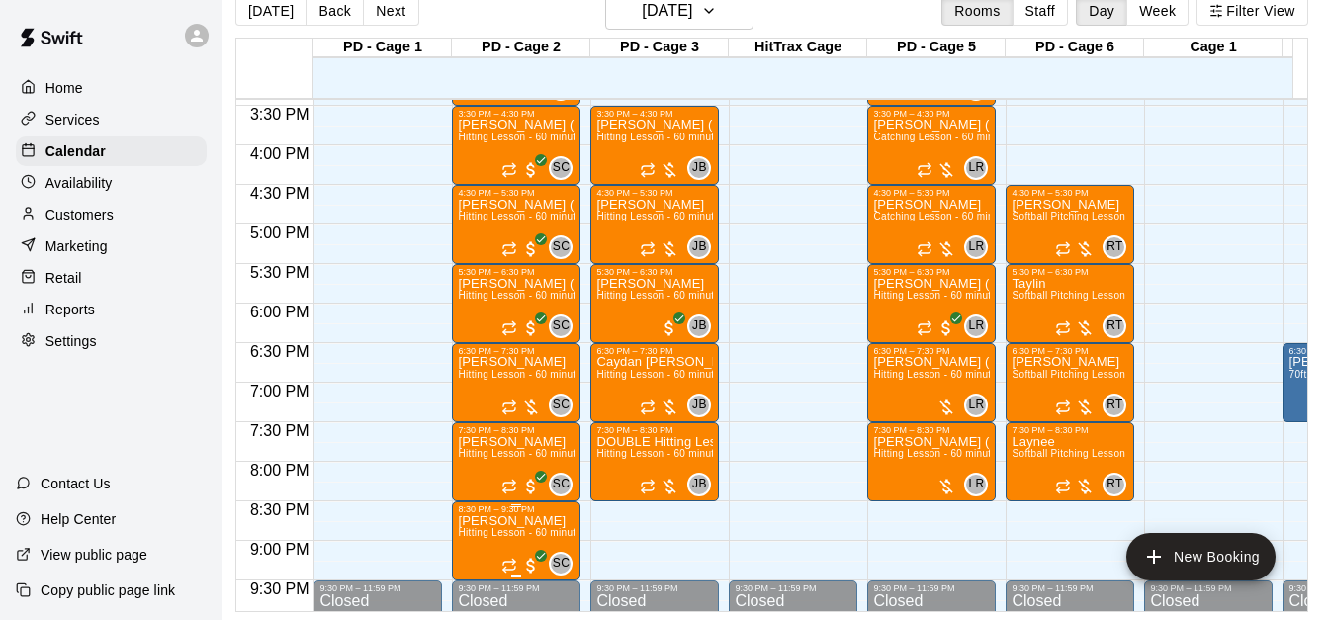
click at [491, 521] on p "[PERSON_NAME]" at bounding box center [516, 521] width 117 height 0
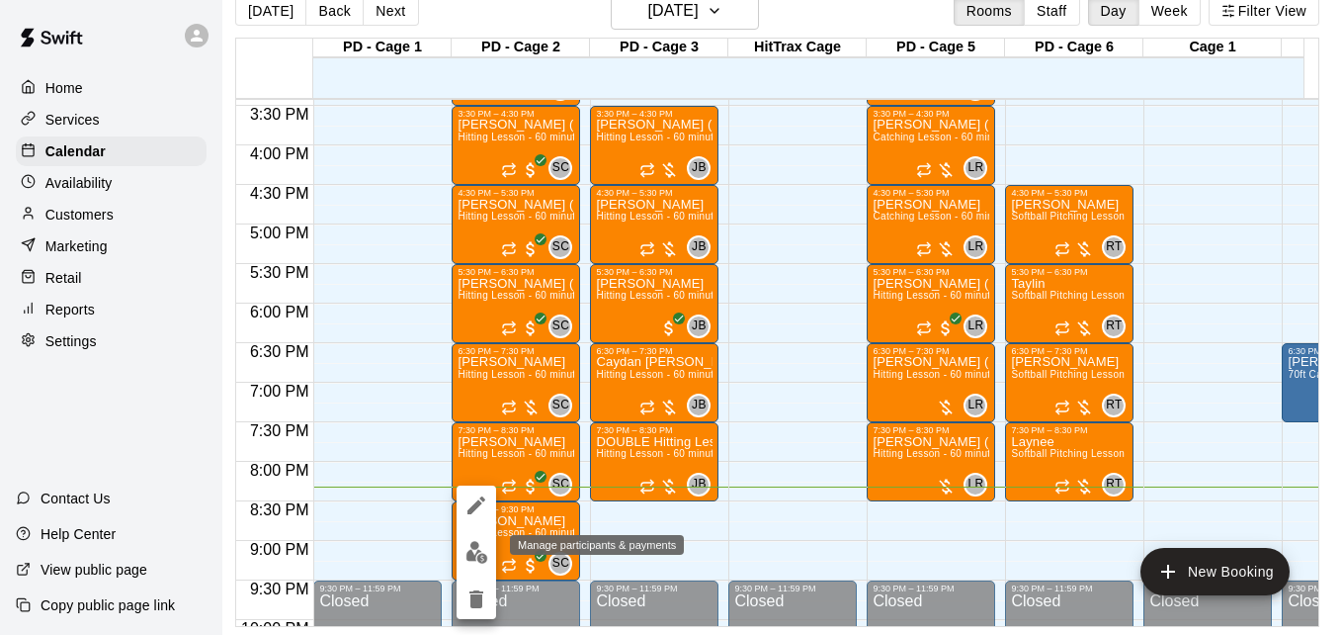
click at [481, 550] on img "edit" at bounding box center [477, 552] width 23 height 23
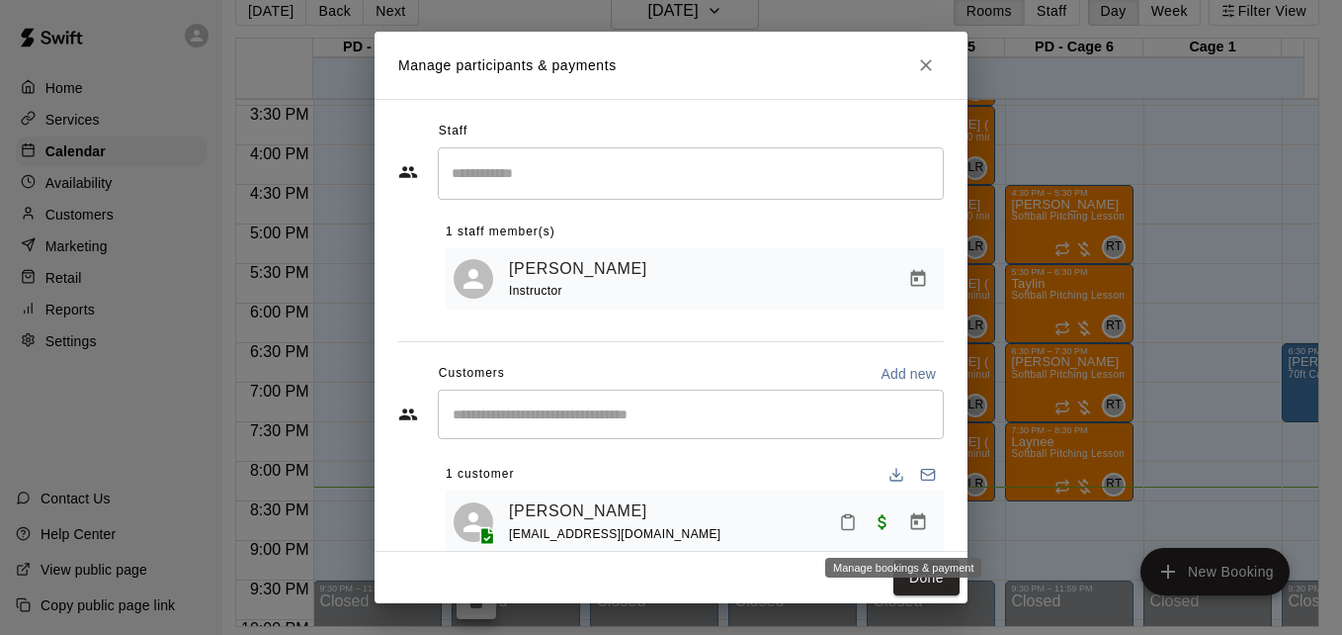
click at [908, 528] on icon "Manage bookings & payment" at bounding box center [918, 522] width 20 height 20
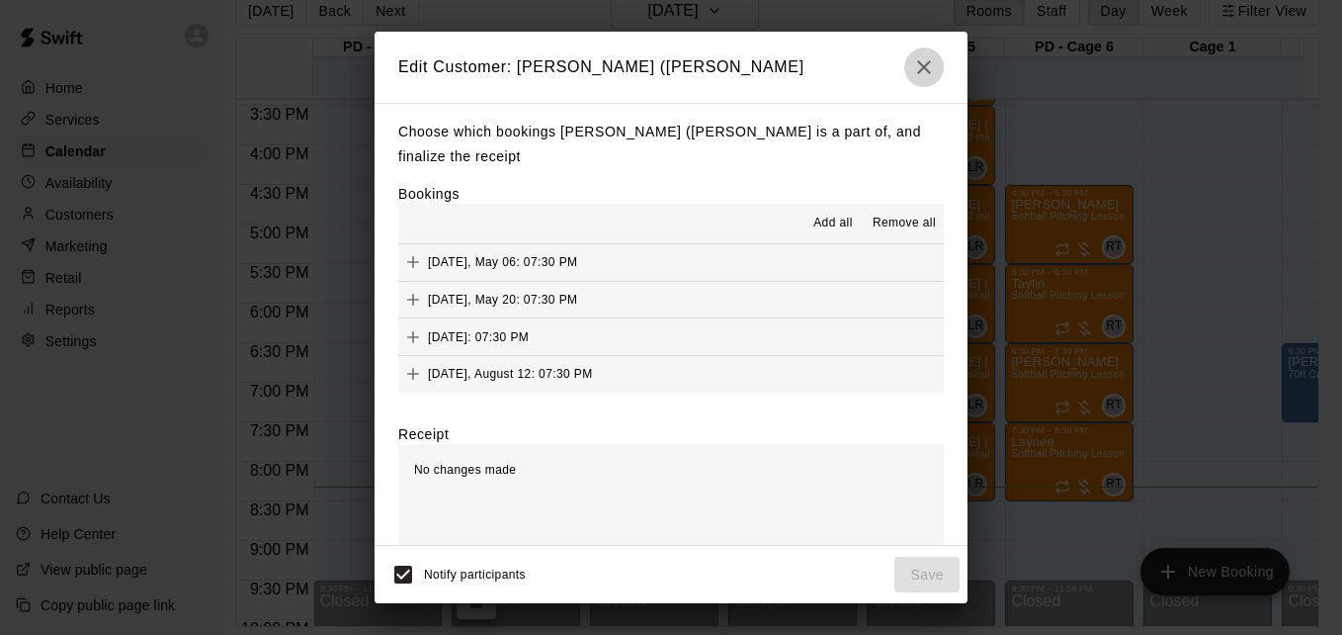
click at [910, 77] on button "button" at bounding box center [925, 67] width 40 height 40
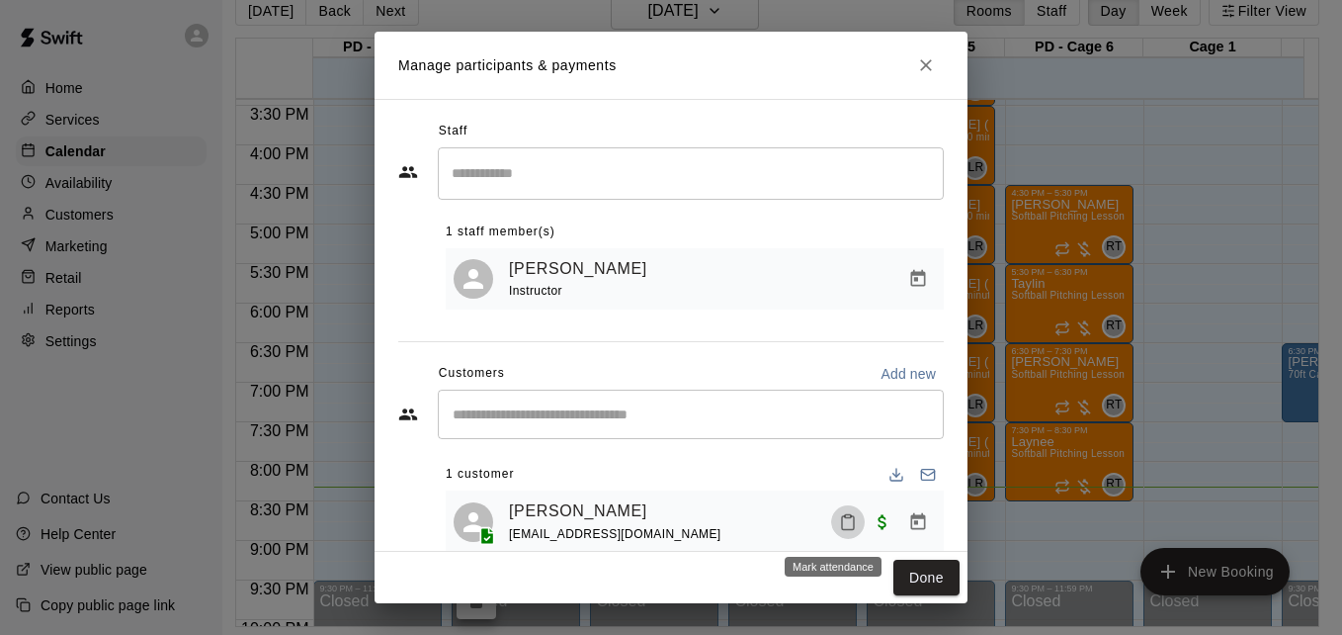
click at [840, 527] on icon "Mark attendance" at bounding box center [848, 522] width 18 height 18
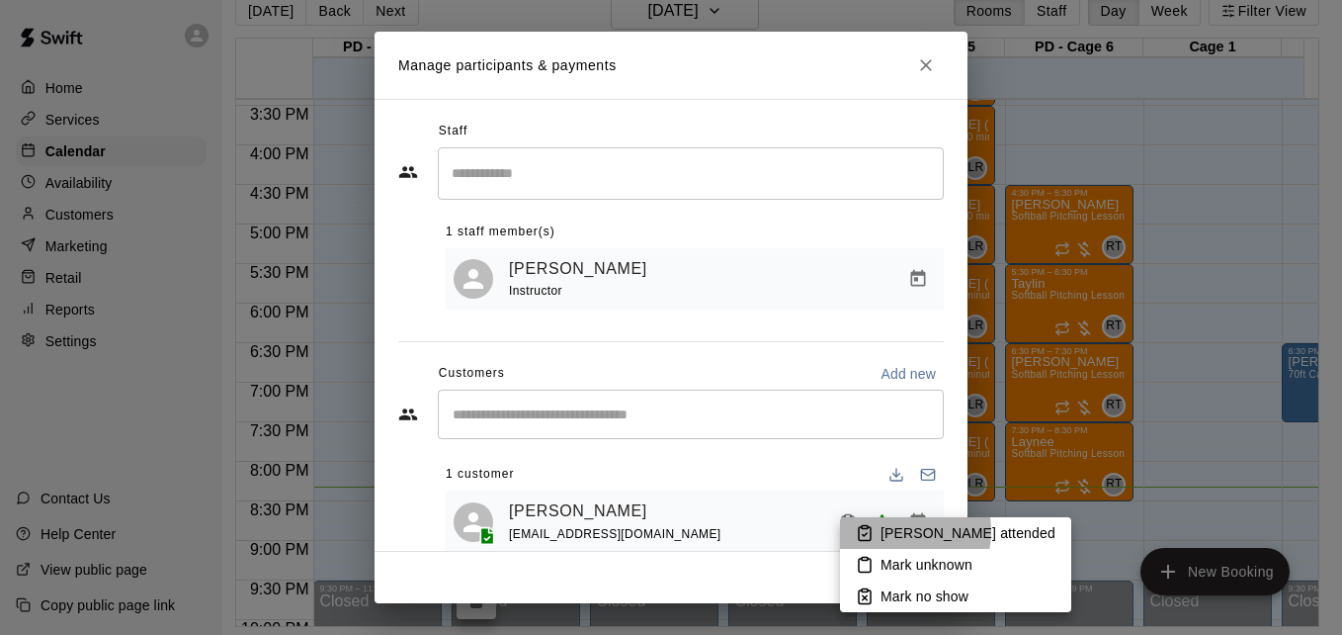
click at [890, 531] on p "Mark attended" at bounding box center [968, 533] width 175 height 20
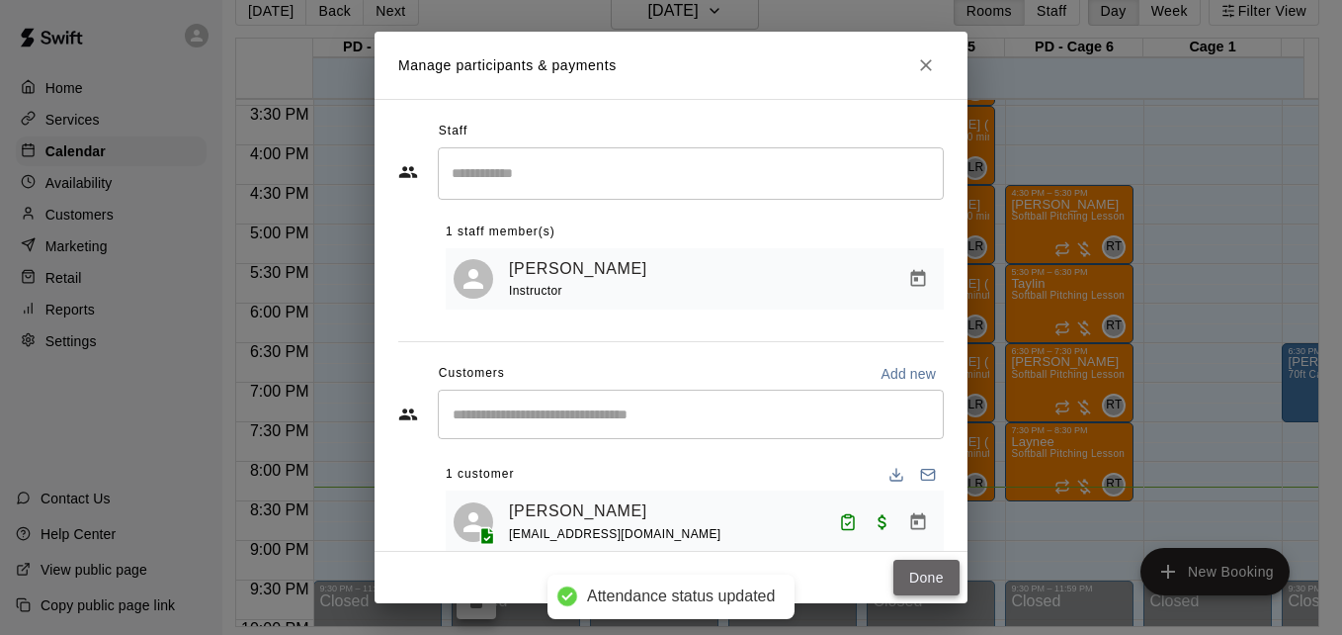
click at [915, 572] on button "Done" at bounding box center [927, 578] width 66 height 37
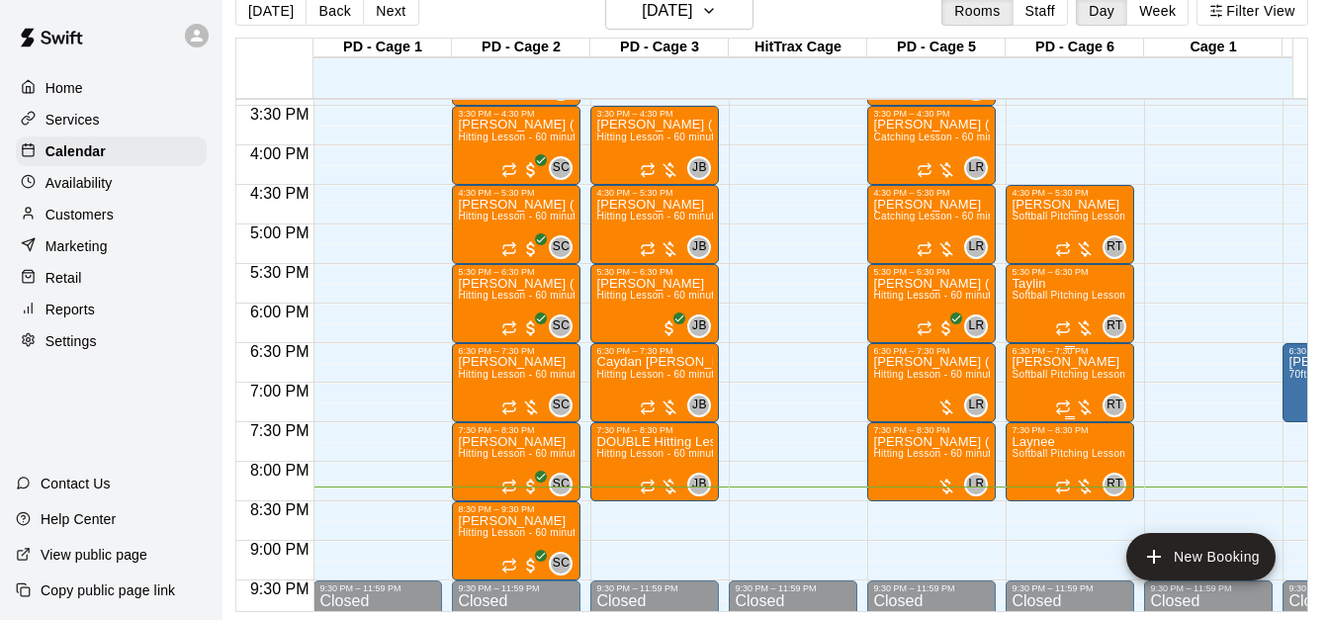
click at [1056, 379] on span "Softball Pitching Lesson - 60 minutes" at bounding box center [1098, 374] width 175 height 11
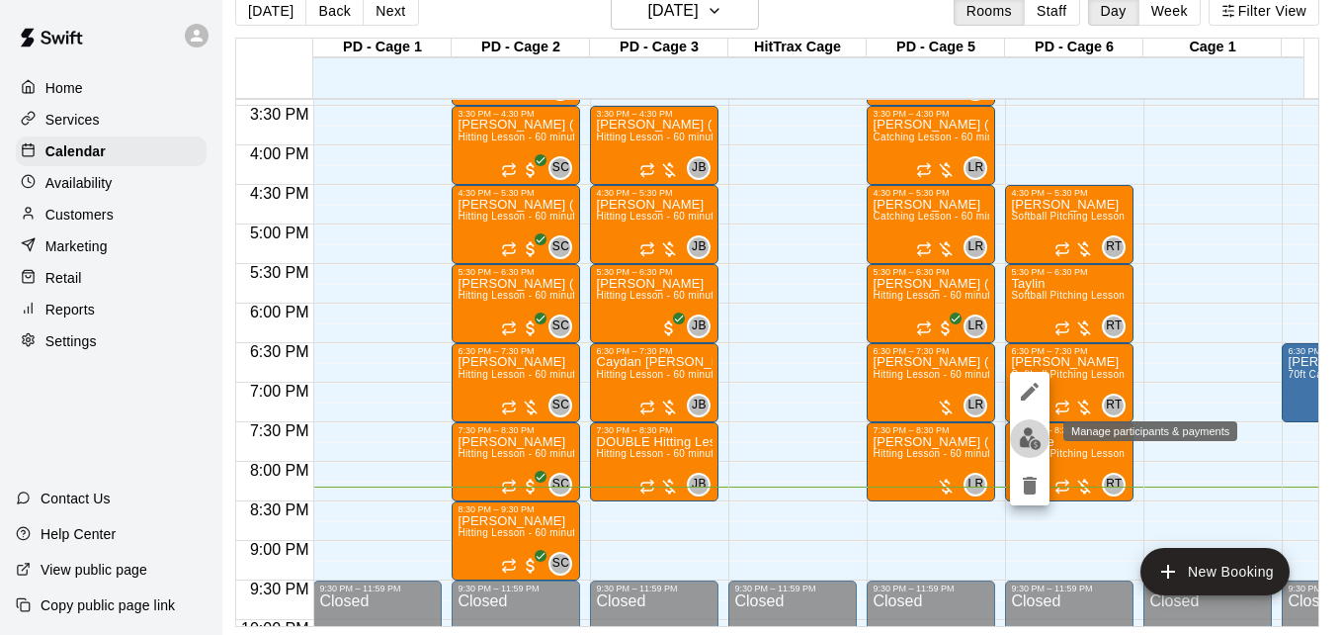
click at [1034, 444] on img "edit" at bounding box center [1030, 438] width 23 height 23
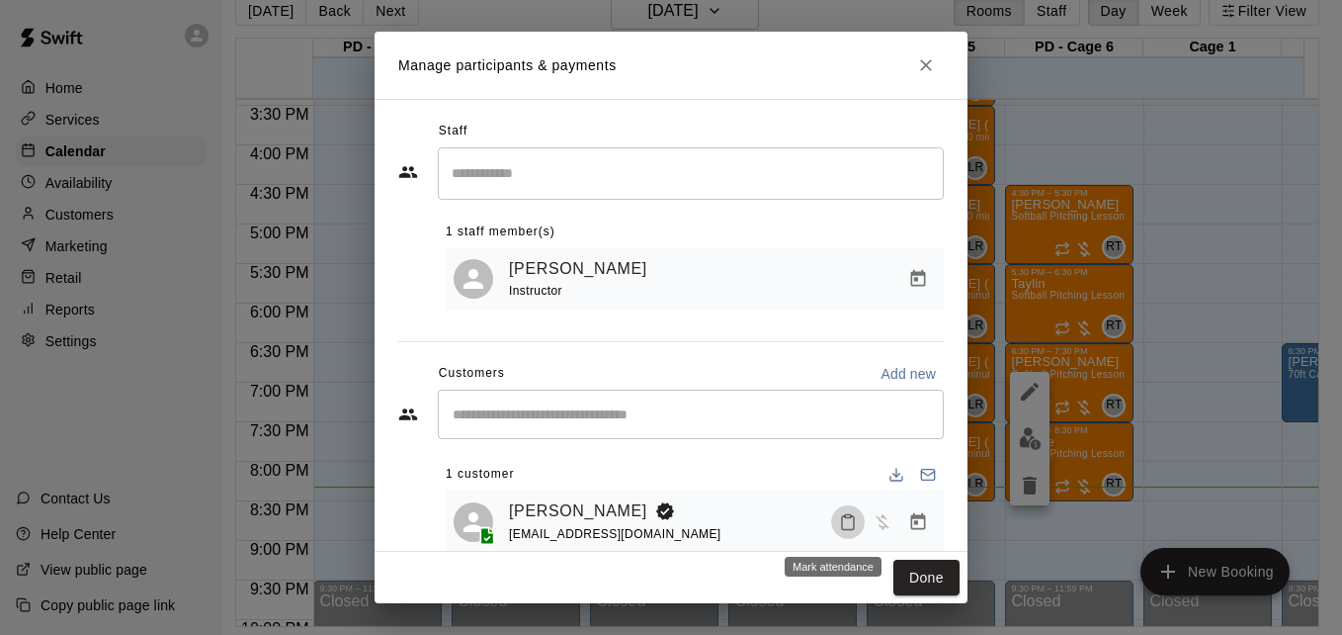
click at [843, 527] on button "Mark attendance" at bounding box center [848, 522] width 34 height 34
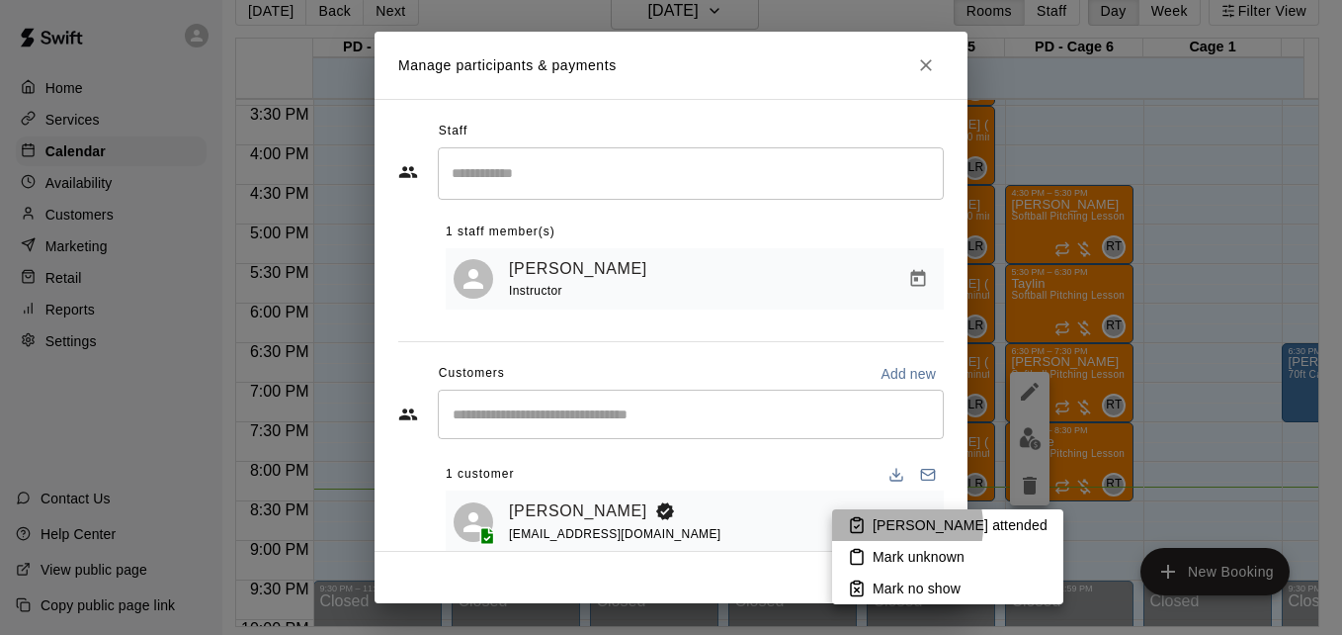
click at [890, 526] on p "Mark attended" at bounding box center [960, 525] width 175 height 20
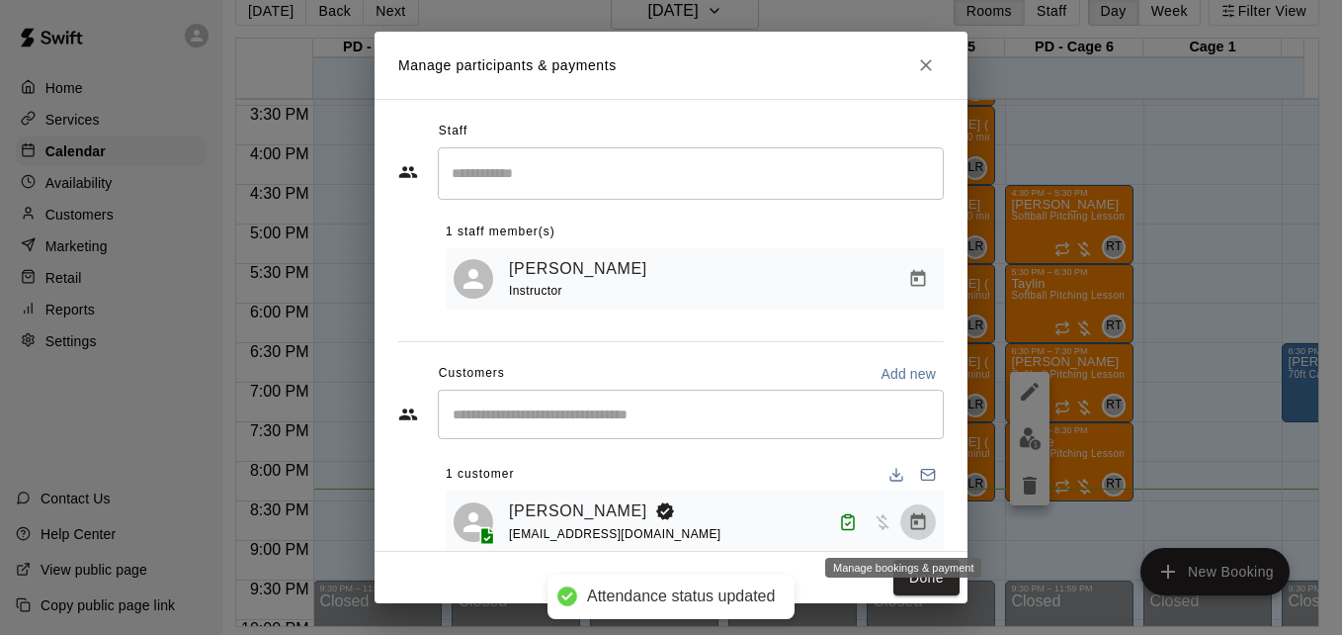
click at [911, 528] on icon "Manage bookings & payment" at bounding box center [918, 520] width 15 height 17
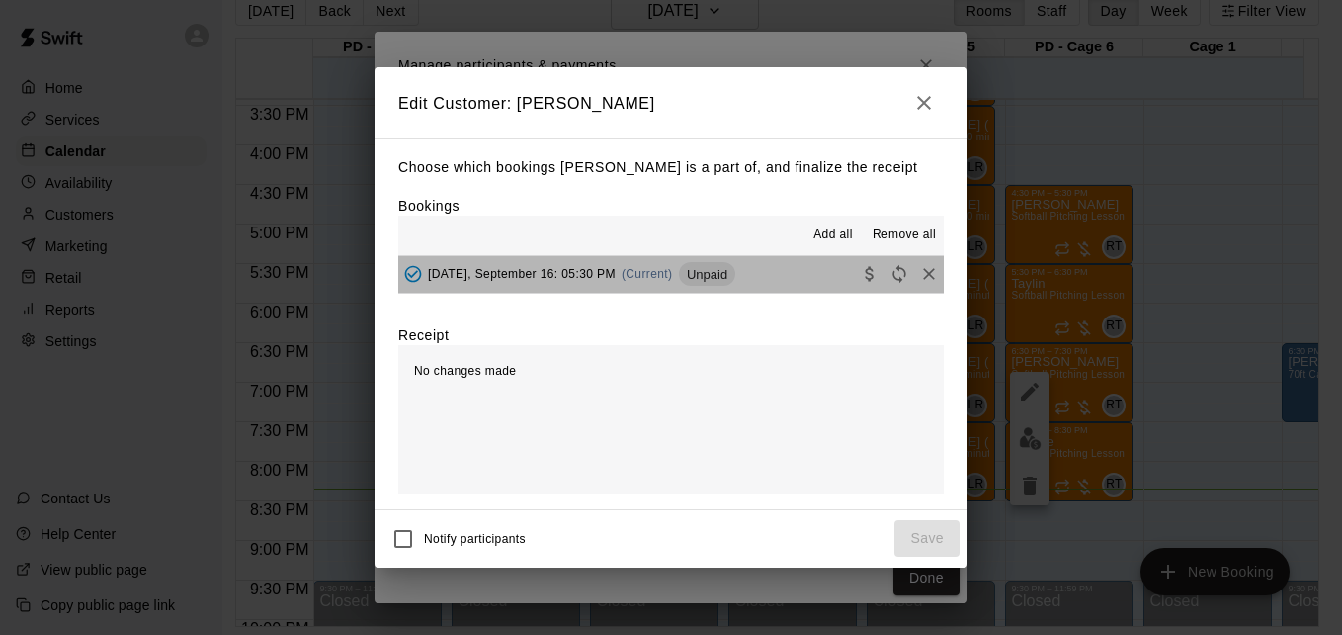
click at [795, 278] on button "Tuesday, September 16: 05:30 PM (Current) Unpaid" at bounding box center [671, 274] width 546 height 37
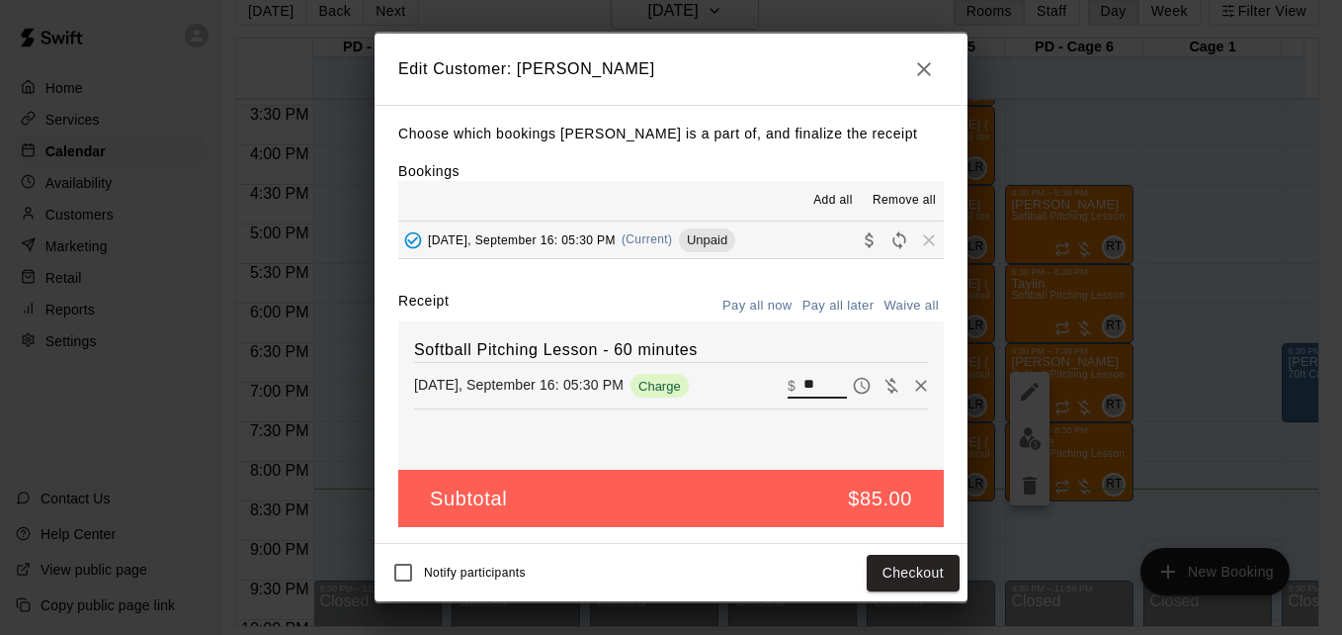
click at [819, 391] on input "**" at bounding box center [825, 386] width 43 height 26
type input "*"
type input "**"
drag, startPoint x: 941, startPoint y: 595, endPoint x: 924, endPoint y: 580, distance: 22.4
click at [924, 580] on div "Notify participants Checkout" at bounding box center [671, 572] width 593 height 57
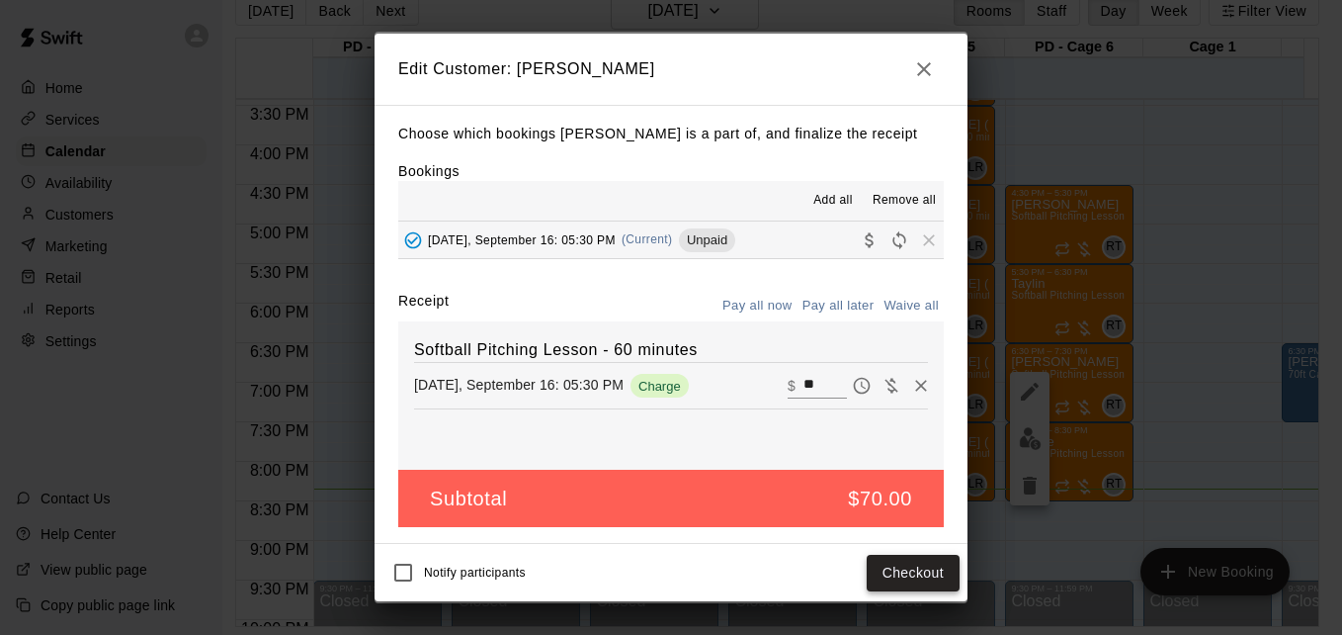
click at [924, 580] on button "Checkout" at bounding box center [913, 573] width 93 height 37
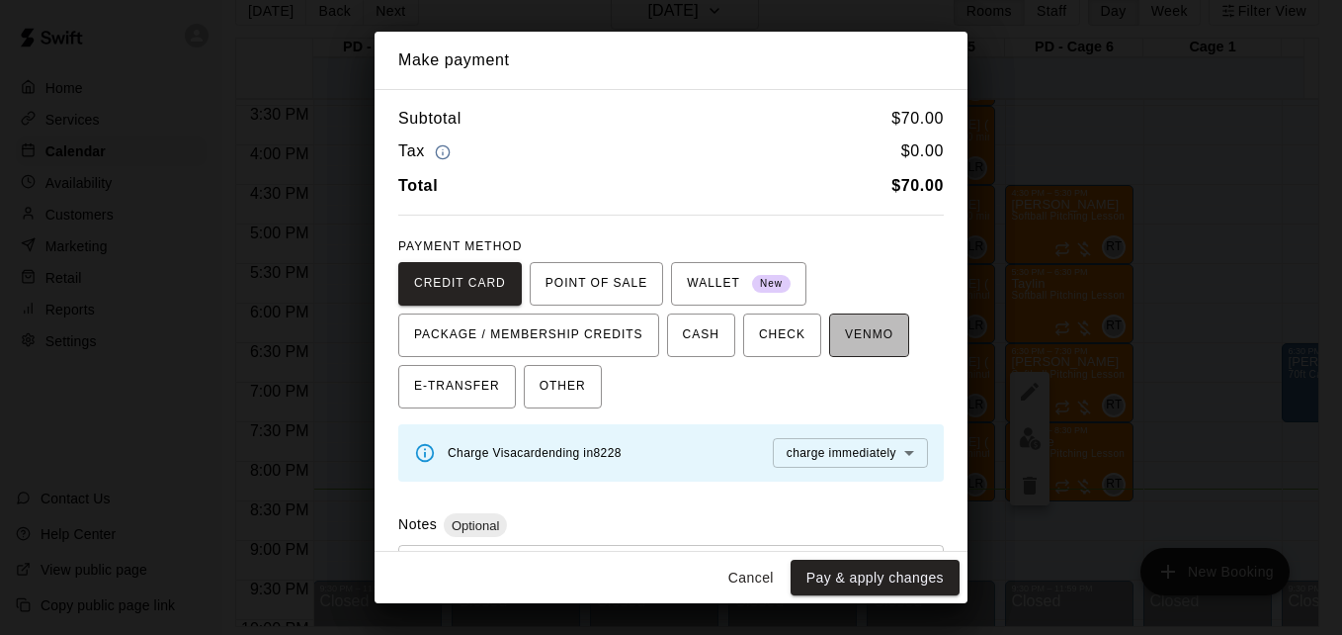
click at [861, 351] on span "VENMO" at bounding box center [869, 335] width 48 height 32
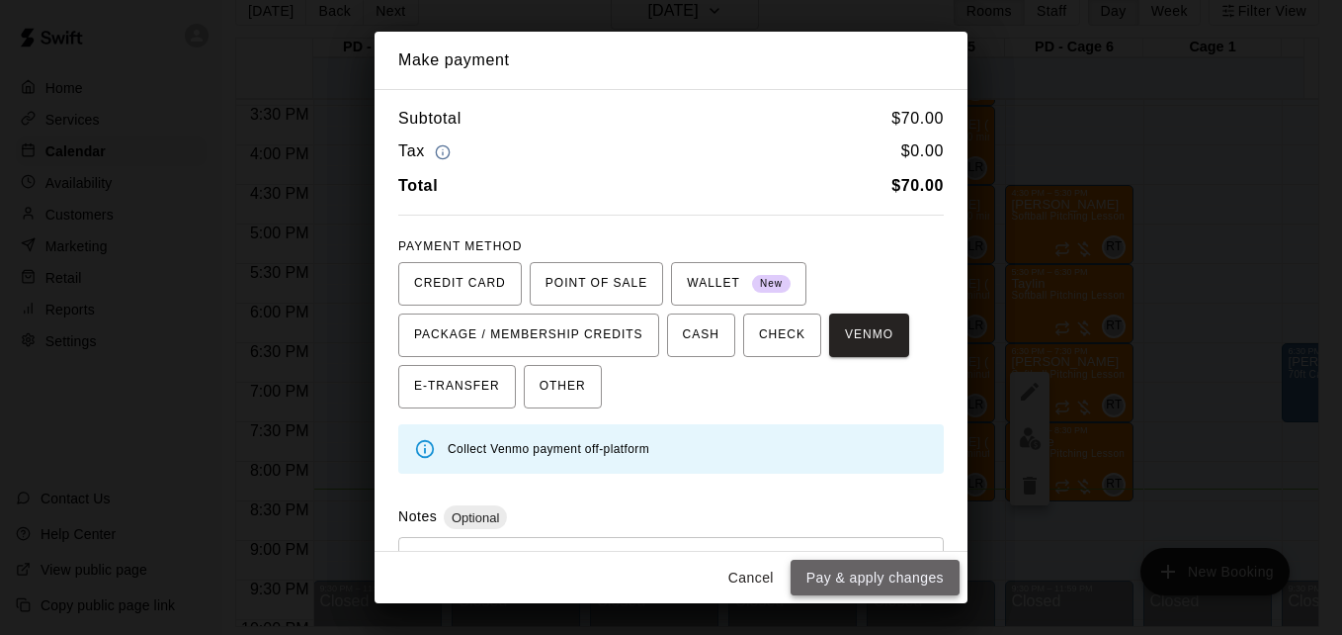
click at [881, 584] on button "Pay & apply changes" at bounding box center [875, 578] width 169 height 37
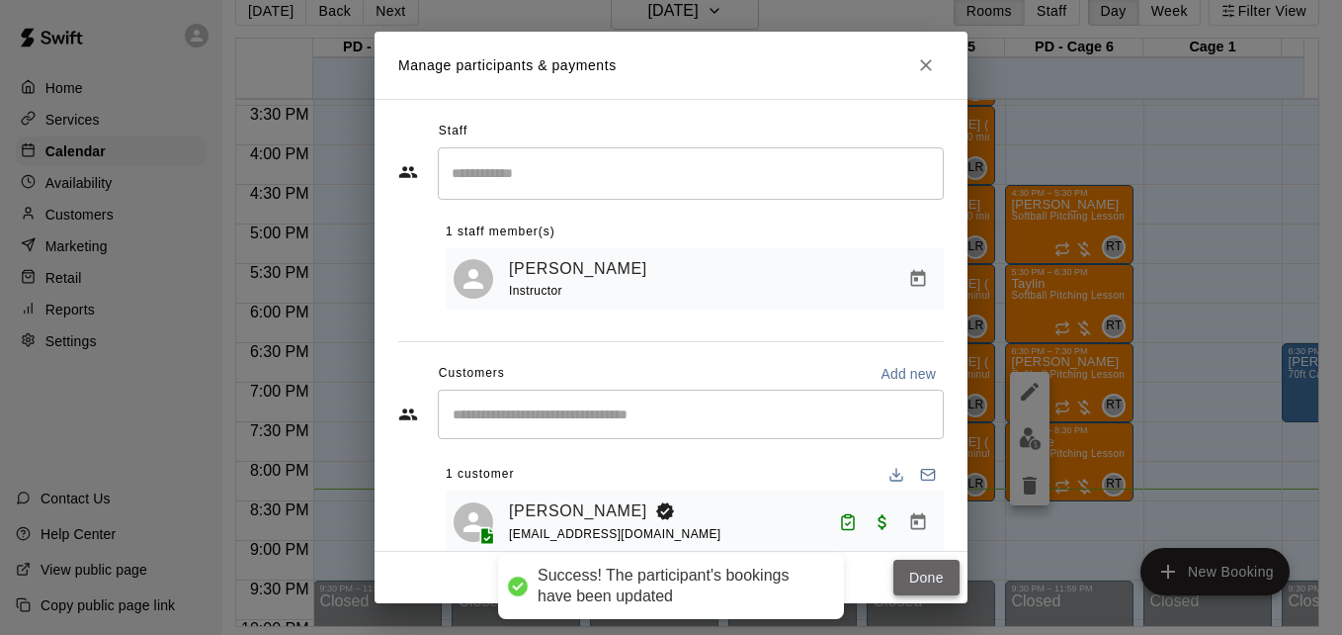
click at [937, 580] on button "Done" at bounding box center [927, 578] width 66 height 37
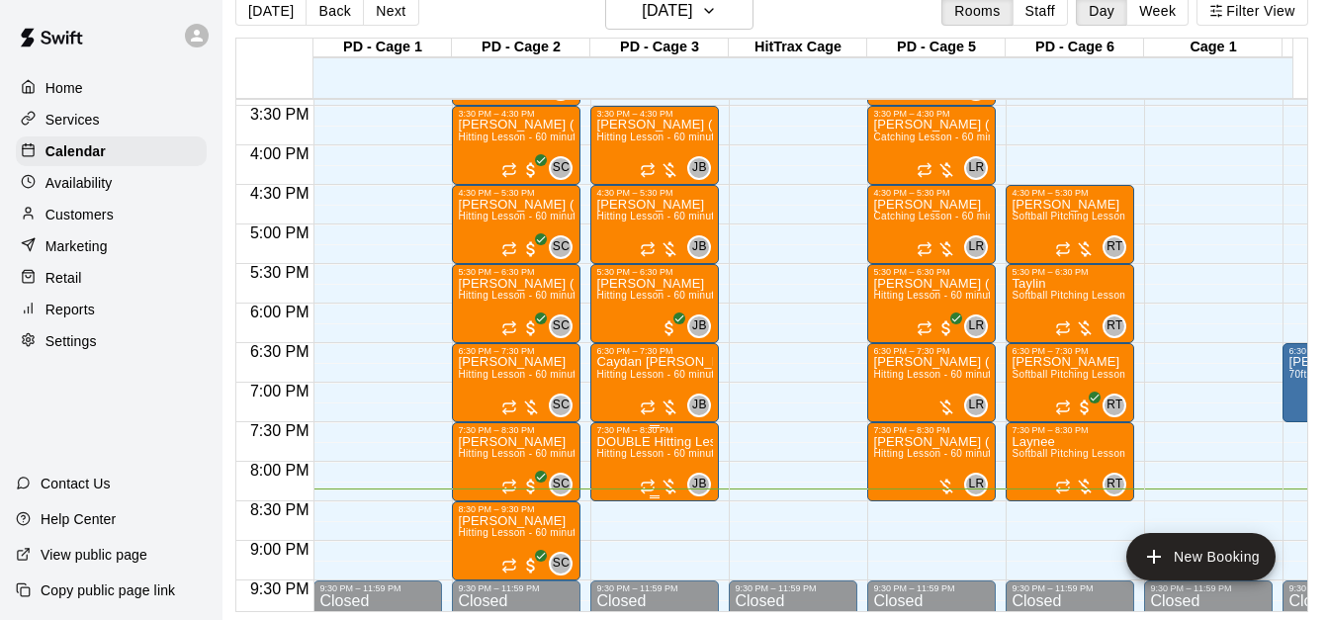
click at [645, 459] on span "Hitting Lesson - 60 minutes" at bounding box center [660, 453] width 129 height 11
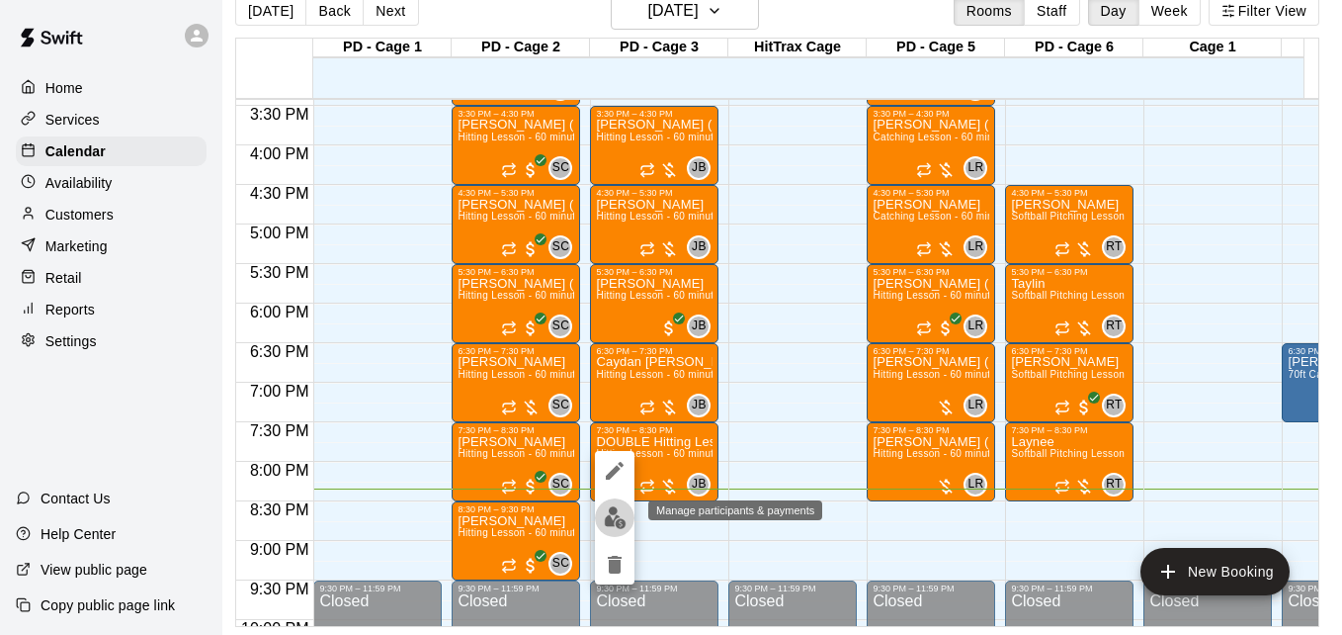
click at [623, 521] on img "edit" at bounding box center [615, 517] width 23 height 23
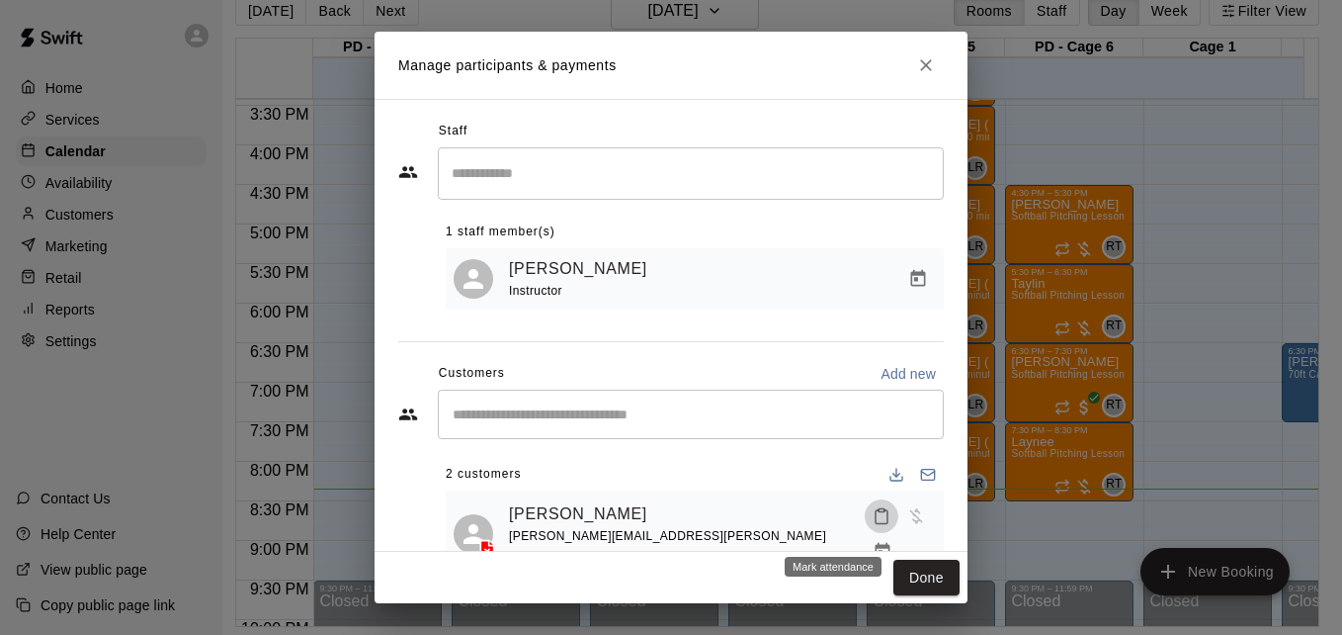
click at [873, 525] on icon "Mark attendance" at bounding box center [882, 516] width 18 height 18
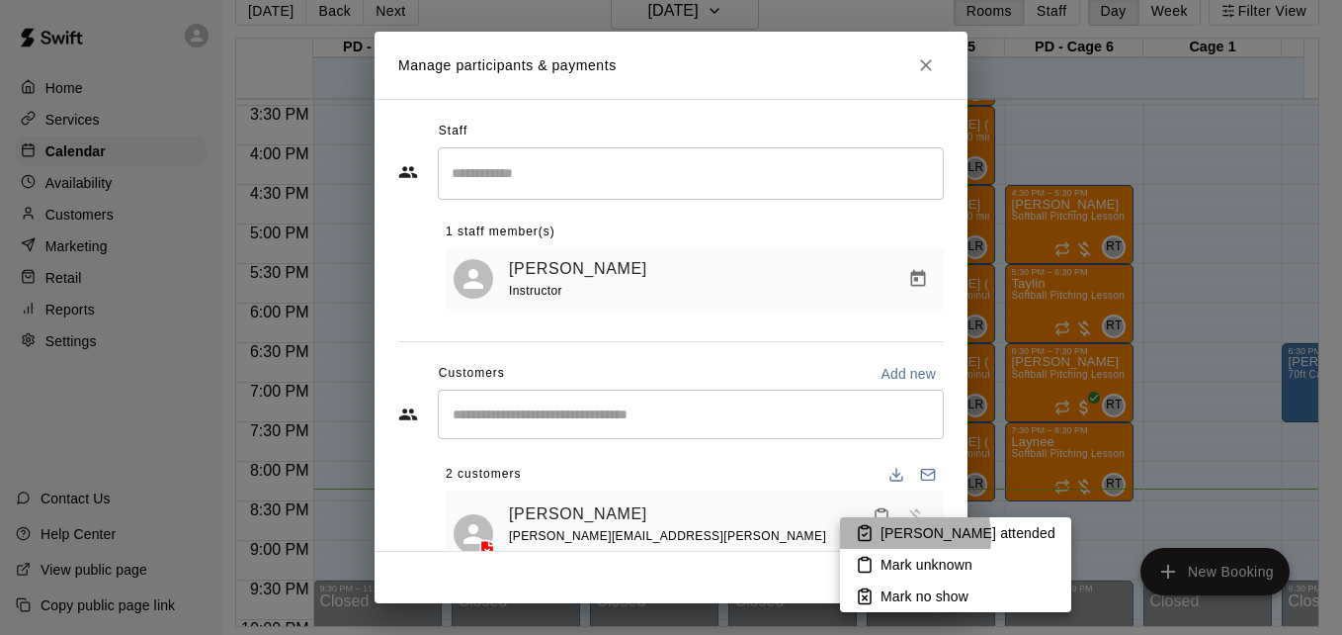
click at [895, 537] on p "Mark attended" at bounding box center [968, 533] width 175 height 20
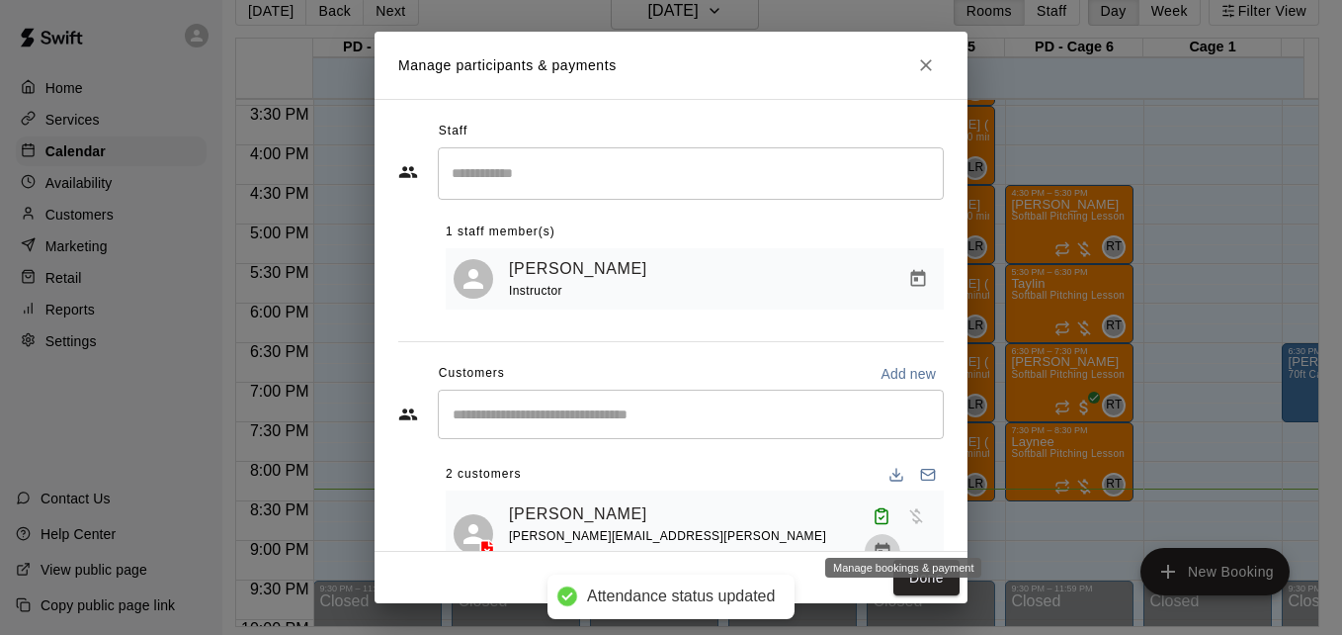
click at [893, 542] on icon "Manage bookings & payment" at bounding box center [883, 552] width 20 height 20
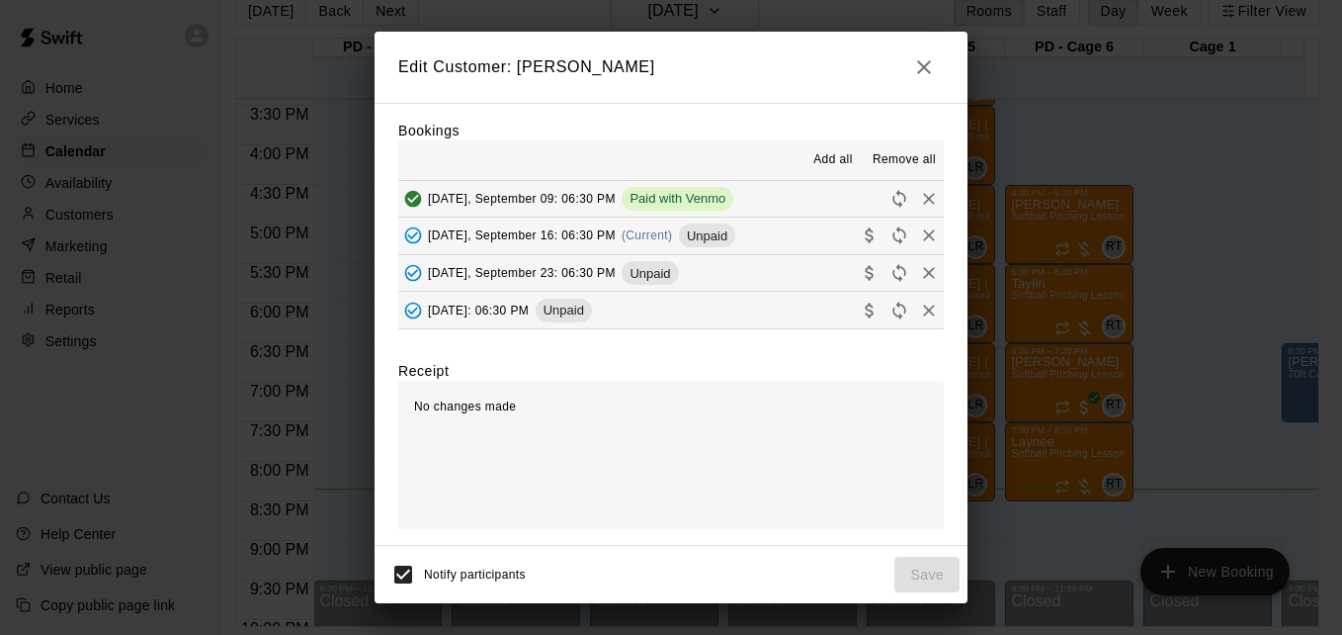
scroll to position [43, 0]
click at [927, 58] on icon "button" at bounding box center [924, 67] width 24 height 24
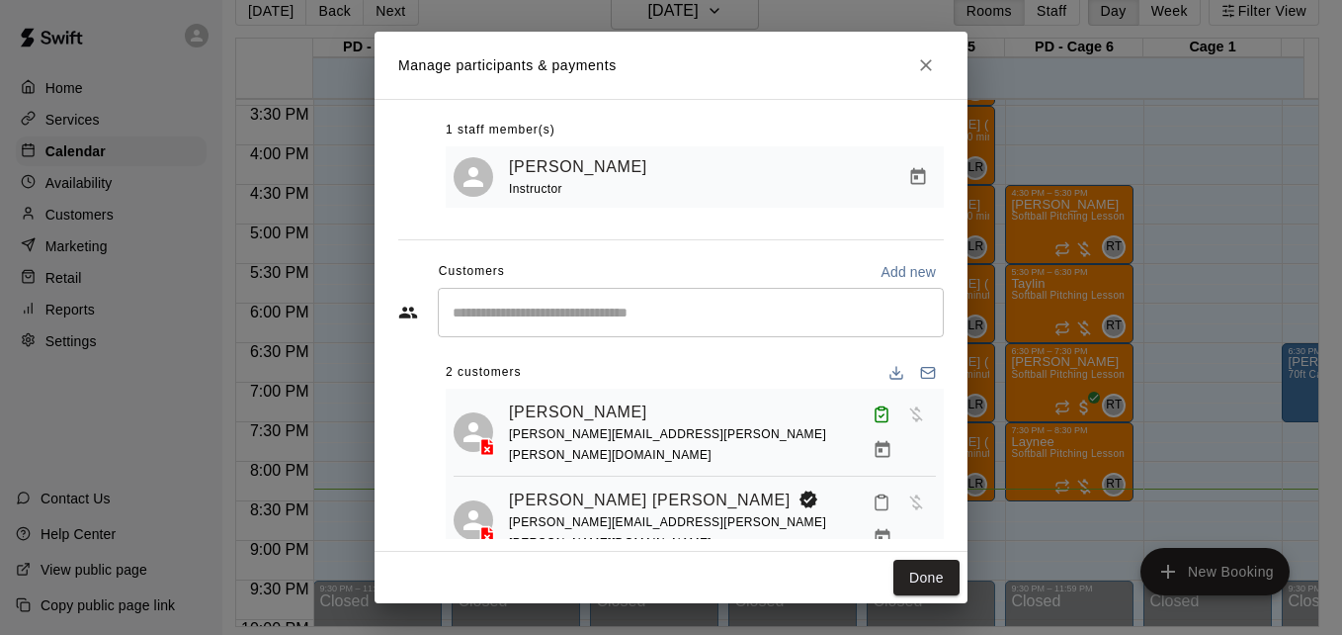
scroll to position [114, 0]
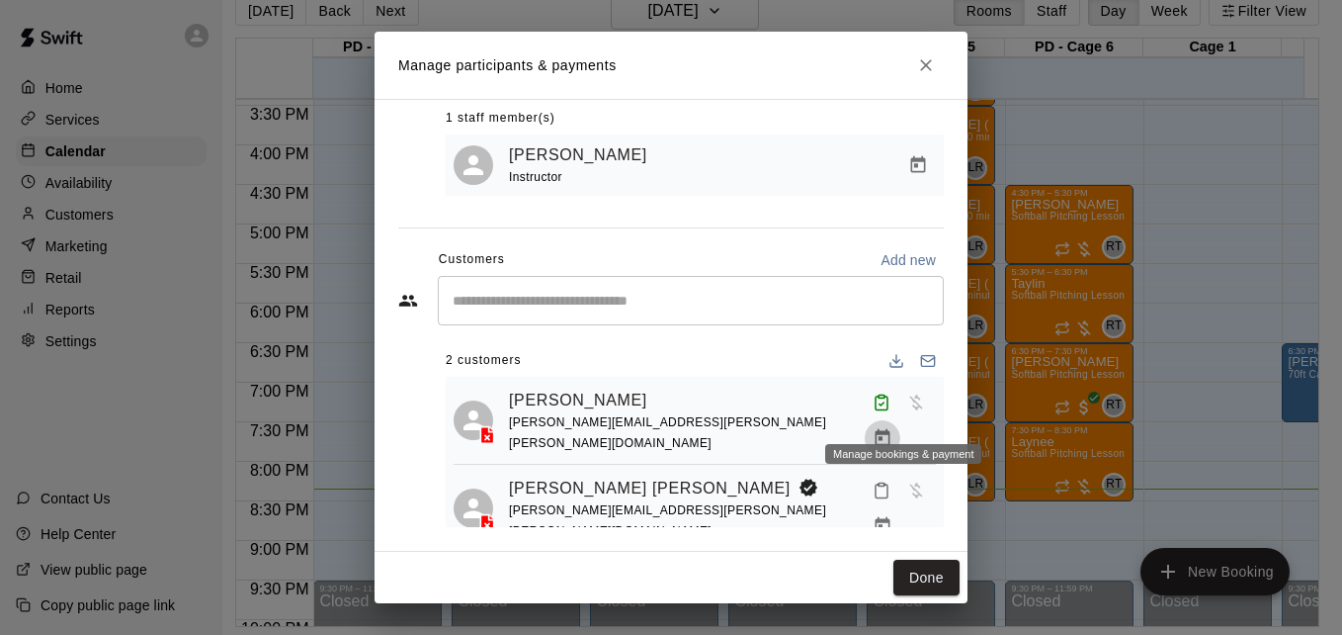
click at [893, 428] on icon "Manage bookings & payment" at bounding box center [883, 438] width 20 height 20
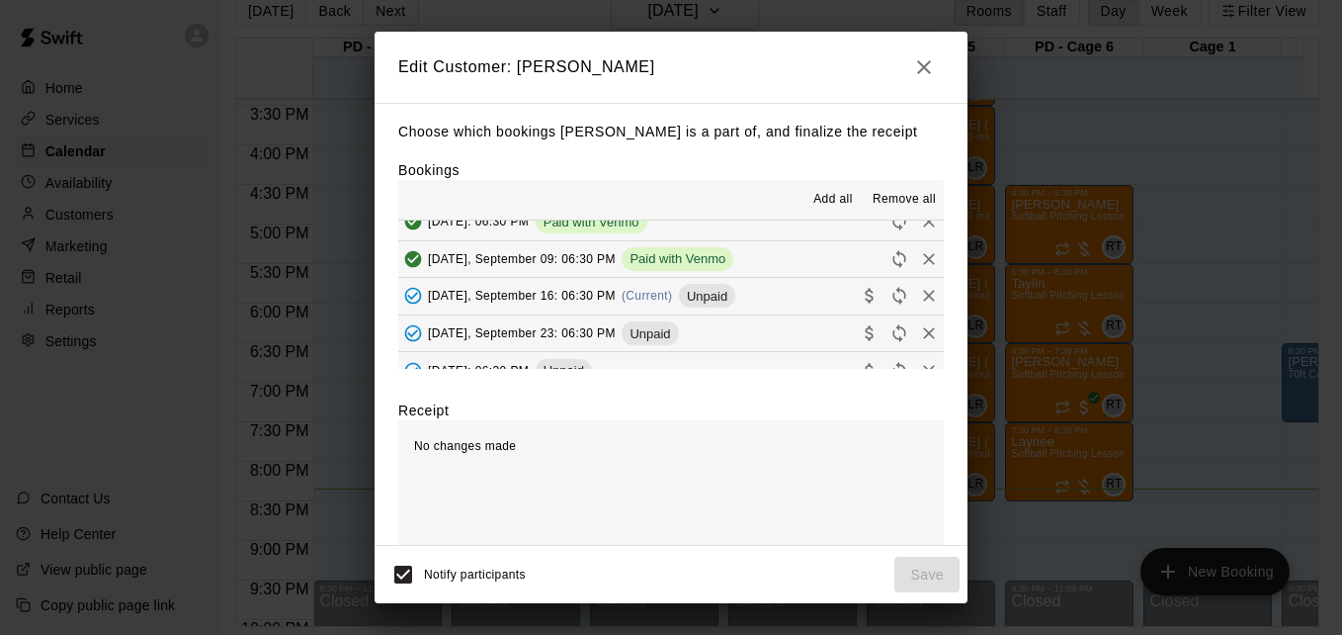
scroll to position [112, 0]
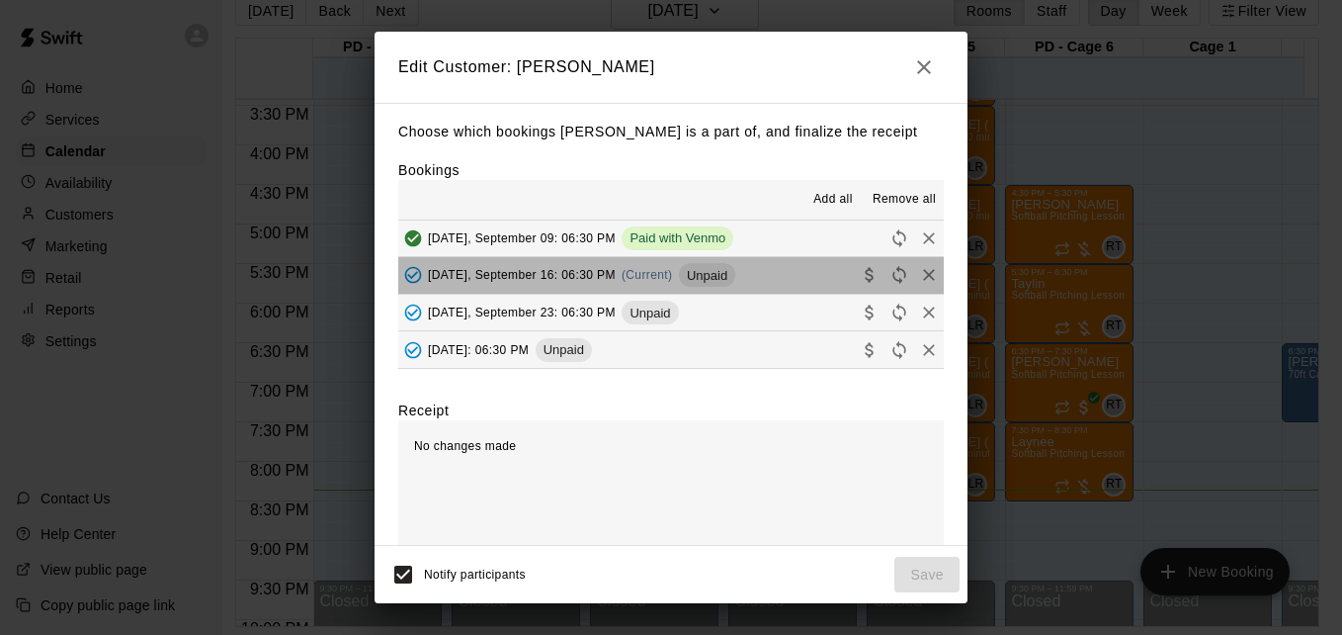
click at [795, 283] on button "Tuesday, September 16: 06:30 PM (Current) Unpaid" at bounding box center [671, 275] width 546 height 37
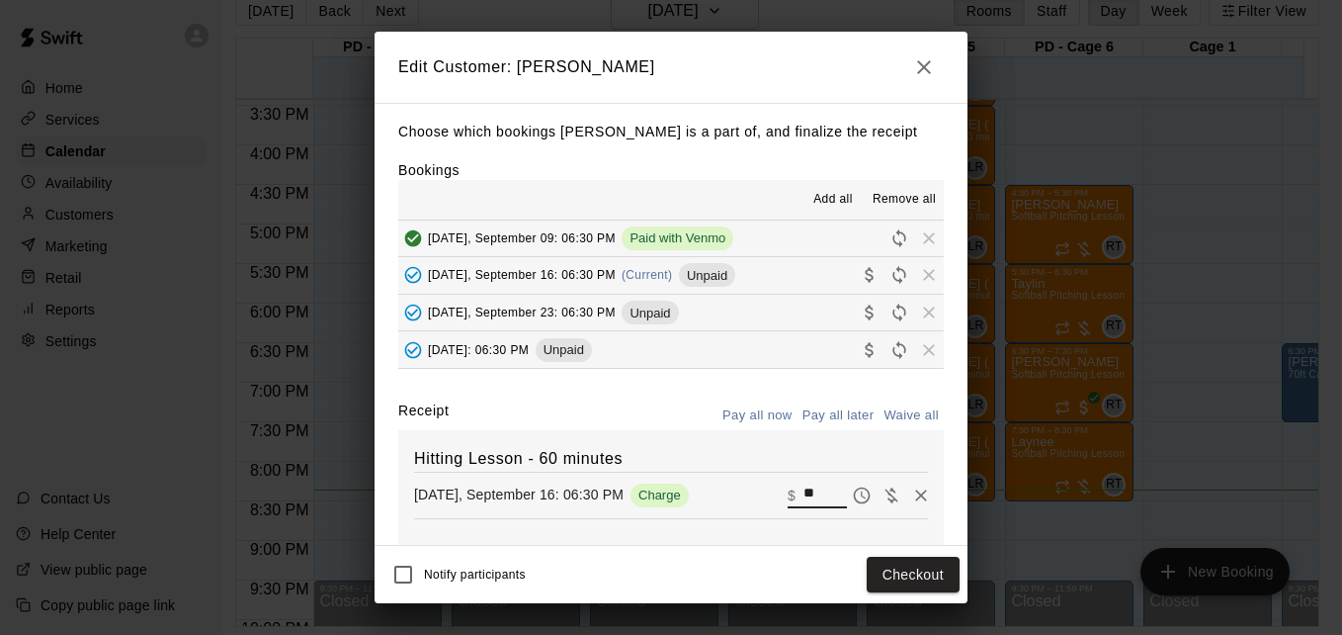
click at [804, 499] on input "**" at bounding box center [825, 495] width 43 height 26
type input "*"
type input "**"
click at [942, 563] on button "Checkout" at bounding box center [913, 575] width 93 height 37
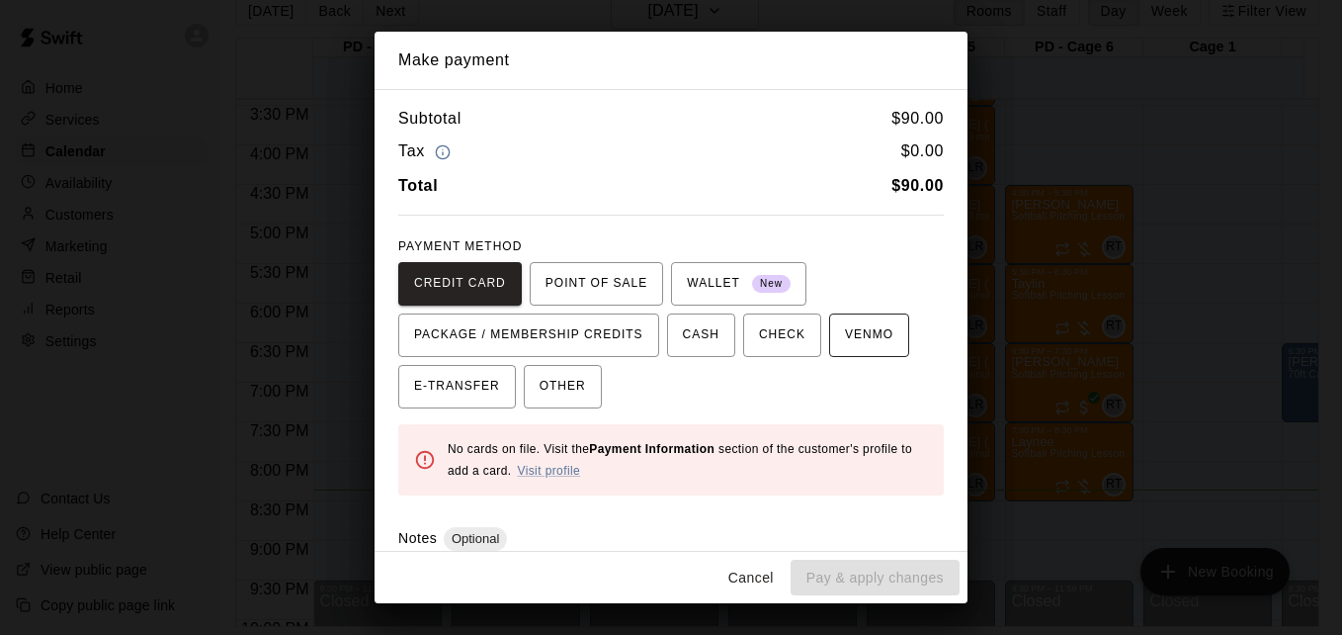
click at [875, 341] on button "VENMO" at bounding box center [869, 334] width 80 height 43
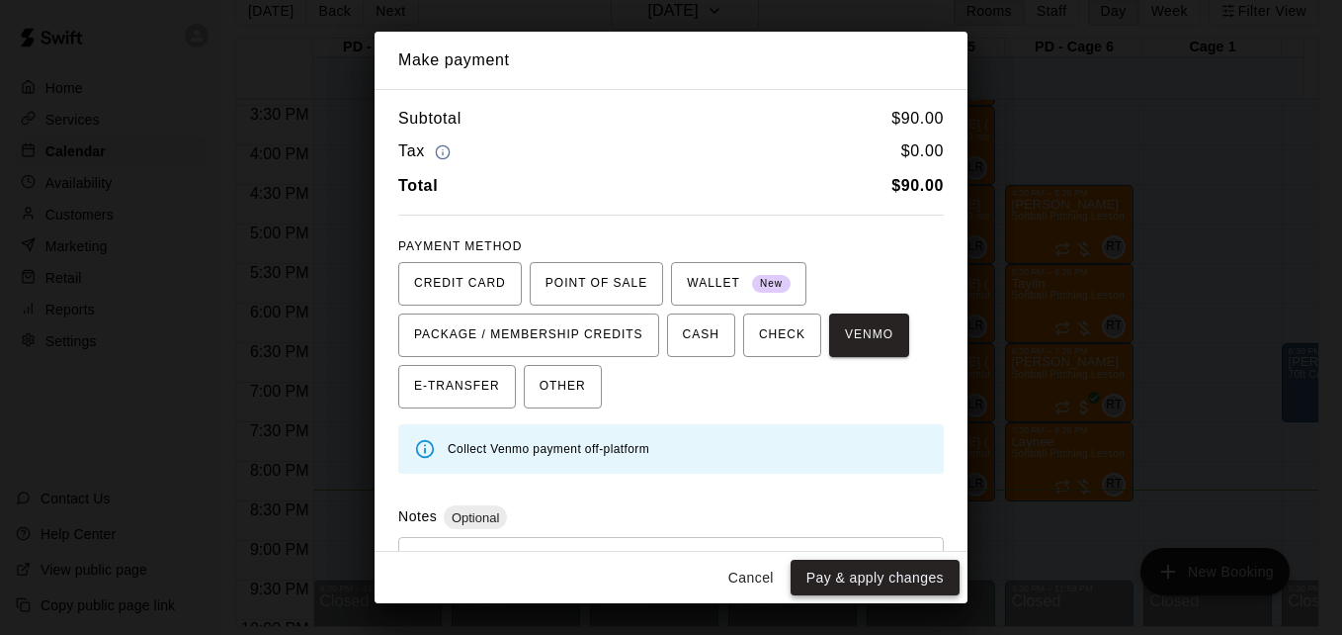
click at [908, 563] on button "Pay & apply changes" at bounding box center [875, 578] width 169 height 37
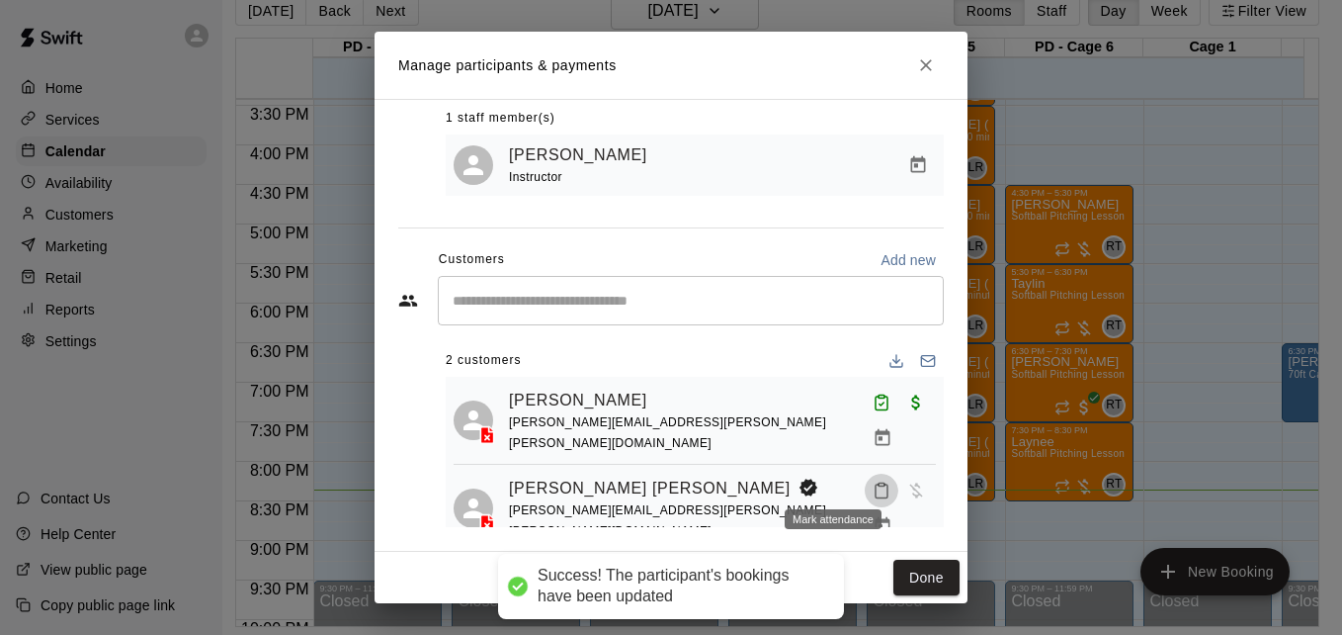
click at [873, 481] on icon "Mark attendance" at bounding box center [882, 490] width 18 height 18
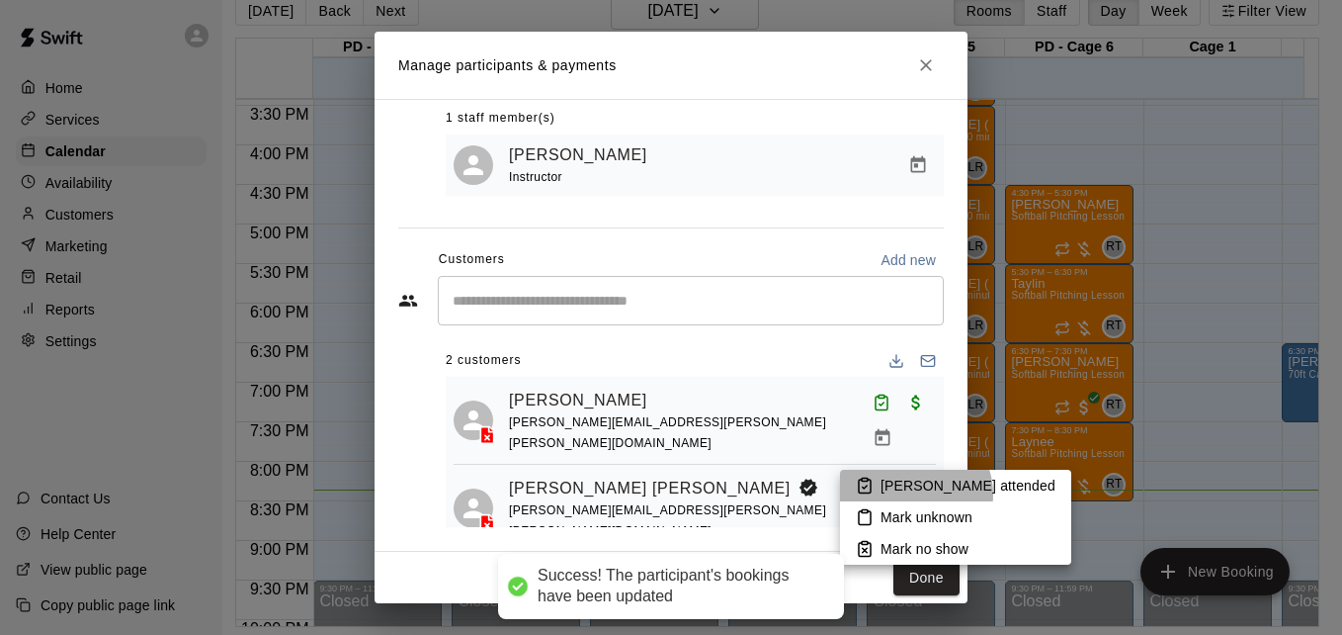
click at [909, 494] on p "Mark attended" at bounding box center [968, 485] width 175 height 20
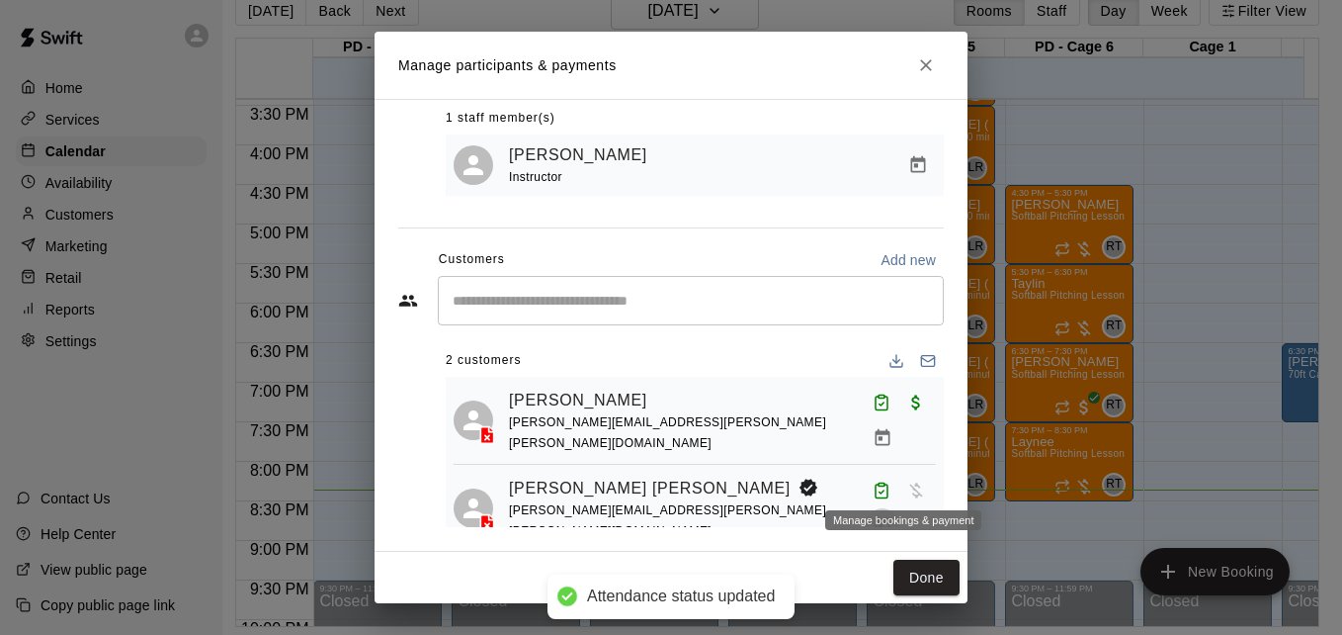
click at [890, 517] on icon "Manage bookings & payment" at bounding box center [882, 525] width 15 height 17
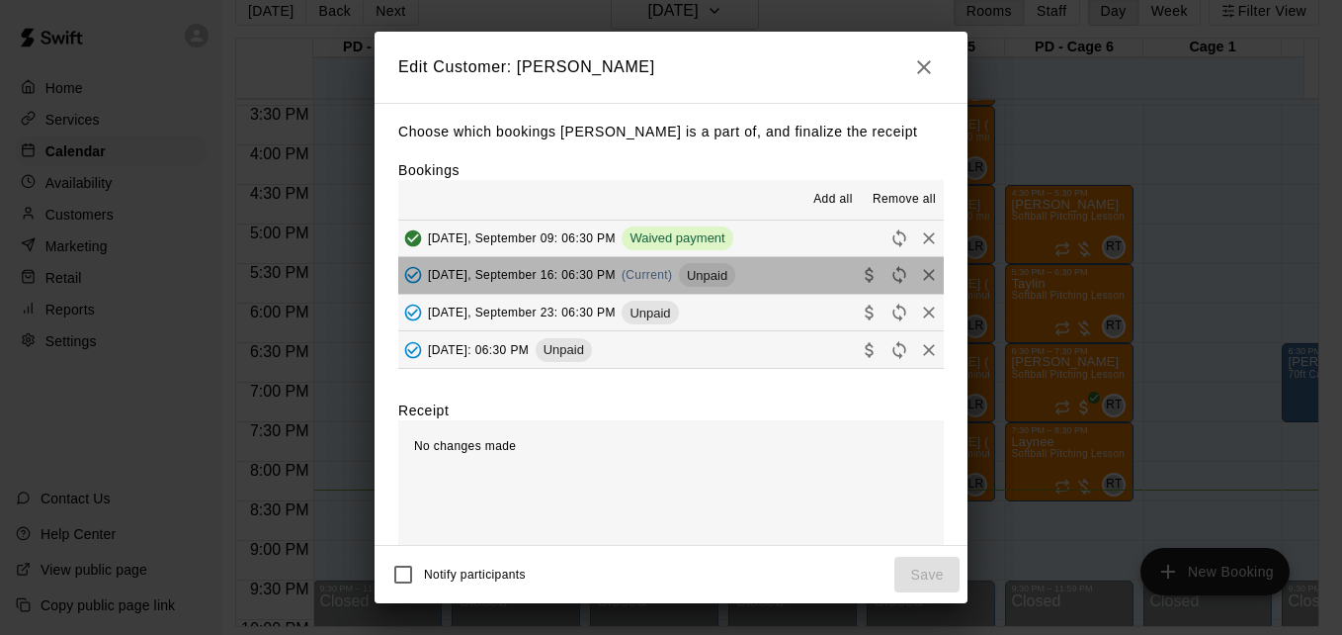
click at [797, 284] on button "Tuesday, September 16: 06:30 PM (Current) Unpaid" at bounding box center [671, 275] width 546 height 37
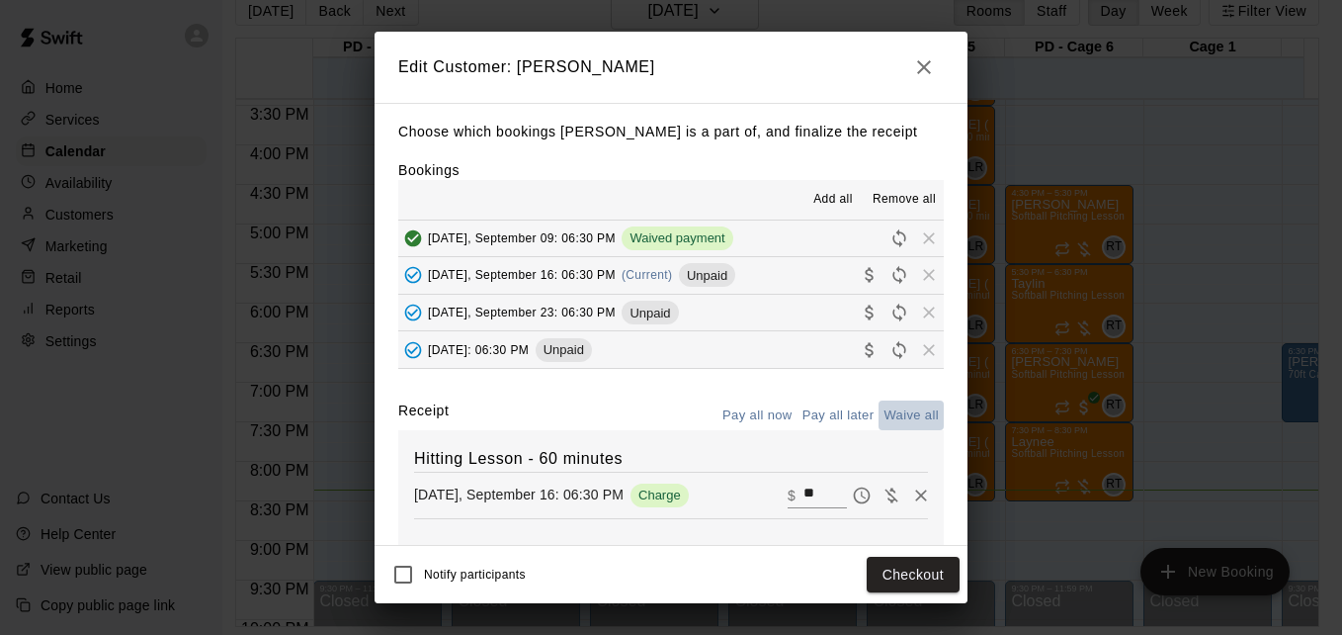
click at [899, 414] on button "Waive all" at bounding box center [911, 415] width 65 height 31
type input "*"
click at [936, 561] on button "Save" at bounding box center [927, 575] width 65 height 37
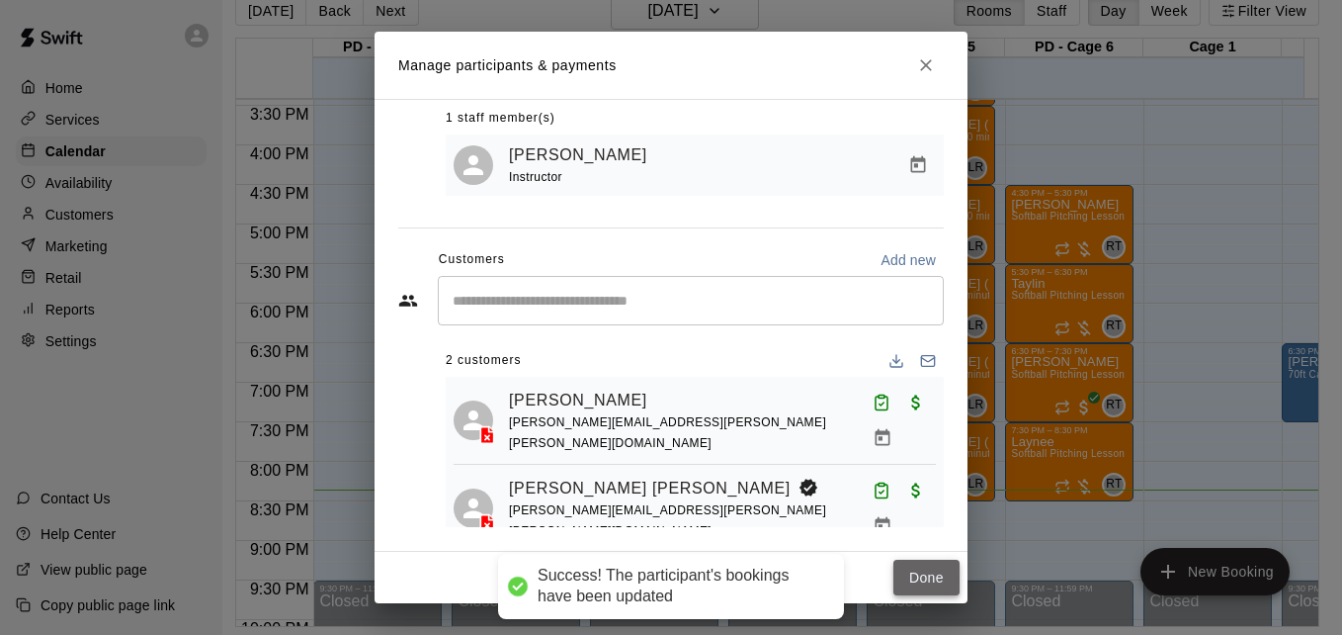
click at [929, 590] on button "Done" at bounding box center [927, 578] width 66 height 37
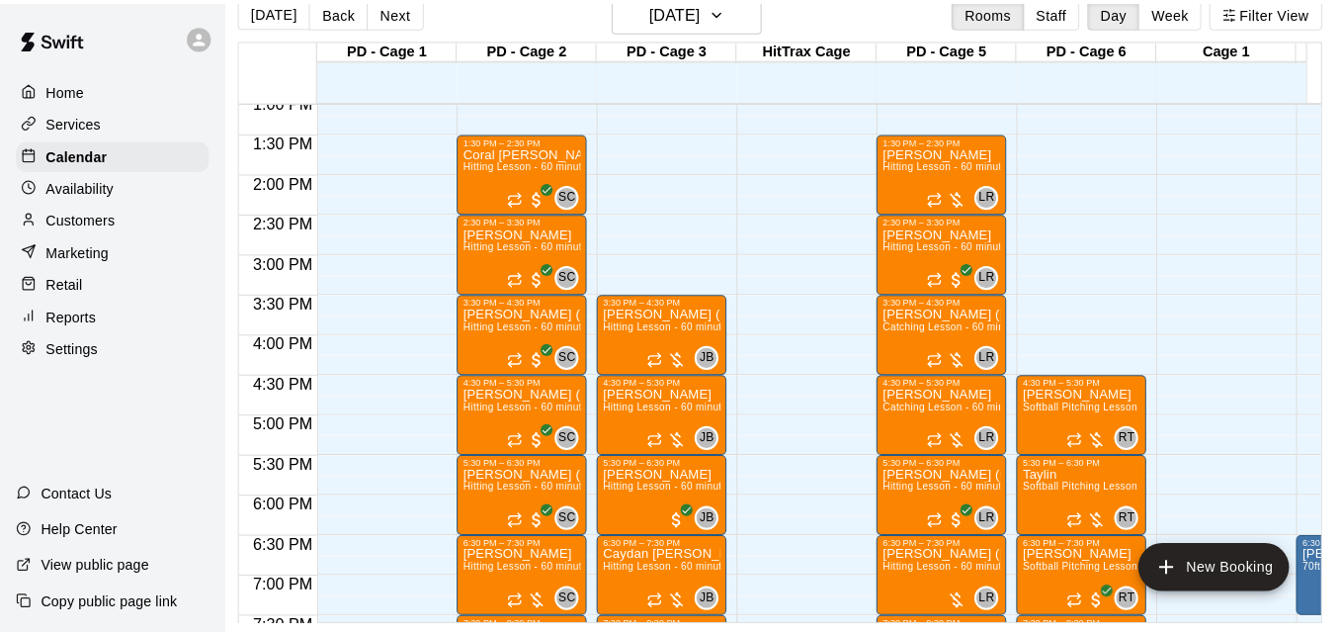
scroll to position [1022, 0]
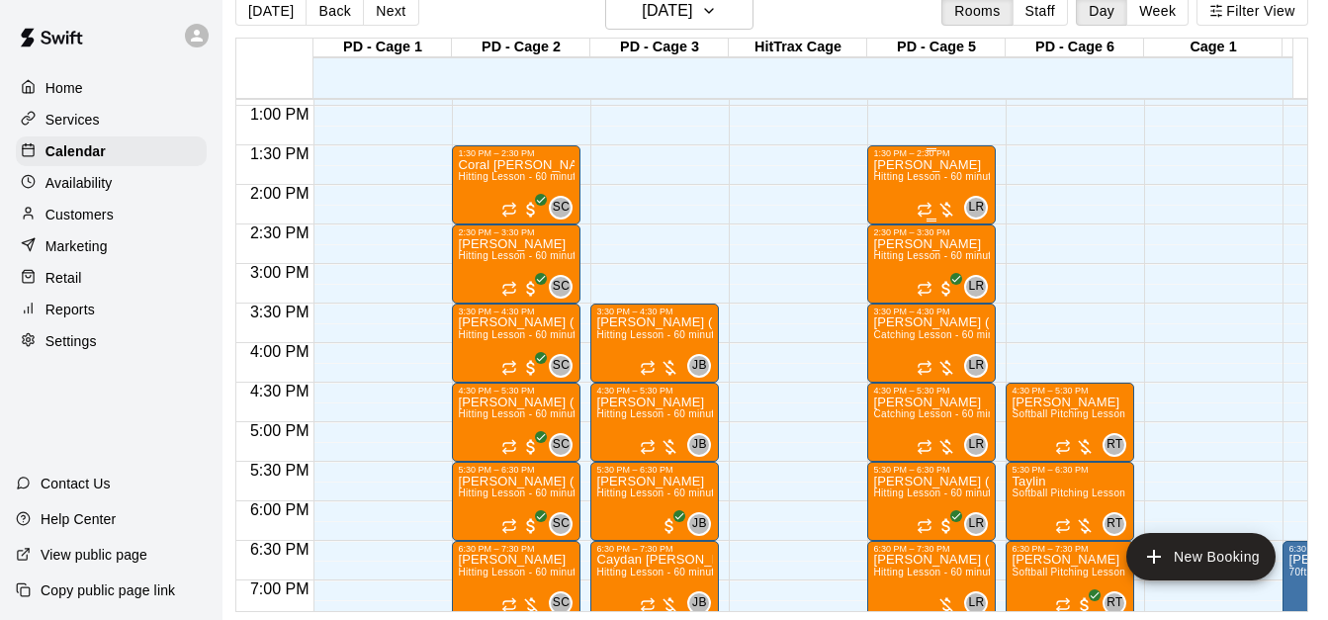
click at [898, 174] on span "Hitting Lesson - 60 minutes" at bounding box center [937, 176] width 129 height 11
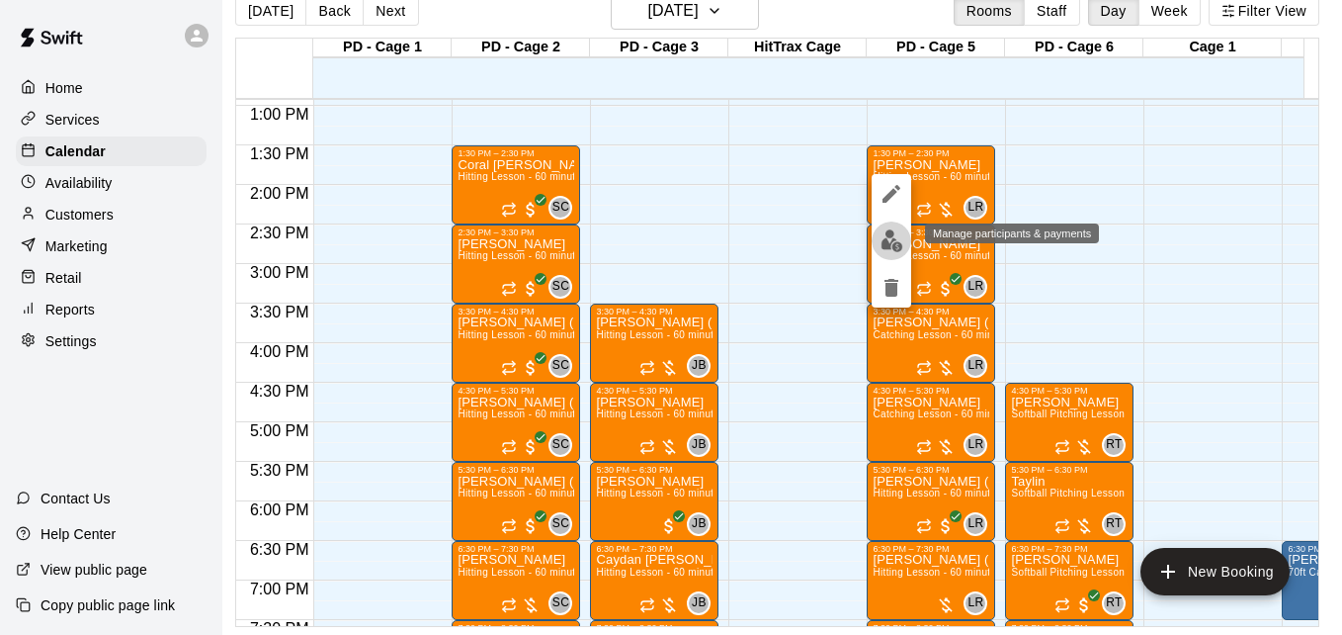
click at [893, 240] on img "edit" at bounding box center [892, 240] width 23 height 23
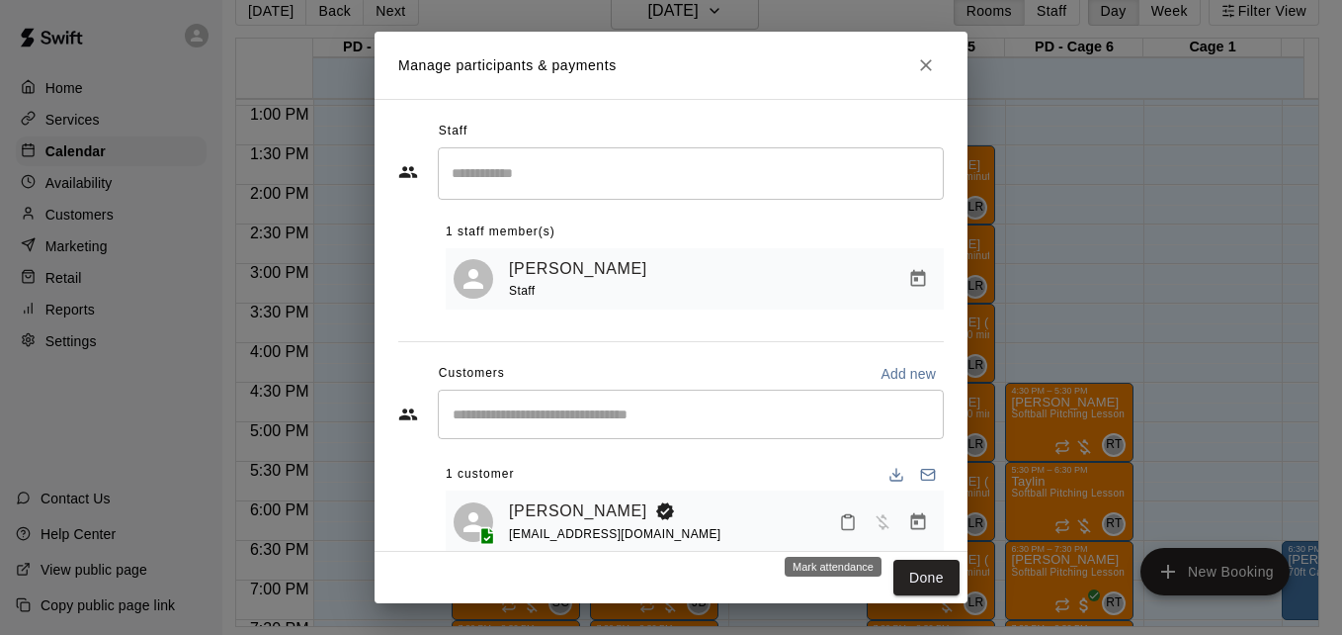
click at [839, 530] on icon "Mark attendance" at bounding box center [848, 522] width 18 height 18
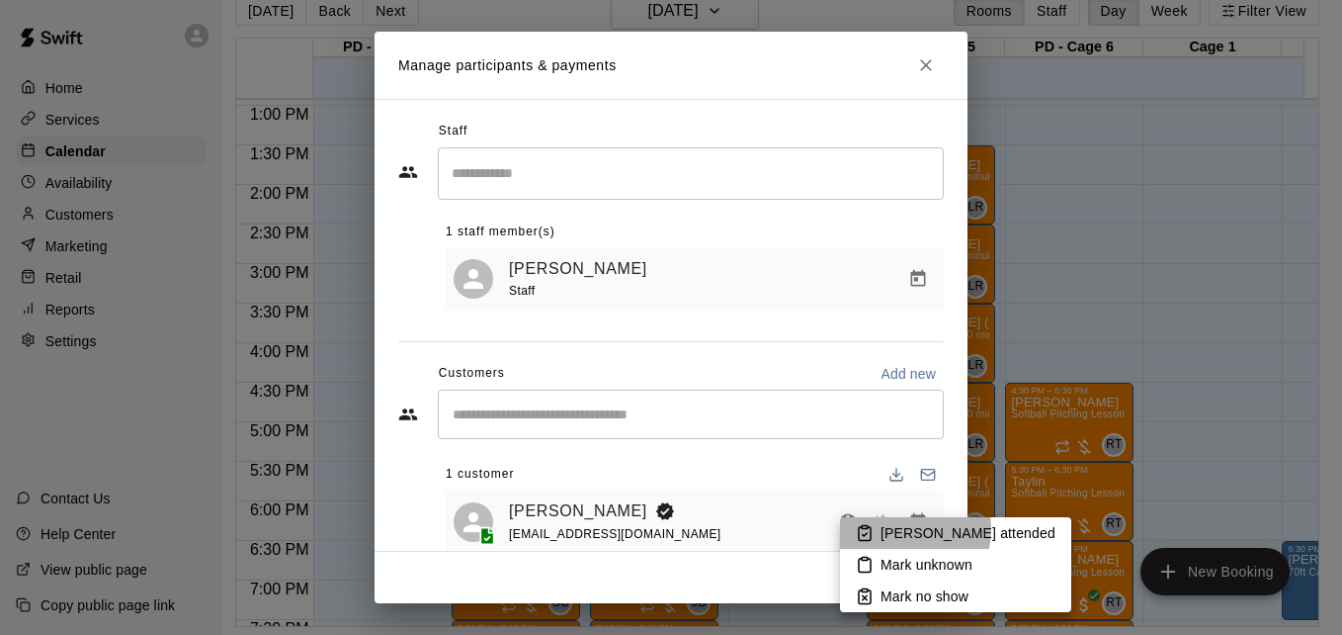
click at [894, 529] on p "Mark attended" at bounding box center [968, 533] width 175 height 20
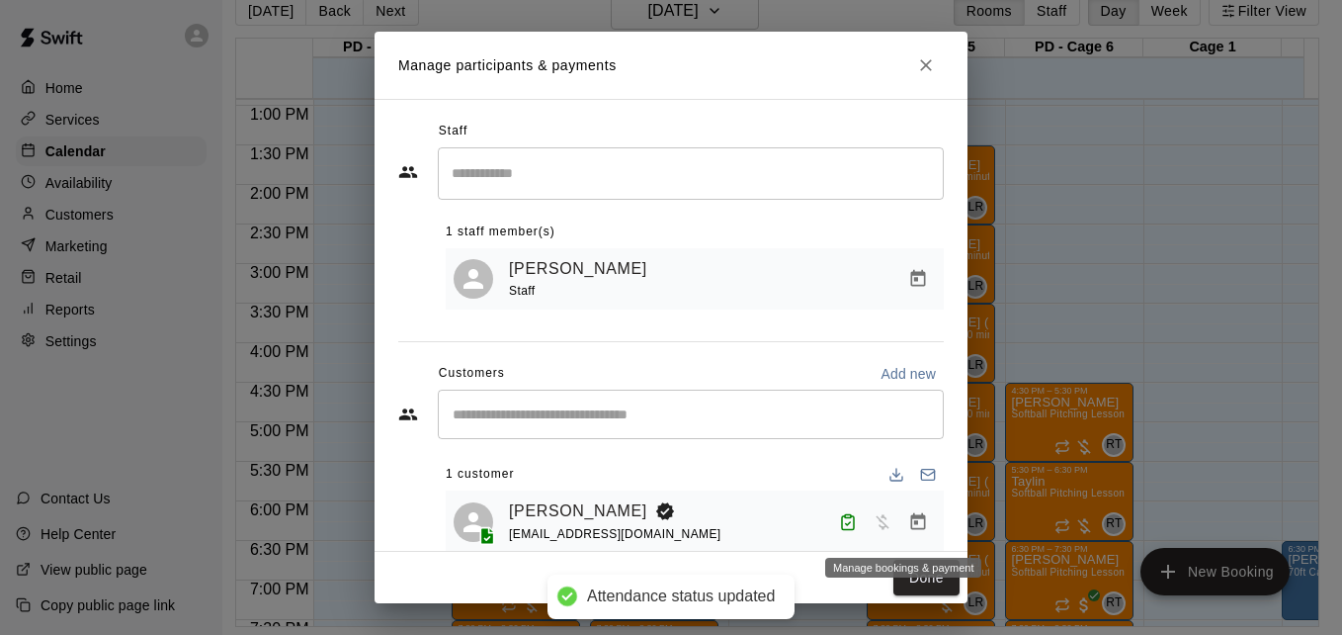
click at [911, 527] on icon "Manage bookings & payment" at bounding box center [918, 520] width 15 height 17
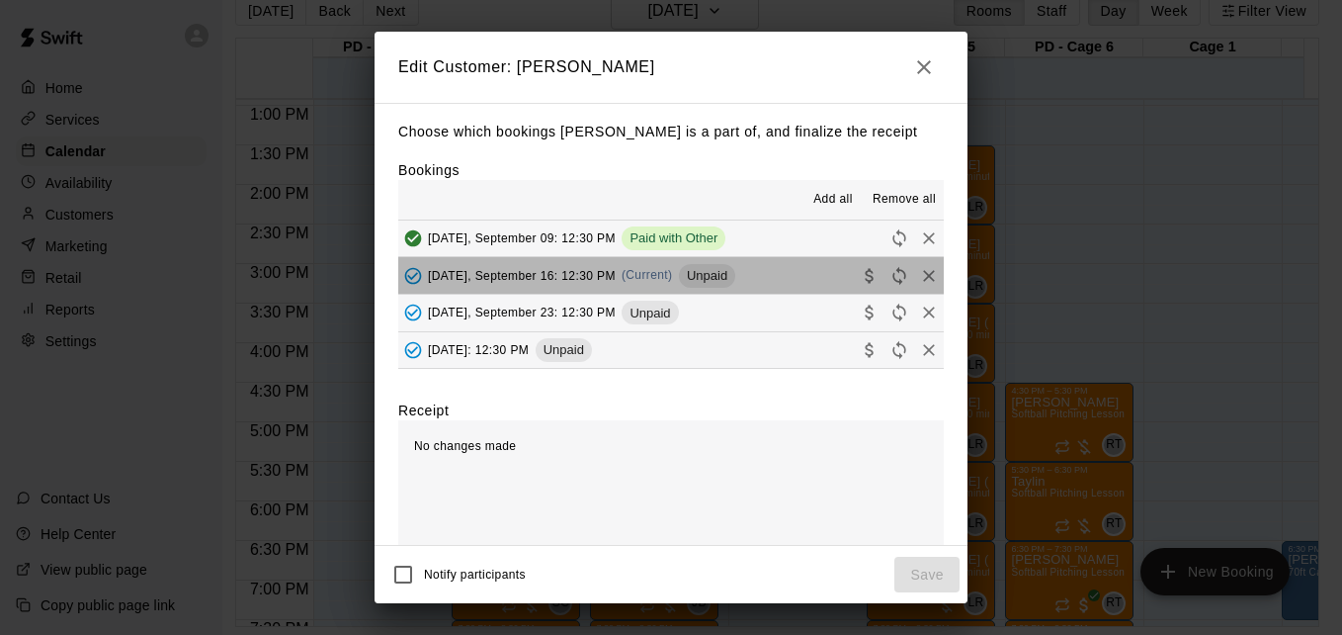
click at [809, 289] on button "Tuesday, September 16: 12:30 PM (Current) Unpaid" at bounding box center [671, 275] width 546 height 37
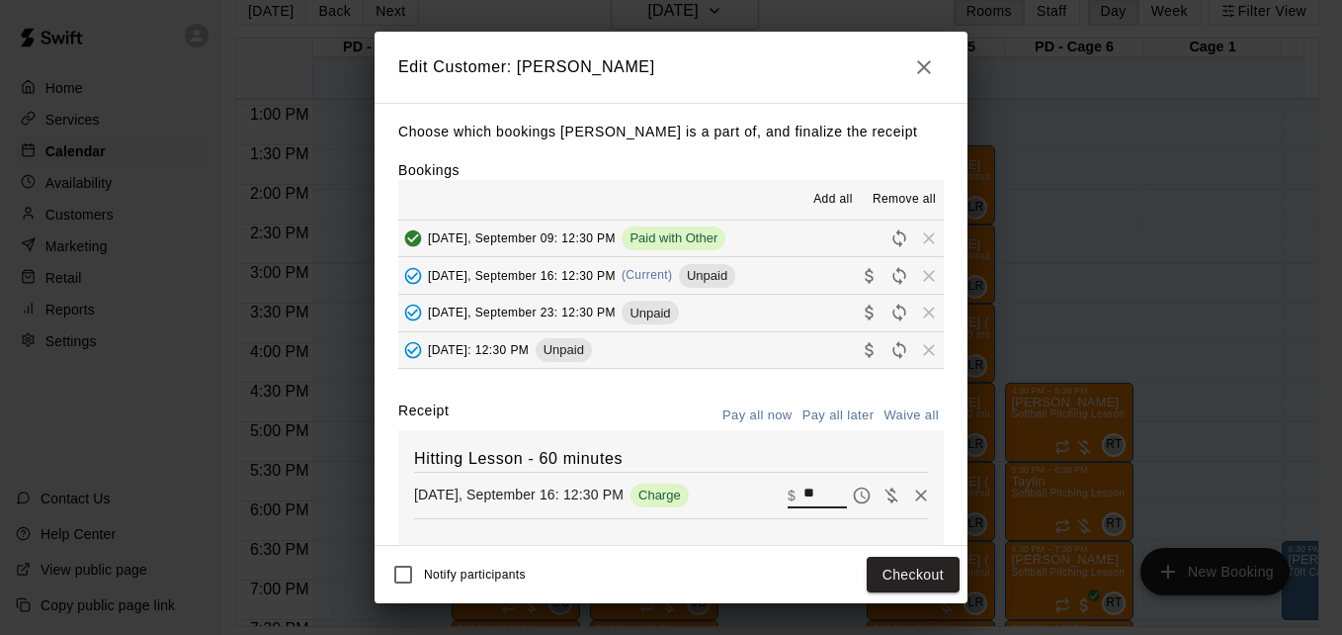
click at [804, 495] on input "**" at bounding box center [825, 495] width 43 height 26
type input "**"
click at [905, 561] on button "Checkout" at bounding box center [913, 575] width 93 height 37
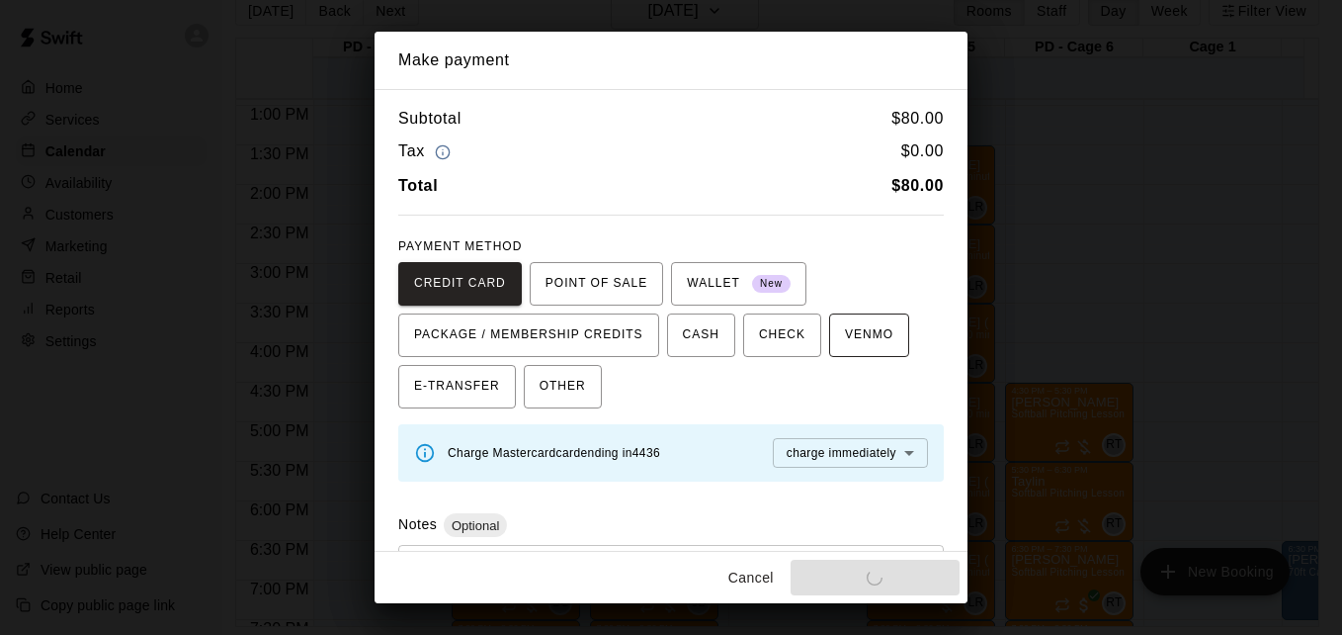
click at [864, 319] on span "VENMO" at bounding box center [869, 335] width 48 height 32
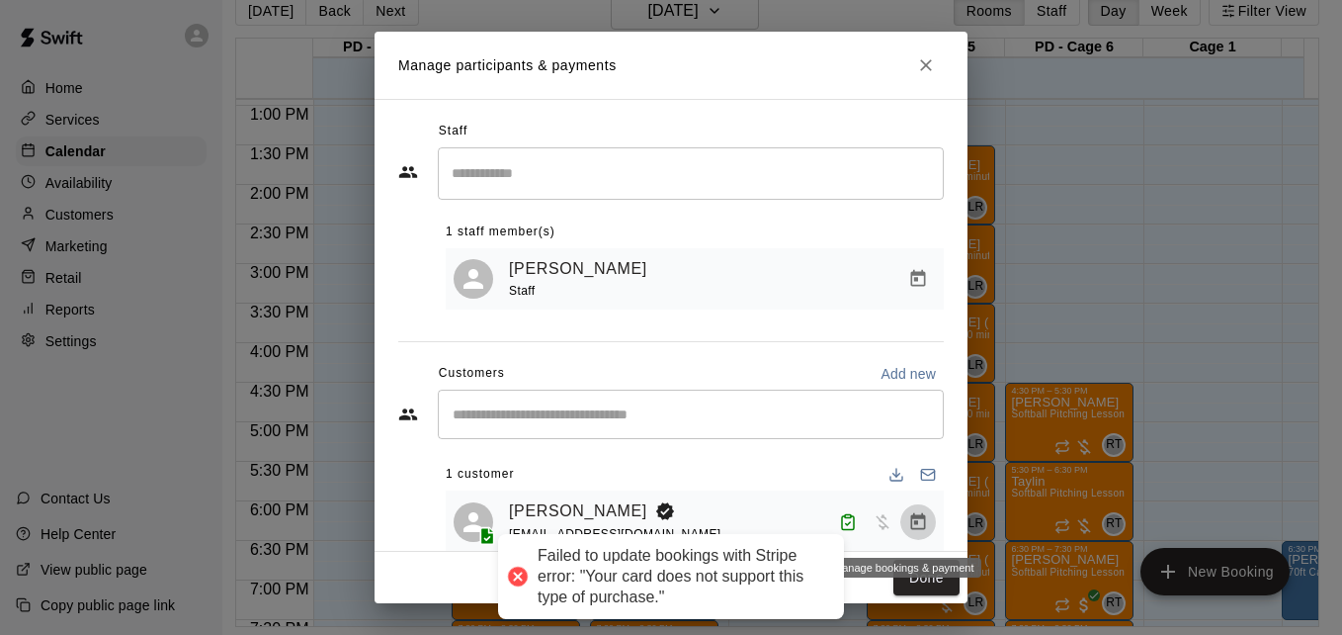
click at [908, 524] on icon "Manage bookings & payment" at bounding box center [918, 522] width 20 height 20
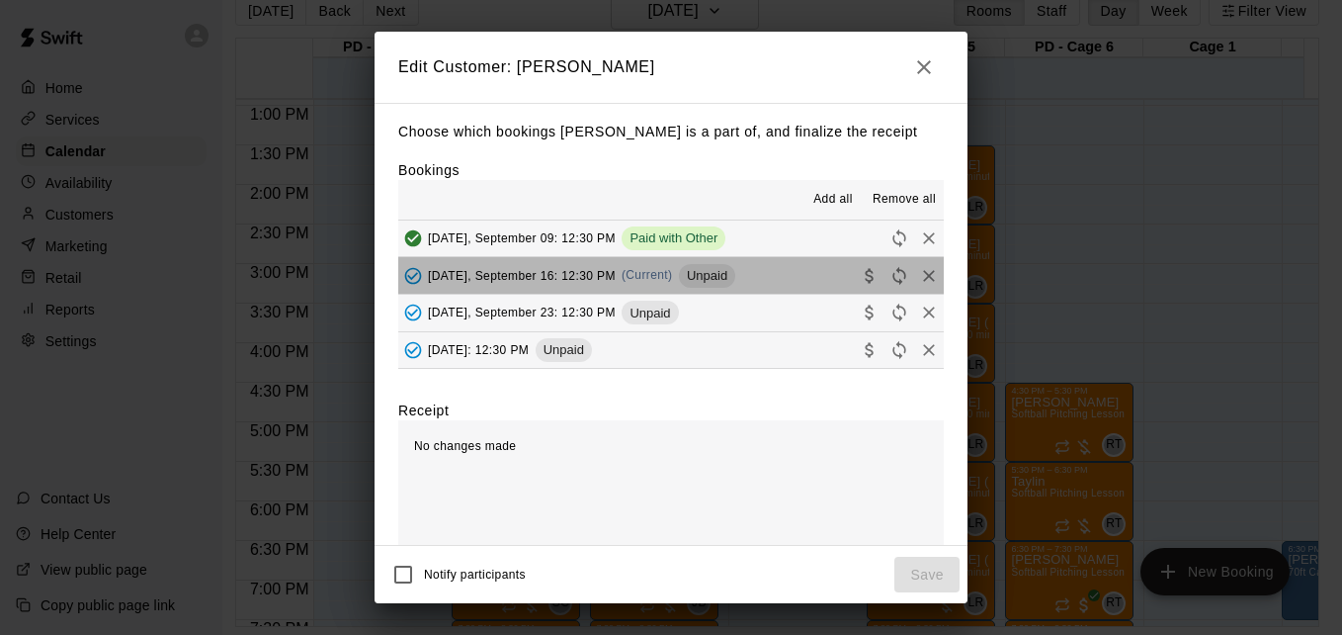
click at [798, 273] on button "Tuesday, September 16: 12:30 PM (Current) Unpaid" at bounding box center [671, 275] width 546 height 37
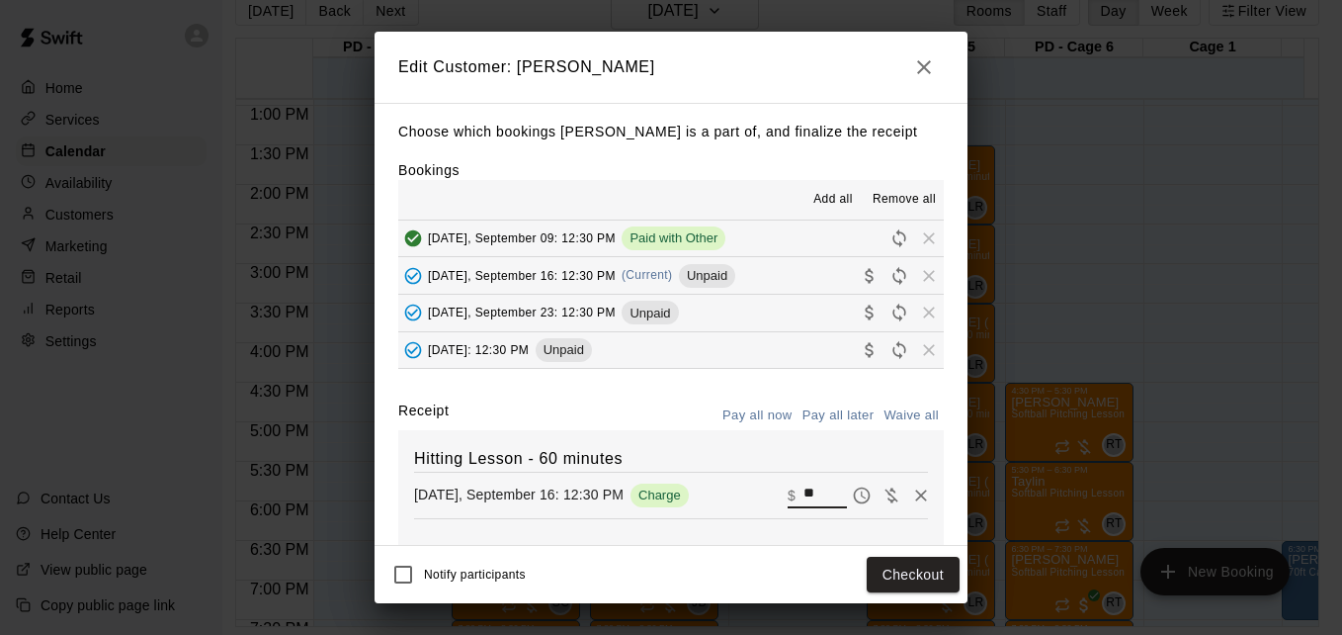
click at [804, 505] on input "**" at bounding box center [825, 495] width 43 height 26
type input "**"
click at [904, 584] on button "Checkout" at bounding box center [913, 575] width 93 height 37
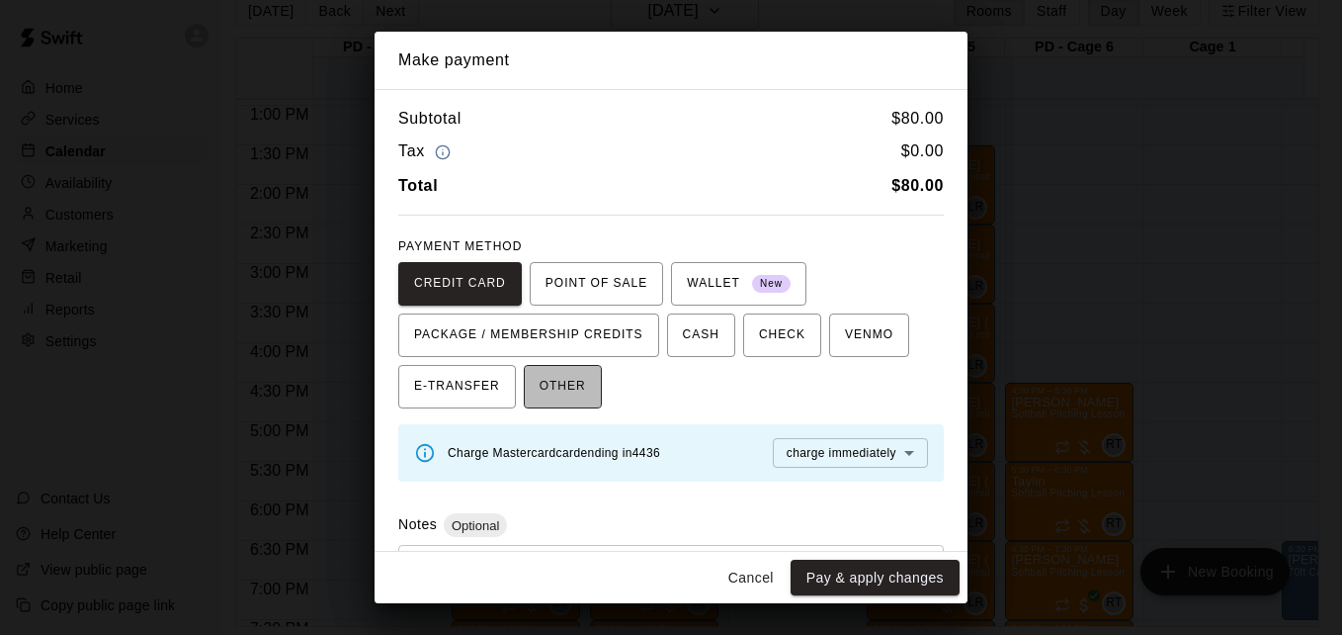
click at [573, 390] on span "OTHER" at bounding box center [563, 387] width 46 height 32
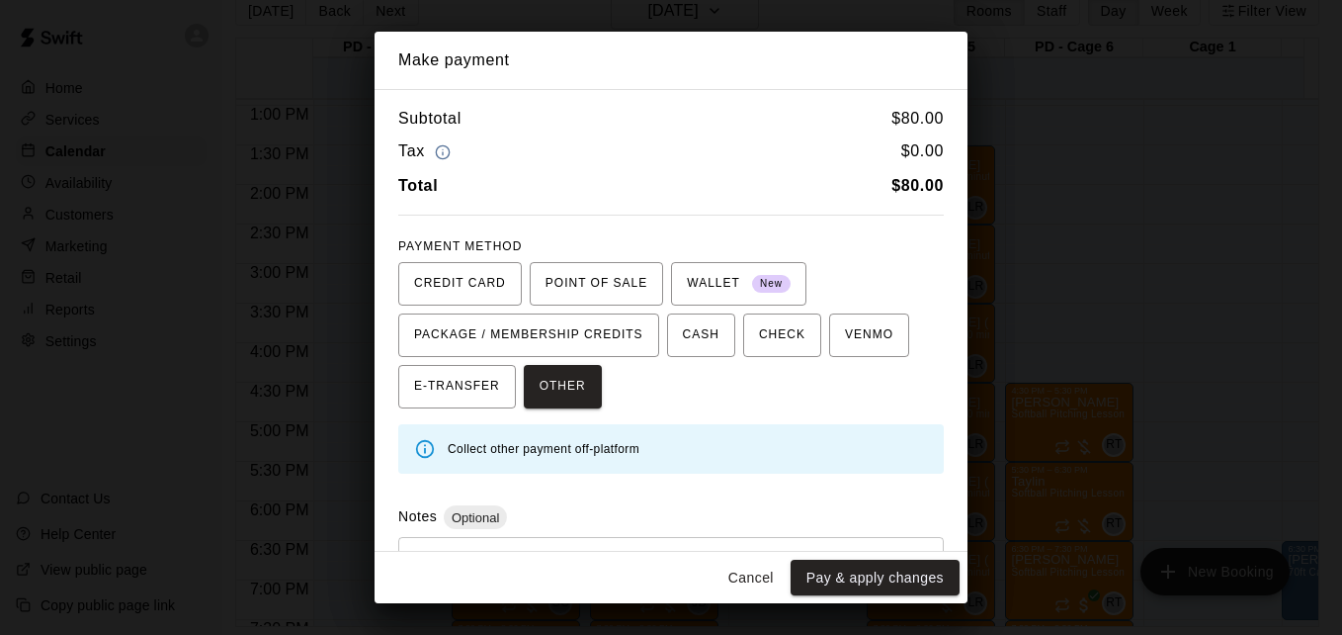
click at [618, 541] on div "* ​" at bounding box center [671, 583] width 546 height 92
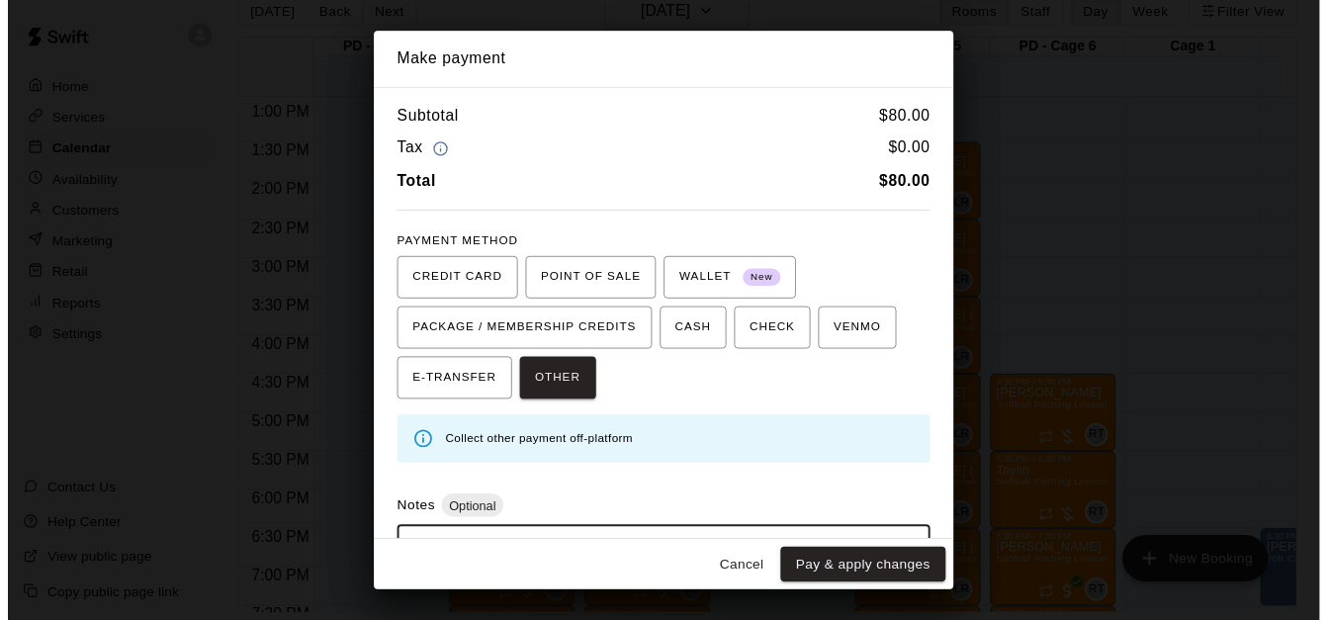
scroll to position [94, 0]
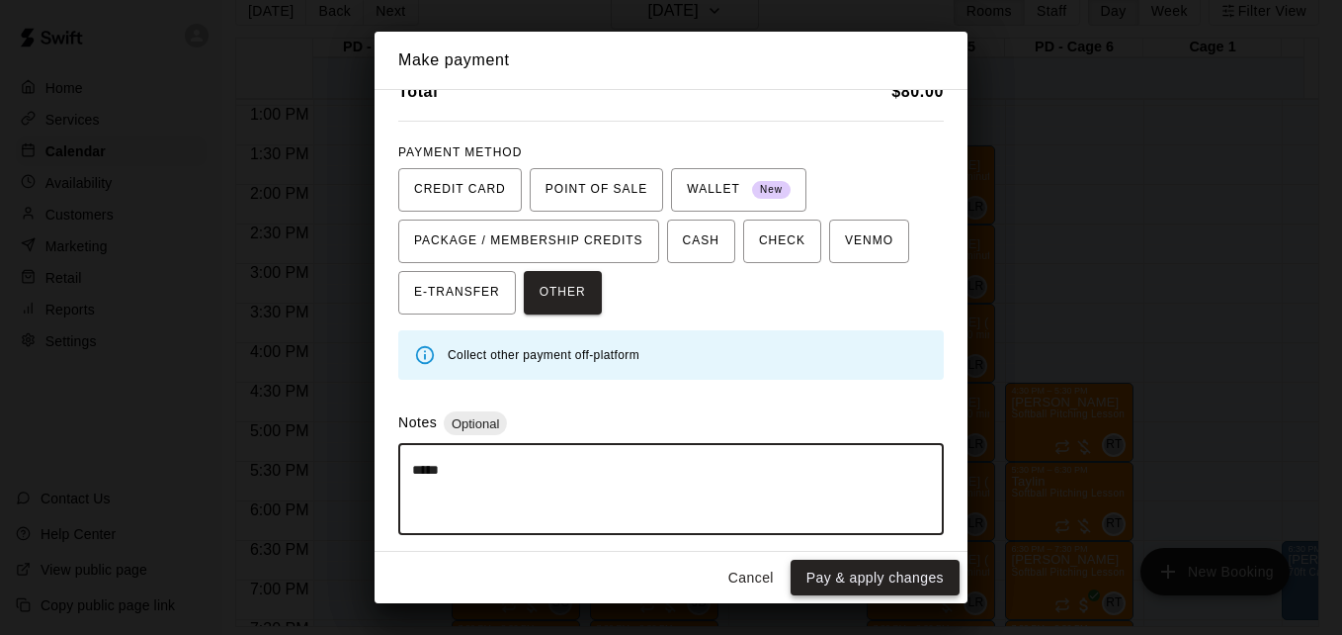
type textarea "*****"
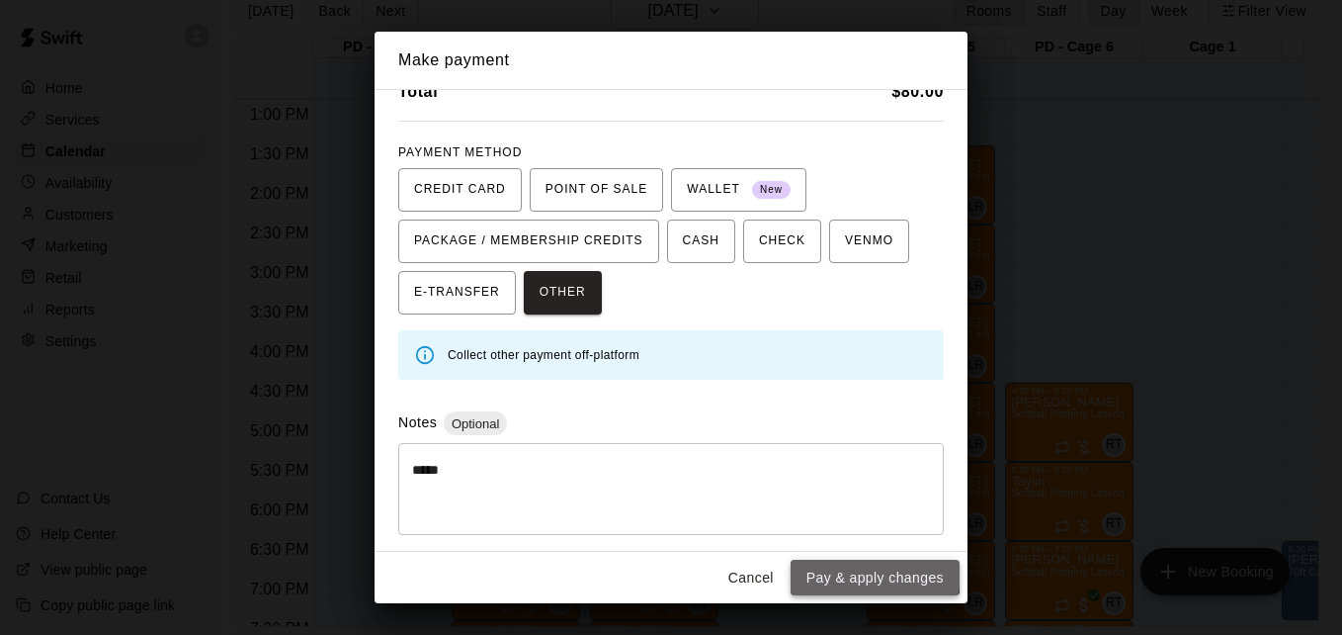
click at [840, 570] on button "Pay & apply changes" at bounding box center [875, 578] width 169 height 37
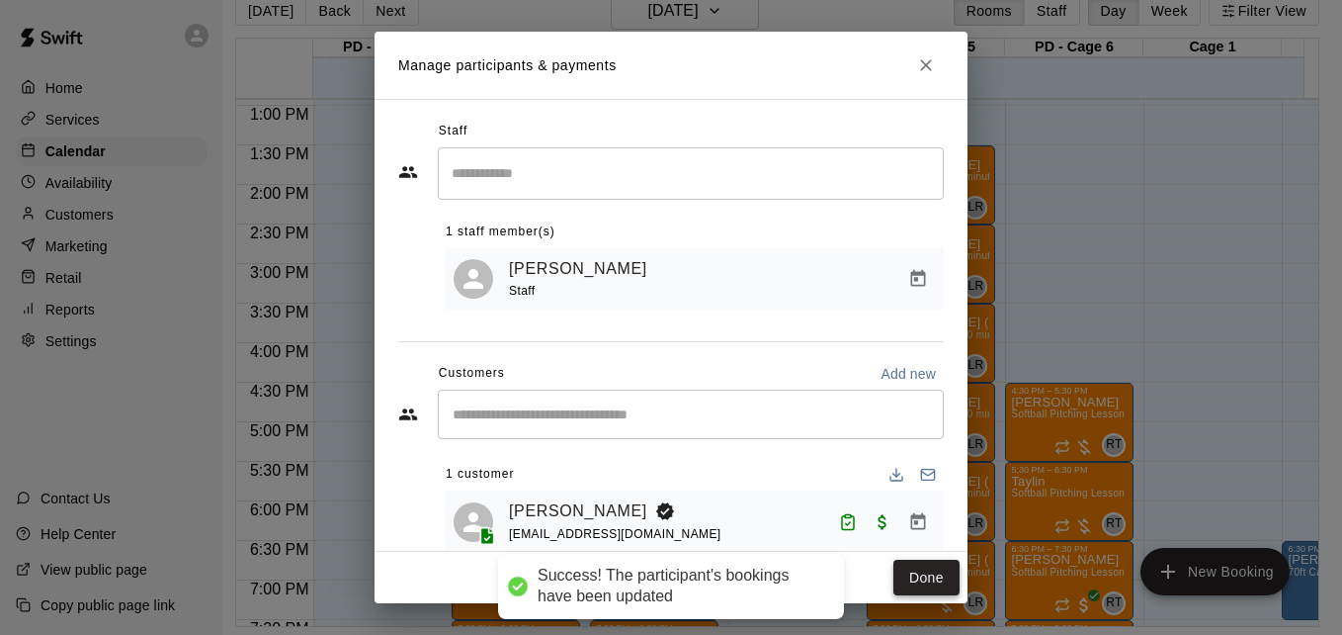
click at [907, 570] on button "Done" at bounding box center [927, 578] width 66 height 37
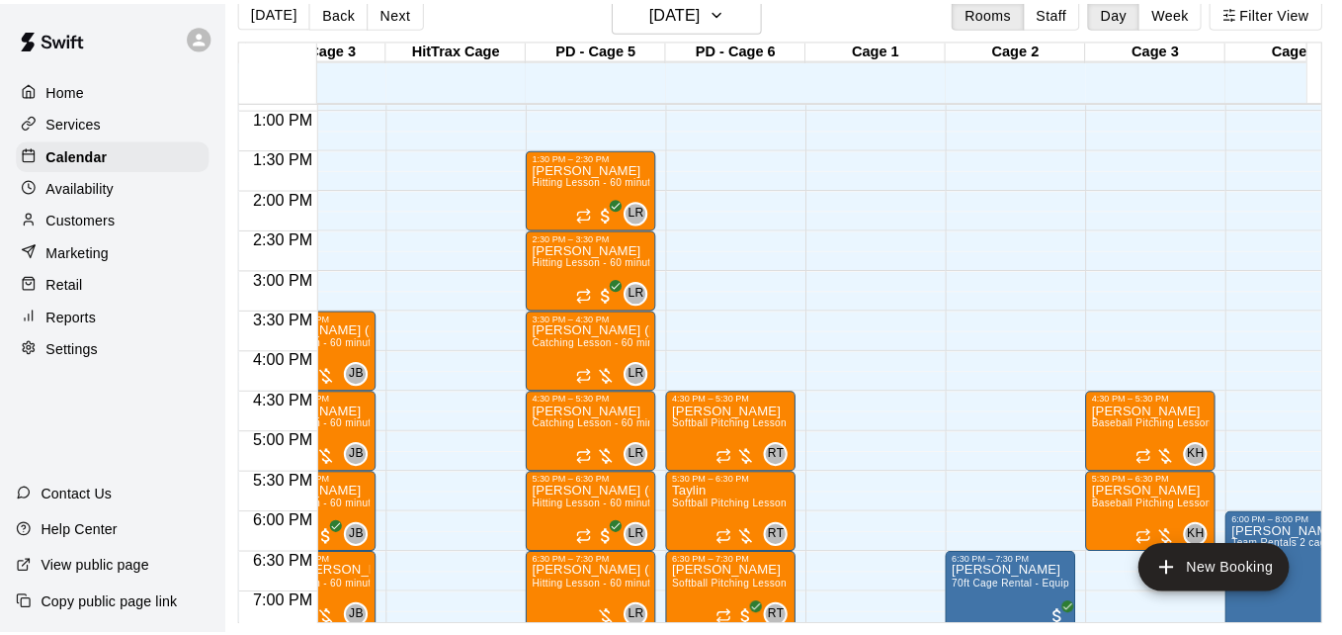
scroll to position [0, 371]
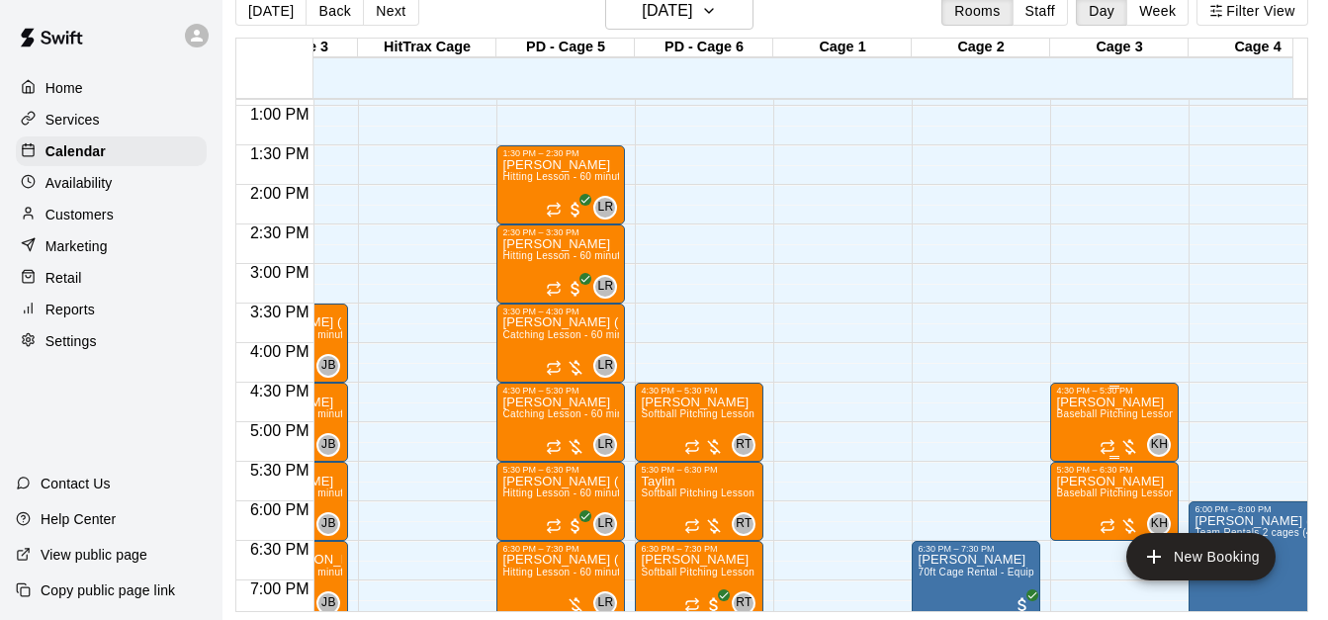
click at [1100, 419] on span "Baseball Pitching Lesson - 60 minutes" at bounding box center [1146, 413] width 180 height 11
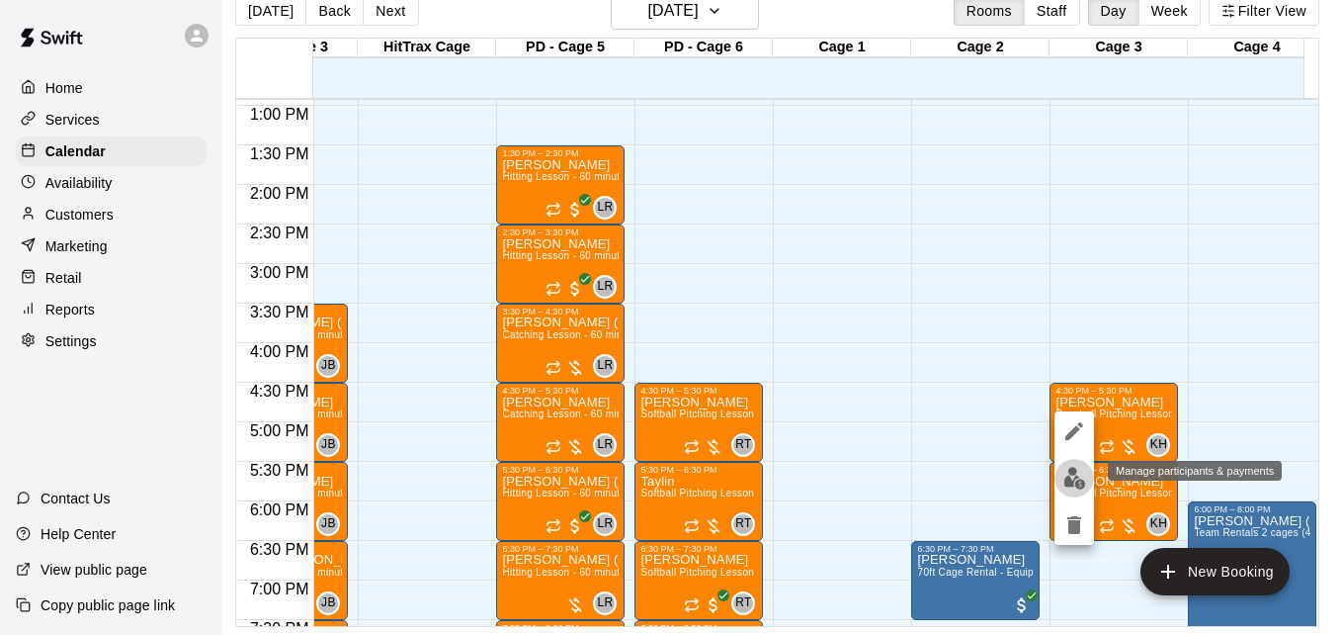
click at [1072, 473] on img "edit" at bounding box center [1075, 478] width 23 height 23
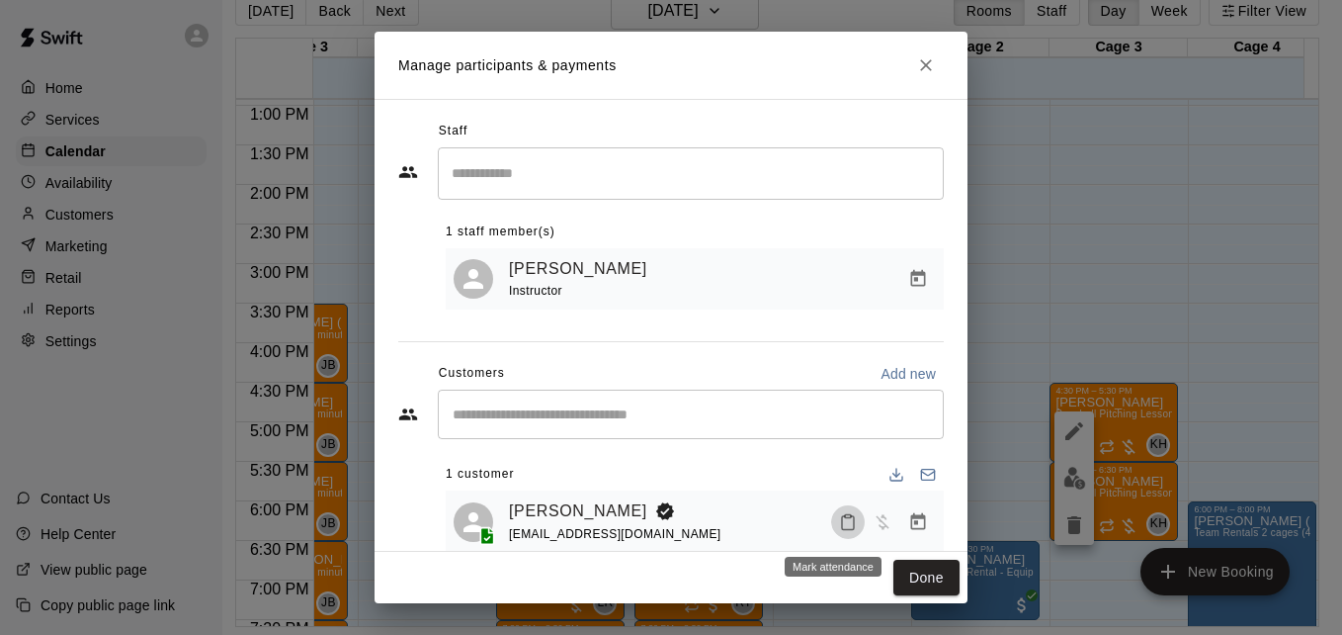
click at [839, 527] on icon "Mark attendance" at bounding box center [848, 522] width 18 height 18
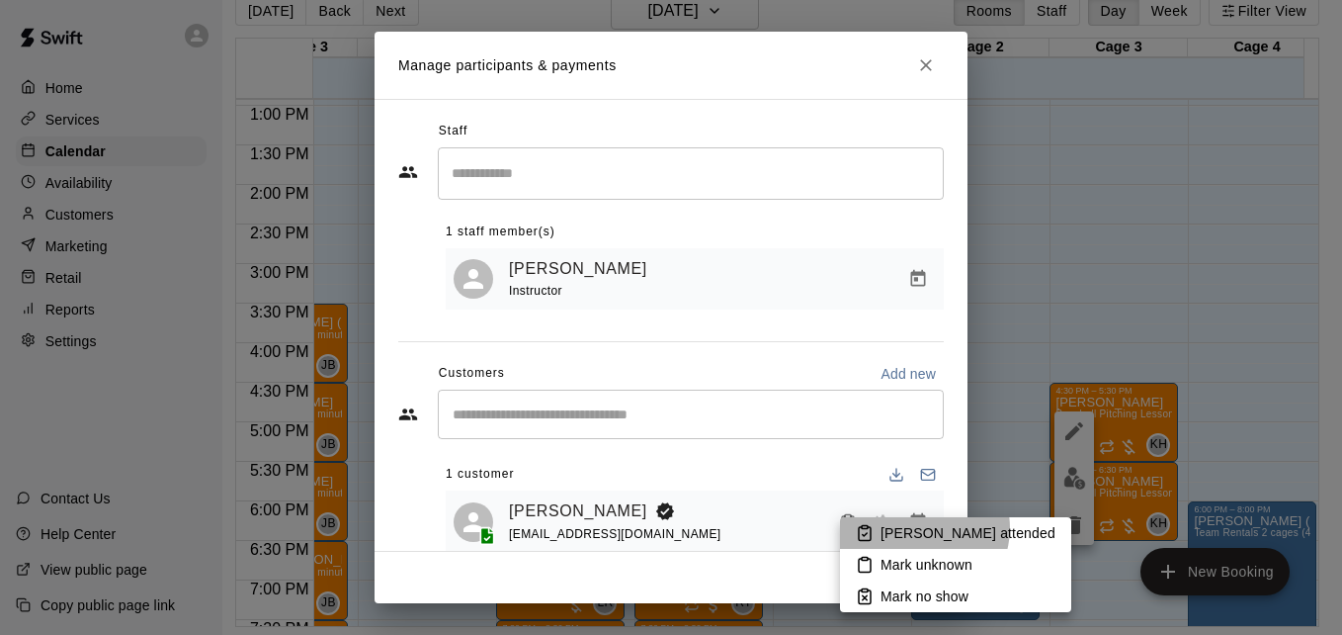
click at [923, 528] on p "Mark attended" at bounding box center [968, 533] width 175 height 20
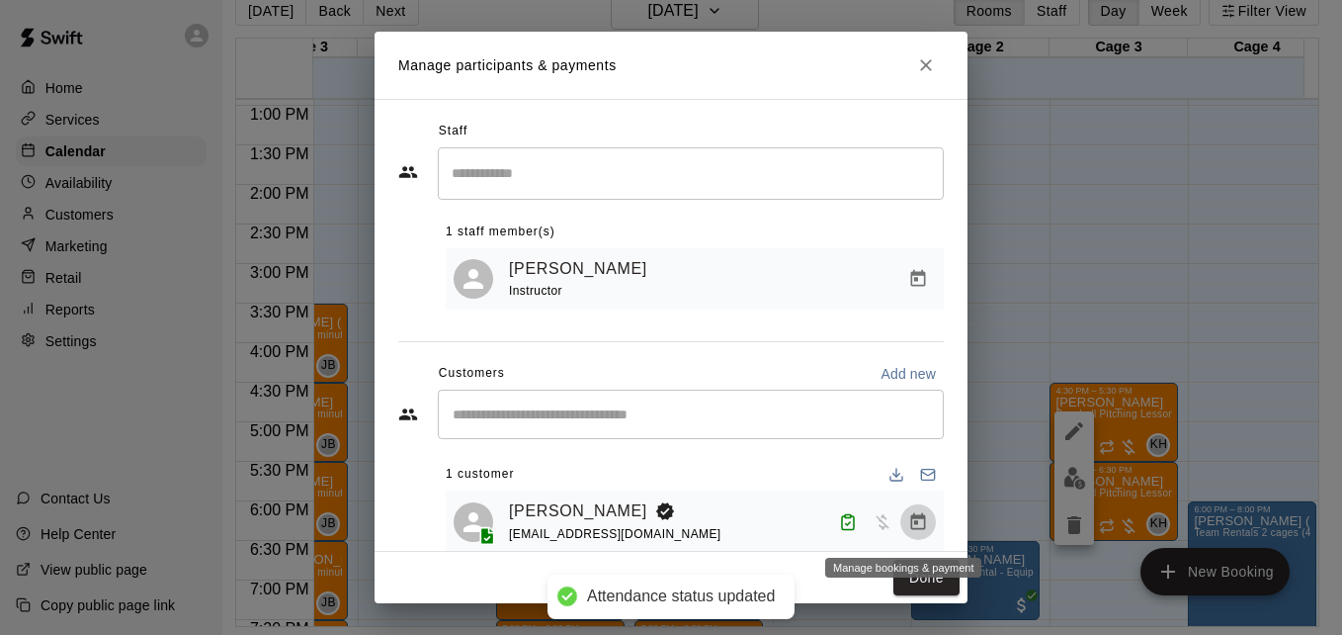
click at [908, 530] on icon "Manage bookings & payment" at bounding box center [918, 522] width 20 height 20
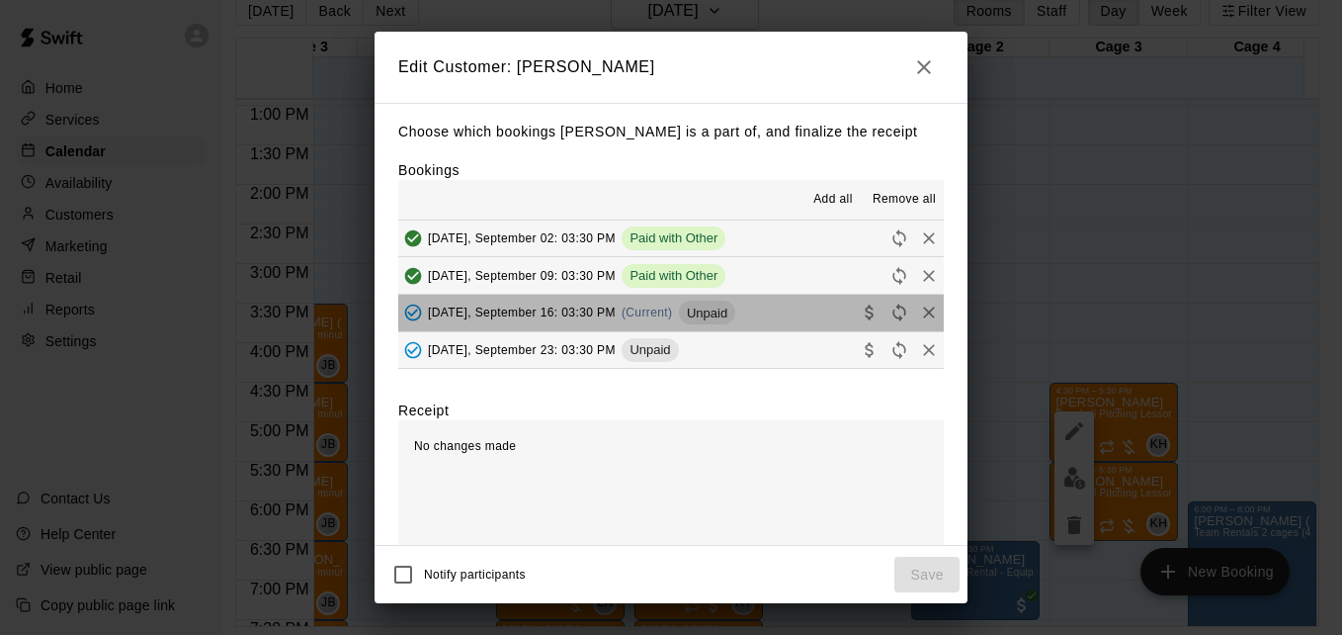
click at [769, 311] on button "Tuesday, September 16: 03:30 PM (Current) Unpaid" at bounding box center [671, 313] width 546 height 37
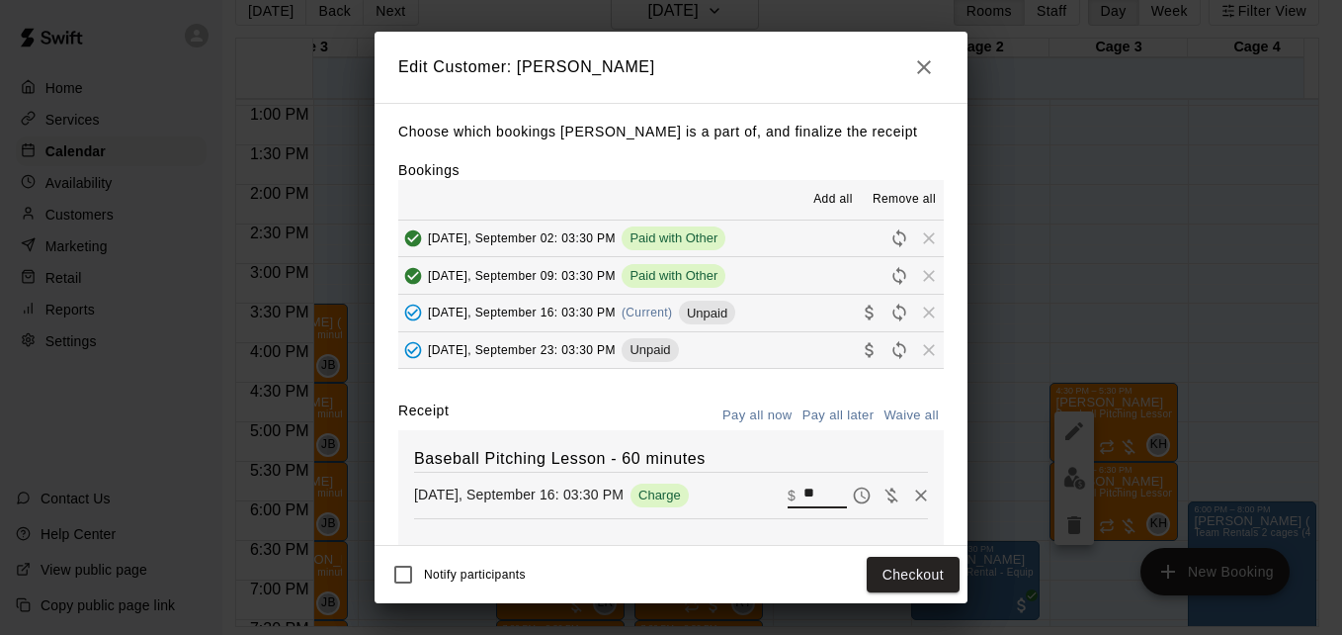
click at [804, 489] on input "**" at bounding box center [825, 495] width 43 height 26
type input "**"
click at [906, 575] on button "Checkout" at bounding box center [913, 575] width 93 height 37
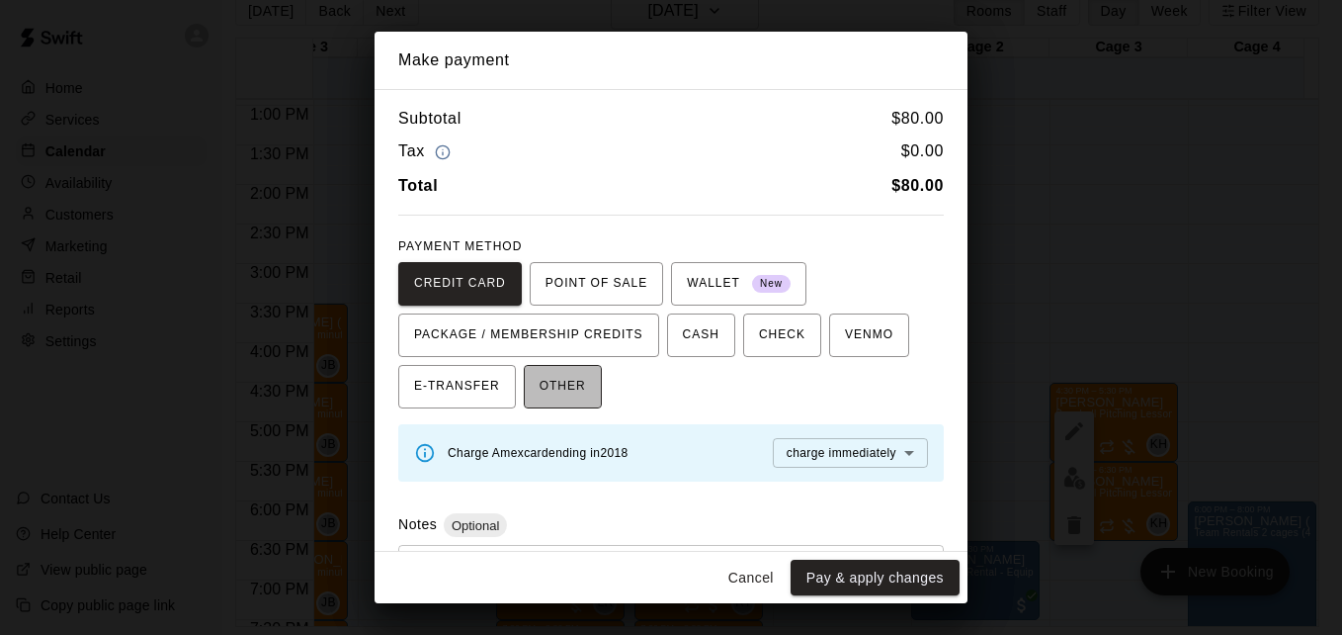
click at [570, 391] on span "OTHER" at bounding box center [563, 387] width 46 height 32
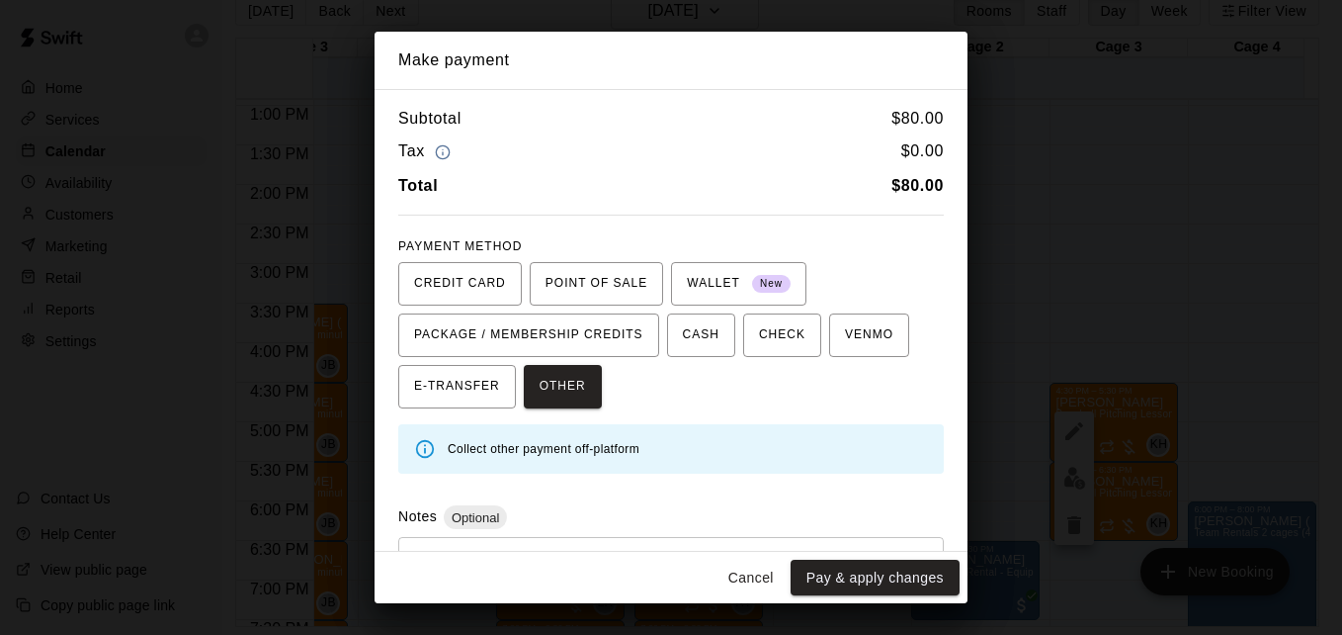
click at [637, 542] on div "* ​" at bounding box center [671, 583] width 546 height 92
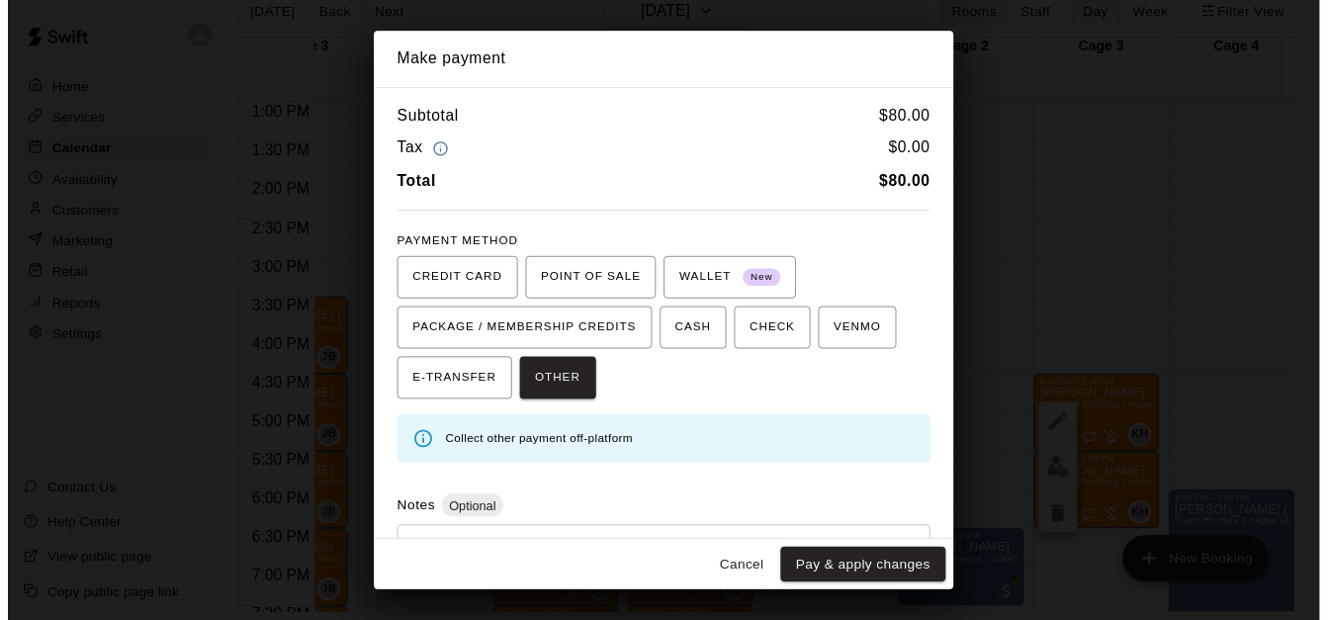
scroll to position [94, 0]
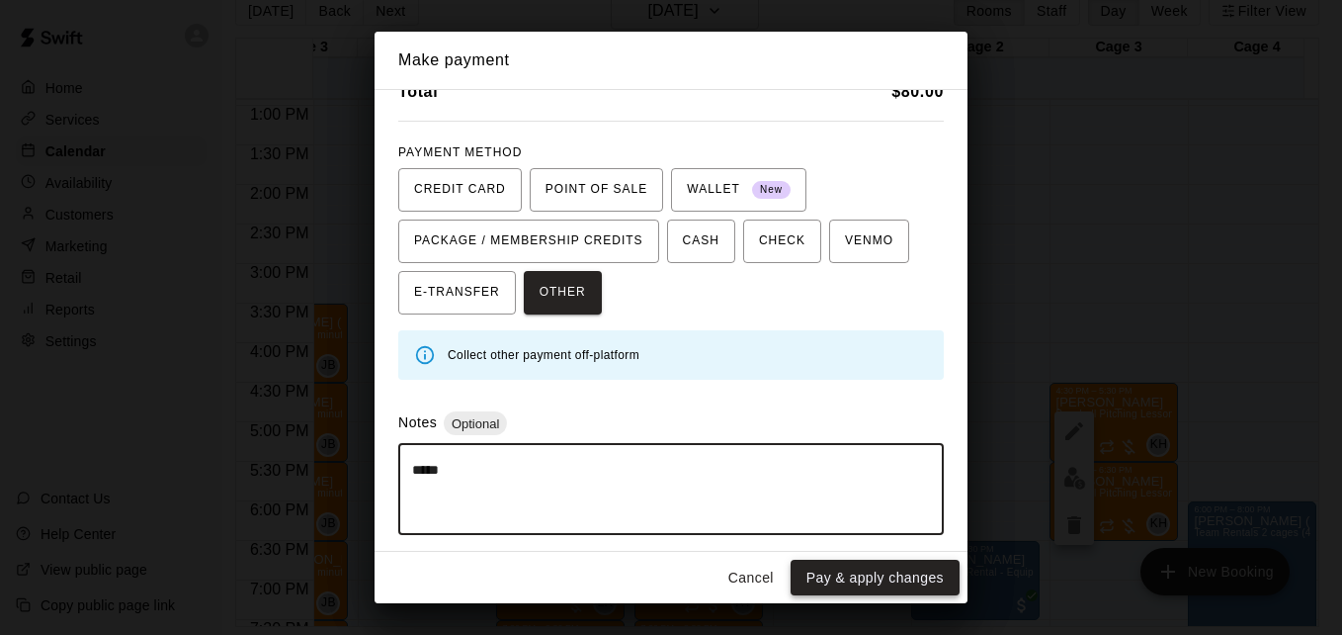
type textarea "*****"
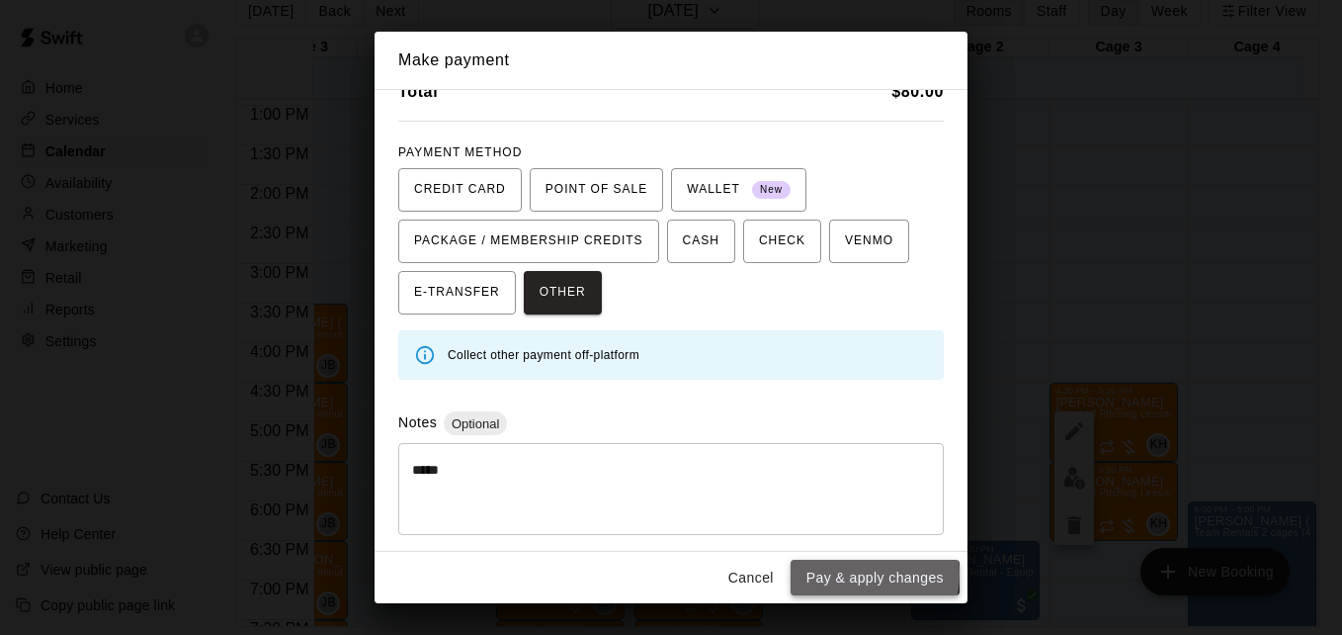
click at [858, 573] on button "Pay & apply changes" at bounding box center [875, 578] width 169 height 37
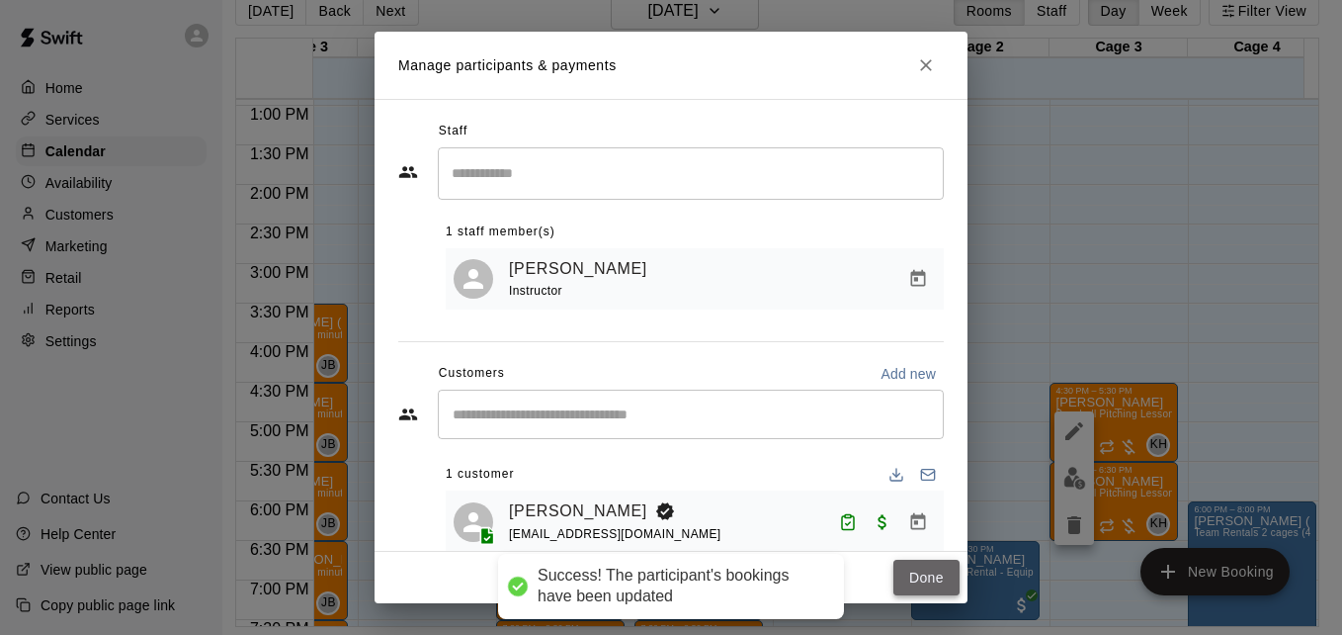
click at [915, 573] on button "Done" at bounding box center [927, 578] width 66 height 37
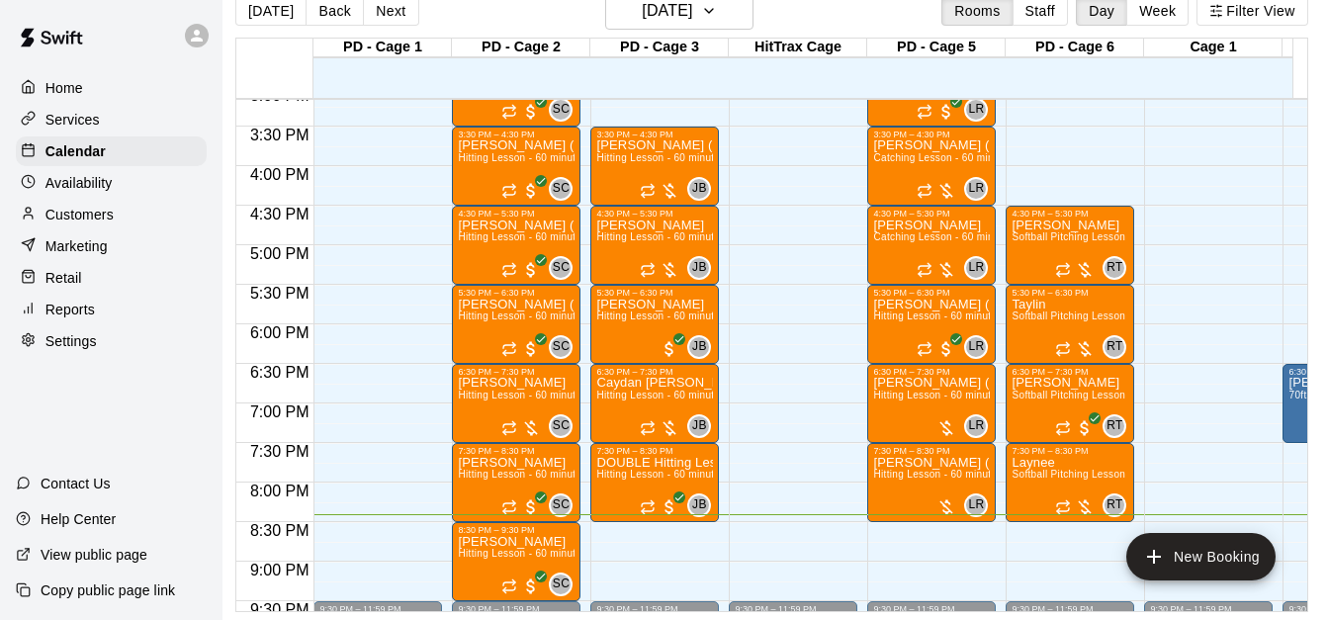
scroll to position [1220, 0]
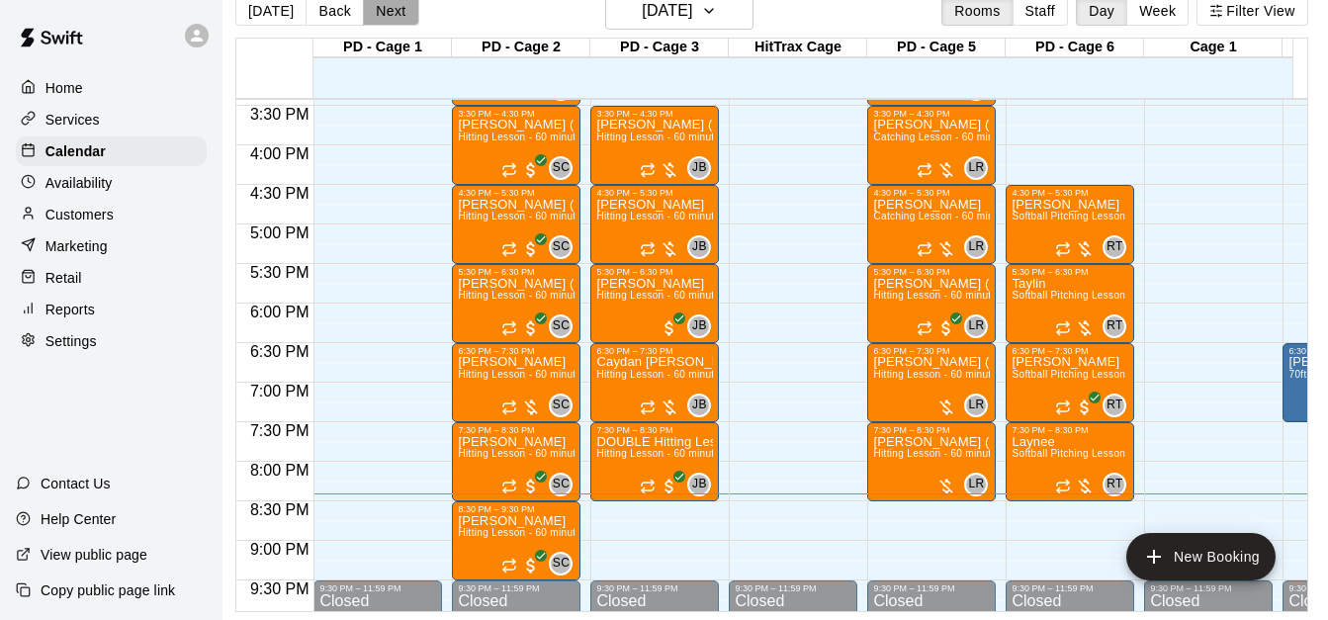
click at [387, 11] on button "Next" at bounding box center [390, 11] width 55 height 30
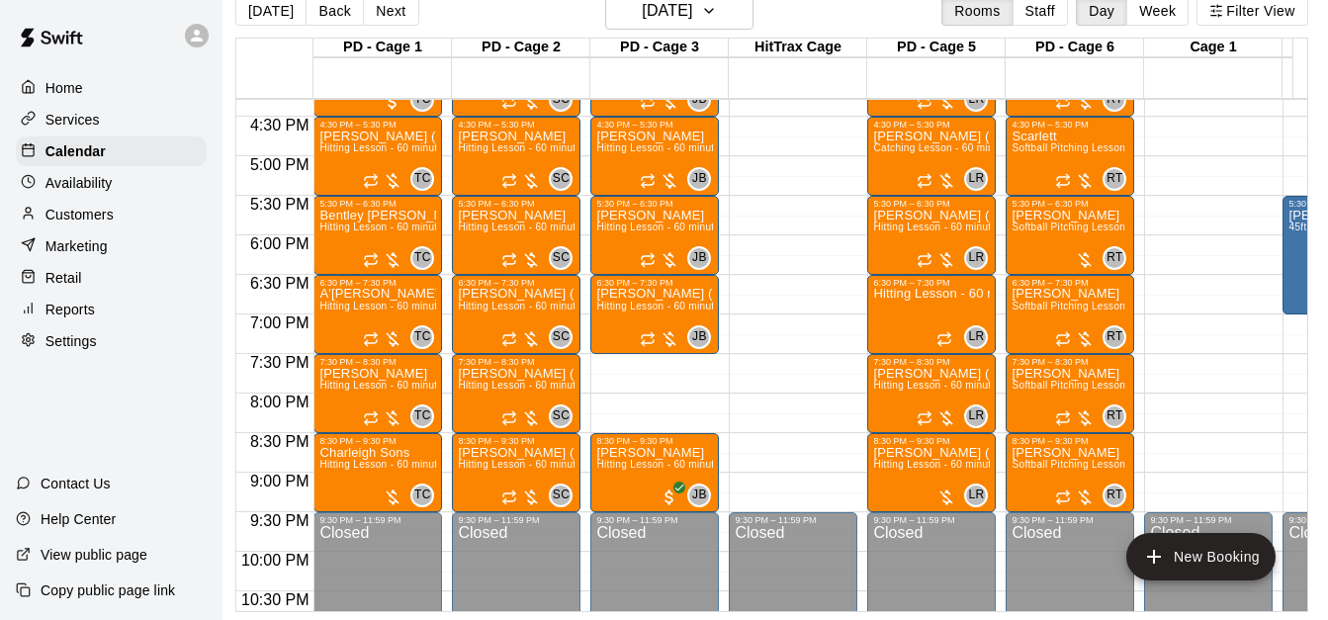
scroll to position [1289, 0]
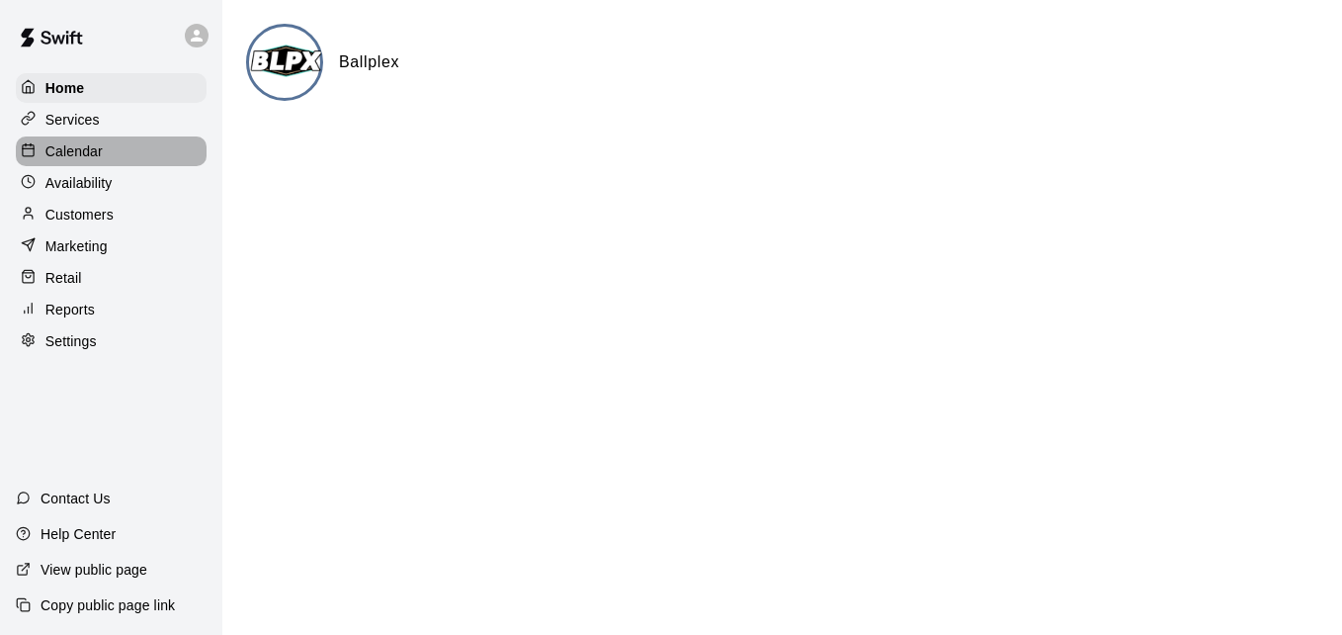
click at [132, 155] on div "Calendar" at bounding box center [111, 151] width 191 height 30
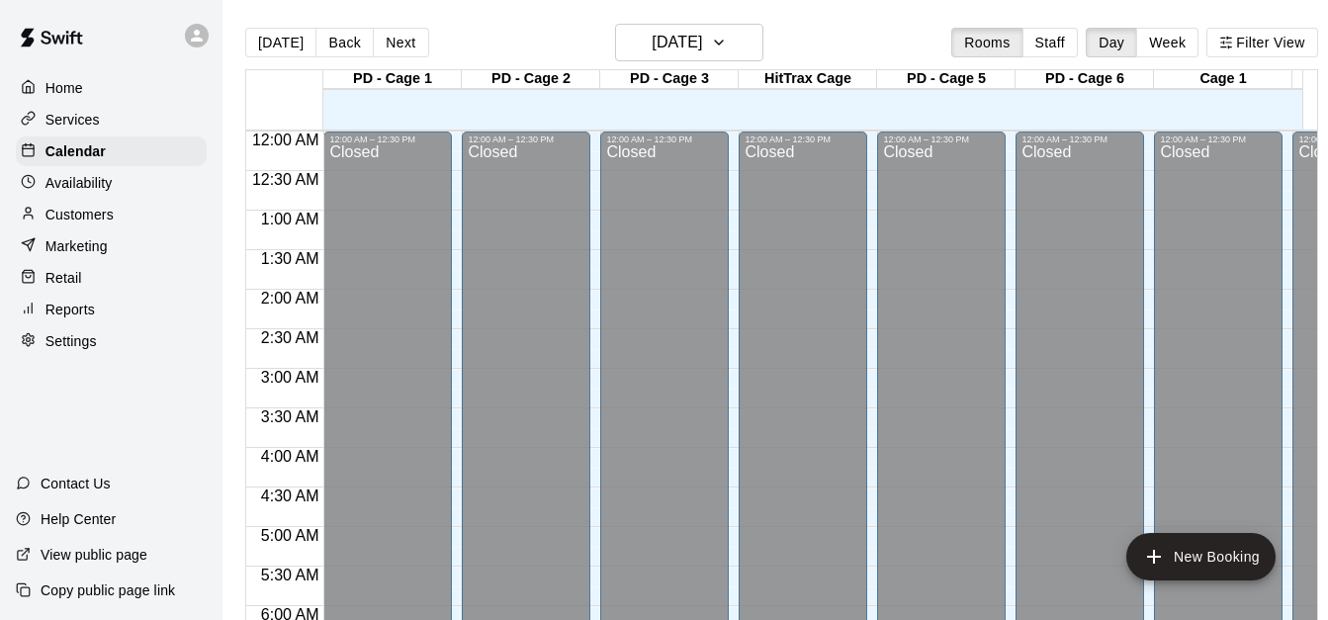
scroll to position [1313, 0]
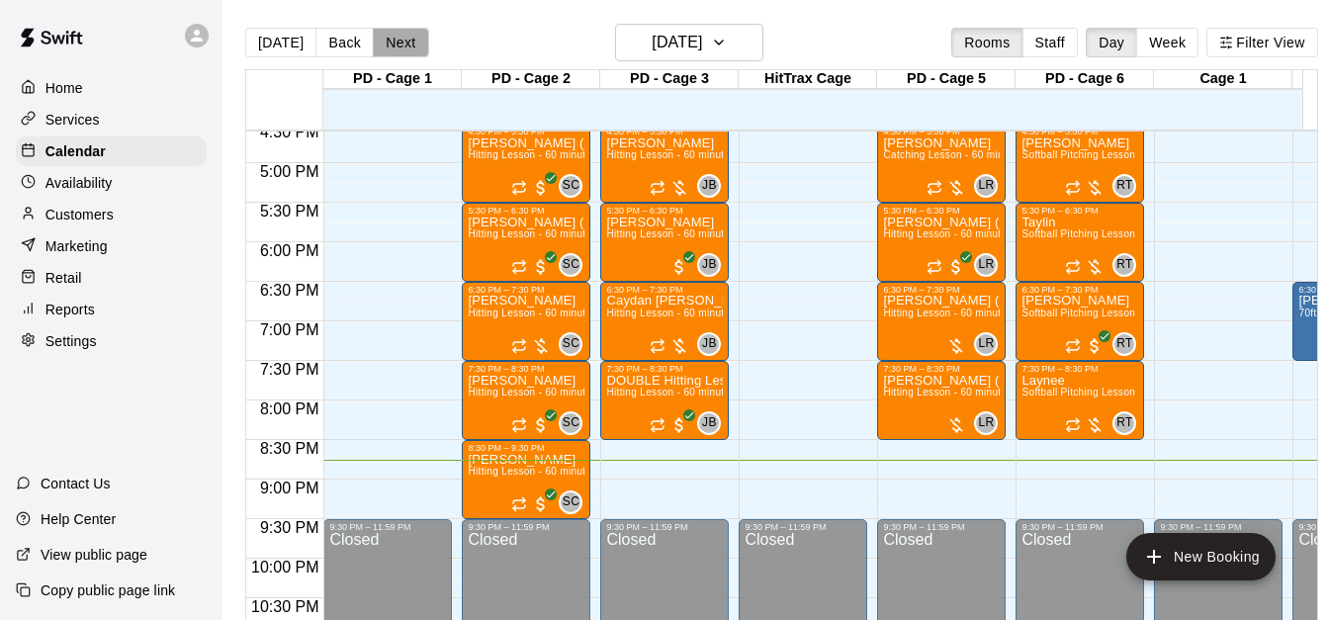
click at [415, 52] on button "Next" at bounding box center [400, 43] width 55 height 30
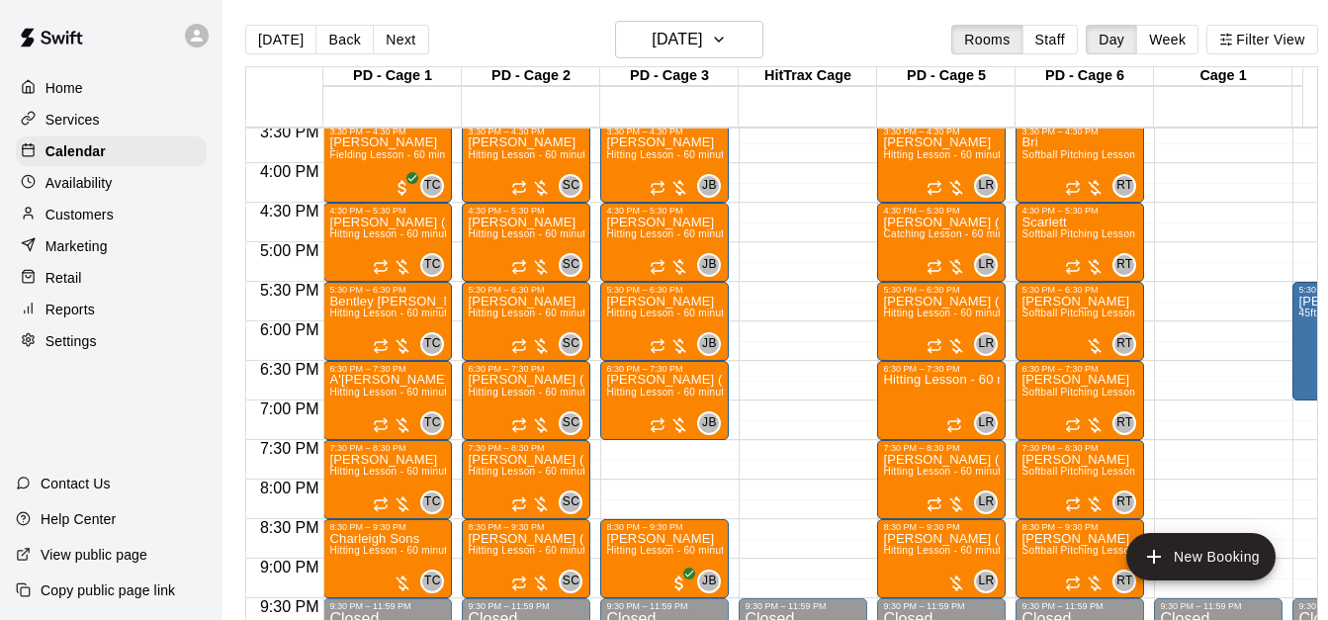
scroll to position [1191, 0]
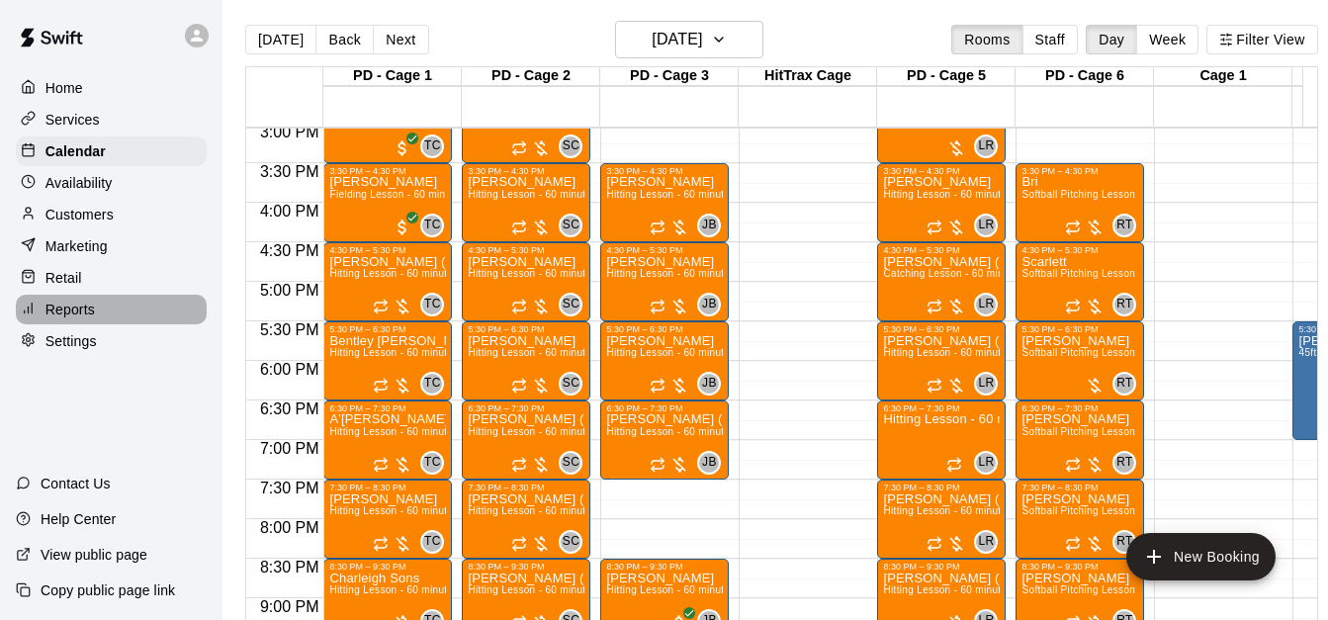
click at [95, 320] on div "Reports" at bounding box center [111, 310] width 191 height 30
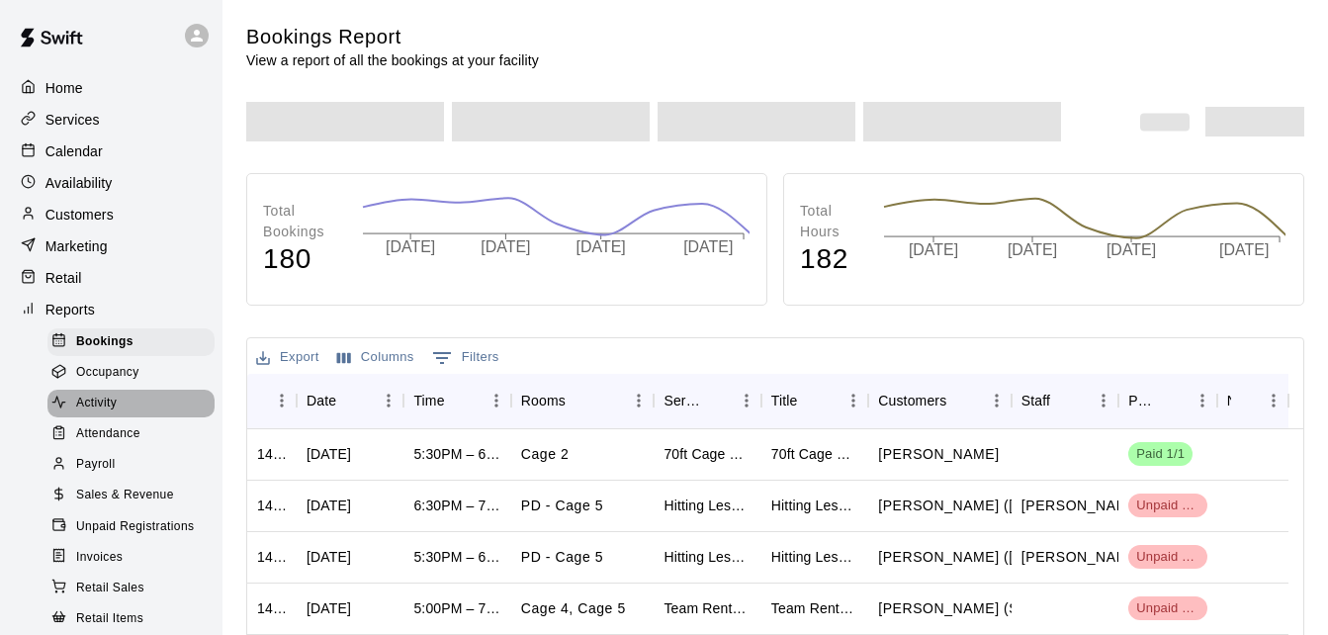
click at [134, 417] on div "Activity" at bounding box center [130, 403] width 167 height 28
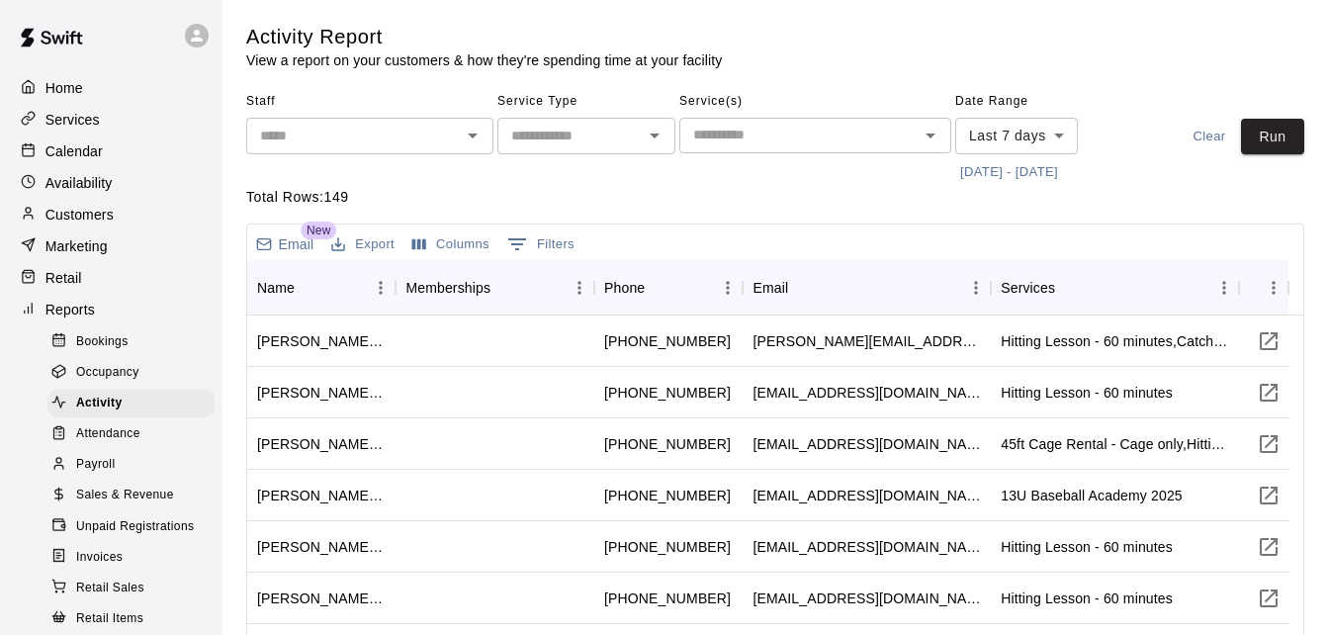
click at [421, 137] on input "text" at bounding box center [353, 136] width 203 height 25
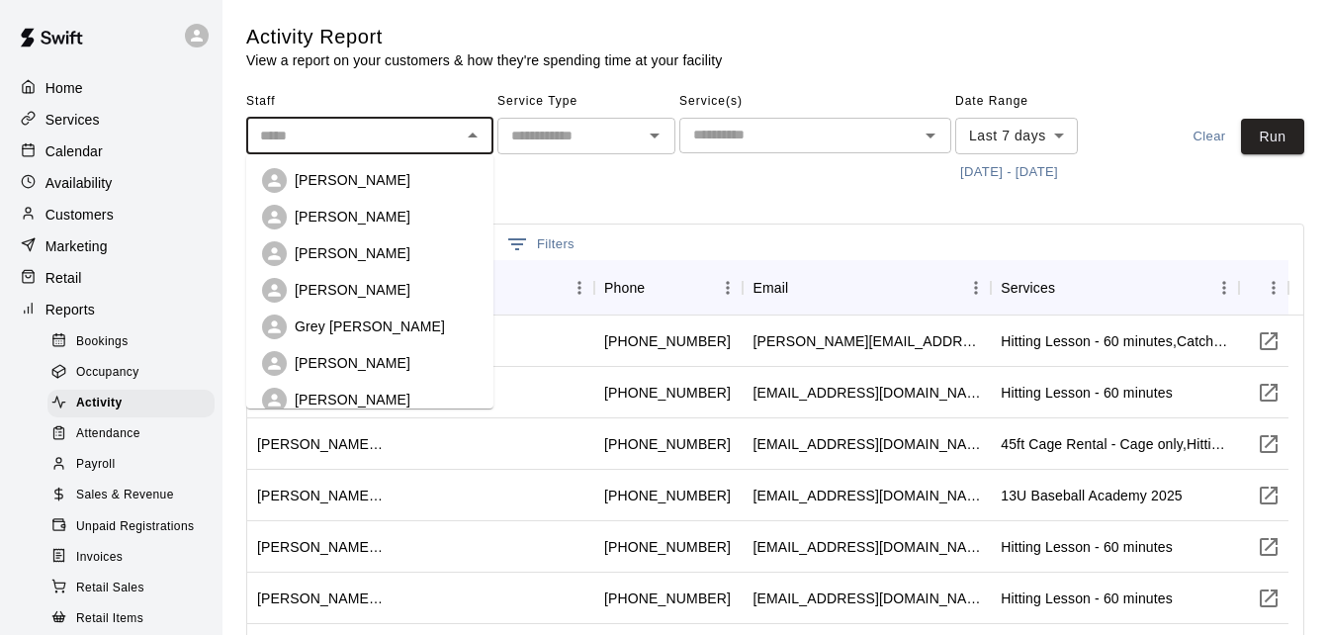
click at [408, 178] on div "Kyle Huckaby" at bounding box center [386, 180] width 183 height 20
type input "**********"
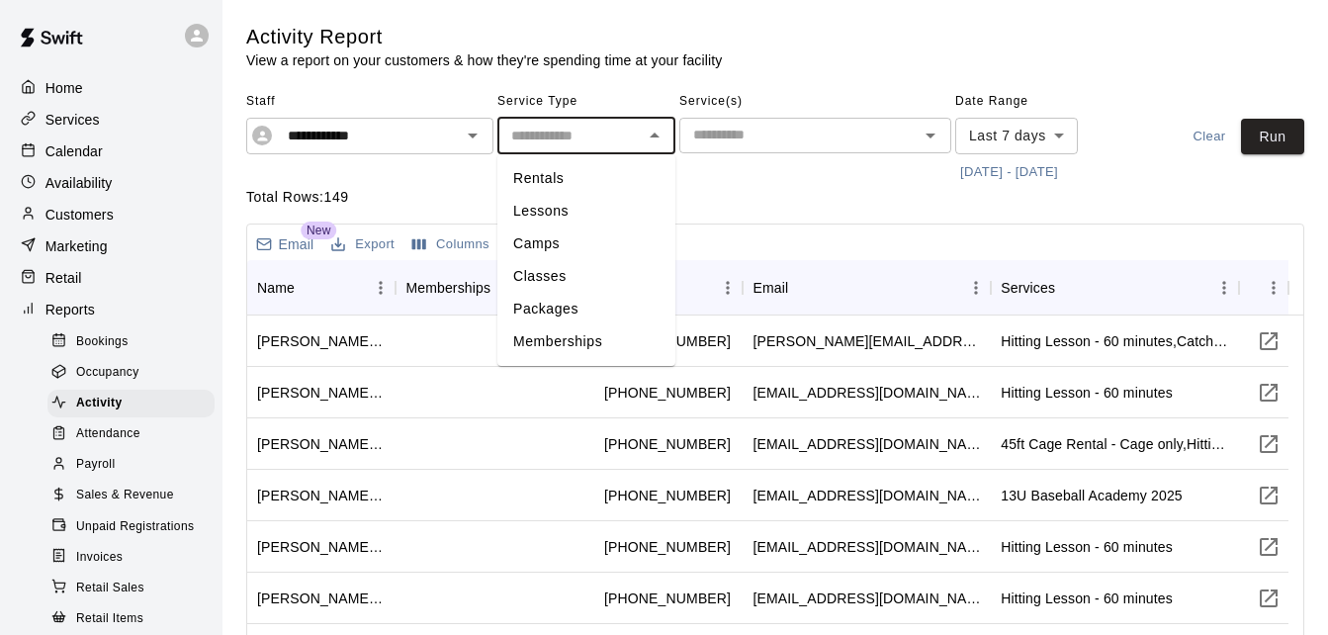
click at [622, 133] on input "text" at bounding box center [569, 136] width 133 height 25
click at [596, 218] on li "Lessons" at bounding box center [586, 211] width 178 height 33
type input "*******"
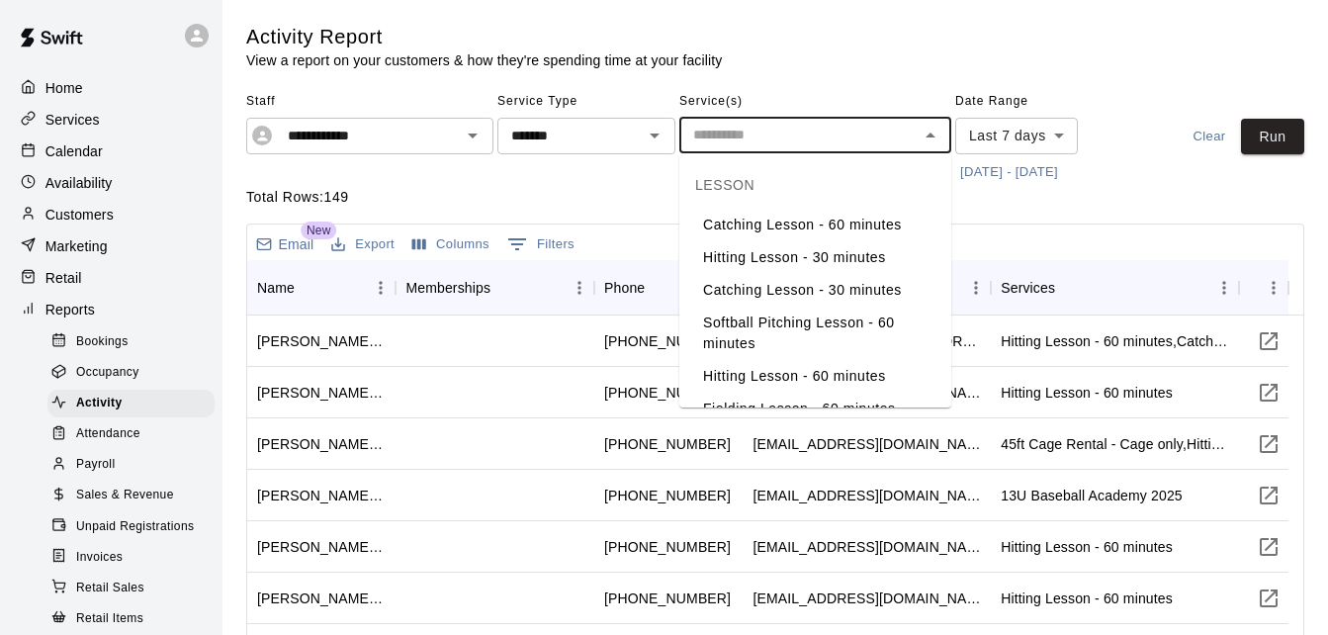
click at [805, 137] on input "text" at bounding box center [798, 135] width 227 height 25
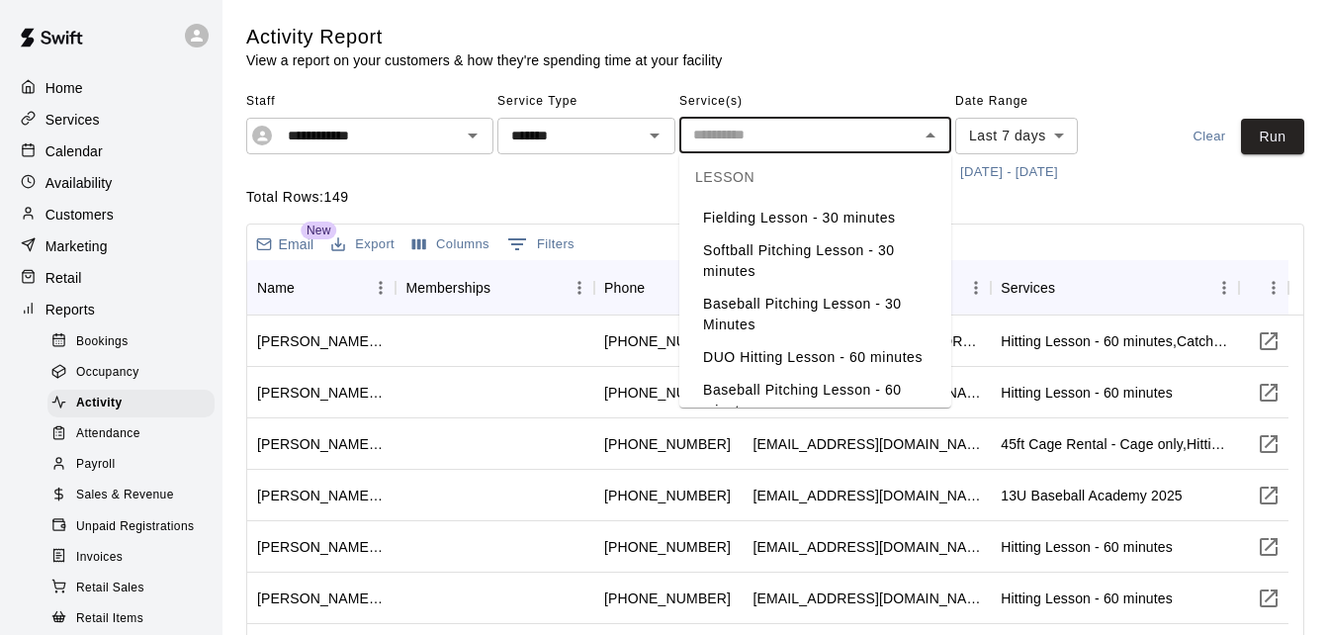
scroll to position [241, 0]
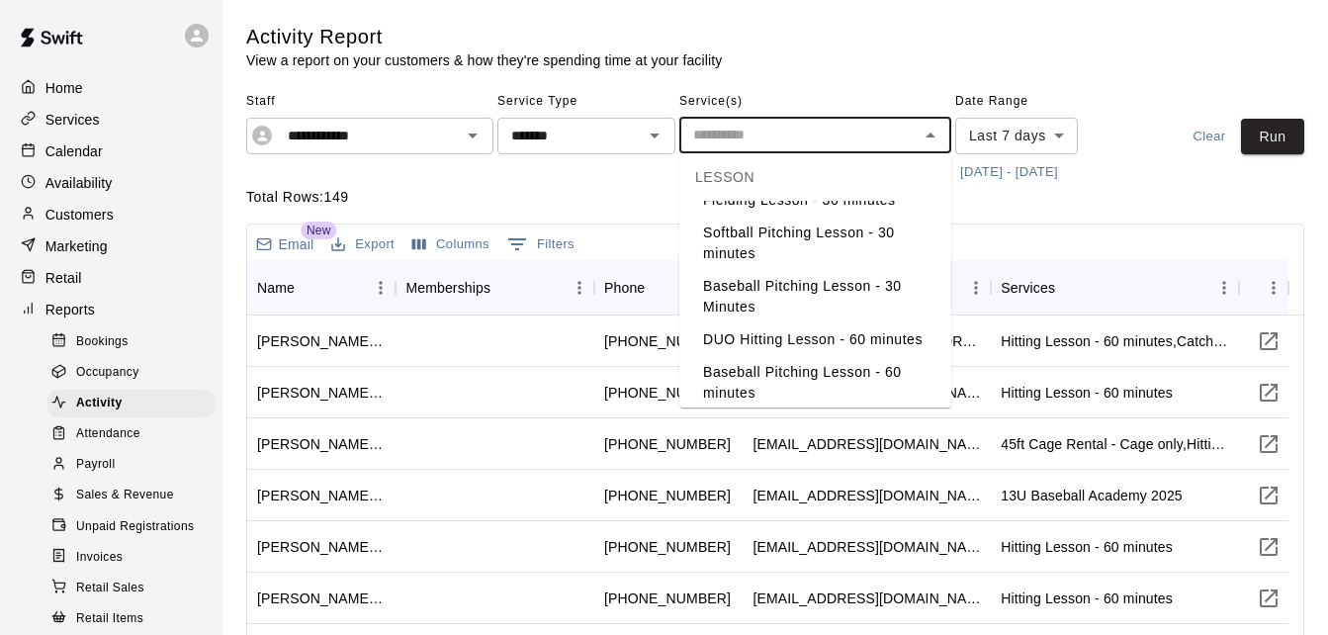
click at [878, 386] on li "Baseball Pitching Lesson - 60 minutes" at bounding box center [815, 382] width 272 height 53
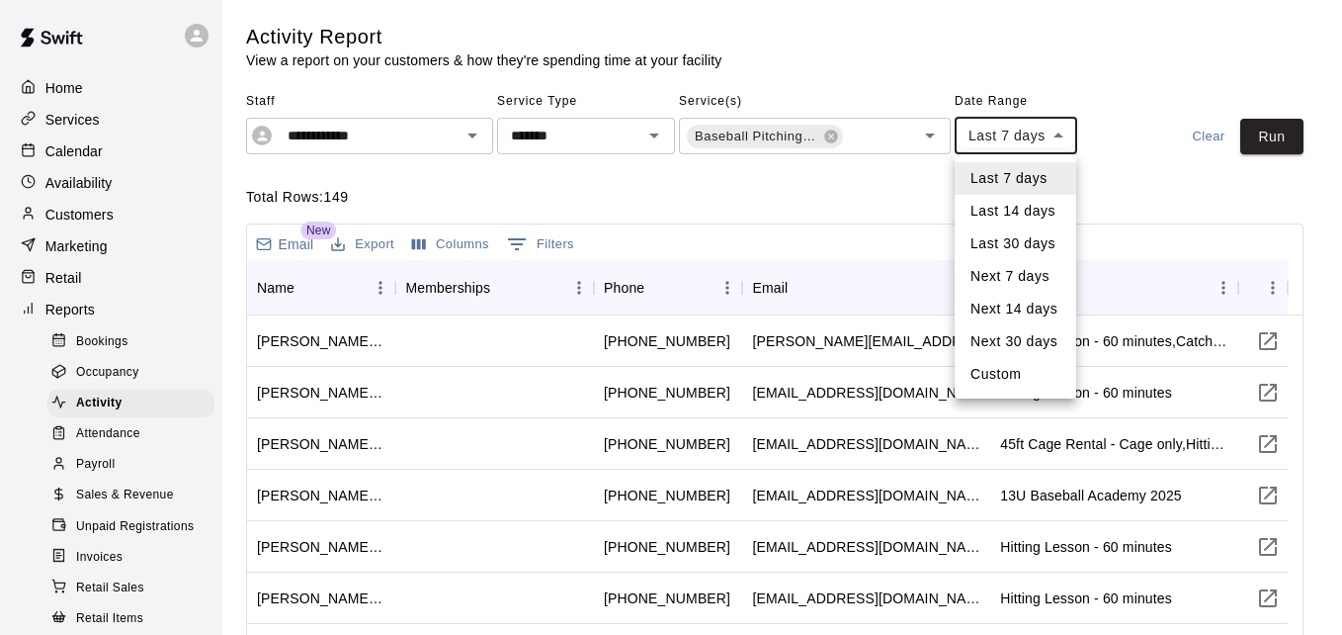
click at [1064, 132] on body "**********" at bounding box center [671, 461] width 1342 height 923
click at [1111, 148] on div at bounding box center [671, 317] width 1342 height 635
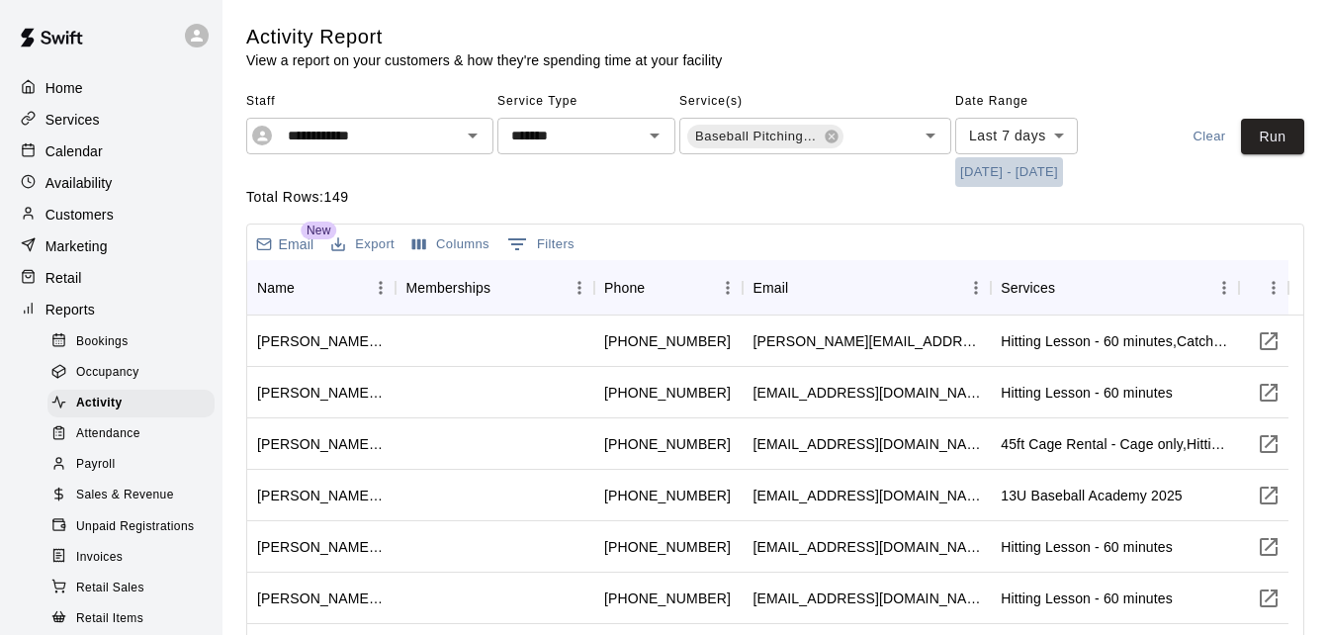
click at [1009, 173] on button "9/9/2025 - 9/16/2025" at bounding box center [1009, 172] width 108 height 31
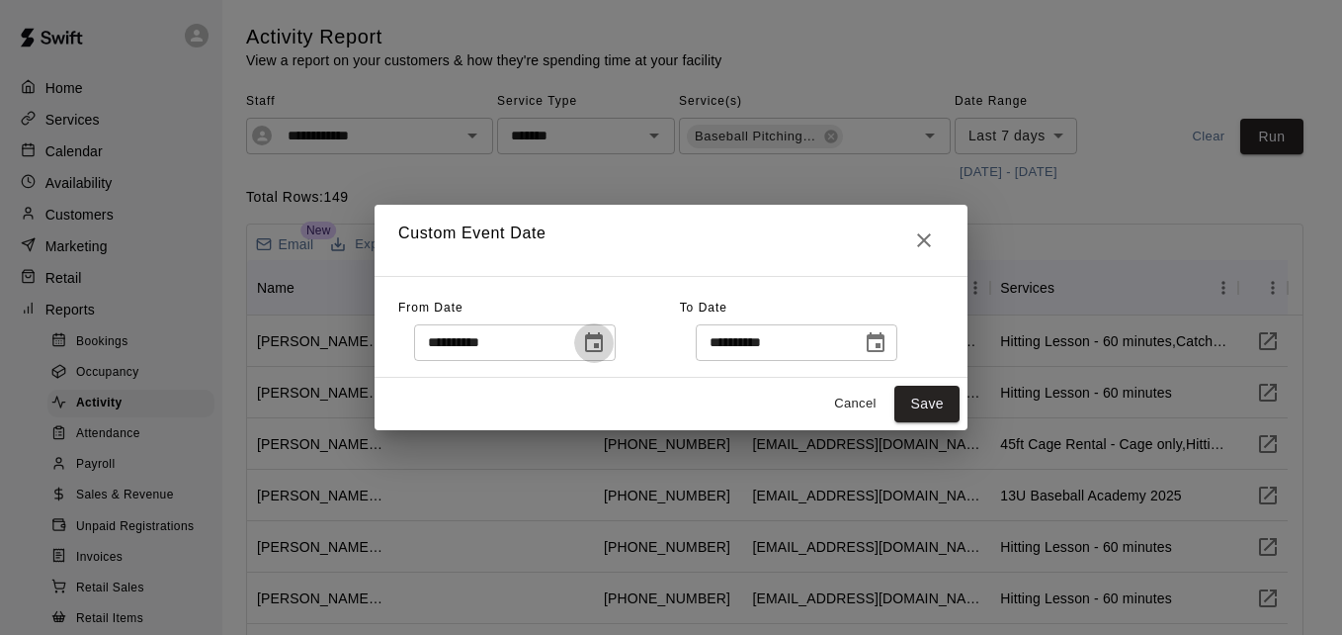
click at [606, 342] on icon "Choose date, selected date is Sep 8, 2025" at bounding box center [594, 343] width 24 height 24
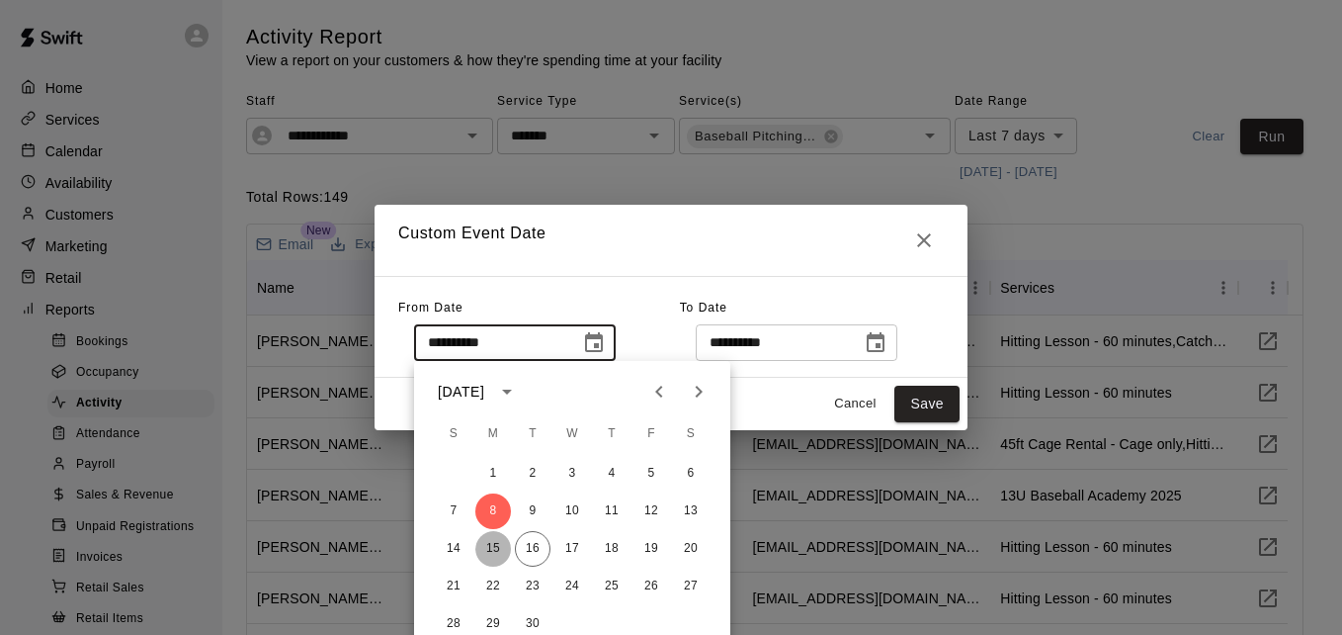
click at [494, 548] on button "15" at bounding box center [493, 549] width 36 height 36
type input "**********"
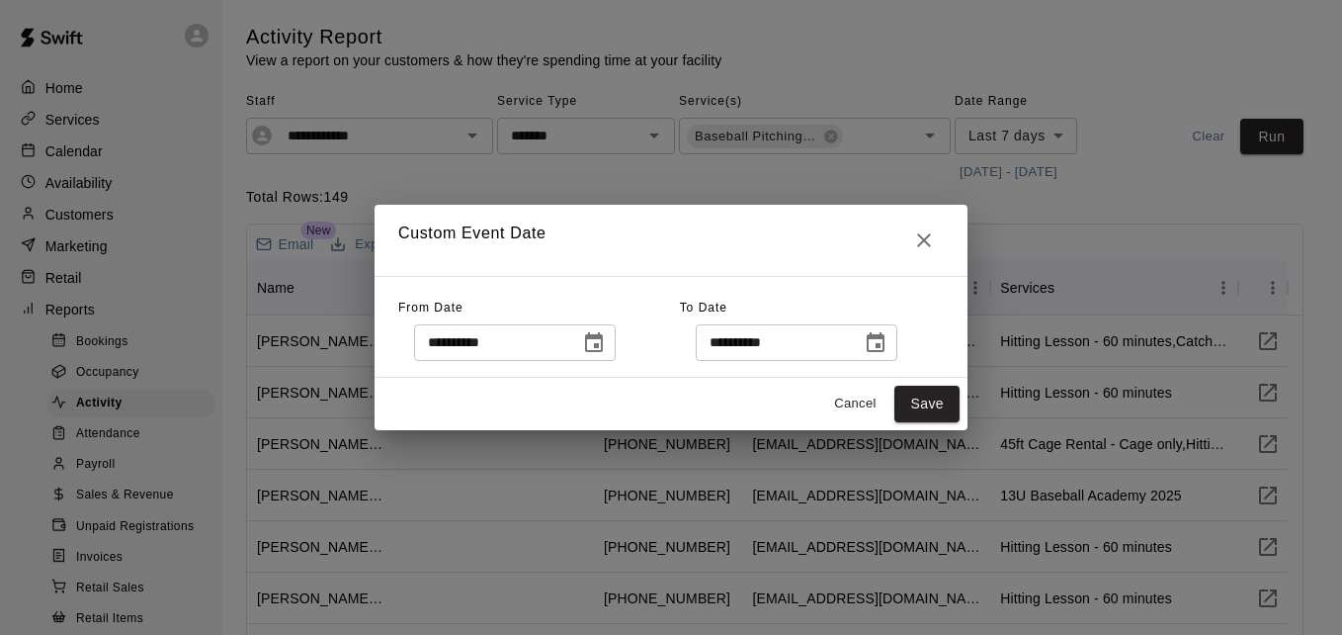
click at [885, 335] on icon "Choose date, selected date is Sep 16, 2025" at bounding box center [876, 342] width 18 height 20
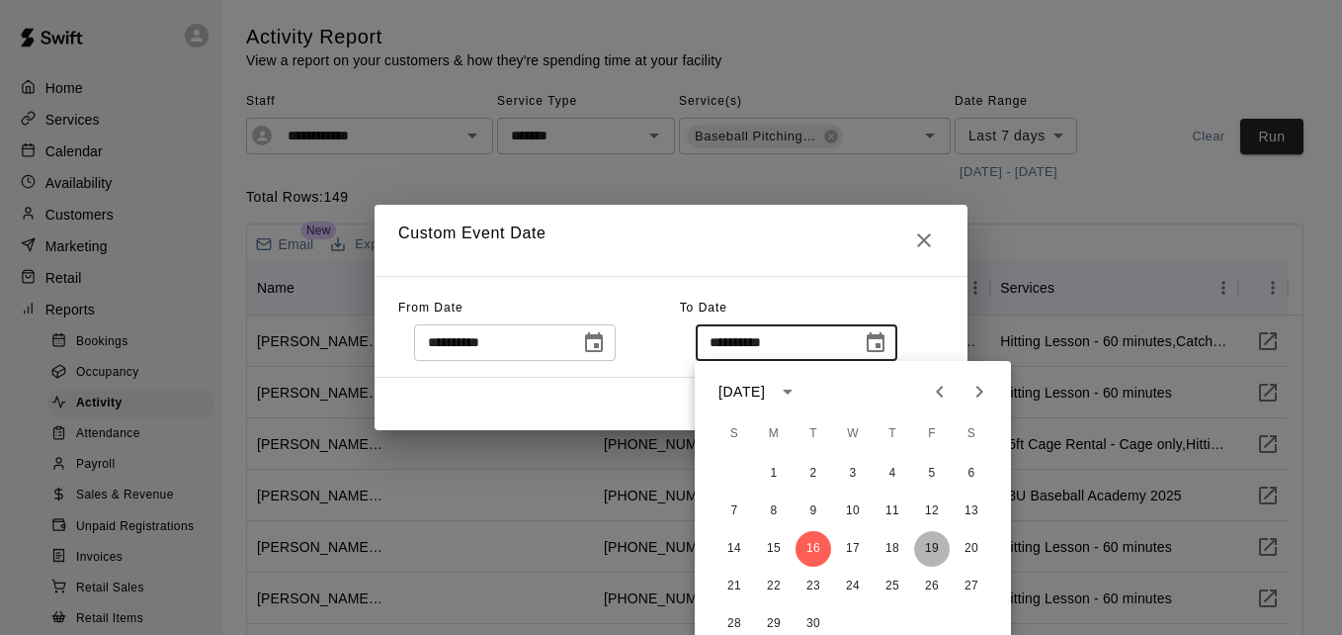
click at [932, 555] on button "19" at bounding box center [932, 549] width 36 height 36
type input "**********"
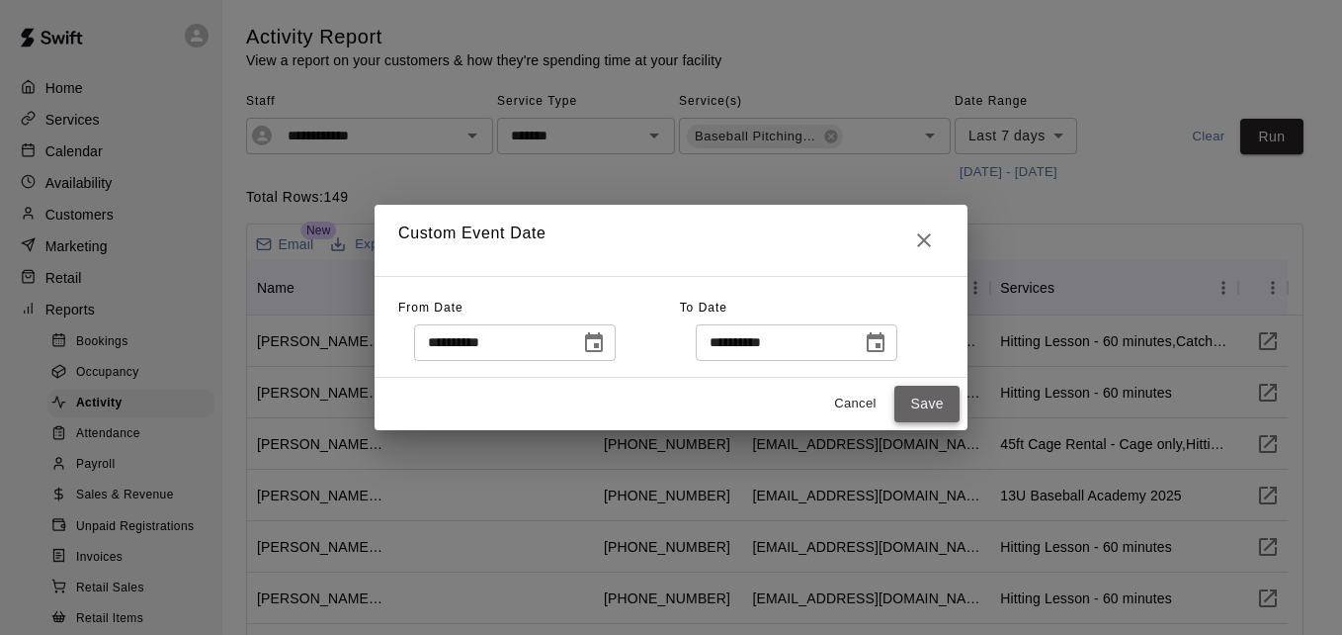
click at [931, 395] on button "Save" at bounding box center [927, 404] width 65 height 37
type input "******"
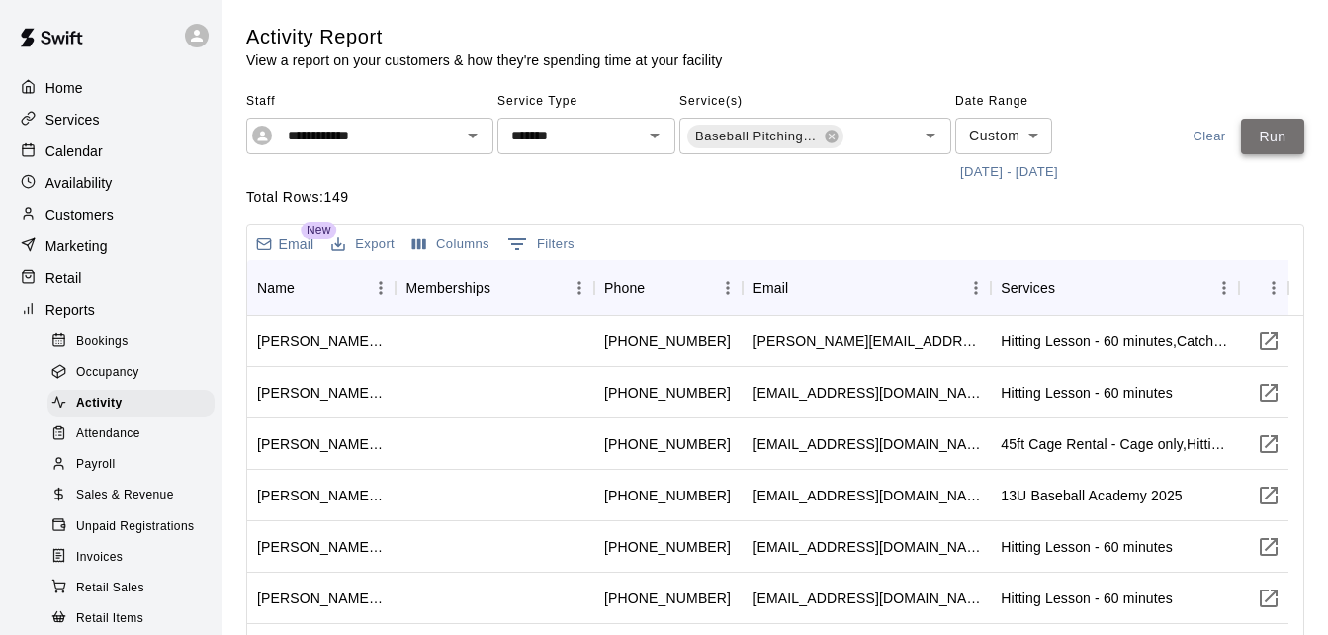
click at [1256, 140] on button "Run" at bounding box center [1272, 137] width 63 height 37
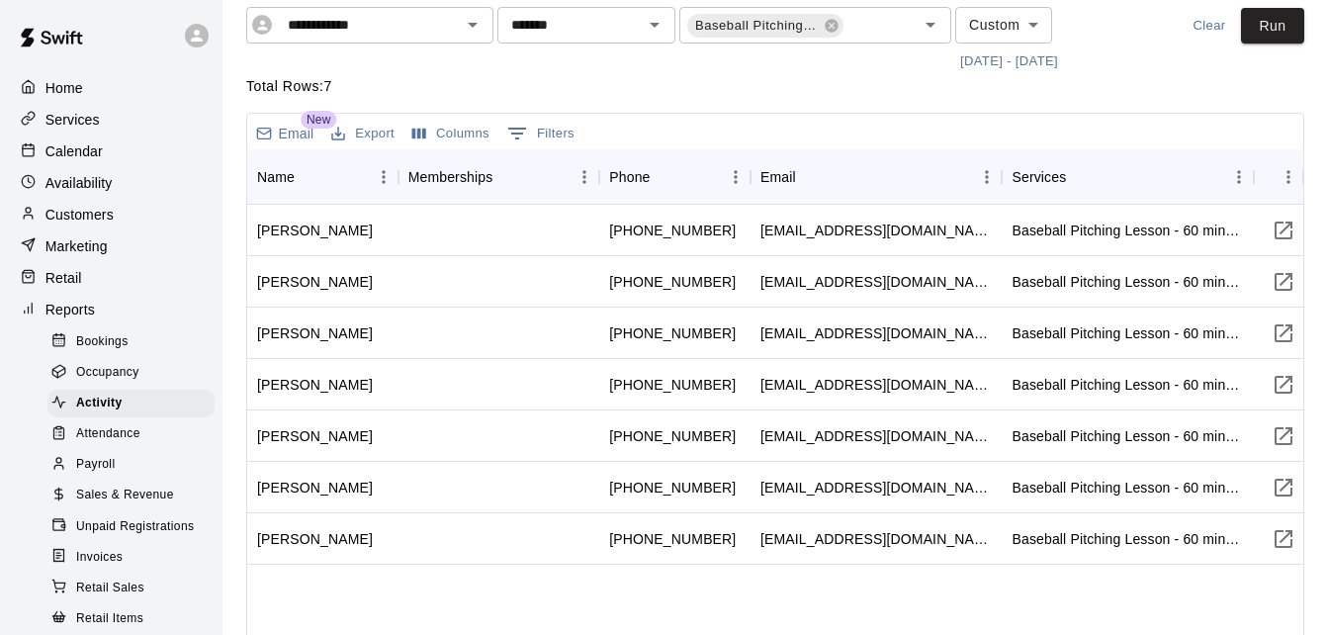
scroll to position [158, 0]
